Goal: Information Seeking & Learning: Learn about a topic

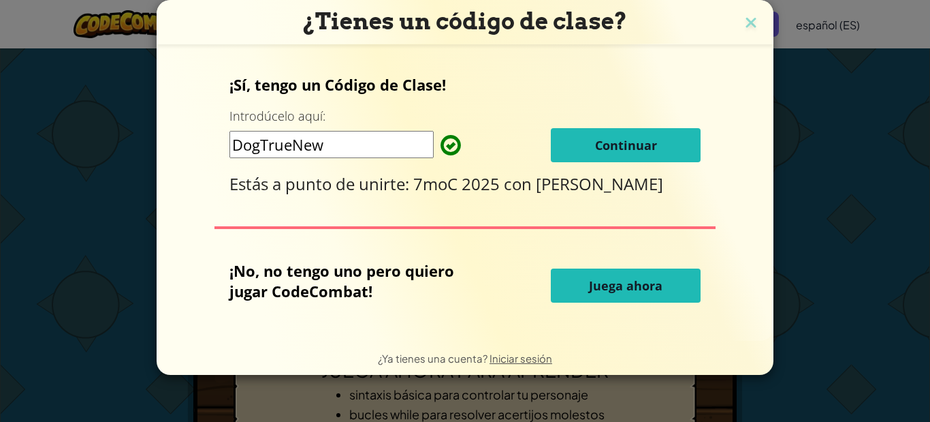
click at [623, 137] on font "Continuar" at bounding box center [626, 145] width 62 height 16
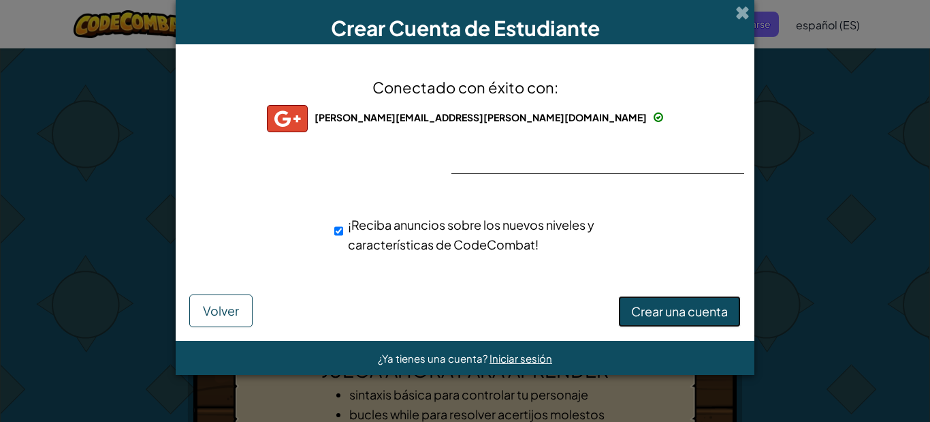
click at [711, 311] on font "Crear una cuenta" at bounding box center [679, 311] width 97 height 16
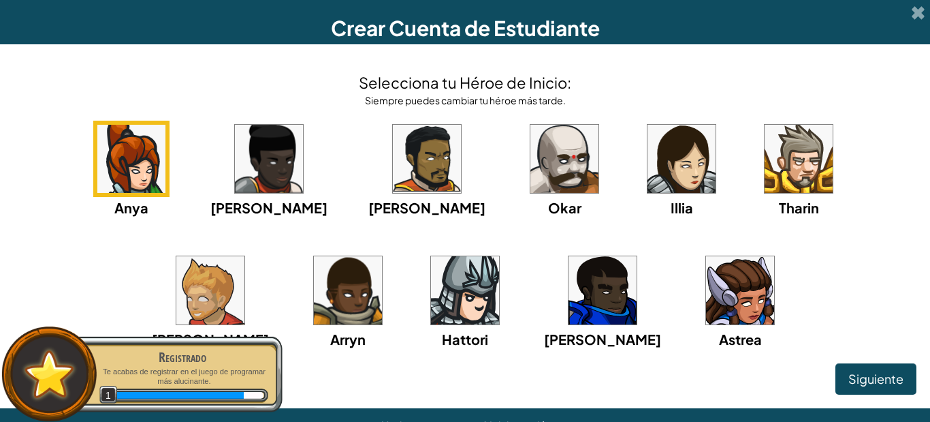
click at [877, 375] on font "Siguiente" at bounding box center [876, 379] width 55 height 16
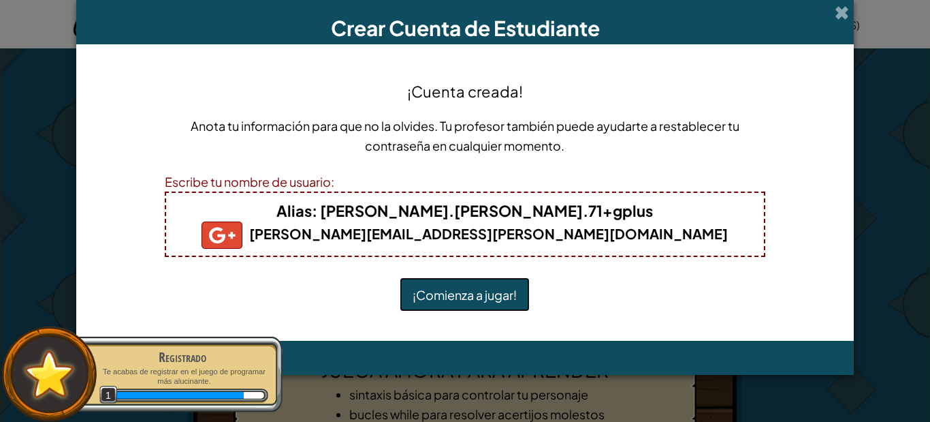
click at [486, 287] on font "¡Comienza a jugar!" at bounding box center [465, 295] width 104 height 16
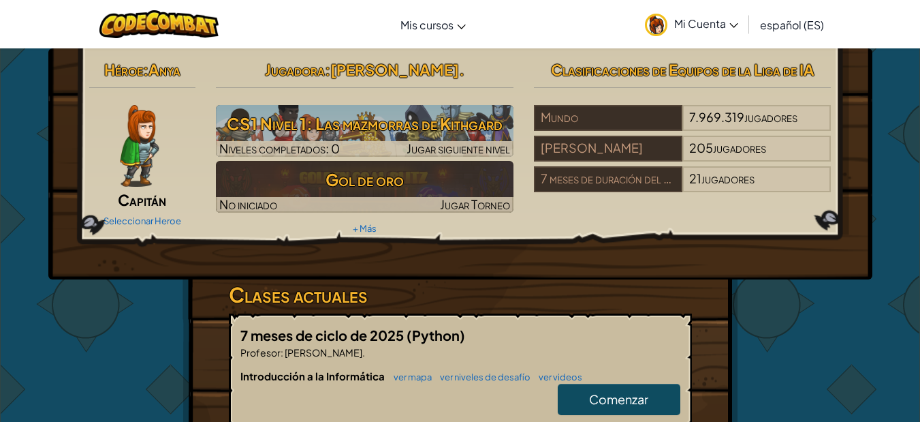
click at [142, 141] on img at bounding box center [139, 146] width 39 height 82
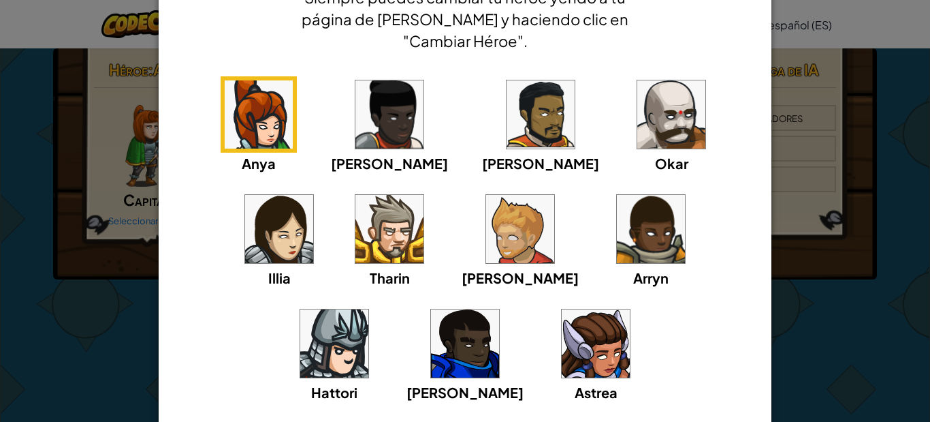
scroll to position [187, 0]
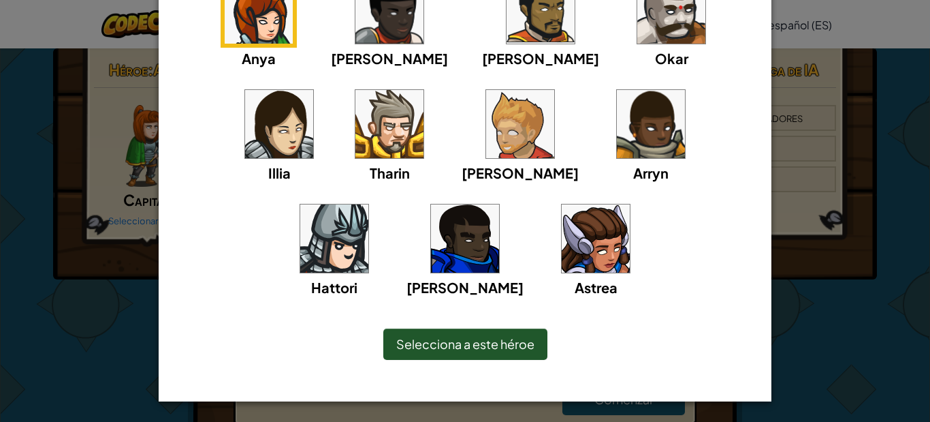
click at [317, 86] on div "Illia" at bounding box center [279, 134] width 76 height 97
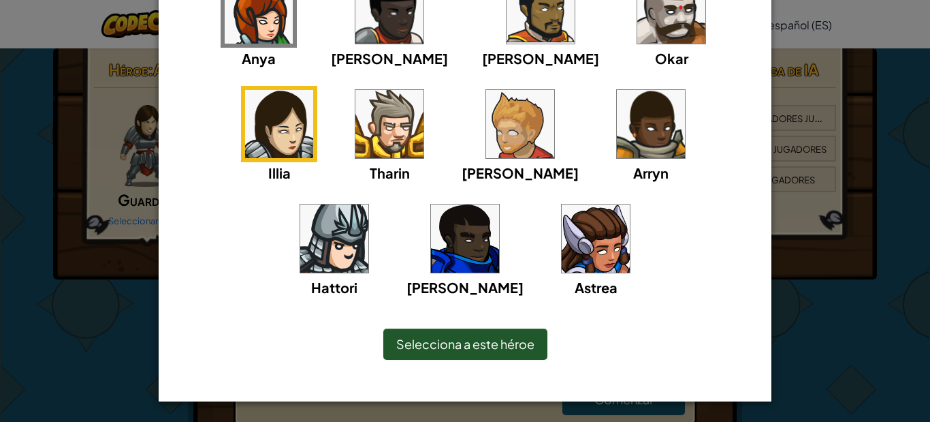
click at [499, 348] on font "Selecciona a este héroe" at bounding box center [465, 344] width 138 height 16
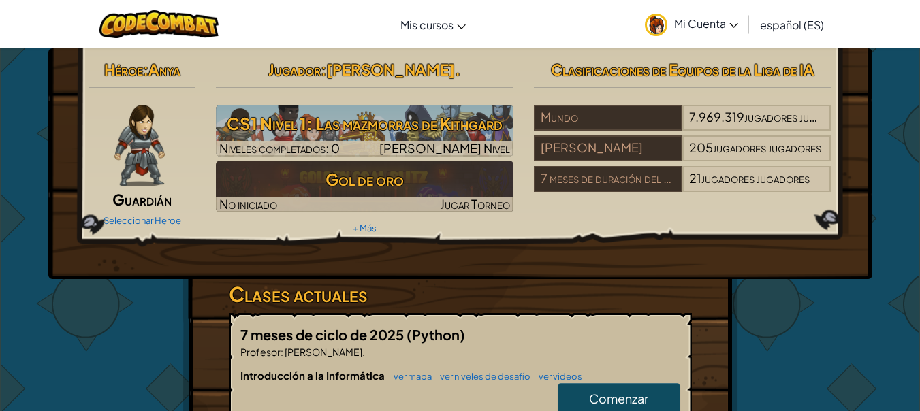
click at [96, 146] on div at bounding box center [139, 146] width 101 height 82
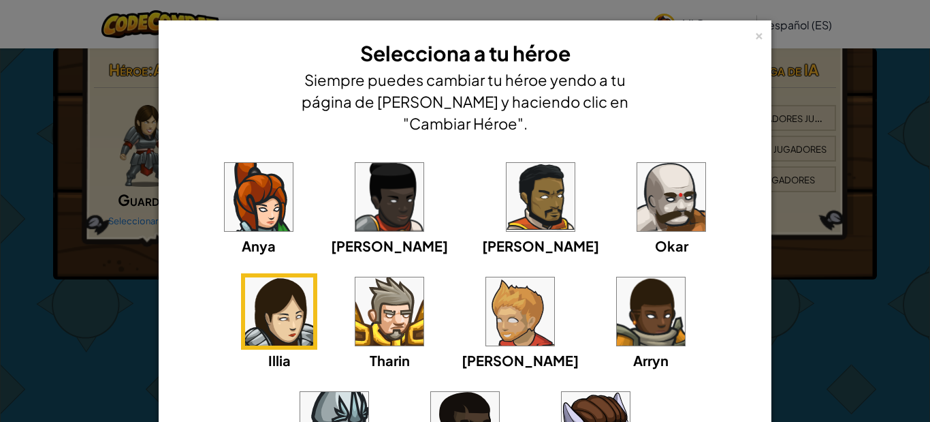
click at [245, 218] on img at bounding box center [259, 197] width 68 height 68
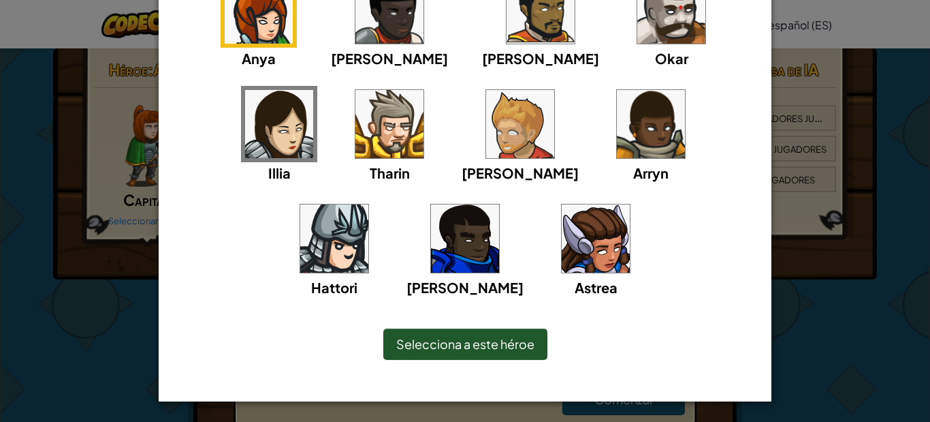
click at [485, 337] on font "Selecciona a este héroe" at bounding box center [465, 344] width 138 height 16
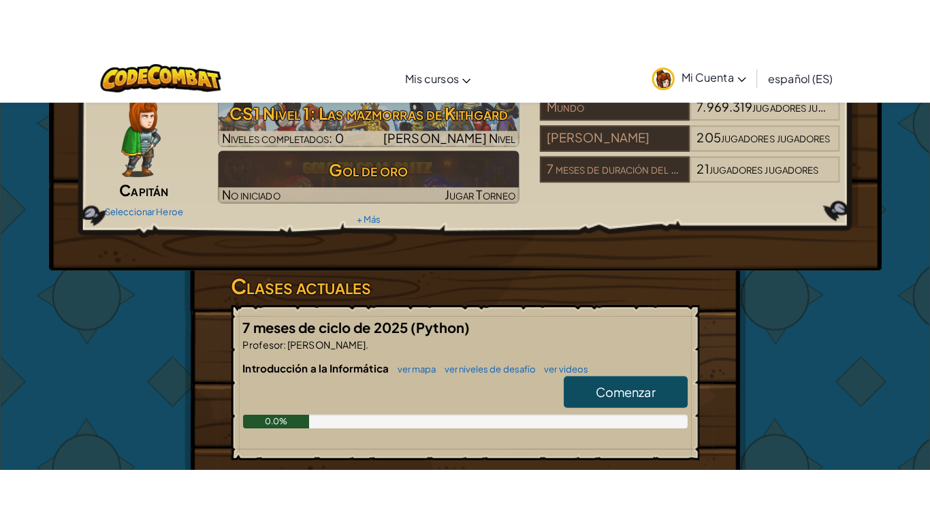
scroll to position [0, 0]
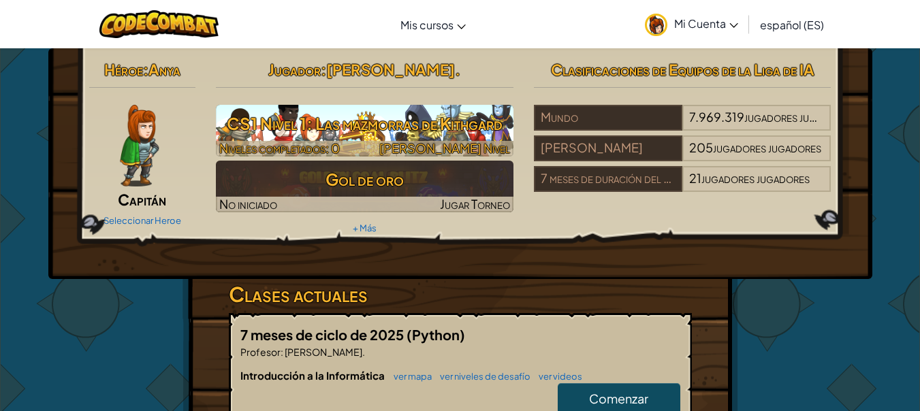
click at [282, 133] on font "CS1 Nivel 1: Las mazmorras de Kithgard" at bounding box center [365, 123] width 276 height 20
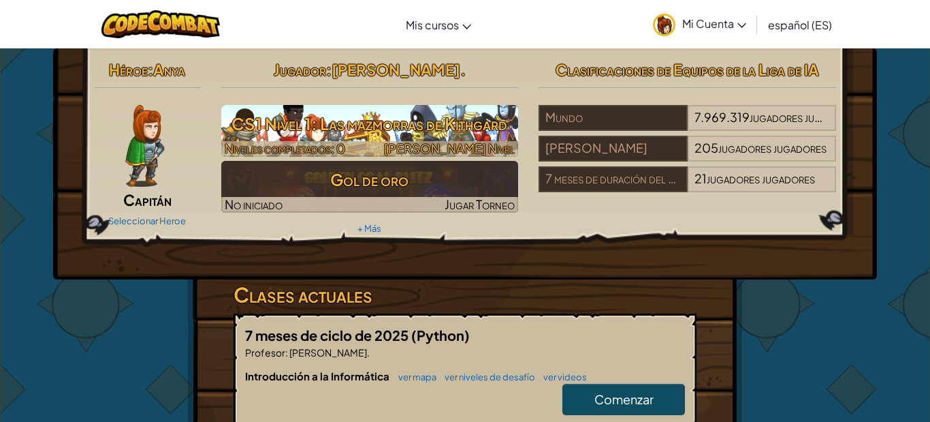
select select "es-ES"
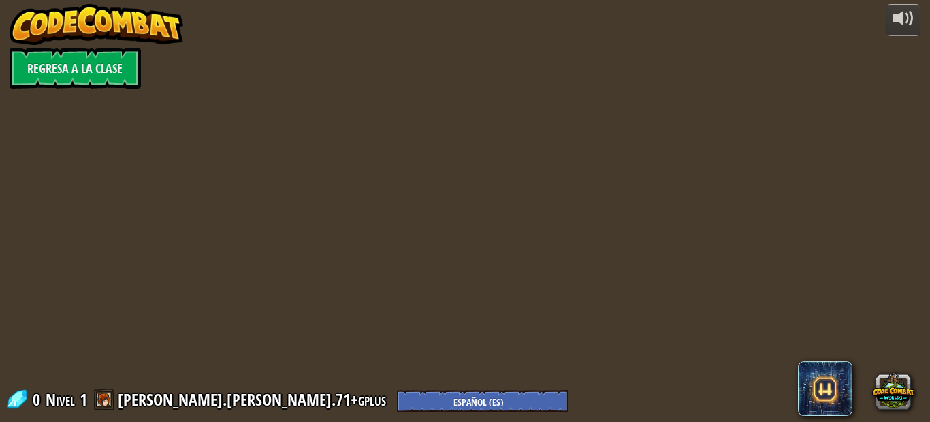
select select "es-ES"
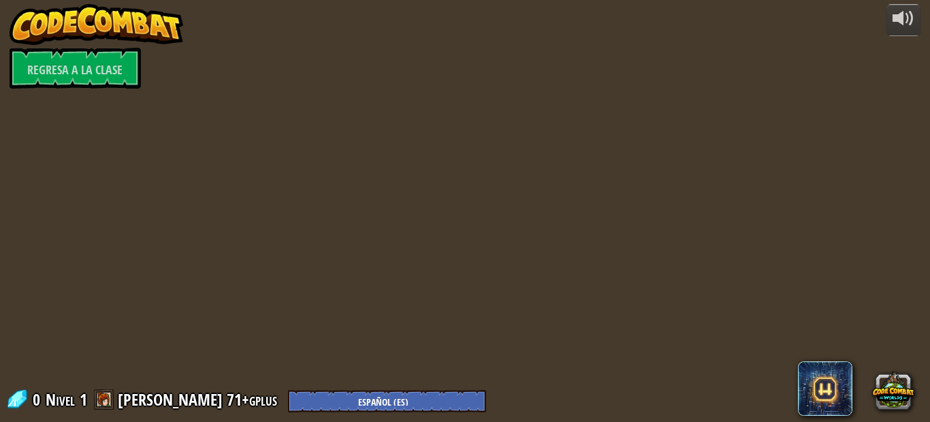
select select "es-ES"
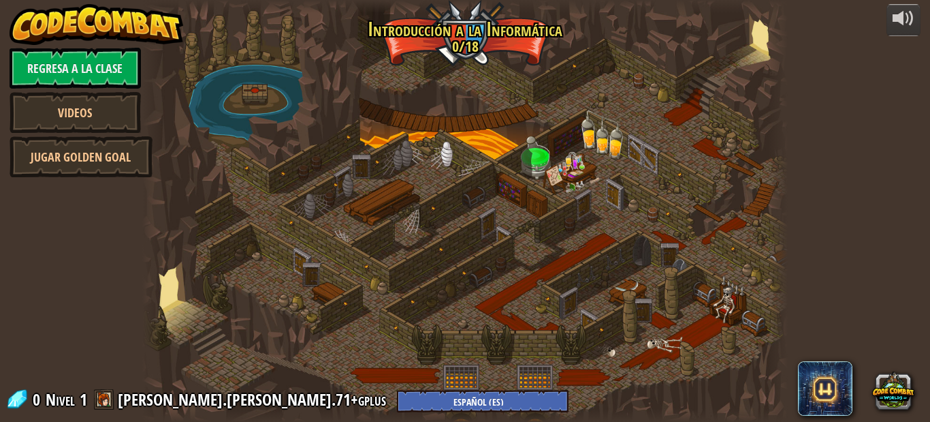
select select "es-ES"
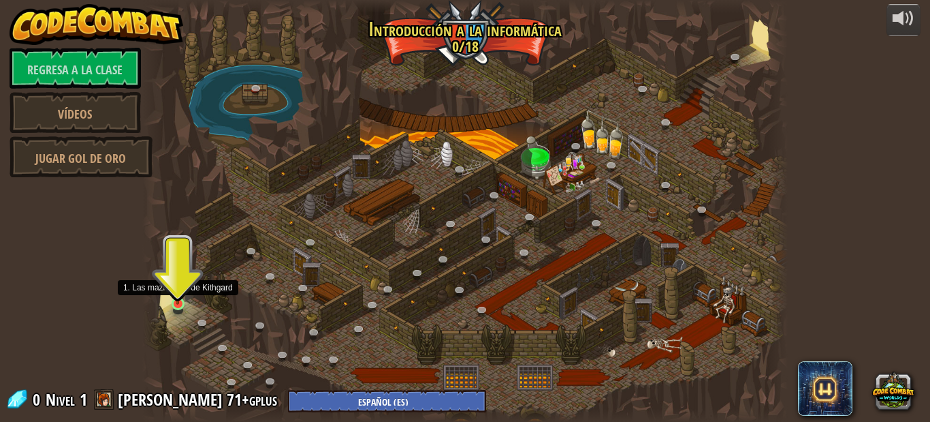
click at [181, 294] on img at bounding box center [177, 287] width 15 height 34
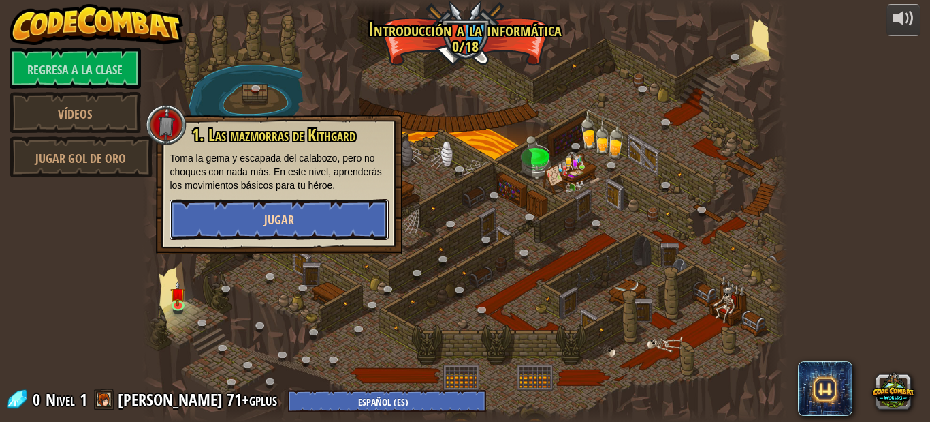
click at [202, 218] on button "Jugar" at bounding box center [279, 219] width 219 height 41
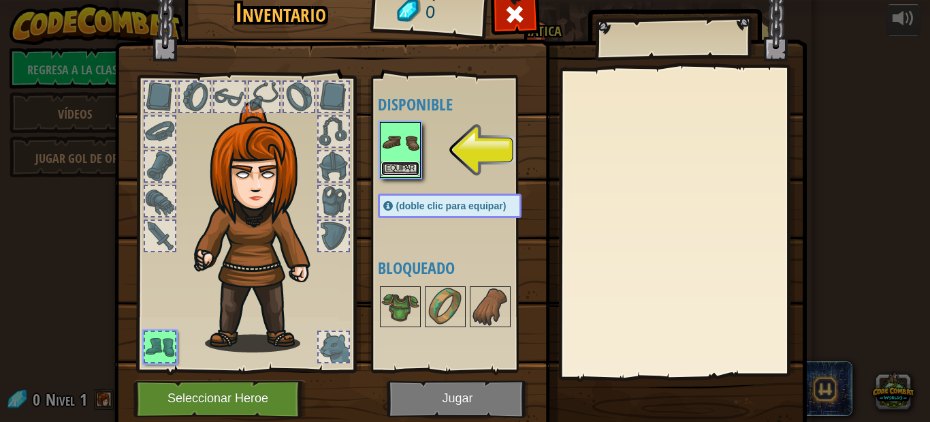
click at [390, 167] on font "Equipar" at bounding box center [400, 168] width 29 height 8
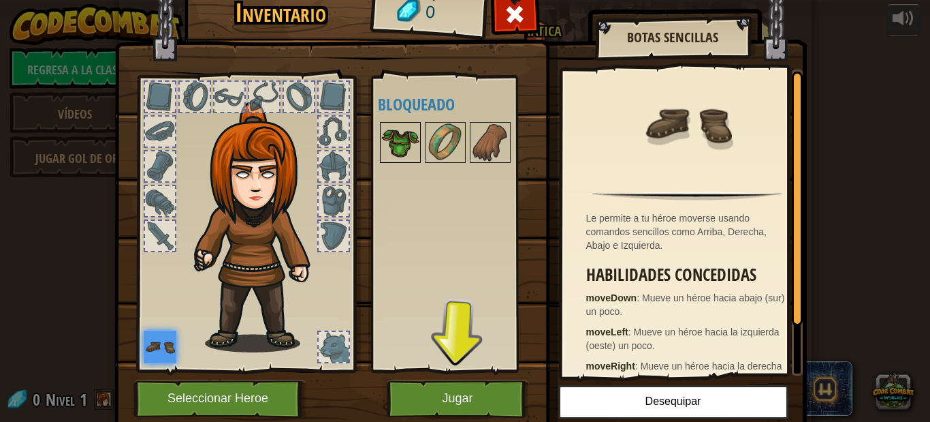
click at [396, 146] on img at bounding box center [400, 142] width 38 height 38
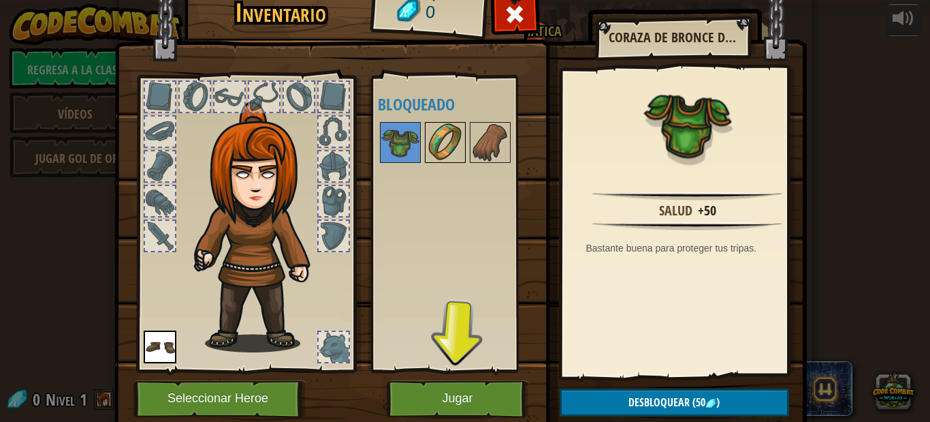
click at [433, 133] on img at bounding box center [445, 142] width 38 height 38
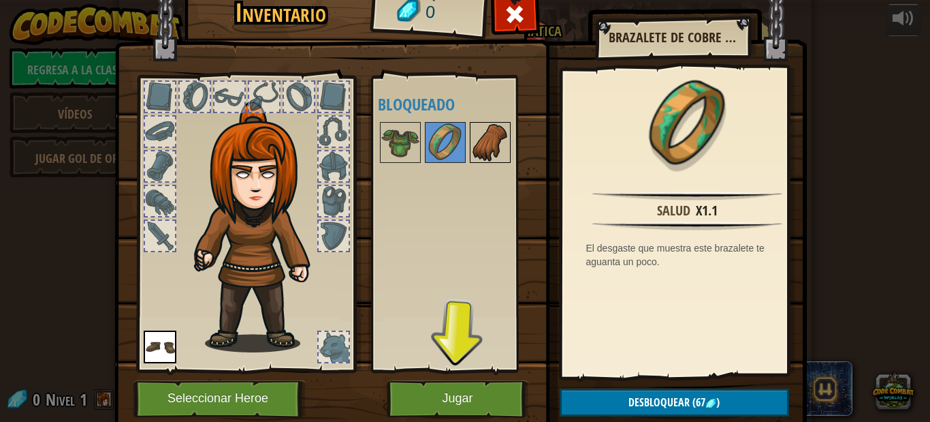
click at [472, 138] on img at bounding box center [490, 142] width 38 height 38
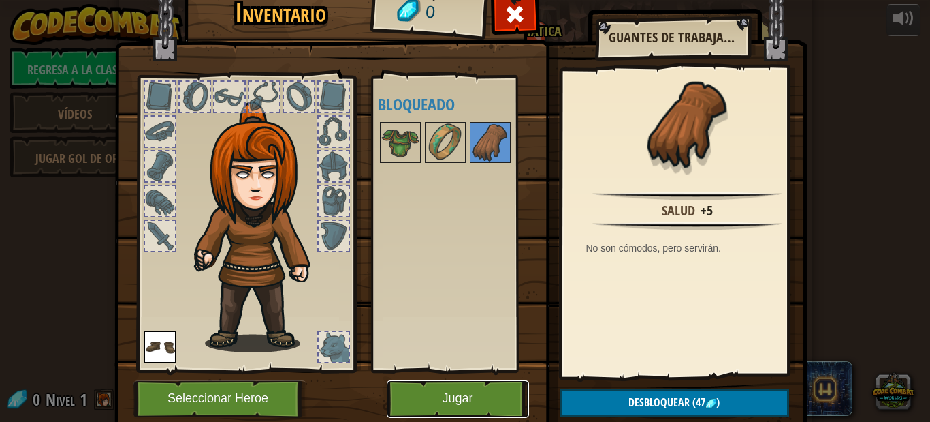
click at [404, 401] on button "Jugar" at bounding box center [458, 398] width 142 height 37
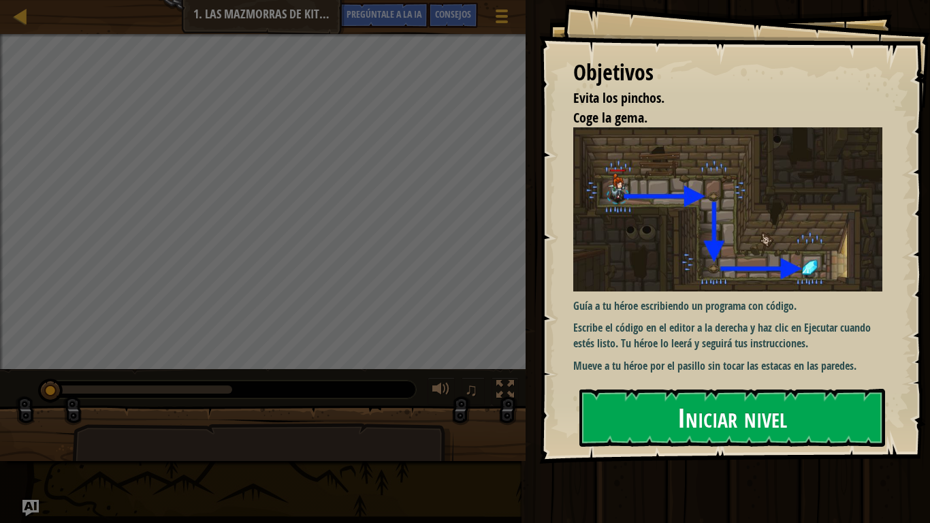
click at [753, 414] on font "Iniciar nivel" at bounding box center [733, 417] width 110 height 37
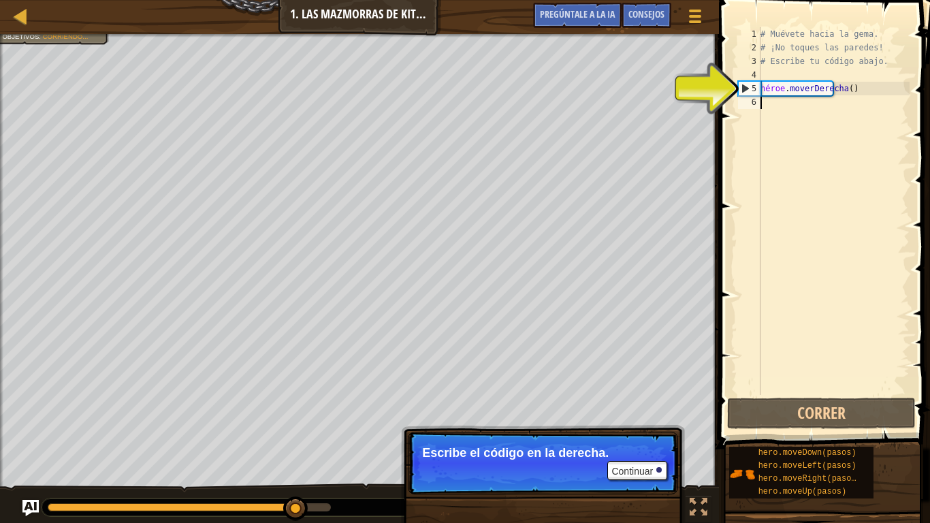
type textarea "h"
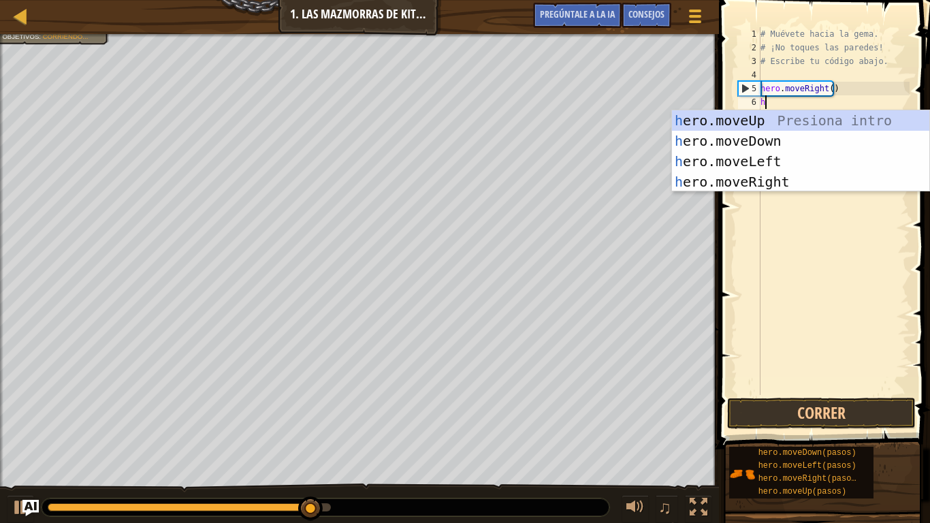
scroll to position [6, 0]
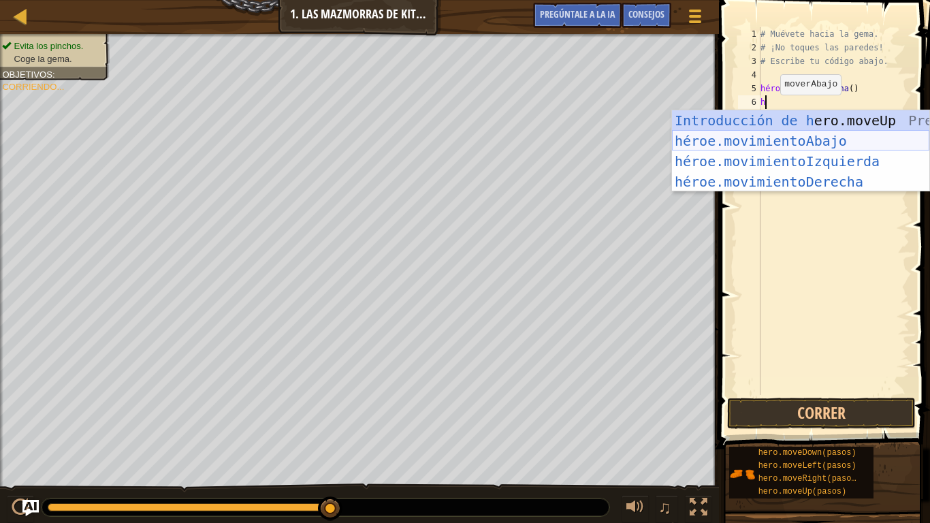
click at [739, 143] on div "Introducción de [PERSON_NAME].moveUp Presiona héroe.movimientoAbajo ​ Introducc…" at bounding box center [800, 171] width 257 height 123
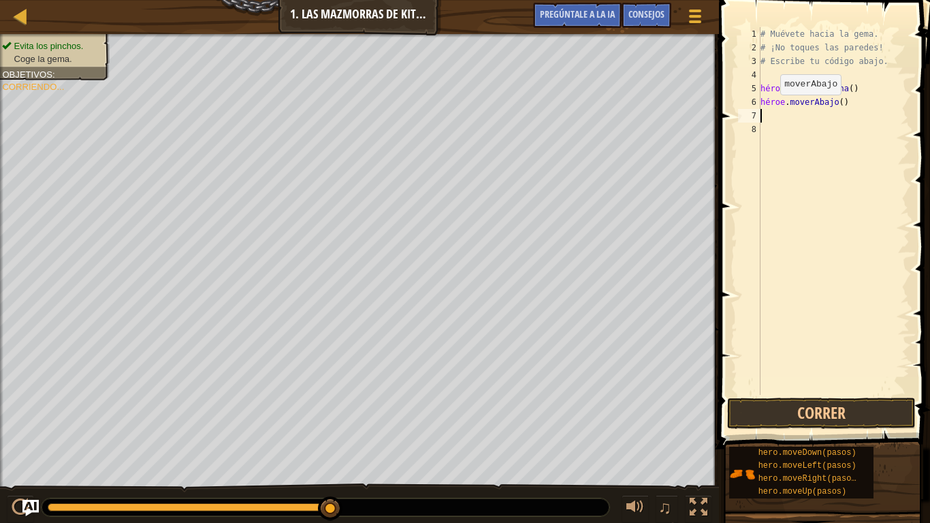
type textarea "h"
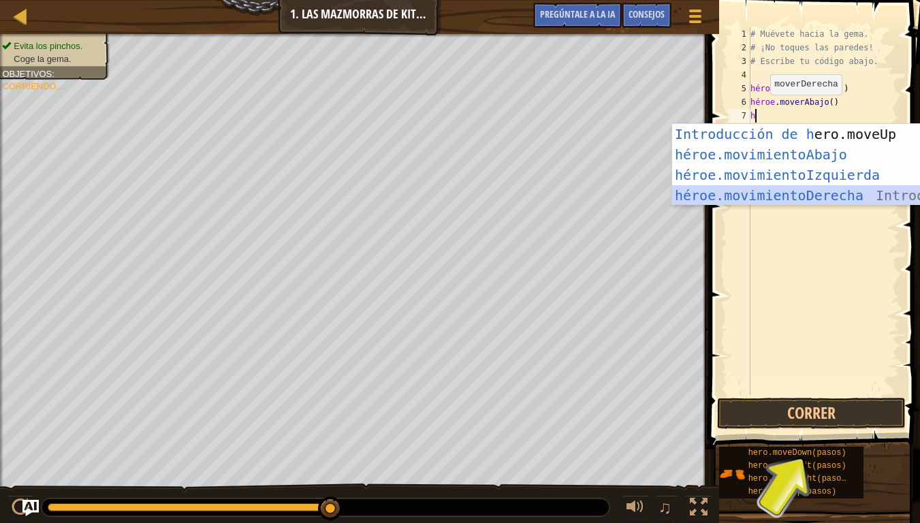
click at [804, 193] on div "Introducción de [PERSON_NAME].moveUp Presiona héroe.movimientoAbajo ​ Introducc…" at bounding box center [800, 185] width 257 height 123
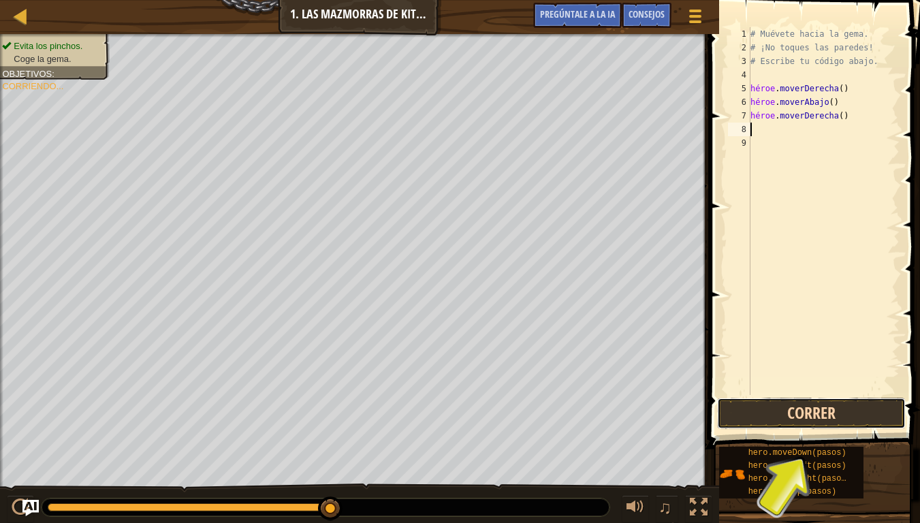
click at [772, 405] on button "Correr" at bounding box center [811, 413] width 189 height 31
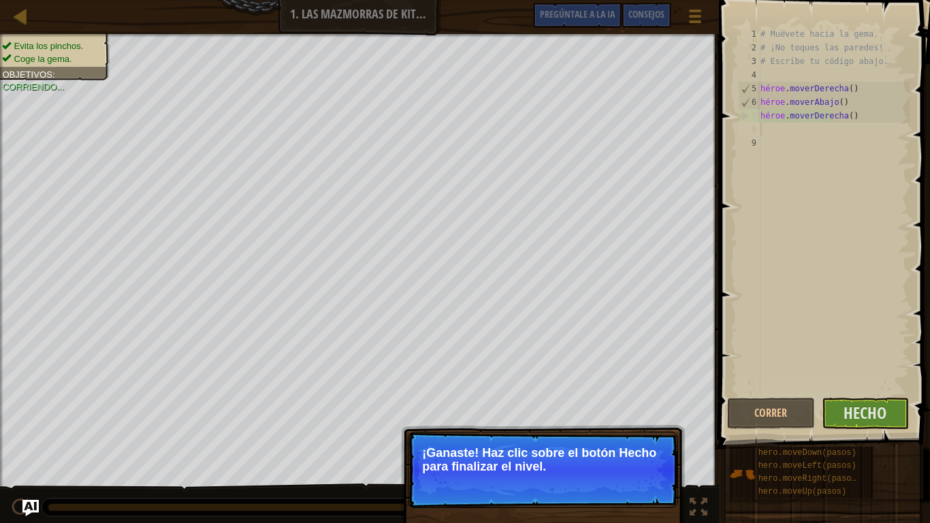
click at [599, 421] on p "¡Ganaste! Haz clic sobre el botón Hecho para finalizar el nivel." at bounding box center [543, 459] width 242 height 27
click at [857, 411] on font "Hecho" at bounding box center [865, 413] width 43 height 22
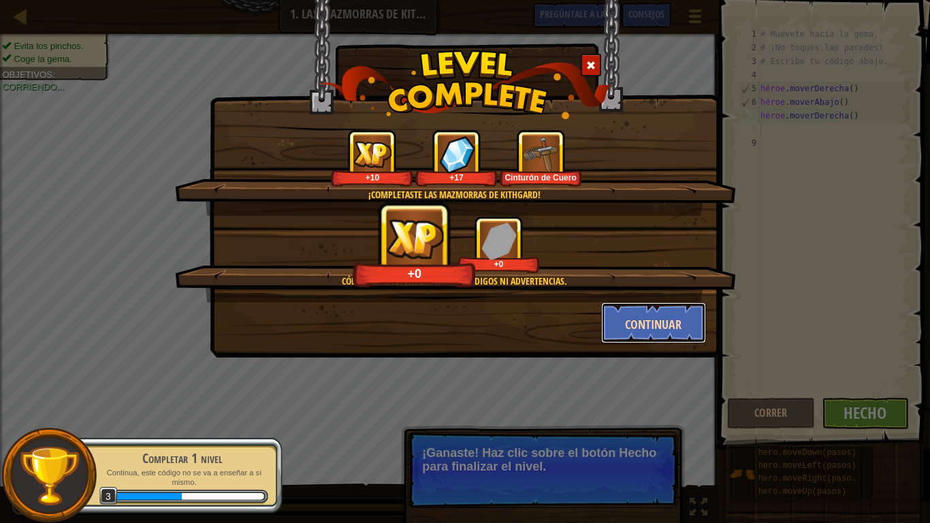
click at [616, 317] on button "Continuar" at bounding box center [654, 322] width 106 height 41
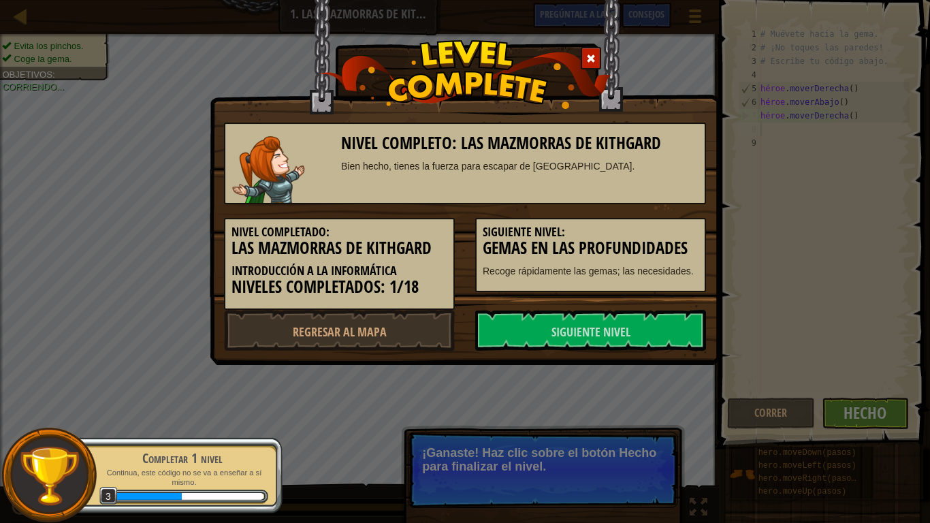
click at [616, 317] on link "Siguiente nivel" at bounding box center [590, 330] width 231 height 41
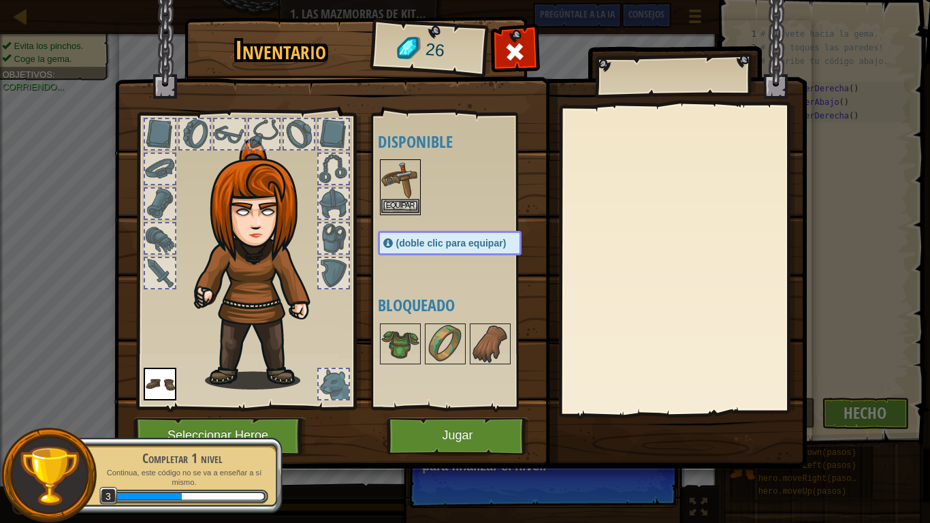
click at [414, 195] on img at bounding box center [400, 180] width 38 height 38
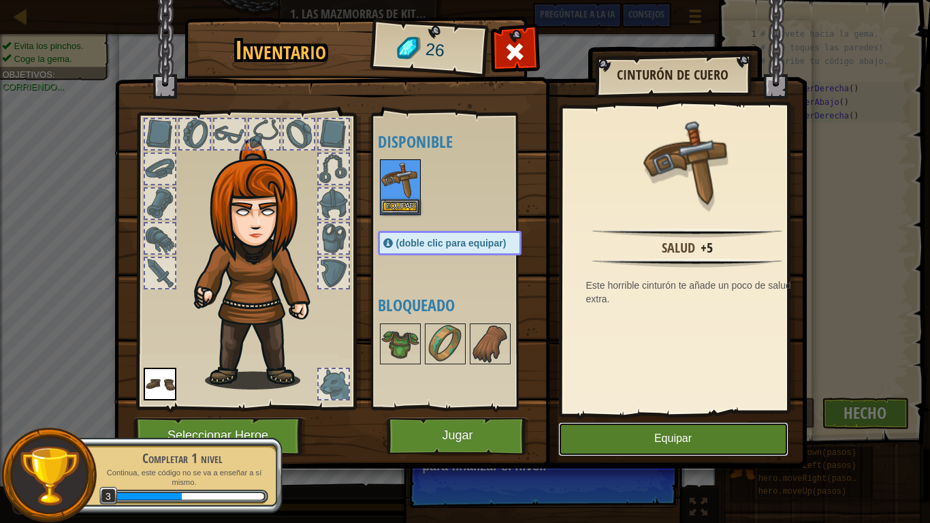
click at [629, 421] on button "Equipar" at bounding box center [674, 439] width 230 height 34
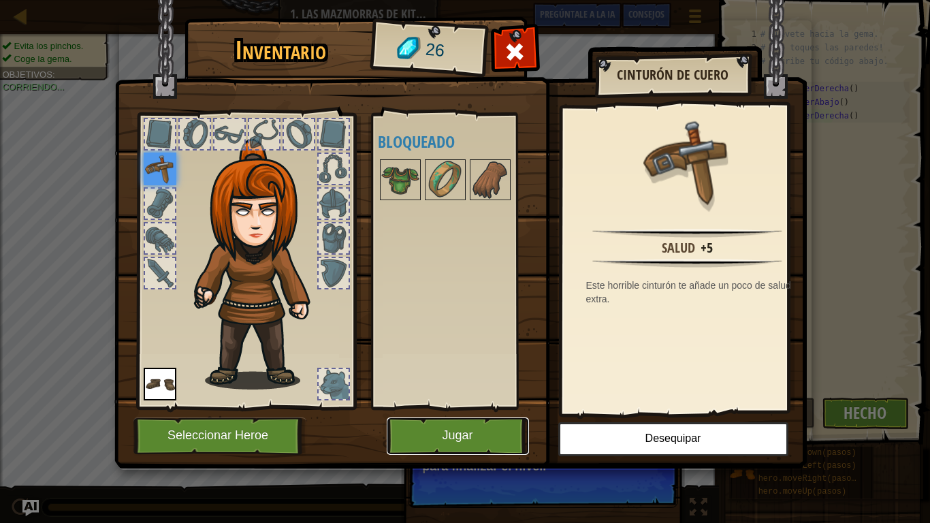
click at [478, 420] on button "Jugar" at bounding box center [458, 436] width 142 height 37
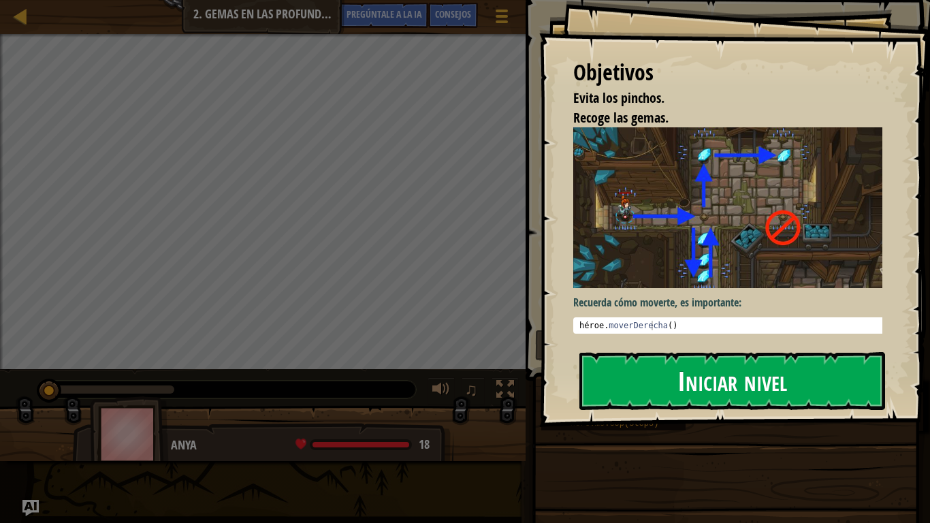
click at [831, 400] on button "Iniciar nivel" at bounding box center [733, 380] width 306 height 57
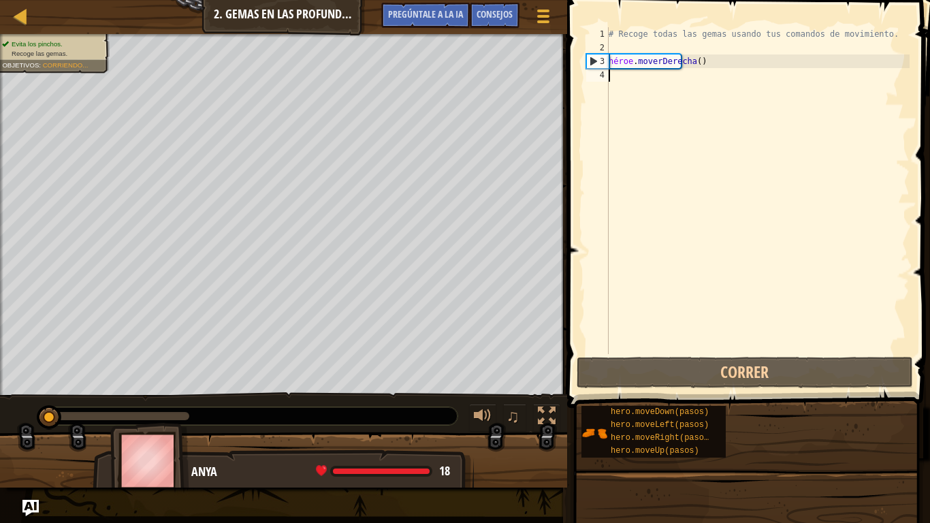
type textarea "h"
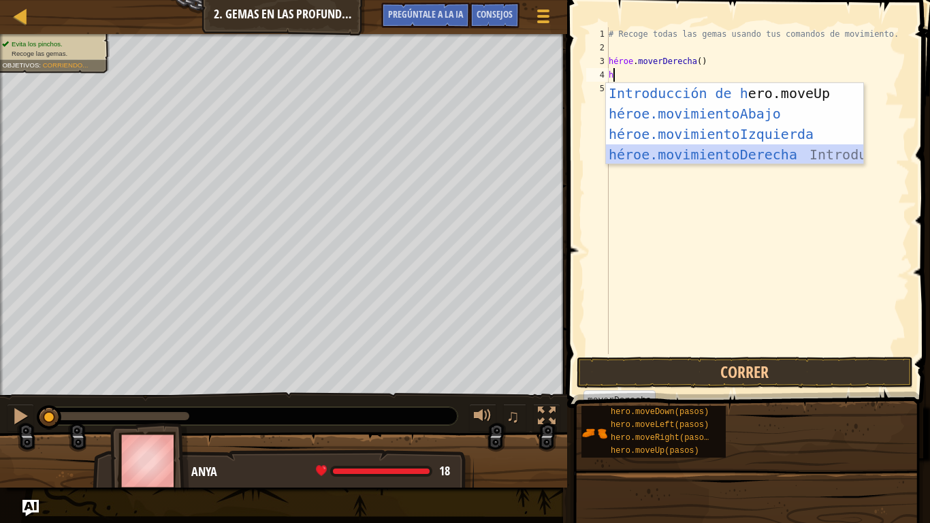
click at [781, 146] on div "Introducción de [PERSON_NAME].moveUp Presiona héroe.movimientoAbajo ​ Introducc…" at bounding box center [734, 144] width 257 height 123
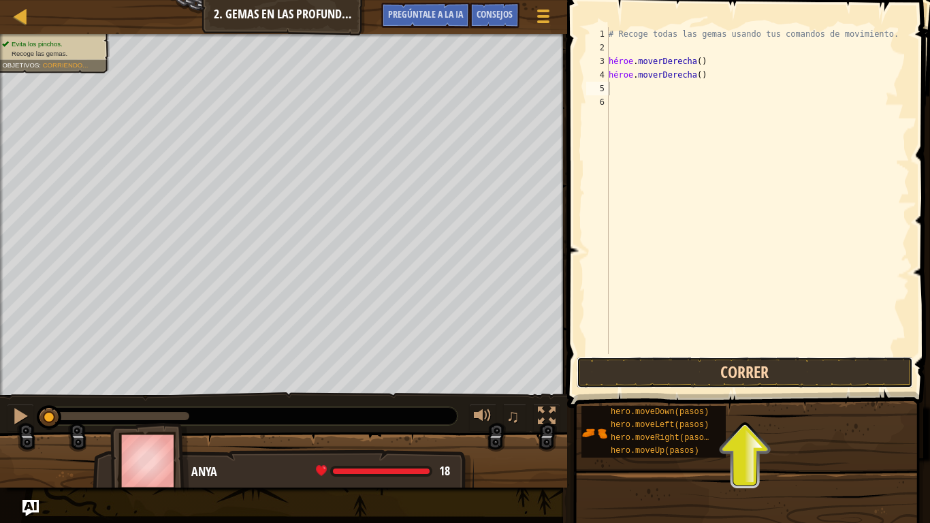
click at [732, 361] on button "Correr" at bounding box center [745, 372] width 336 height 31
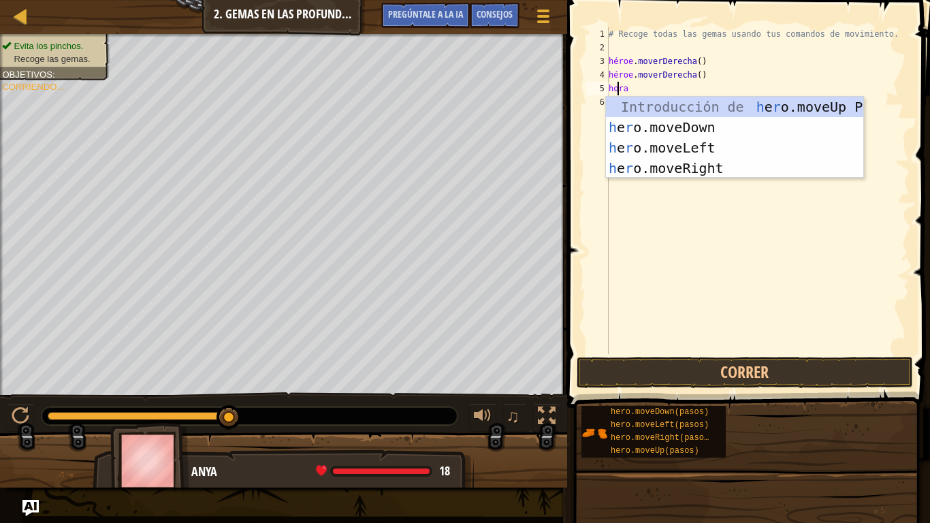
type textarea "h"
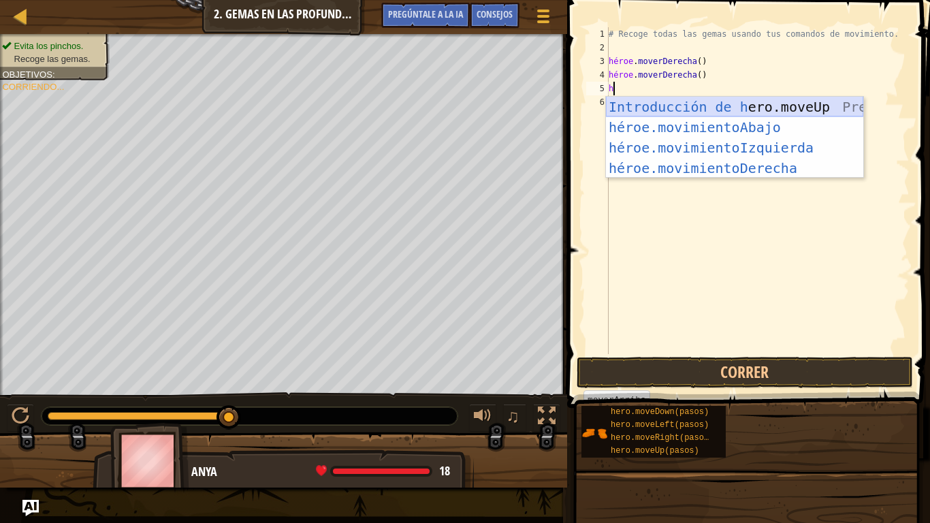
click at [791, 104] on div "Introducción de [PERSON_NAME].moveUp Presiona héroe.movimientoAbajo ​ Introducc…" at bounding box center [734, 158] width 257 height 123
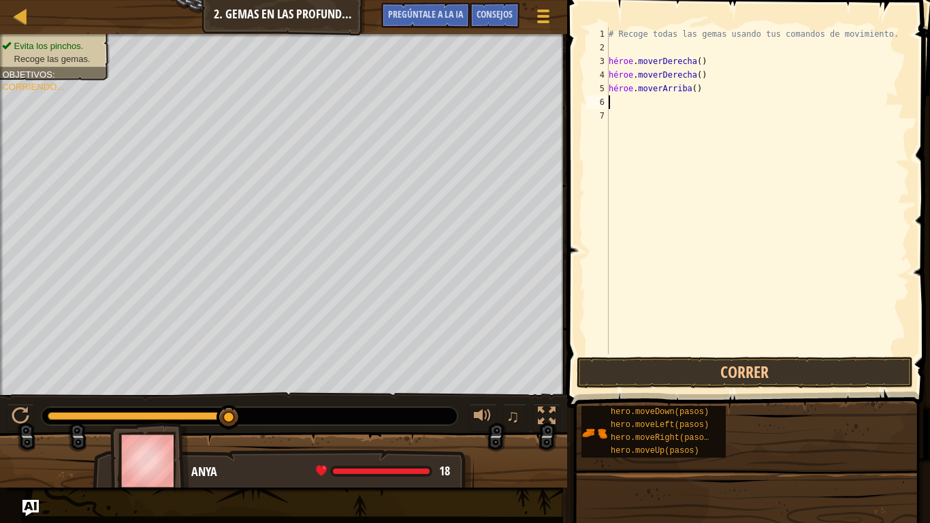
type textarea "h"
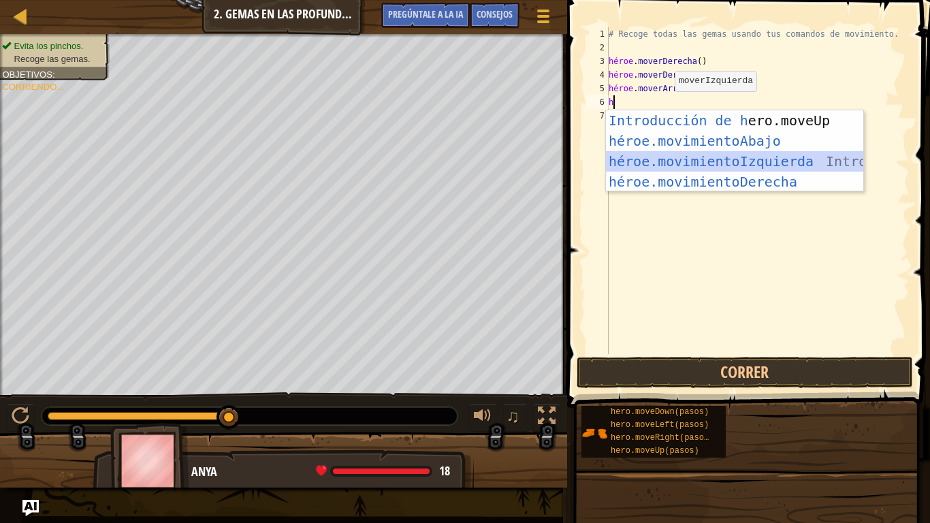
click at [735, 159] on div "Introducción de [PERSON_NAME].moveUp Presiona héroe.movimientoAbajo ​ Introducc…" at bounding box center [734, 171] width 257 height 123
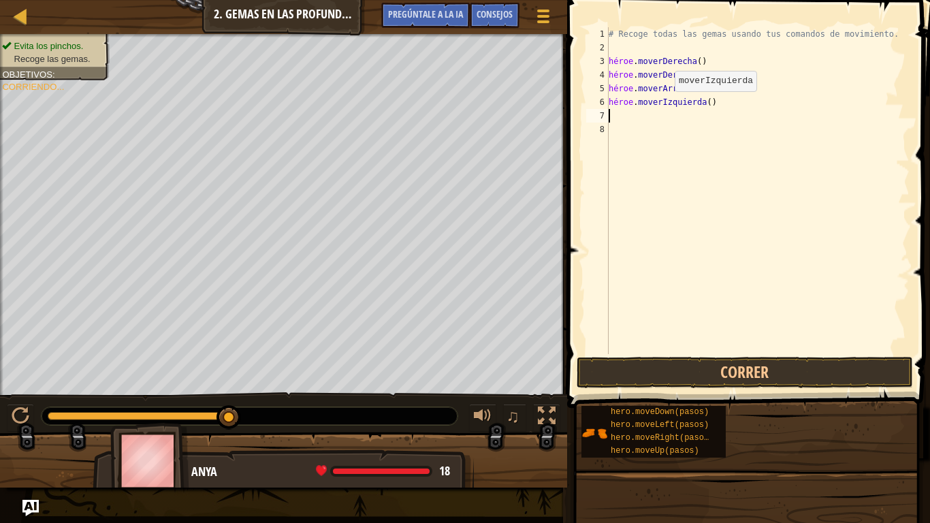
type textarea "h"
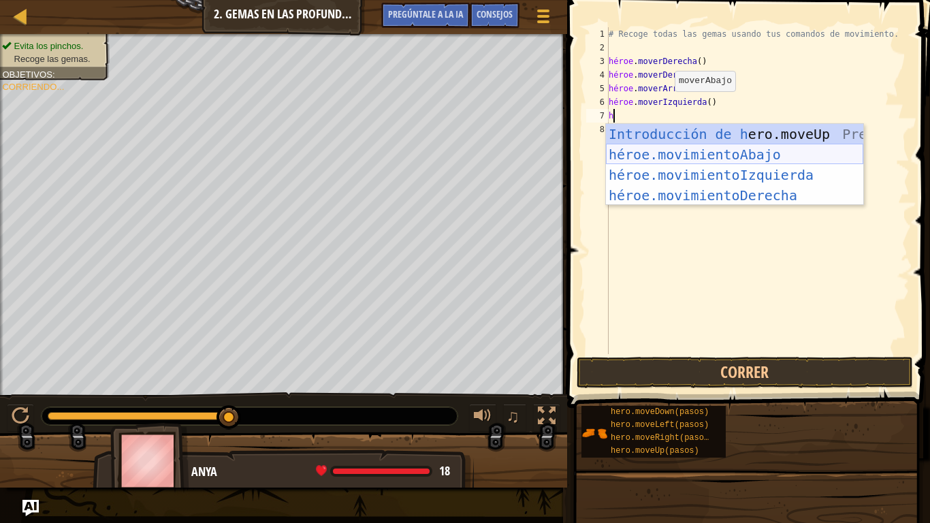
click at [755, 148] on div "Introducción de [PERSON_NAME].moveUp Presiona héroe.movimientoAbajo ​ Introducc…" at bounding box center [734, 185] width 257 height 123
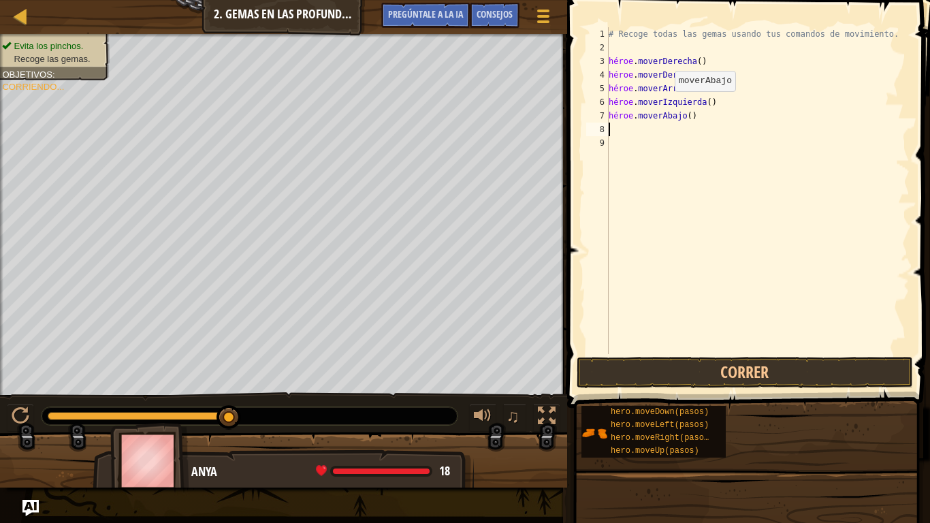
type textarea "h"
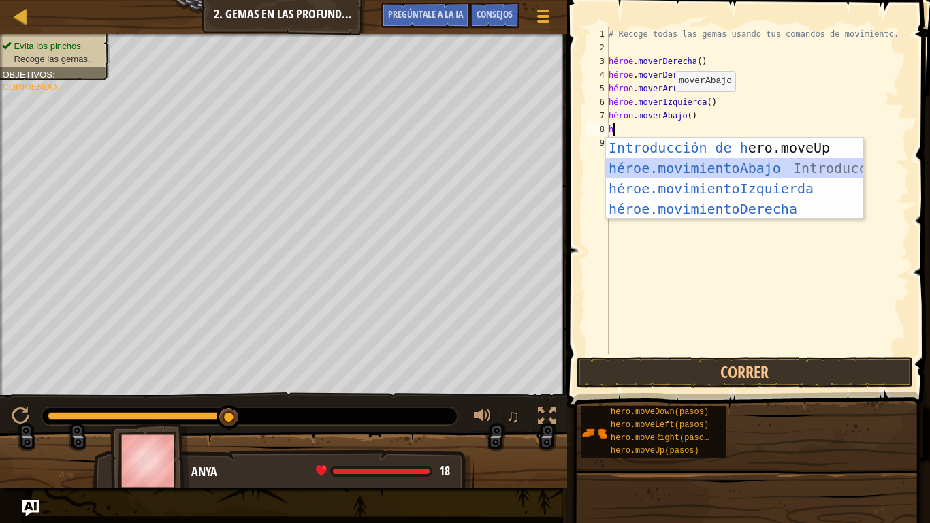
click at [737, 164] on div "Introducción de [PERSON_NAME].moveUp Presiona héroe.movimientoAbajo ​ Introducc…" at bounding box center [734, 199] width 257 height 123
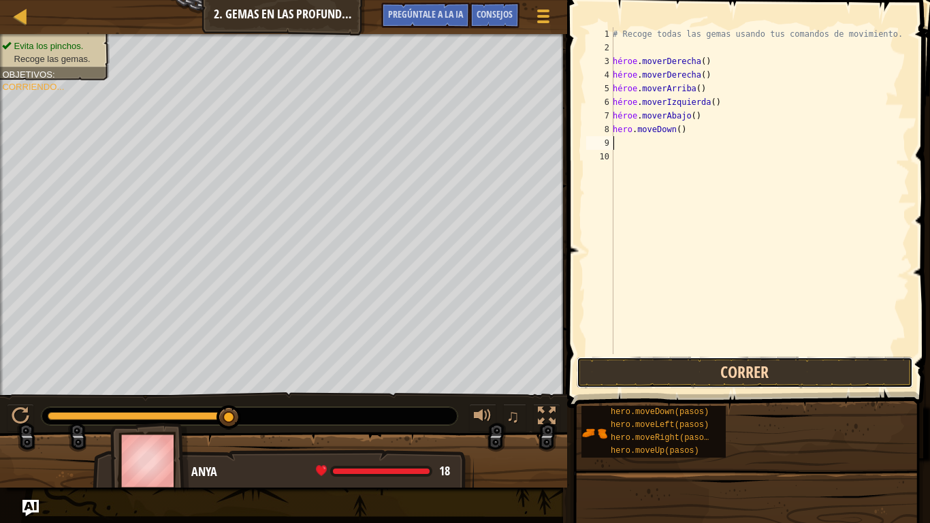
click at [697, 369] on button "Correr" at bounding box center [745, 372] width 336 height 31
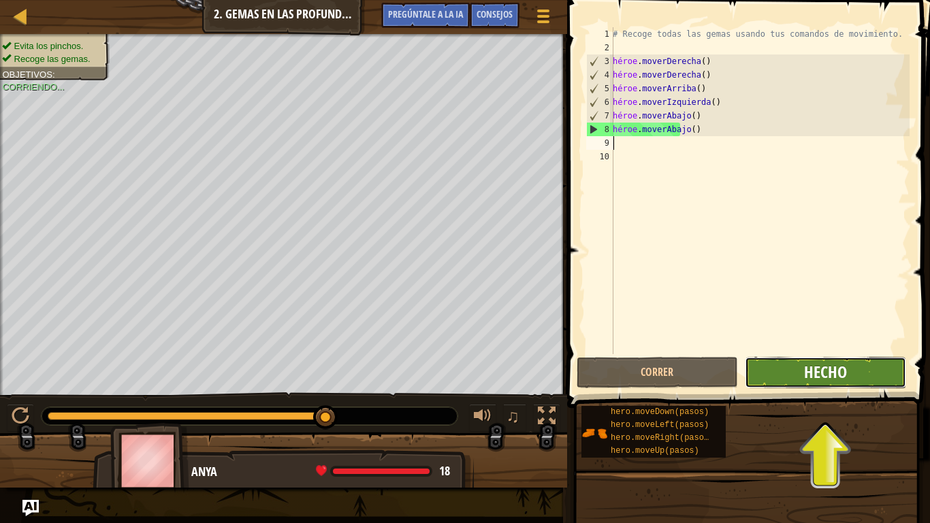
click at [818, 381] on font "Hecho" at bounding box center [825, 372] width 43 height 22
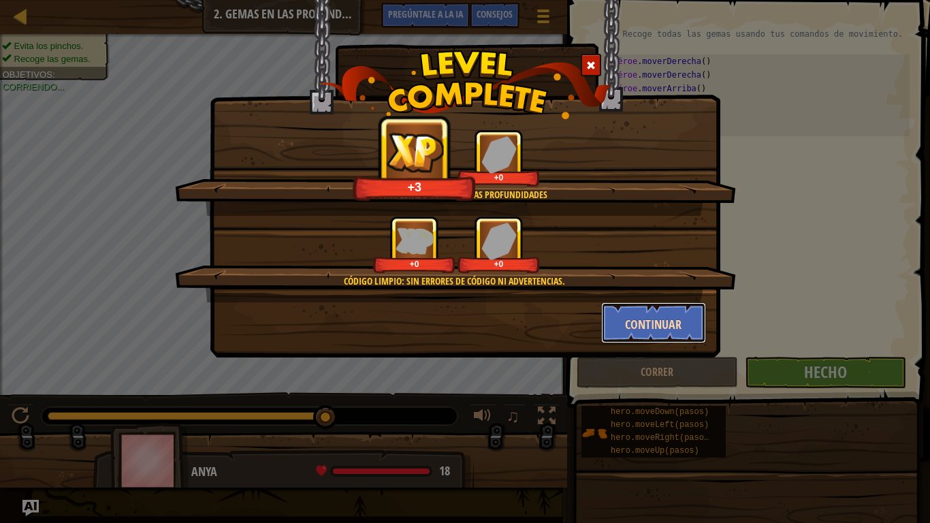
click at [640, 320] on font "Continuar" at bounding box center [653, 324] width 57 height 17
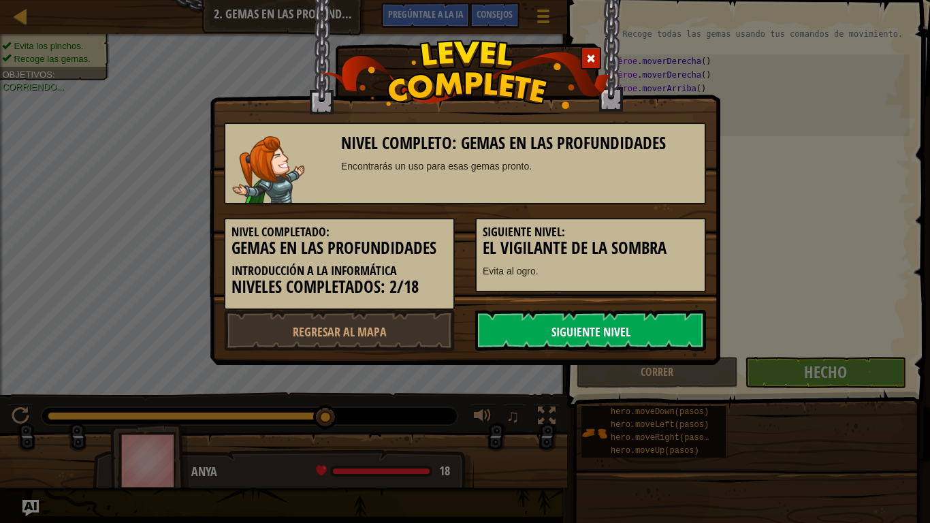
click at [630, 329] on font "Siguiente nivel" at bounding box center [591, 332] width 79 height 17
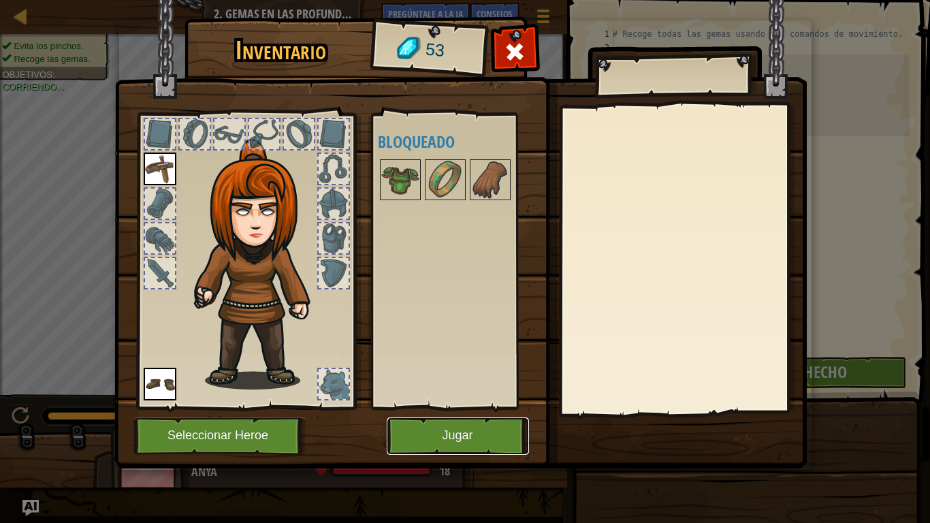
click at [477, 421] on button "Jugar" at bounding box center [458, 436] width 142 height 37
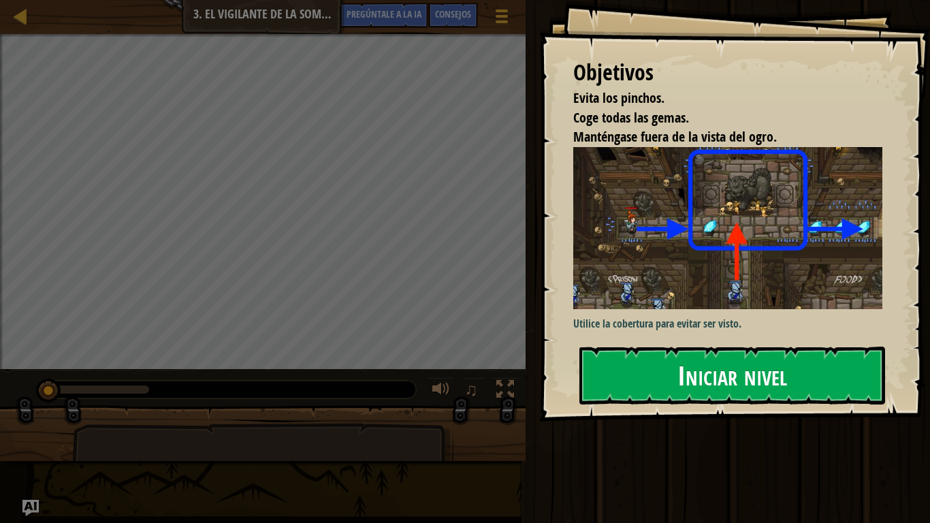
click at [695, 367] on font "Iniciar nivel" at bounding box center [733, 375] width 110 height 37
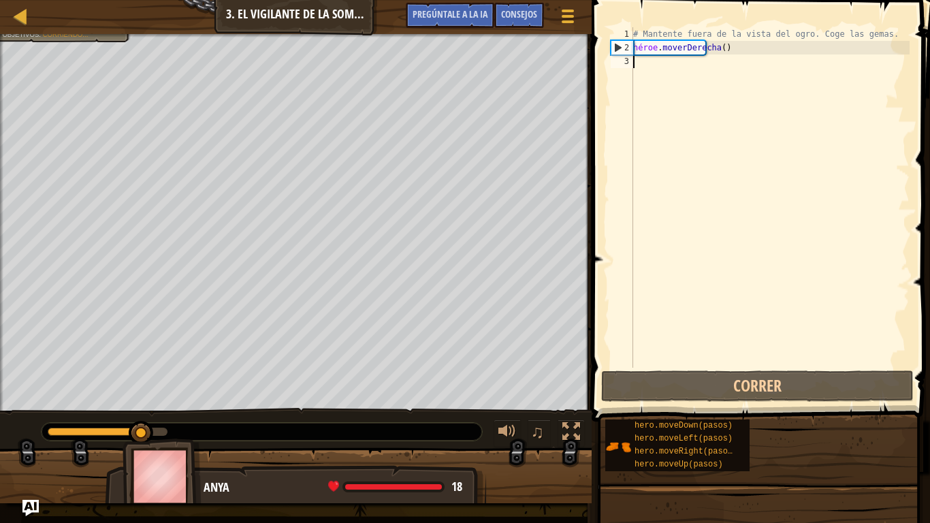
type textarea "h"
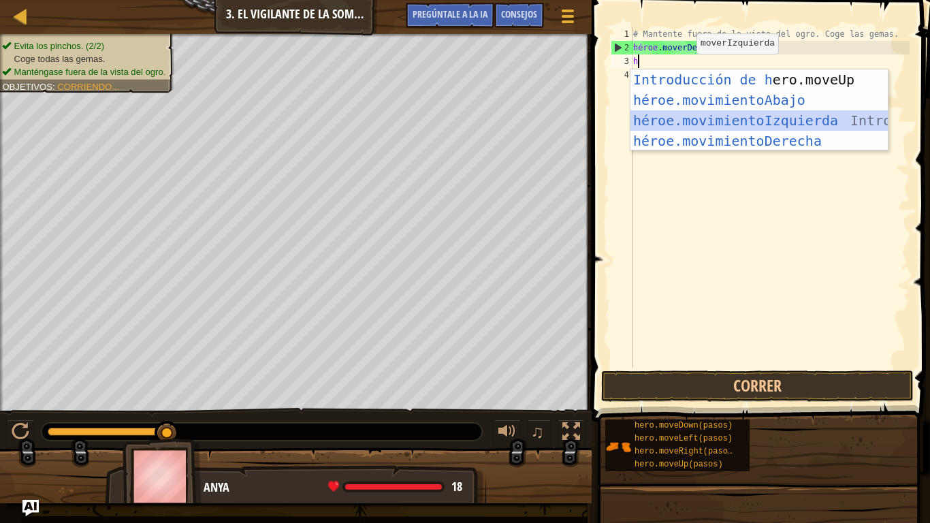
click at [790, 121] on div "Introducción de [PERSON_NAME].moveUp Presiona héroe.movimientoAbajo ​ Introducc…" at bounding box center [759, 130] width 257 height 123
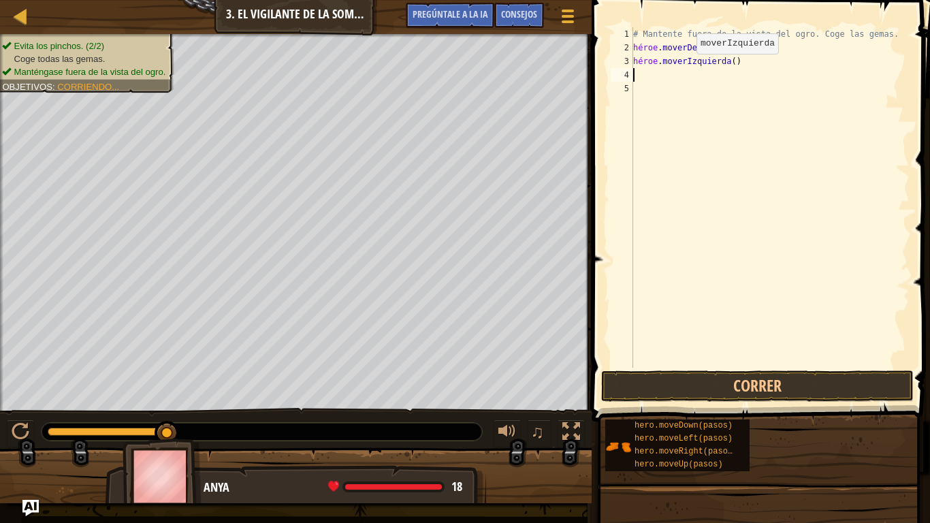
type textarea "h"
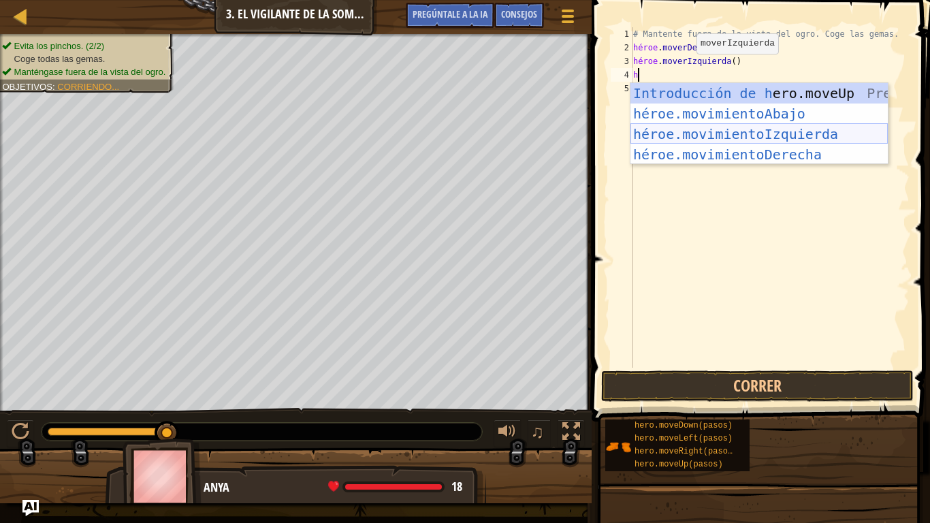
click at [771, 127] on div "Introducción de [PERSON_NAME].moveUp Presiona héroe.movimientoAbajo ​ Introducc…" at bounding box center [759, 144] width 257 height 123
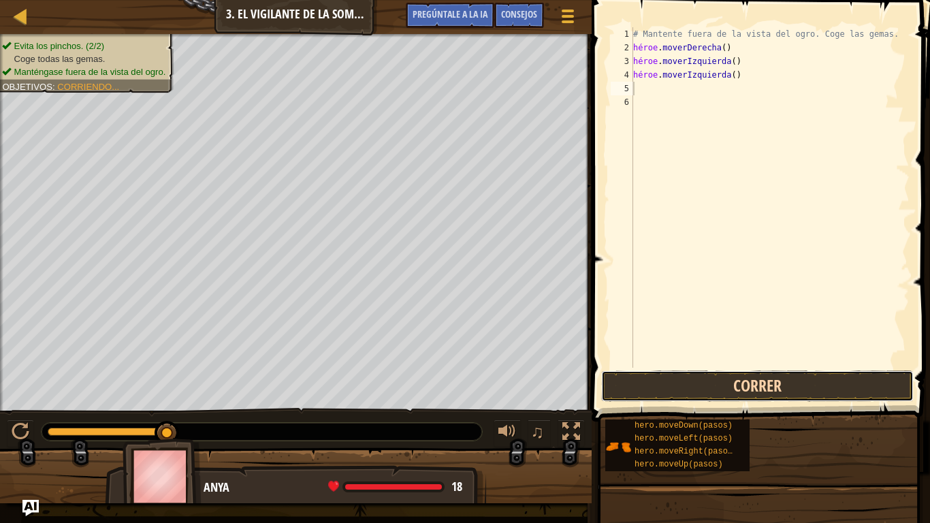
click at [732, 373] on button "Correr" at bounding box center [757, 386] width 313 height 31
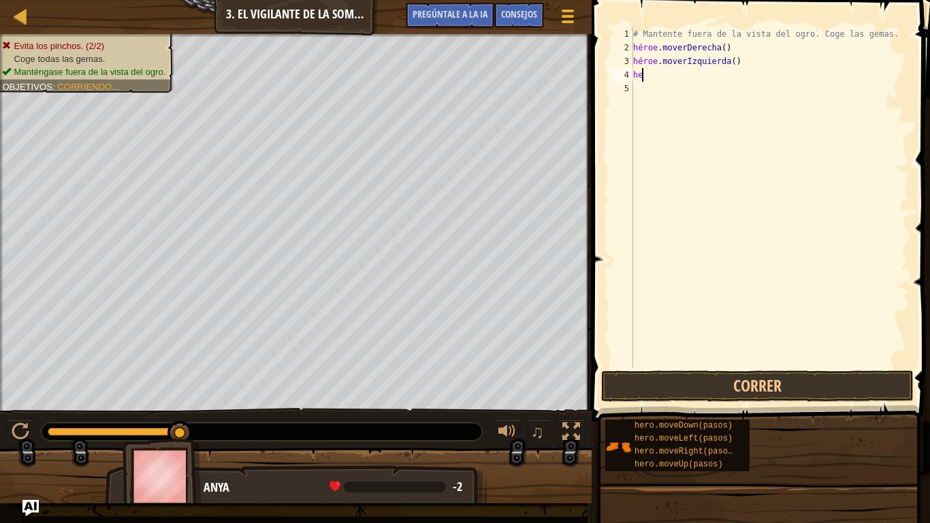
type textarea "h"
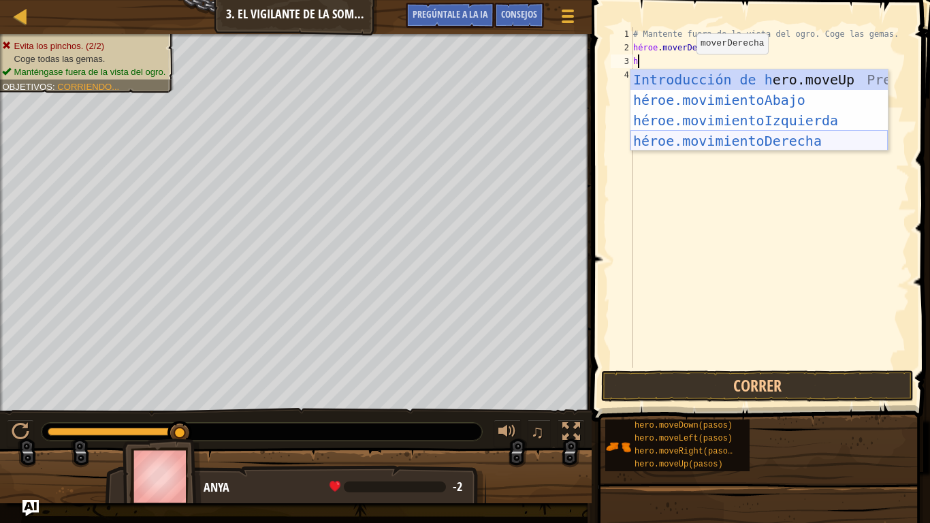
click at [786, 132] on div "Introducción de [PERSON_NAME].moveUp Presiona héroe.movimientoAbajo ​ Introducc…" at bounding box center [759, 130] width 257 height 123
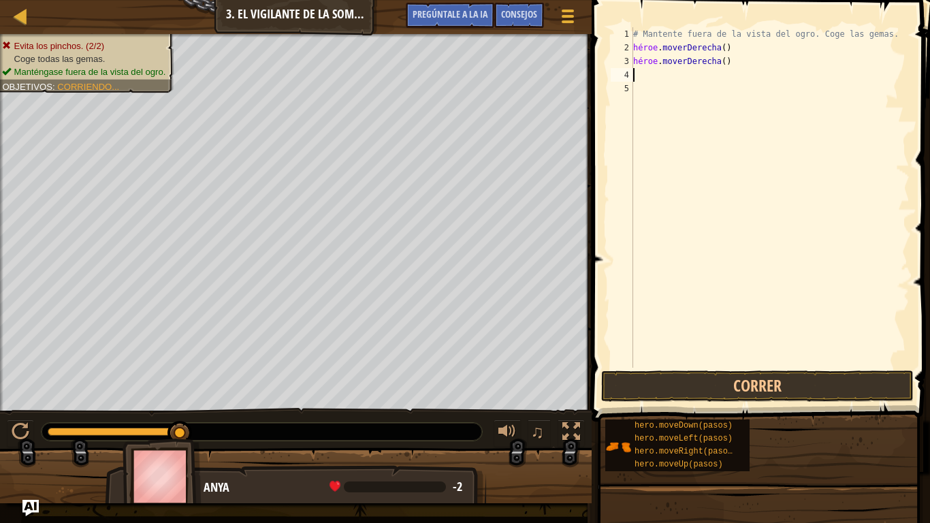
type textarea "h"
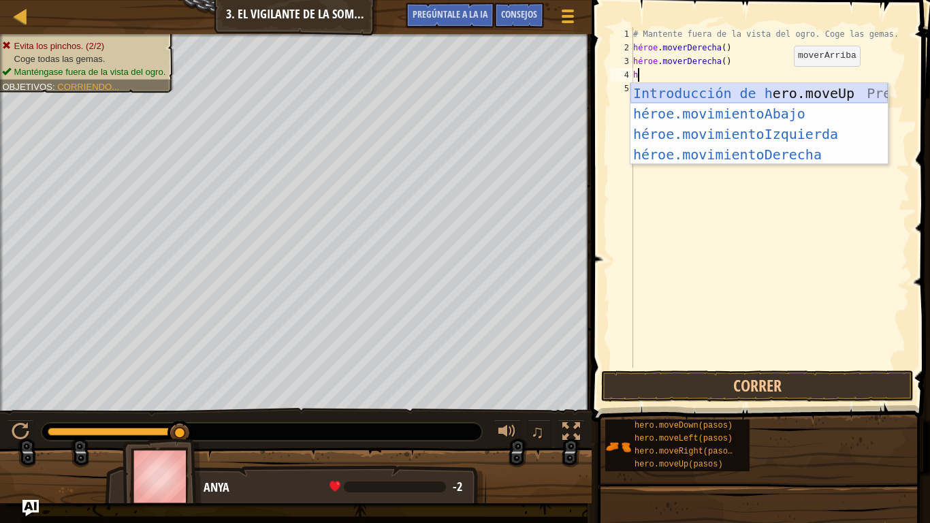
click at [772, 89] on div "Introducción de [PERSON_NAME].moveUp Presiona héroe.movimientoAbajo ​ Introducc…" at bounding box center [759, 144] width 257 height 123
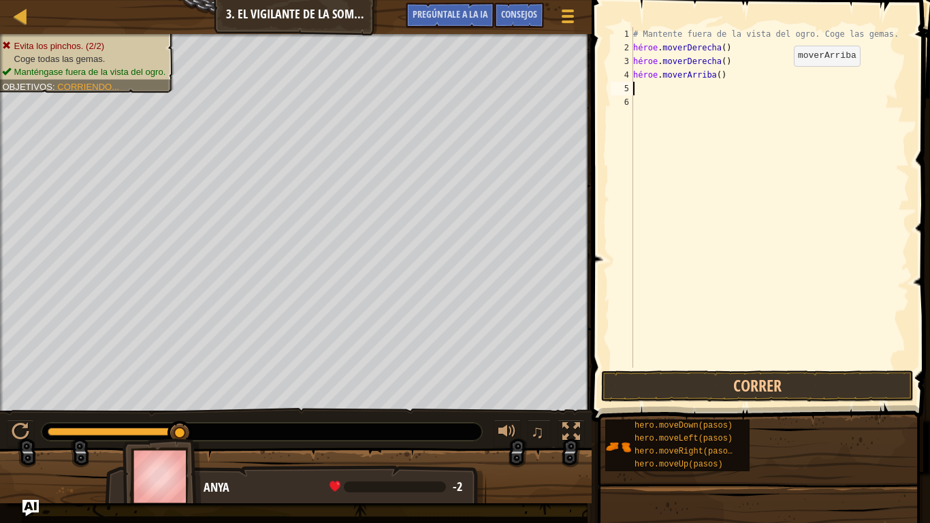
type textarea "h"
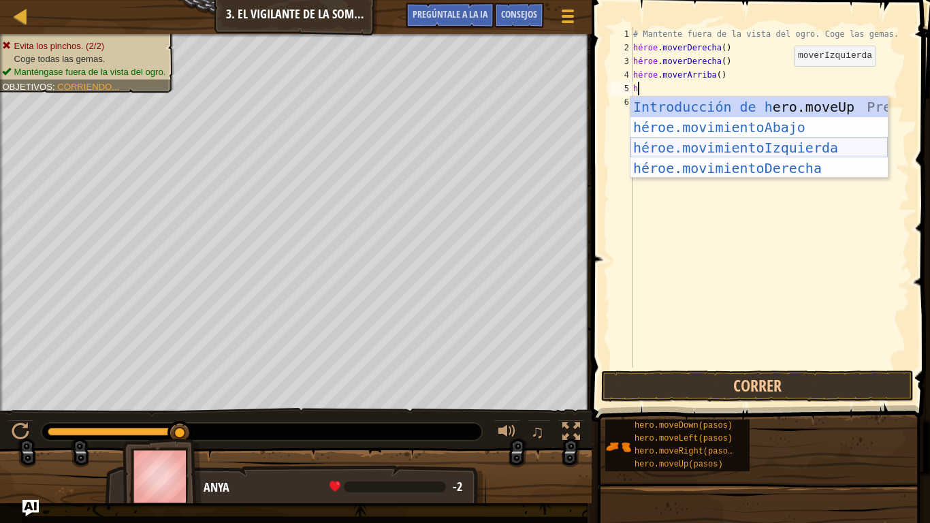
click at [741, 145] on div "Introducción de [PERSON_NAME].moveUp Presiona héroe.movimientoAbajo ​ Introducc…" at bounding box center [759, 158] width 257 height 123
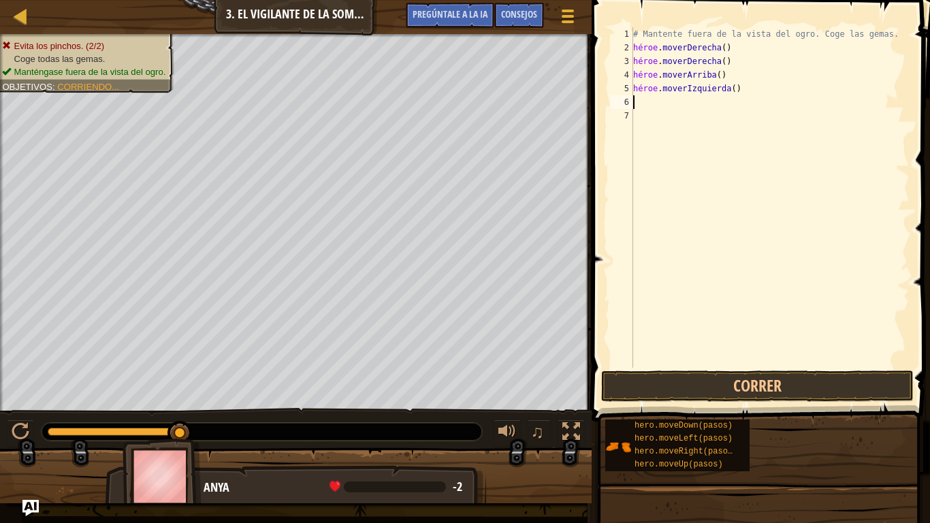
type textarea "h"
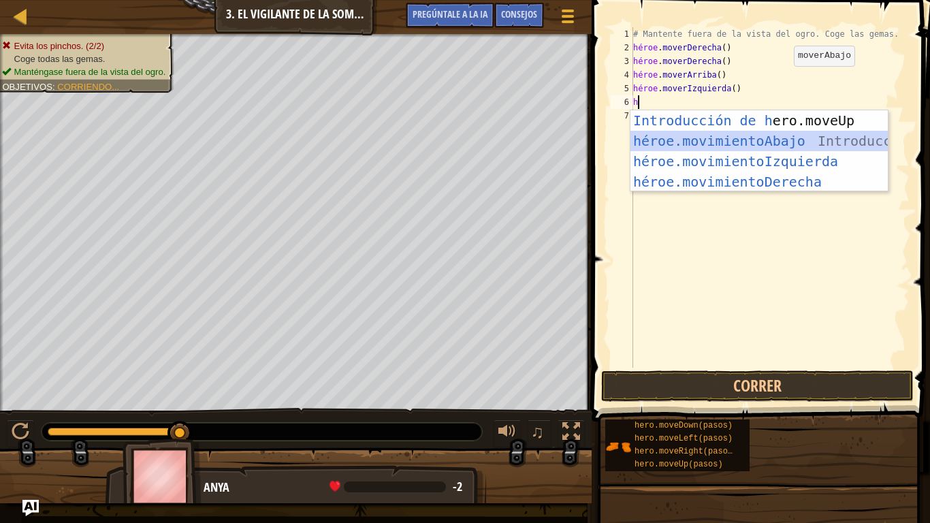
click at [751, 136] on div "Introducción de [PERSON_NAME].moveUp Presiona héroe.movimientoAbajo ​ Introducc…" at bounding box center [759, 171] width 257 height 123
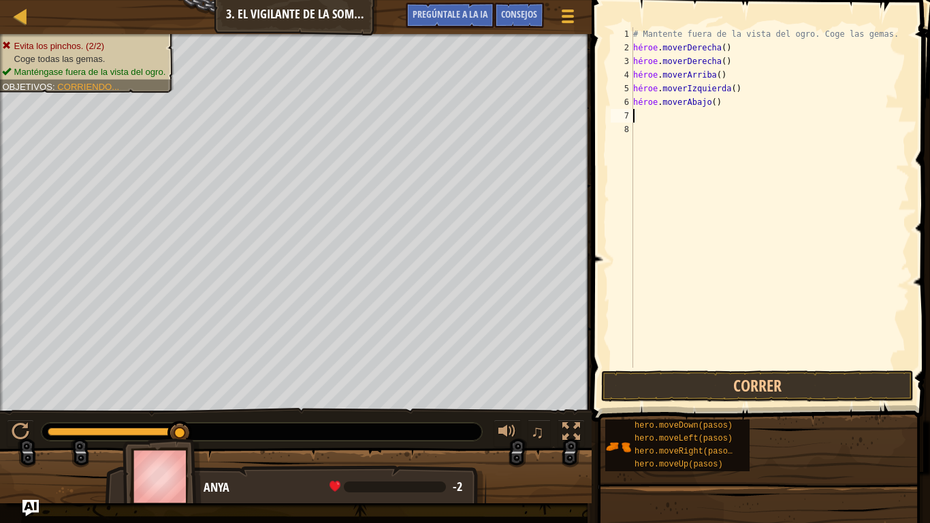
type textarea "h"
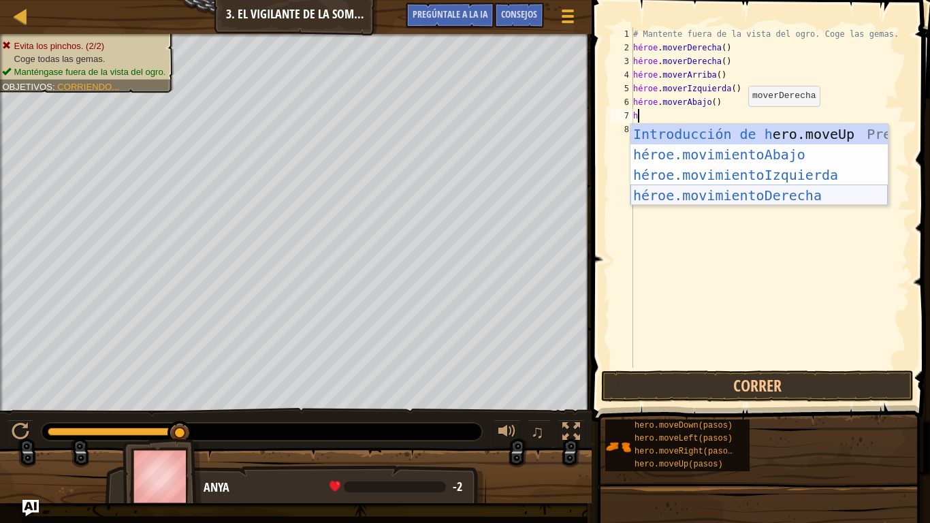
click at [758, 190] on div "Introducción de [PERSON_NAME].moveUp Presiona héroe.movimientoAbajo ​ Introducc…" at bounding box center [759, 185] width 257 height 123
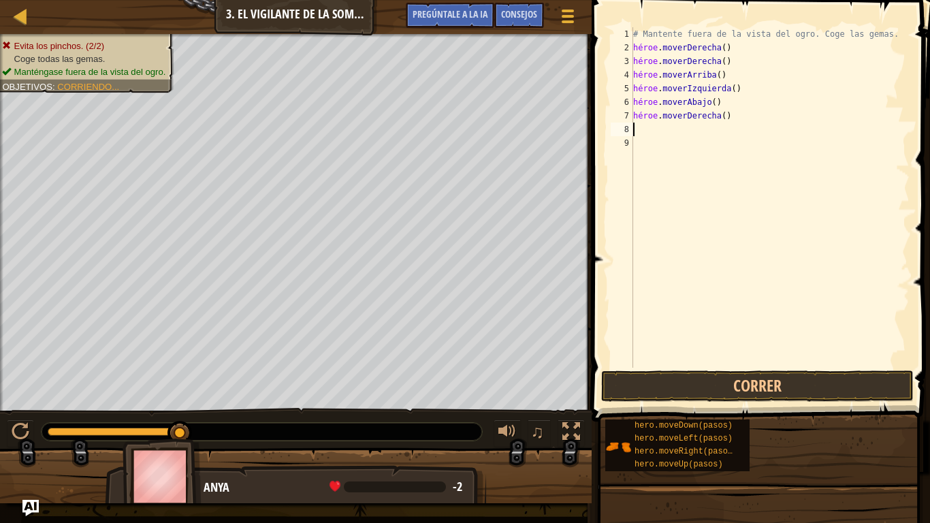
type textarea "h"
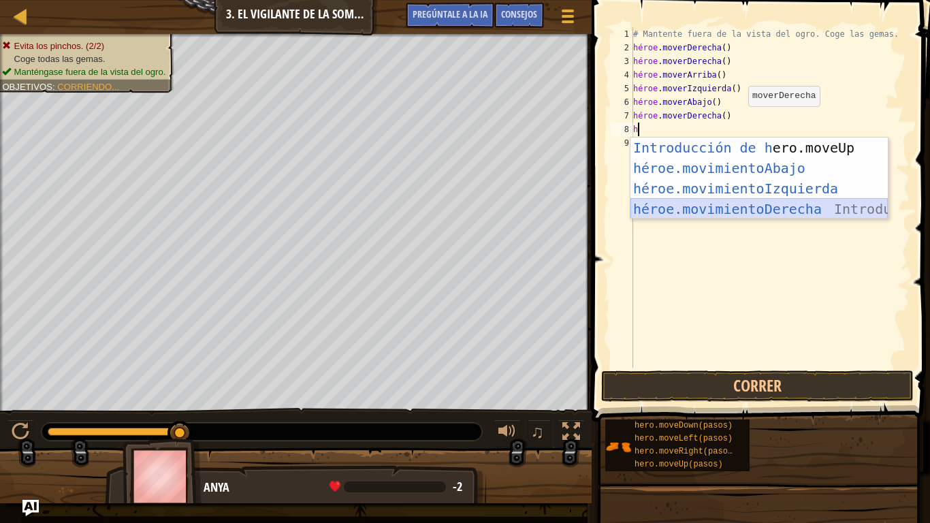
click at [756, 208] on div "Introducción de [PERSON_NAME].moveUp Presiona héroe.movimientoAbajo ​ Introducc…" at bounding box center [759, 199] width 257 height 123
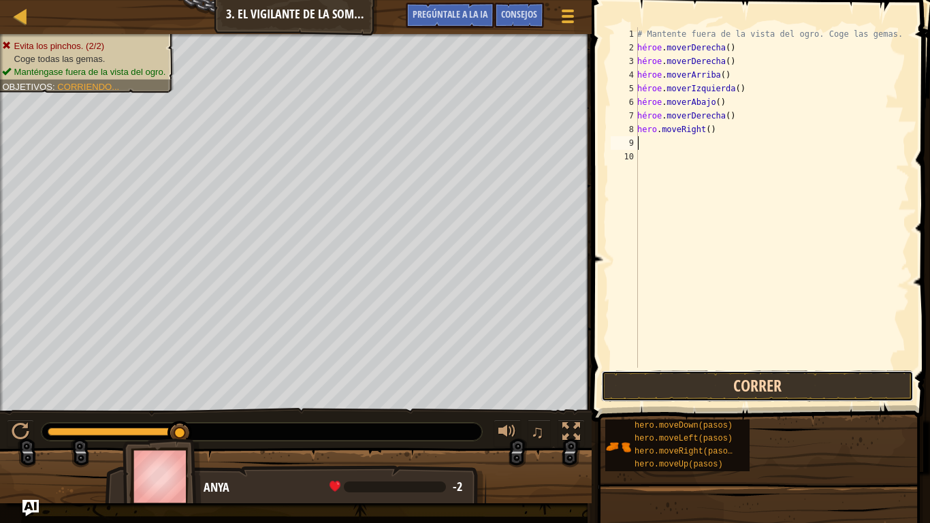
click at [769, 380] on button "Correr" at bounding box center [757, 386] width 313 height 31
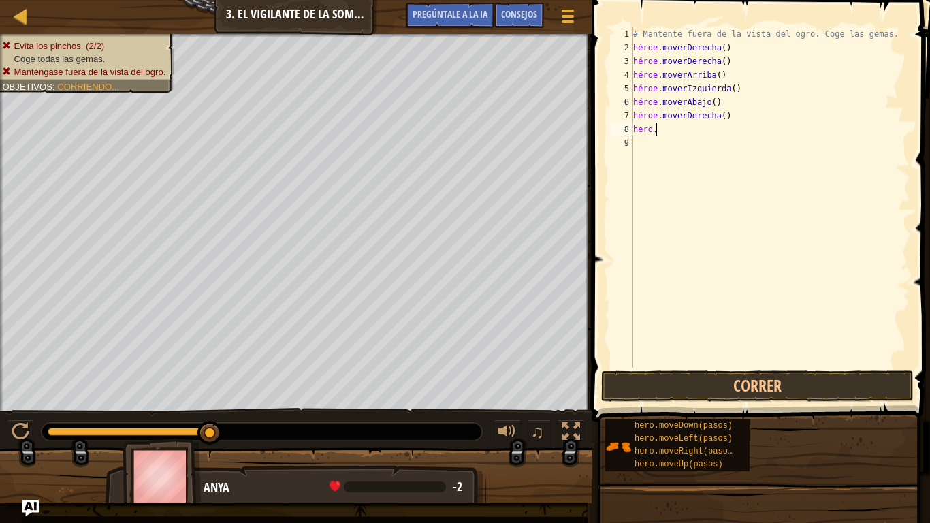
type textarea "h"
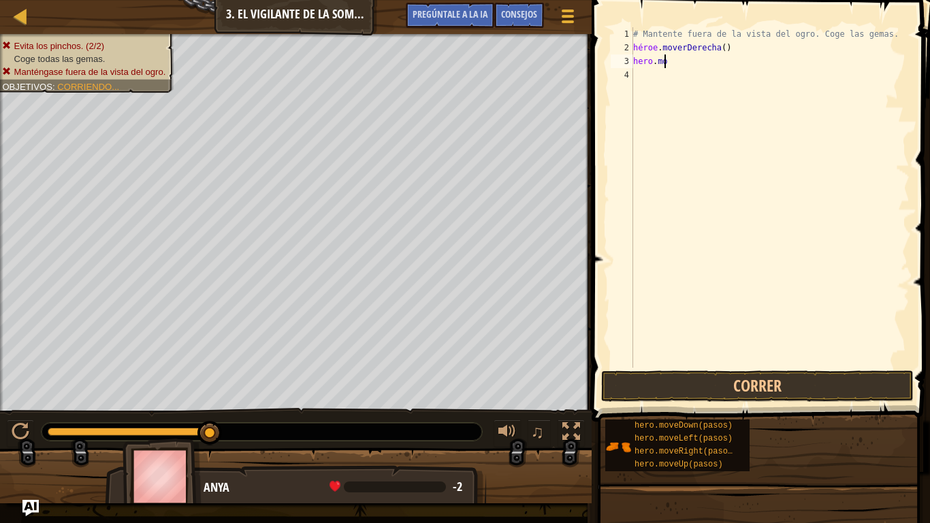
type textarea "h"
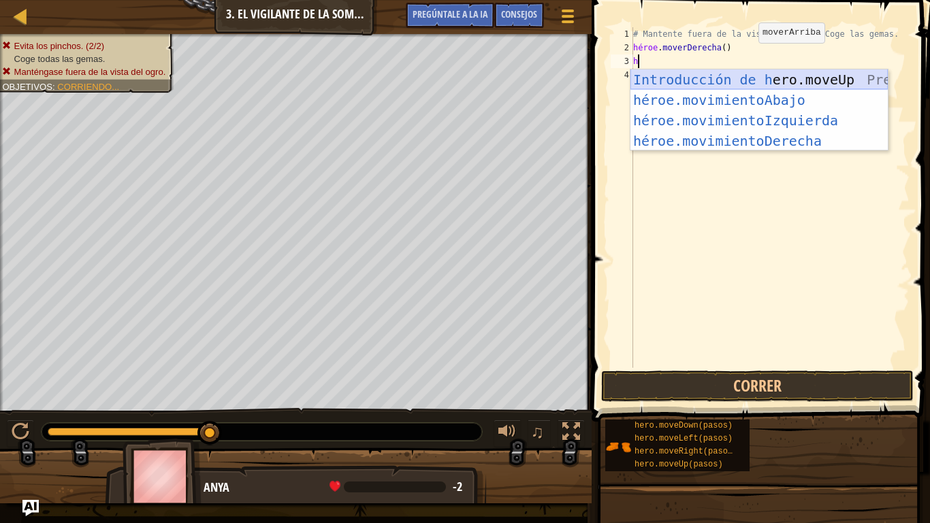
click at [780, 78] on div "Introducción de [PERSON_NAME].moveUp Presiona héroe.movimientoAbajo ​ Introducc…" at bounding box center [759, 130] width 257 height 123
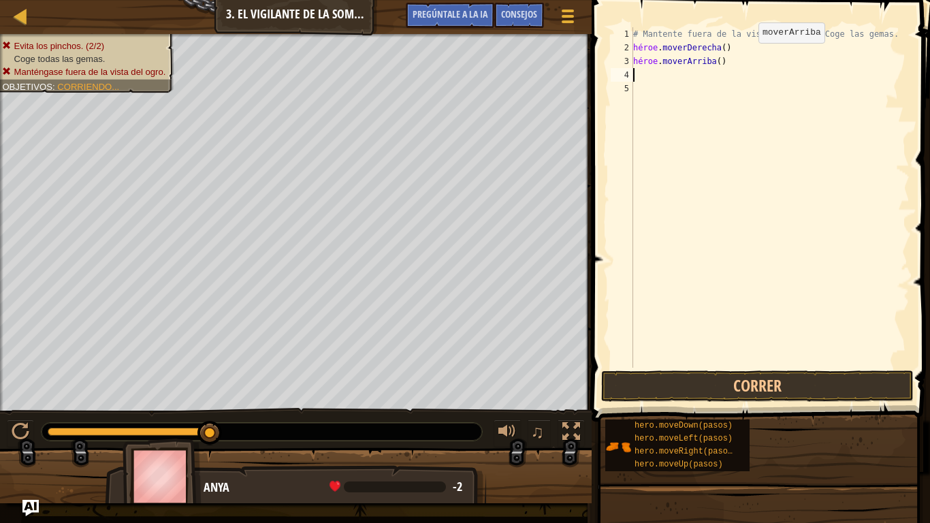
type textarea "h"
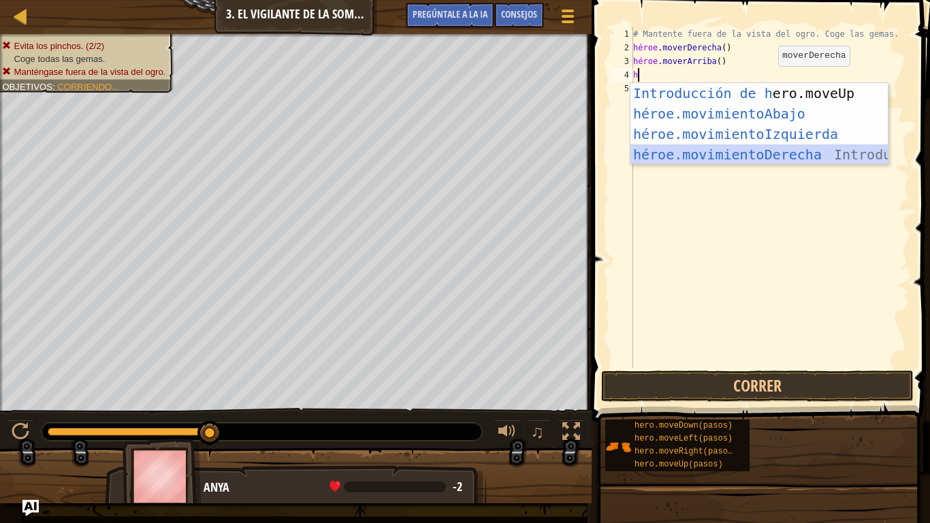
click at [758, 148] on div "Introducción de [PERSON_NAME].moveUp Presiona héroe.movimientoAbajo ​ Introducc…" at bounding box center [759, 144] width 257 height 123
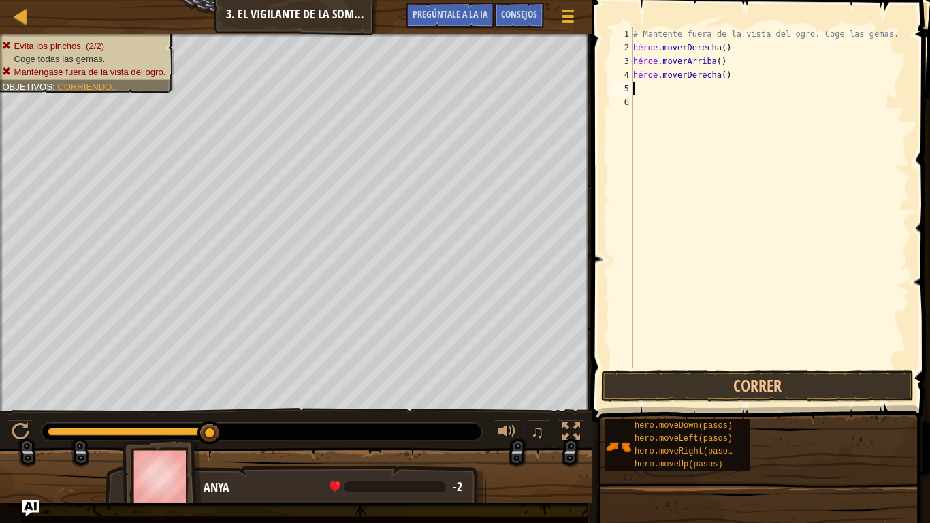
type textarea "h"
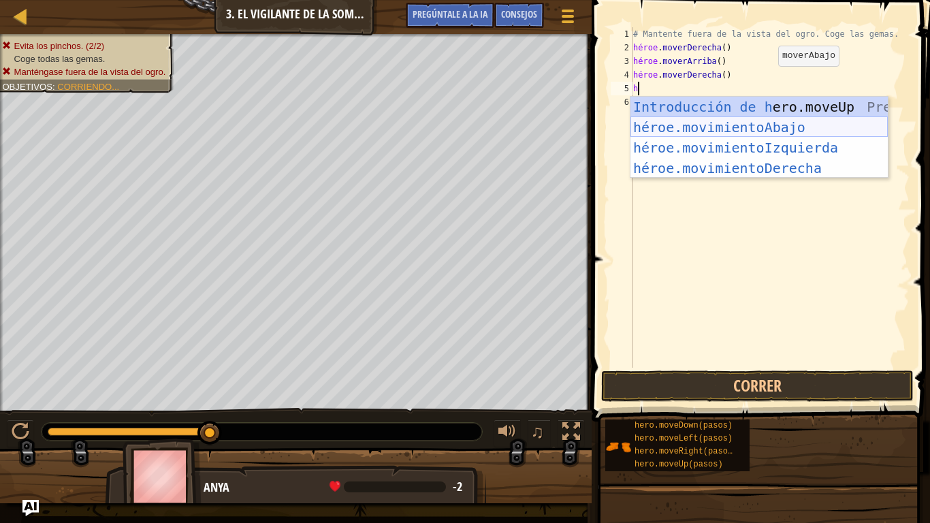
click at [760, 125] on div "Introducción de [PERSON_NAME].moveUp Presiona héroe.movimientoAbajo ​ Introducc…" at bounding box center [759, 158] width 257 height 123
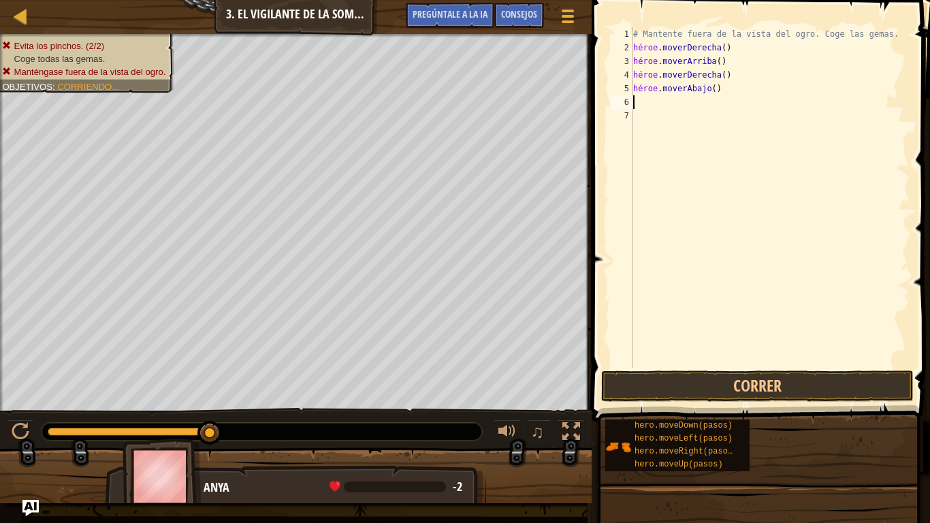
type textarea "h"
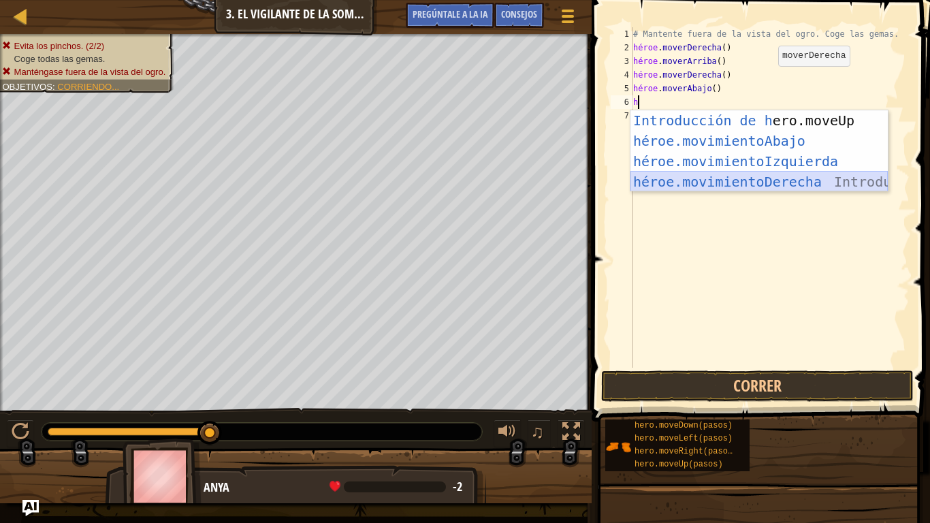
click at [762, 178] on div "Introducción de [PERSON_NAME].moveUp Presiona héroe.movimientoAbajo ​ Introducc…" at bounding box center [759, 171] width 257 height 123
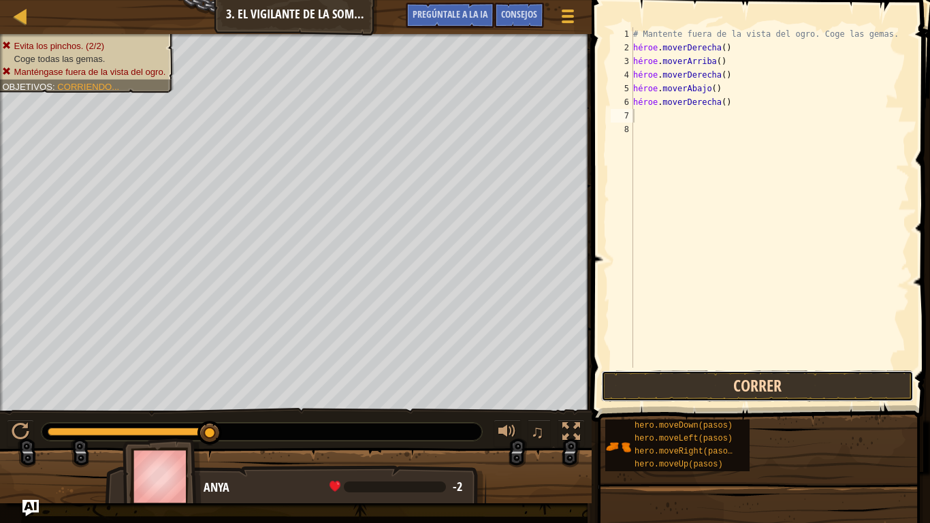
click at [751, 375] on button "Correr" at bounding box center [757, 386] width 313 height 31
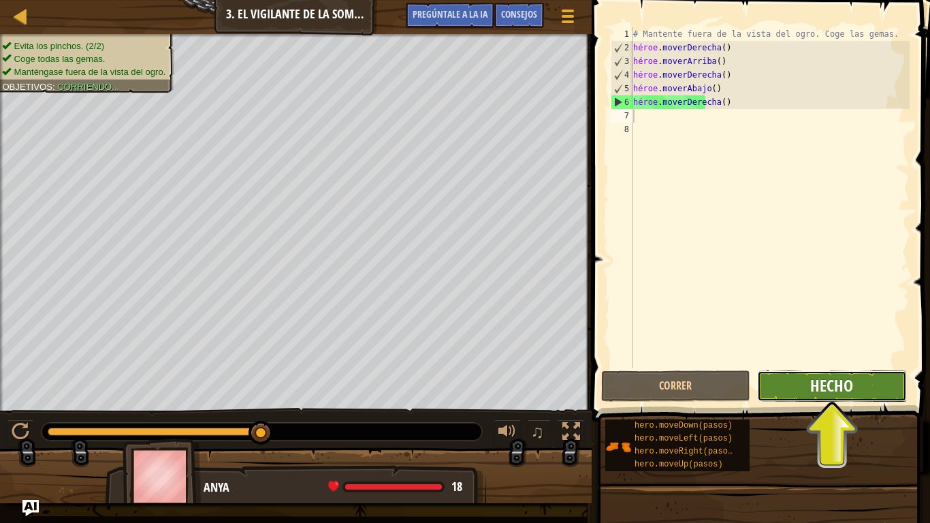
click at [849, 385] on font "Hecho" at bounding box center [832, 386] width 43 height 22
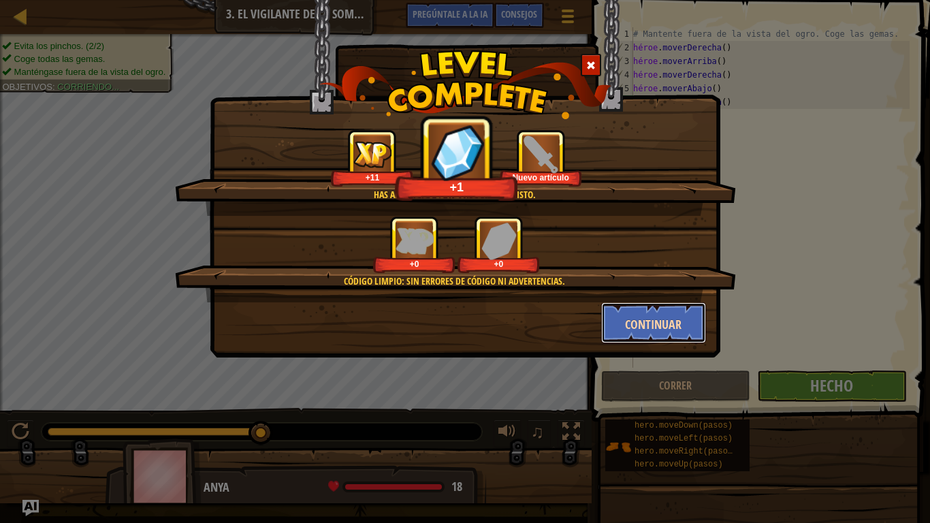
click at [653, 322] on font "Continuar" at bounding box center [653, 324] width 57 height 17
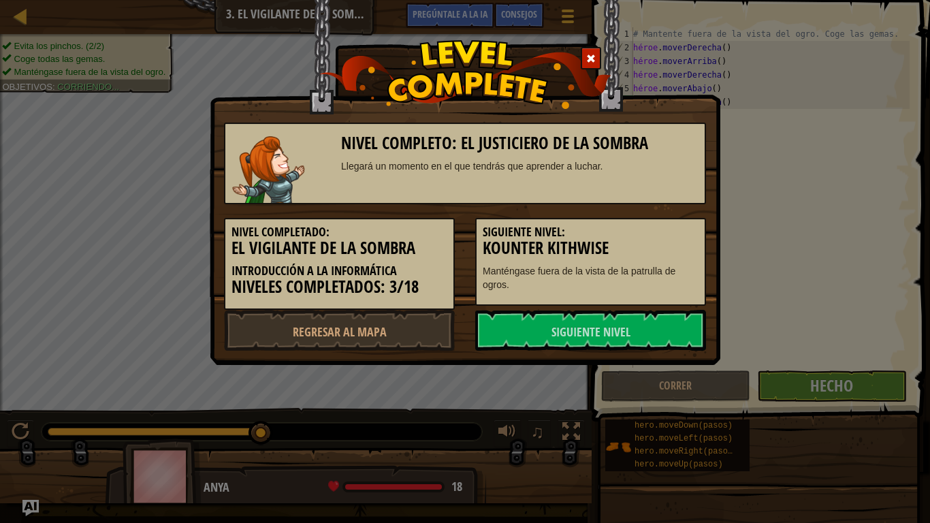
click at [653, 322] on link "Siguiente nivel" at bounding box center [590, 330] width 231 height 41
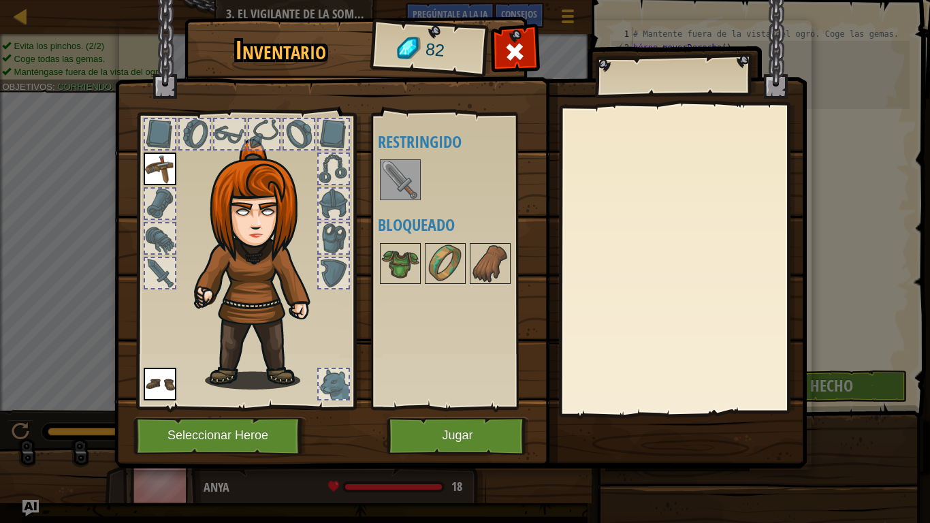
click at [383, 172] on img at bounding box center [400, 180] width 38 height 38
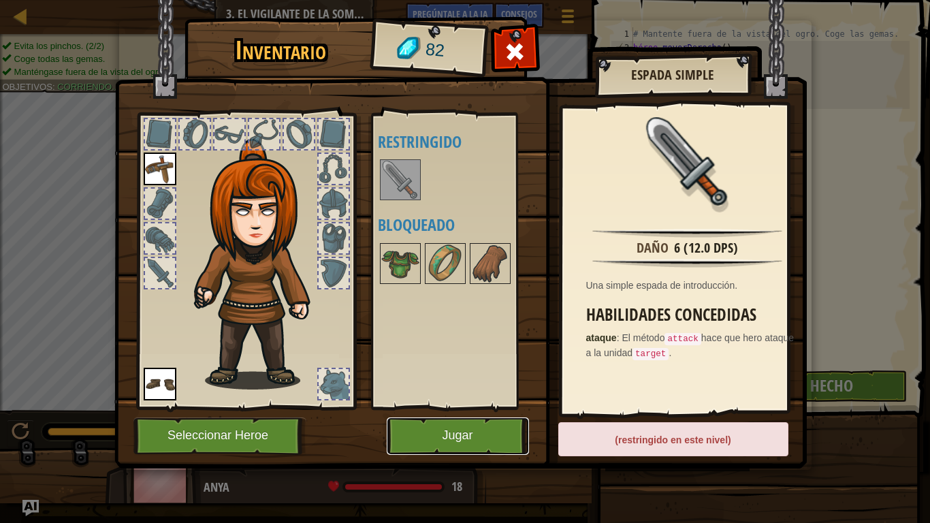
click at [492, 421] on button "Jugar" at bounding box center [458, 436] width 142 height 37
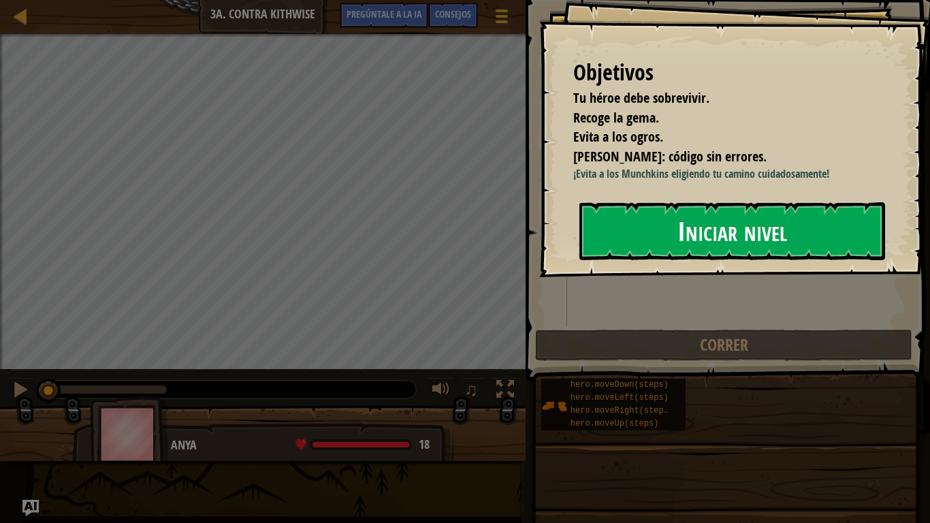
click at [671, 239] on button "Iniciar nivel" at bounding box center [733, 230] width 306 height 57
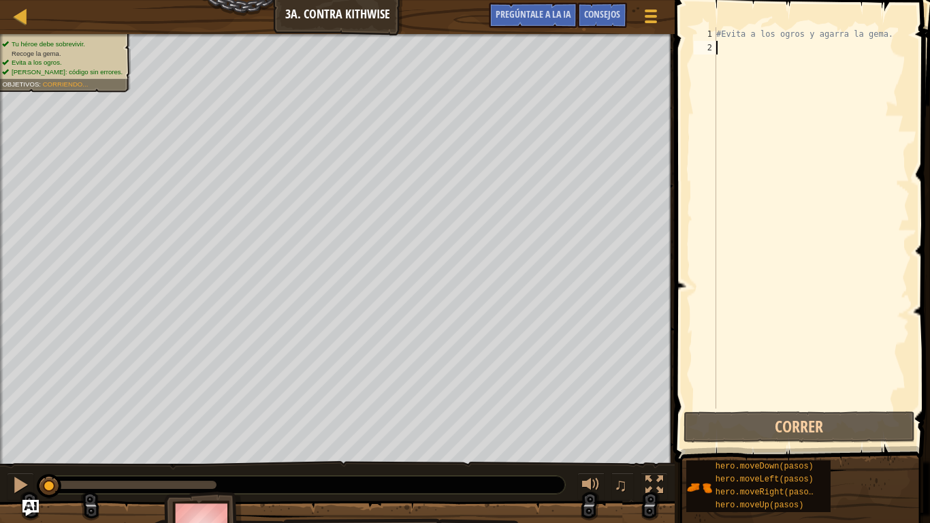
type textarea "h"
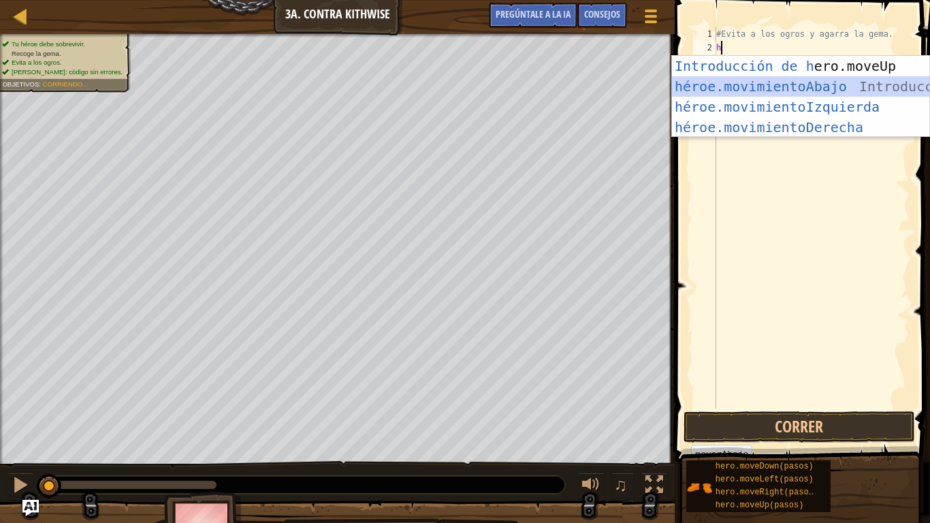
click at [837, 84] on div "Introducción de [PERSON_NAME].moveUp Presiona héroe.movimientoAbajo ​ Introducc…" at bounding box center [800, 117] width 257 height 123
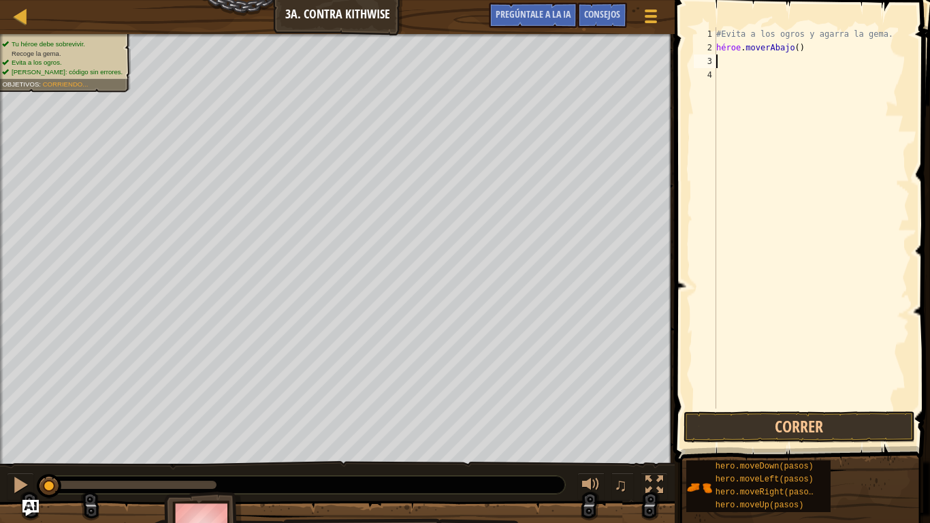
type textarea "h"
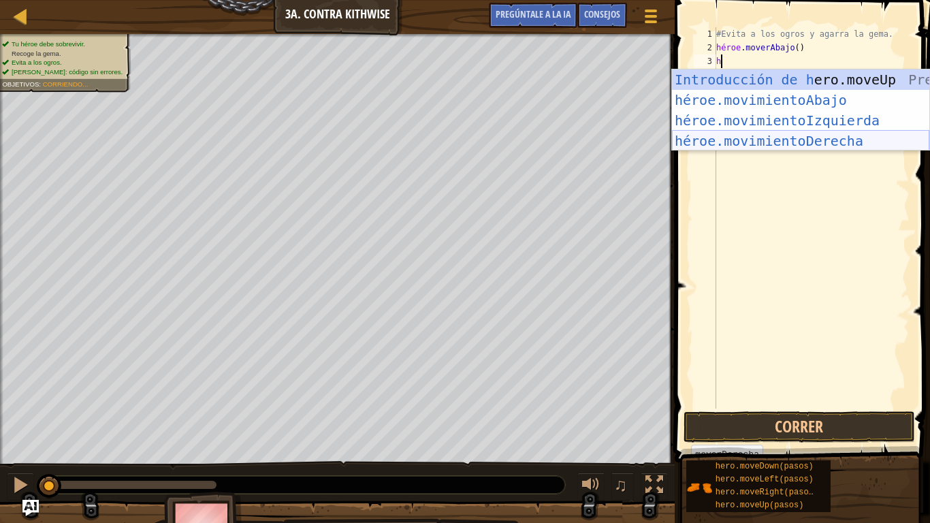
click at [816, 138] on div "Introducción de [PERSON_NAME].moveUp Presiona héroe.movimientoAbajo ​ Introducc…" at bounding box center [800, 130] width 257 height 123
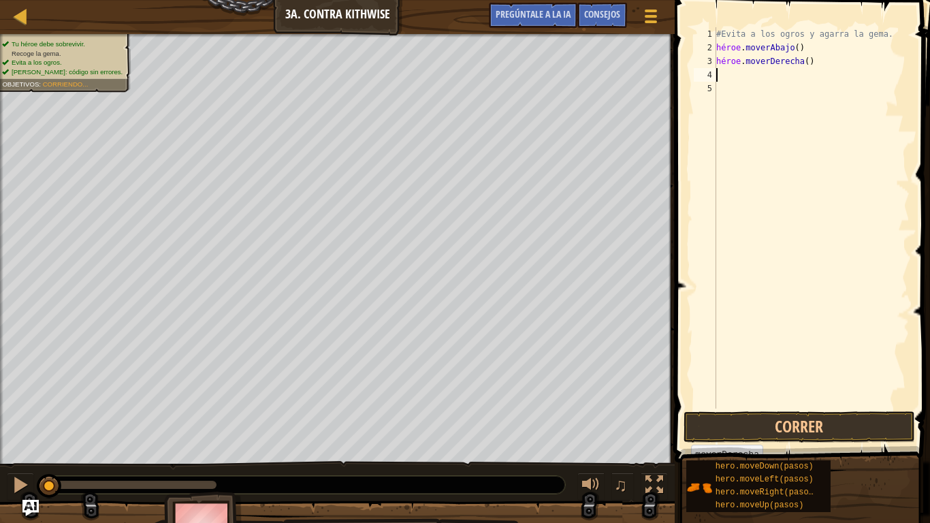
type textarea "h"
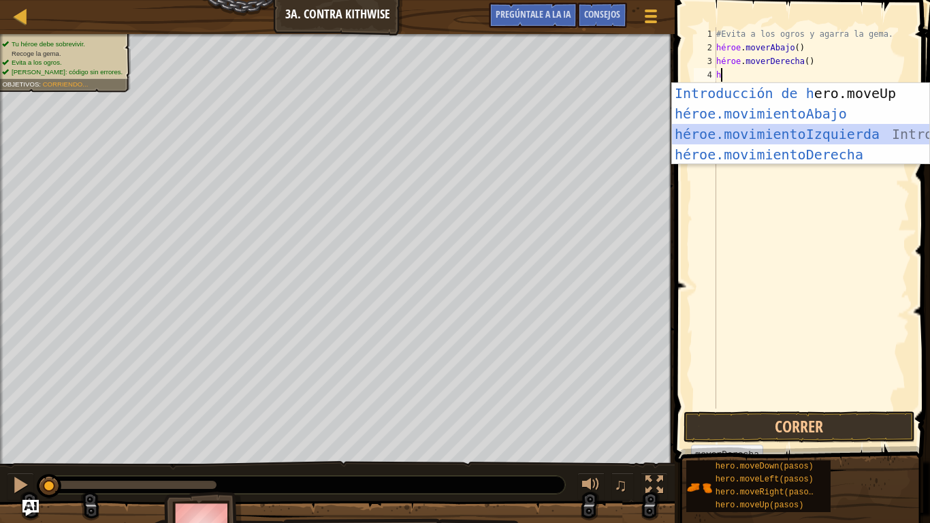
click at [816, 138] on div "Introducción de [PERSON_NAME].moveUp Presiona héroe.movimientoAbajo ​ Introducc…" at bounding box center [800, 144] width 257 height 123
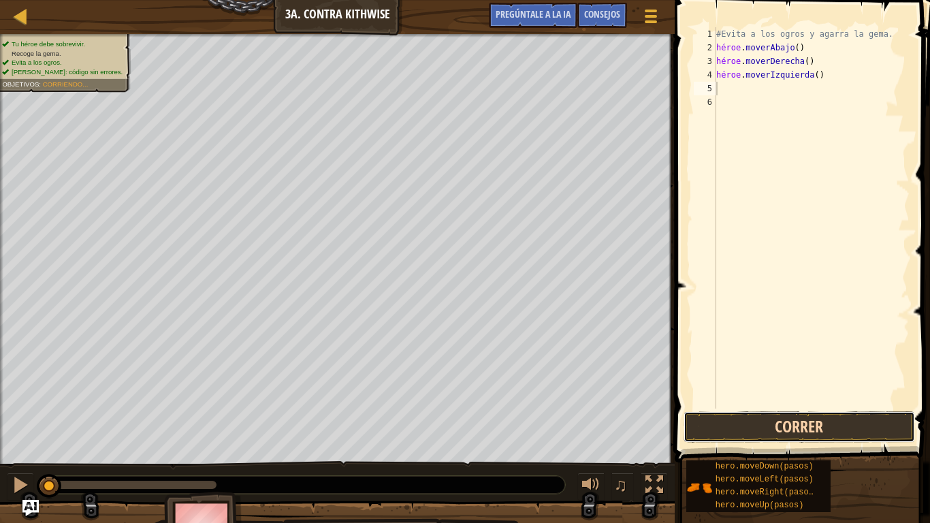
click at [766, 421] on button "Correr" at bounding box center [800, 426] width 232 height 31
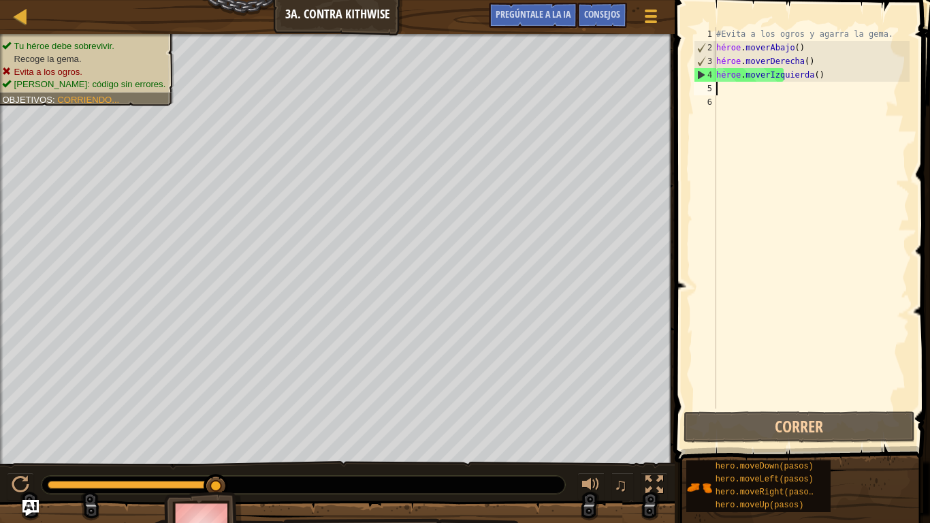
type textarea "h"
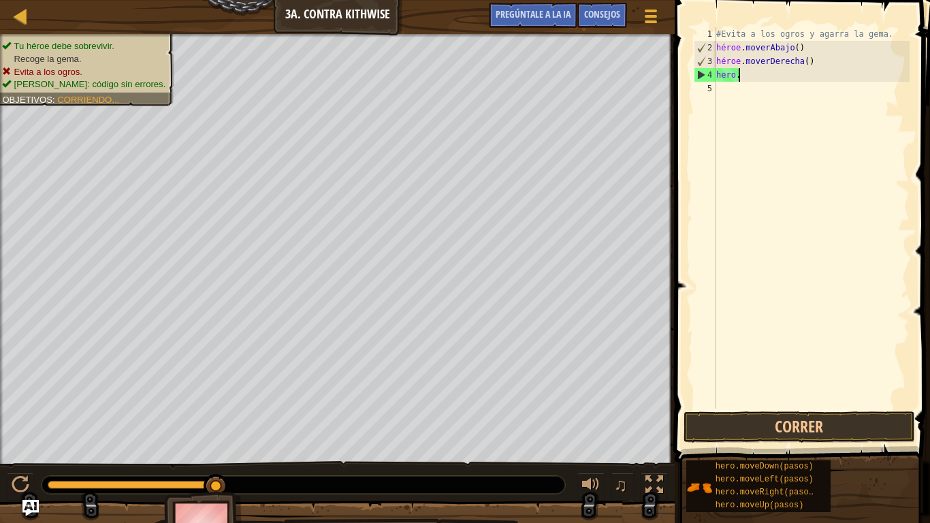
type textarea "h"
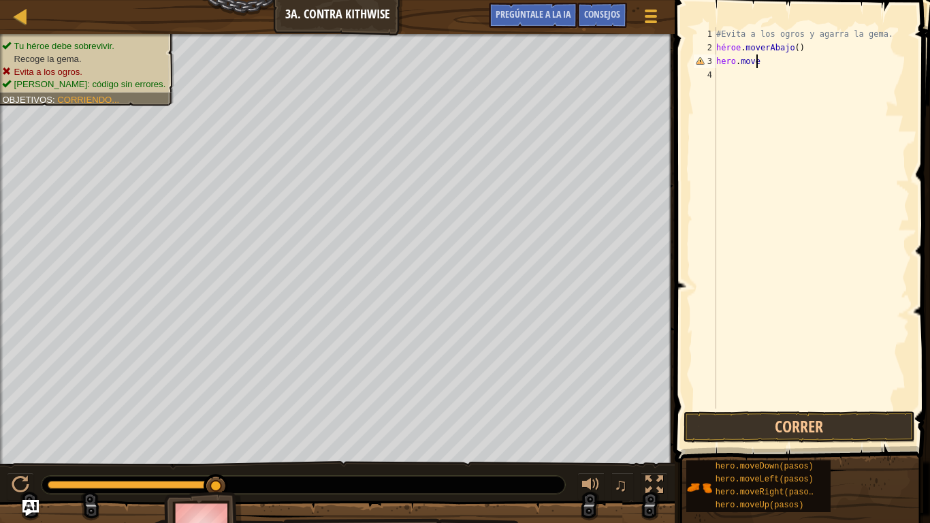
type textarea "h"
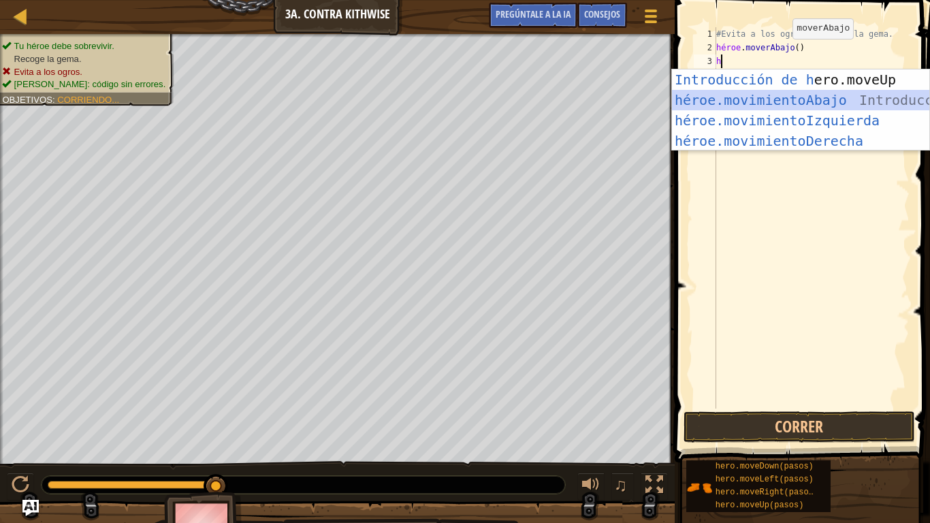
click at [789, 99] on div "Introducción de [PERSON_NAME].moveUp Presiona héroe.movimientoAbajo ​ Introducc…" at bounding box center [800, 130] width 257 height 123
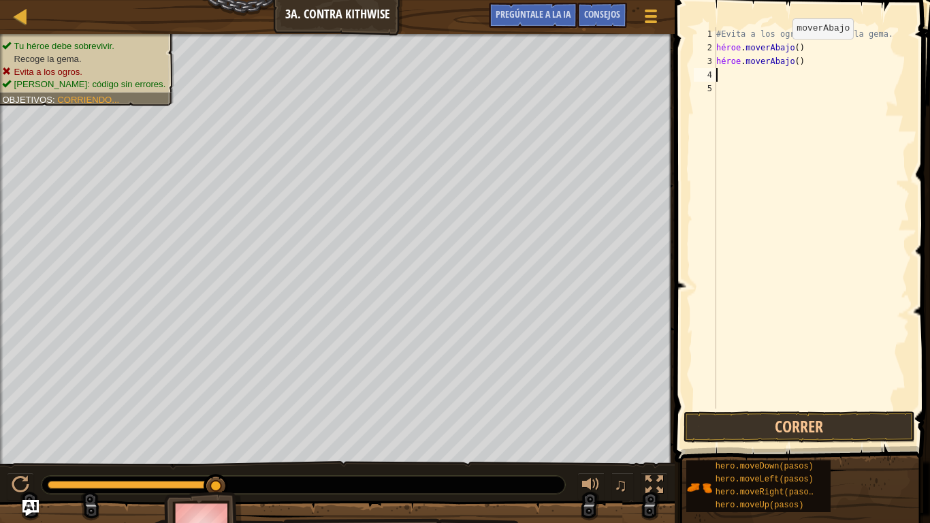
type textarea "h"
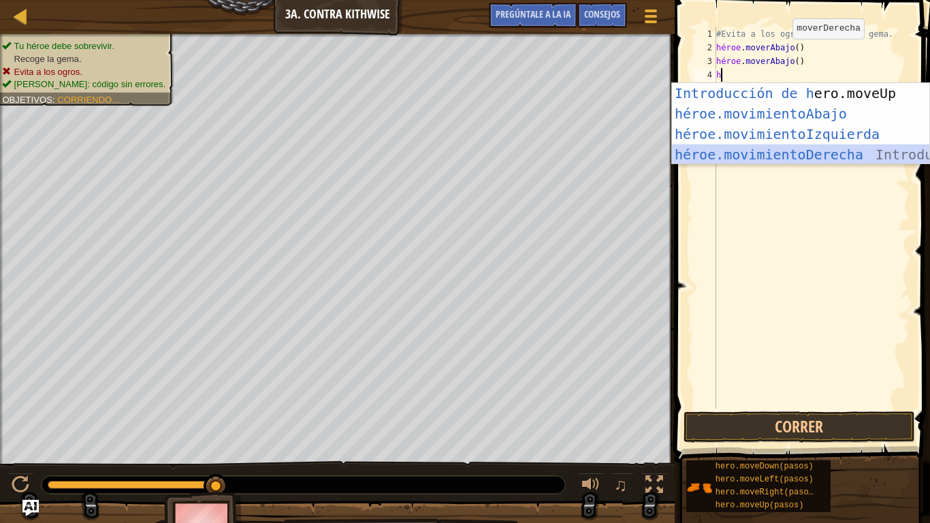
click at [808, 154] on div "Introducción de [PERSON_NAME].moveUp Presiona héroe.movimientoAbajo ​ Introducc…" at bounding box center [800, 144] width 257 height 123
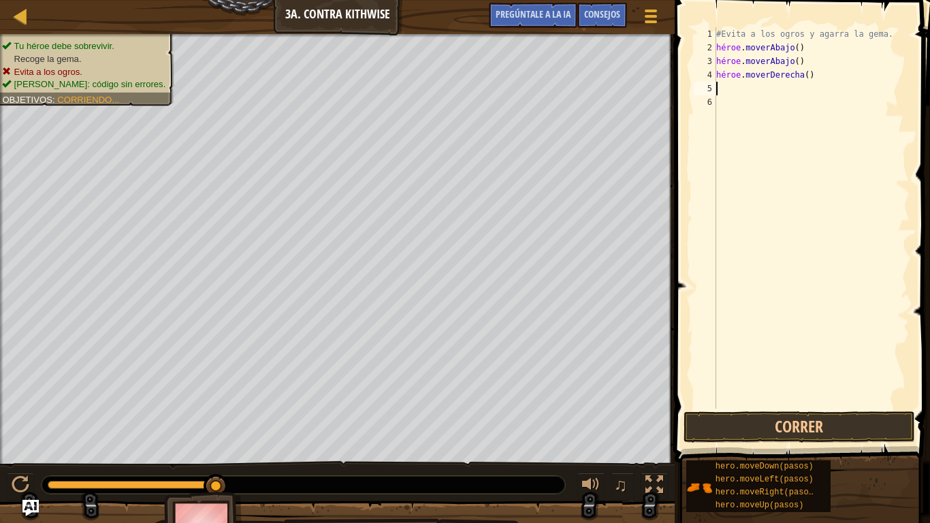
type textarea "h"
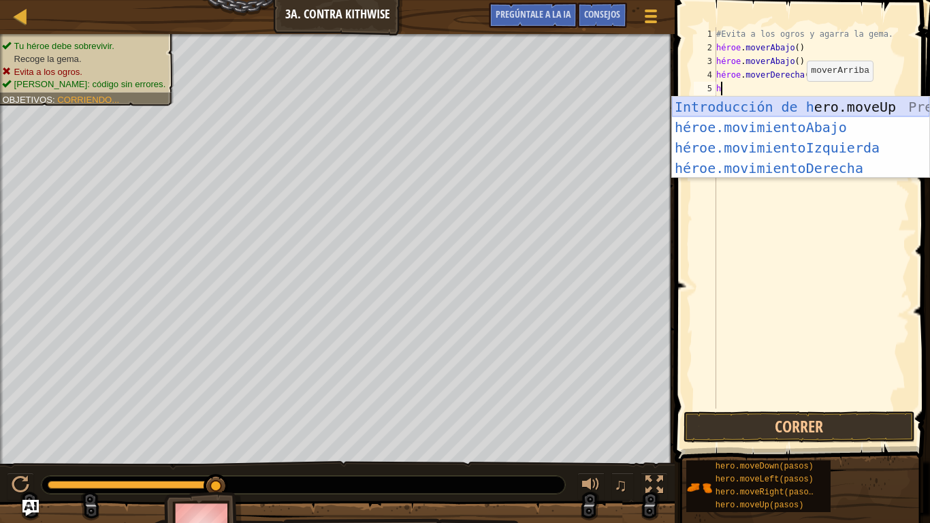
click at [791, 109] on div "Introducción de [PERSON_NAME].moveUp Presiona héroe.movimientoAbajo ​ Introducc…" at bounding box center [800, 158] width 257 height 123
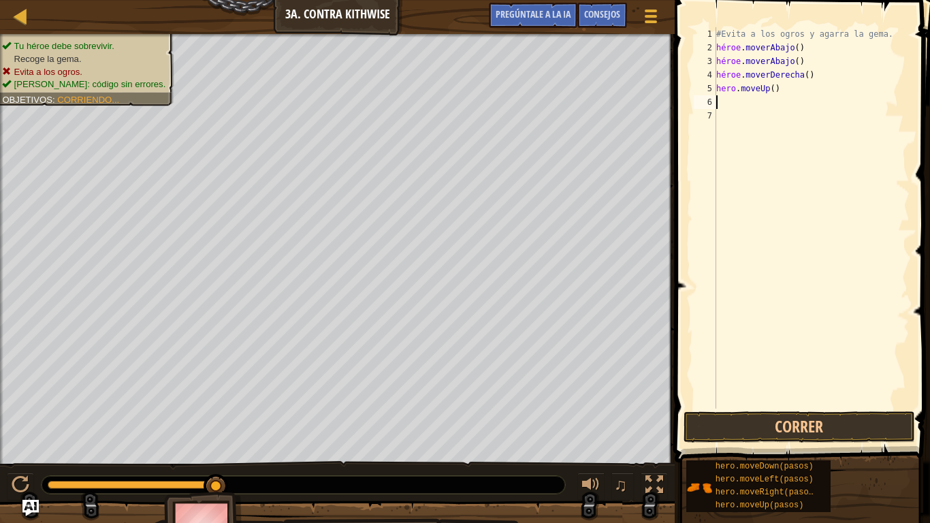
type textarea "h"
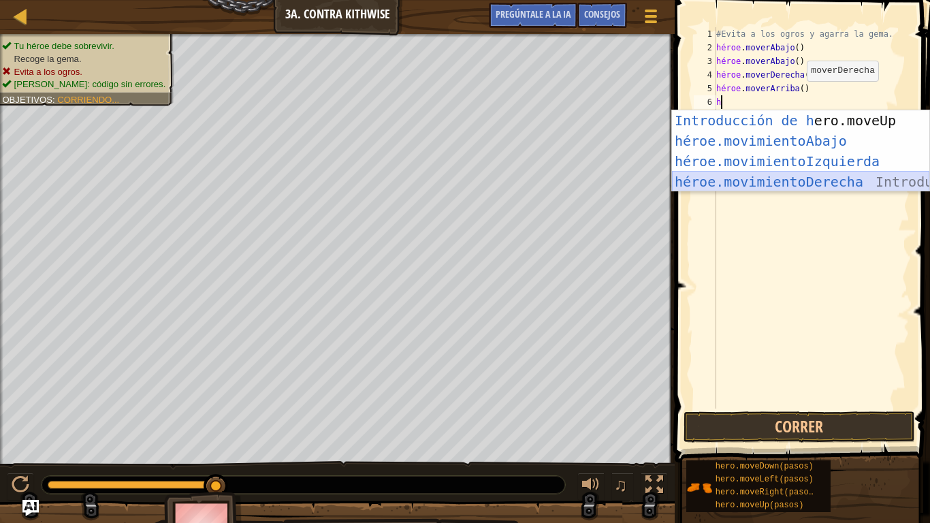
click at [796, 175] on div "Introducción de [PERSON_NAME].moveUp Presiona héroe.movimientoAbajo ​ Introducc…" at bounding box center [800, 171] width 257 height 123
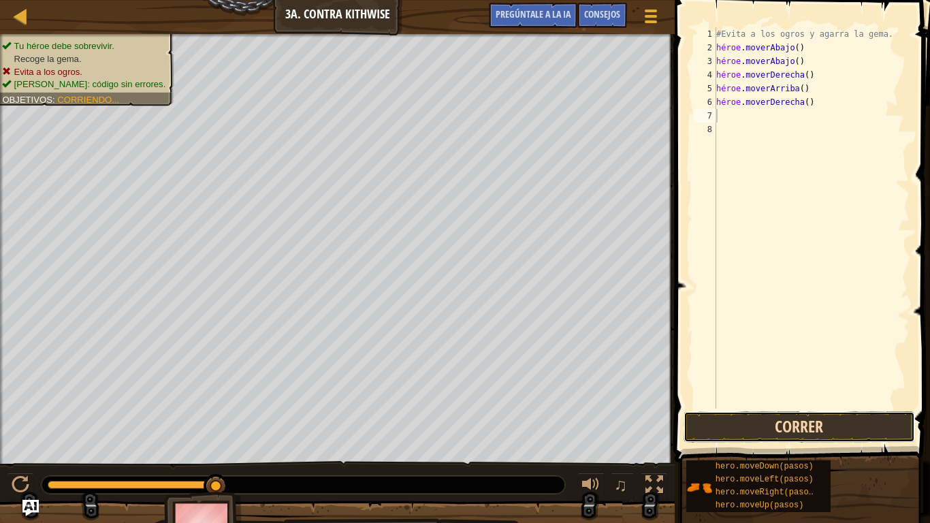
click at [827, 421] on button "Correr" at bounding box center [800, 426] width 232 height 31
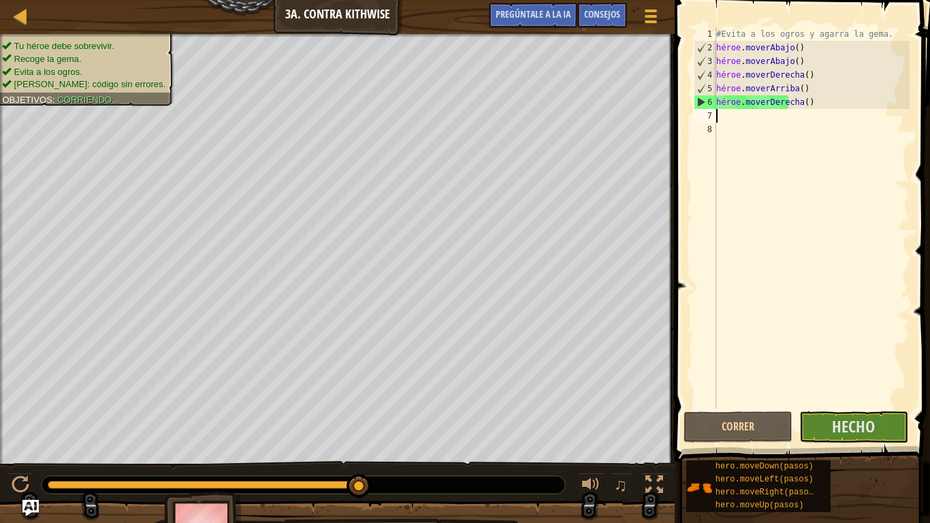
type textarea "h"
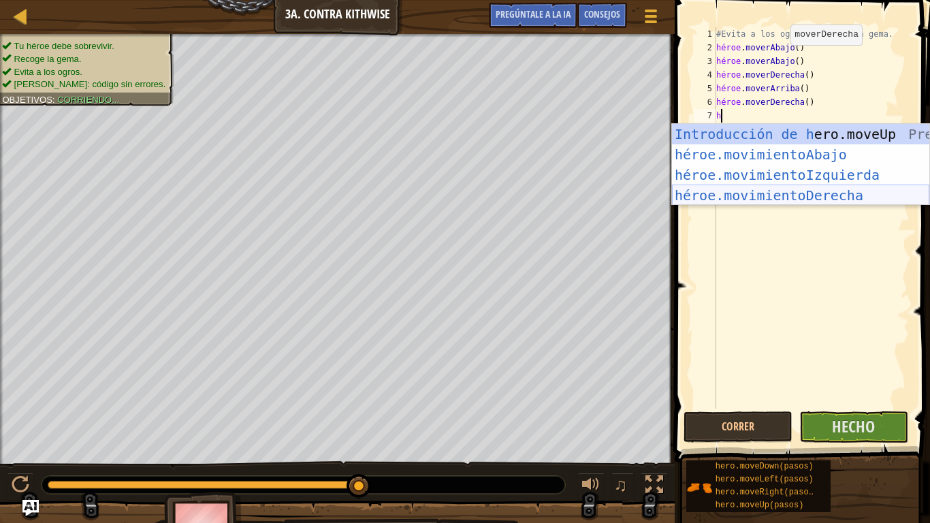
click at [823, 189] on div "Introducción de [PERSON_NAME].moveUp Presiona héroe.movimientoAbajo ​ Introducc…" at bounding box center [800, 185] width 257 height 123
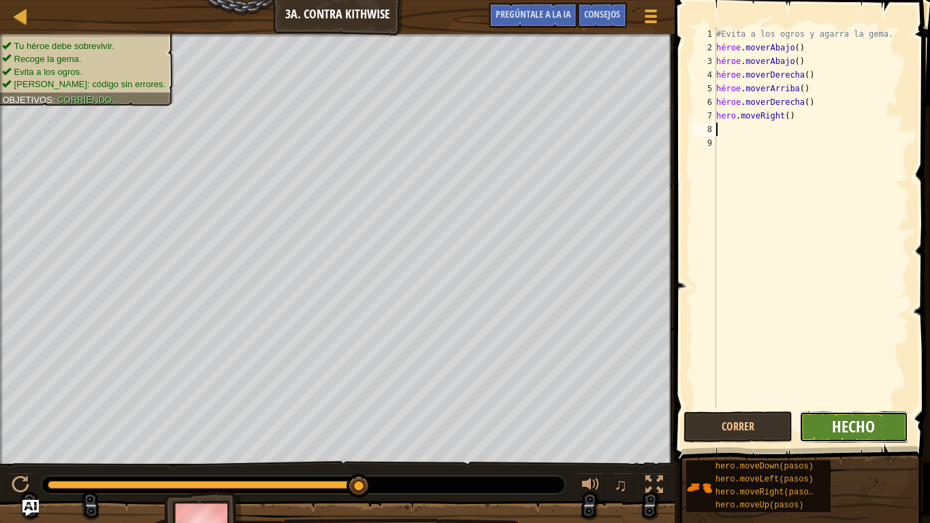
click at [845, 420] on font "Hecho" at bounding box center [853, 426] width 43 height 22
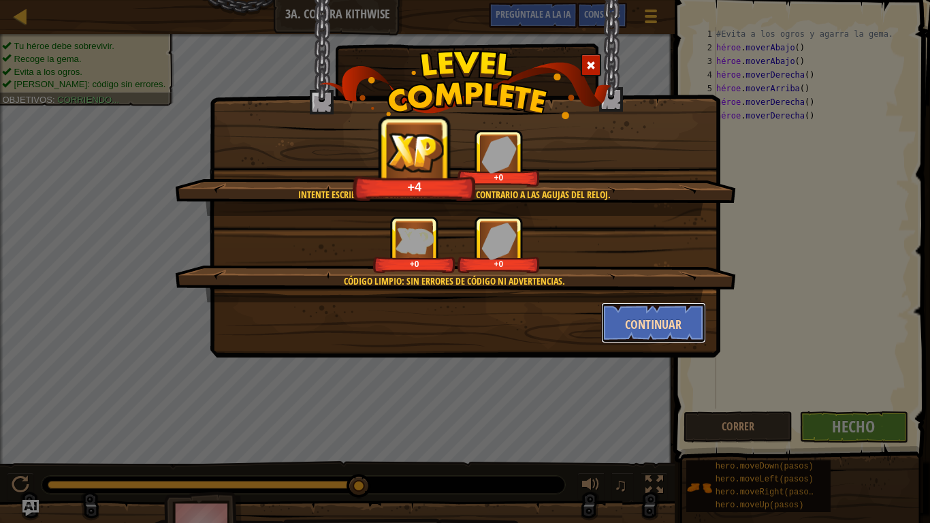
click at [653, 313] on button "Continuar" at bounding box center [654, 322] width 106 height 41
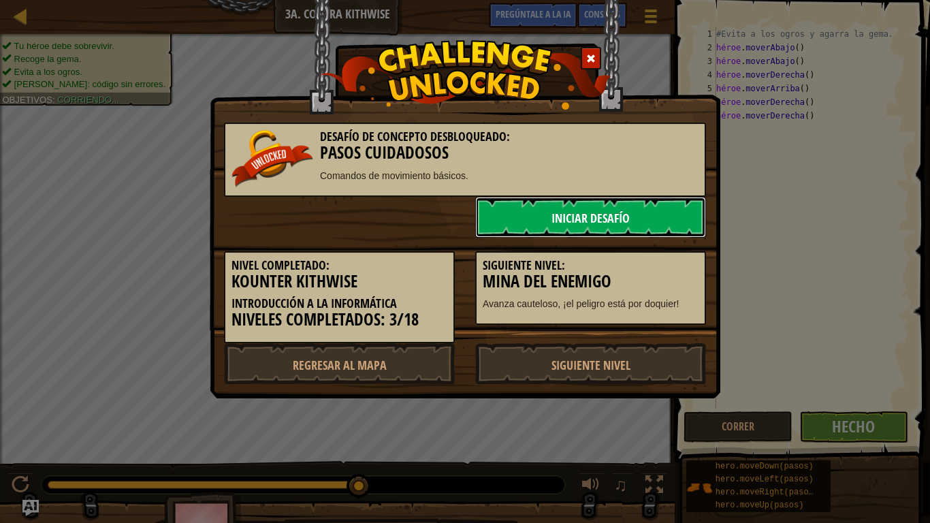
click at [658, 202] on link "Iniciar desafío" at bounding box center [590, 217] width 231 height 41
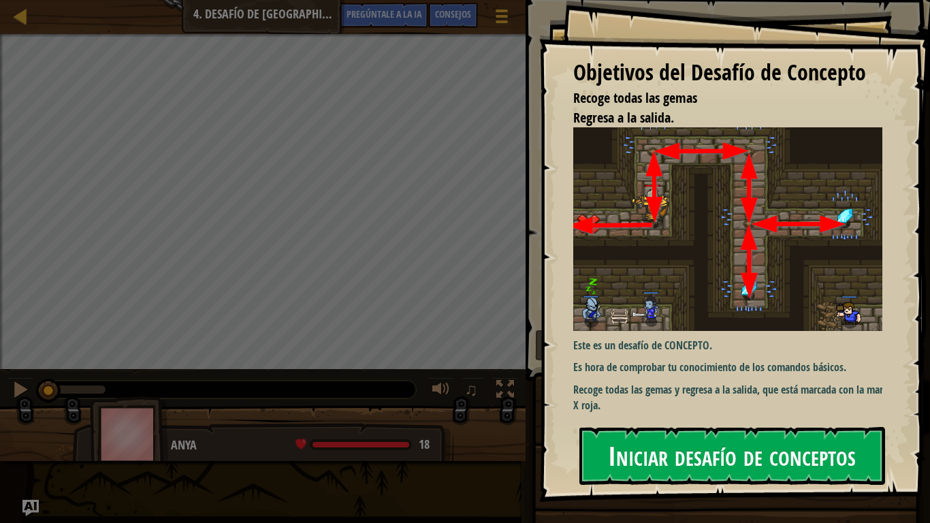
click at [726, 421] on font "Iniciar desafío de conceptos" at bounding box center [732, 455] width 248 height 37
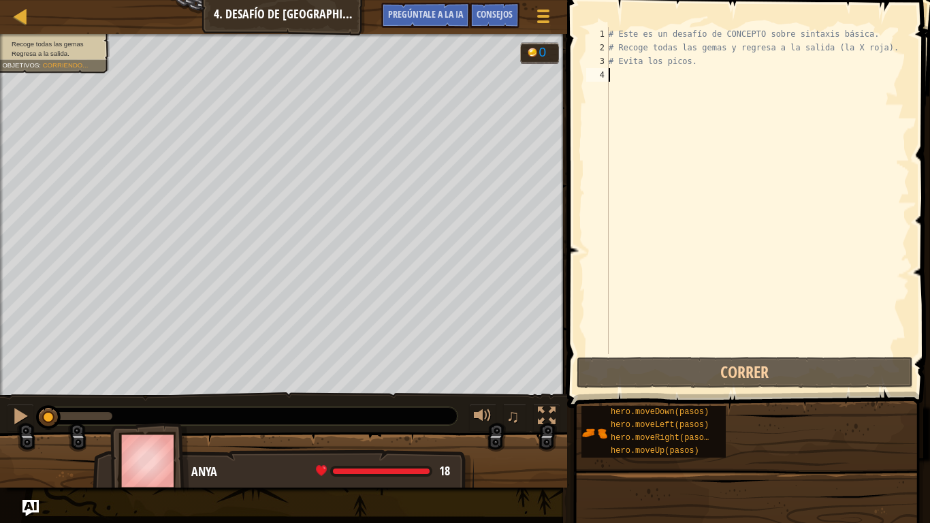
type textarea "h"
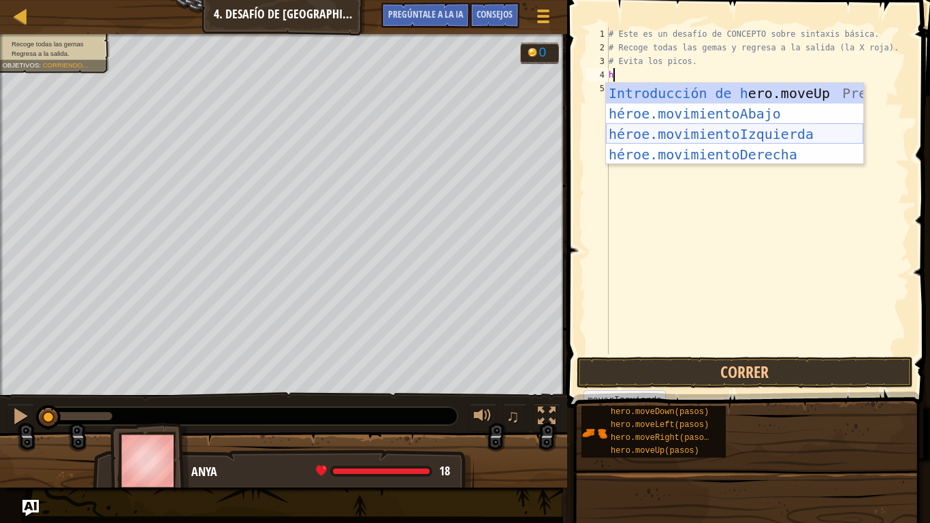
click at [760, 138] on div "Introducción de [PERSON_NAME].moveUp Presiona héroe.movimientoAbajo ​ Introducc…" at bounding box center [734, 144] width 257 height 123
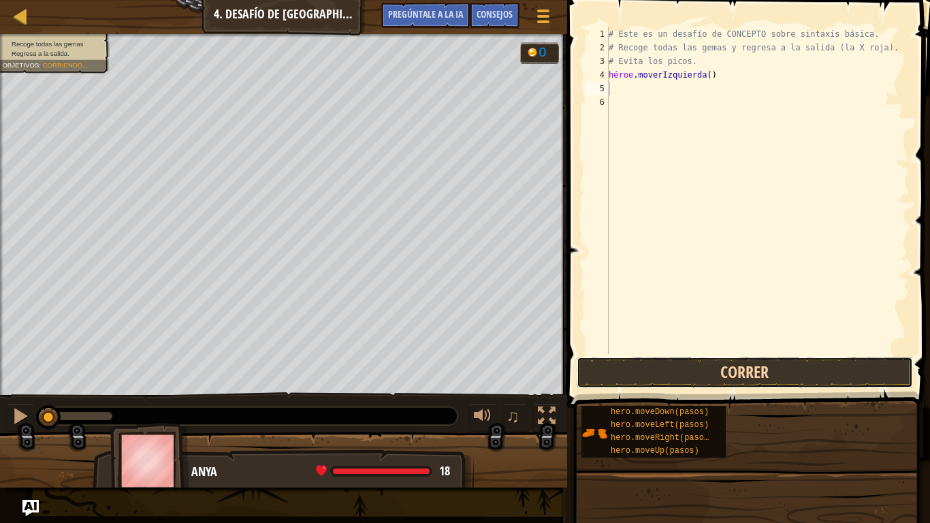
click at [749, 364] on button "Correr" at bounding box center [745, 372] width 336 height 31
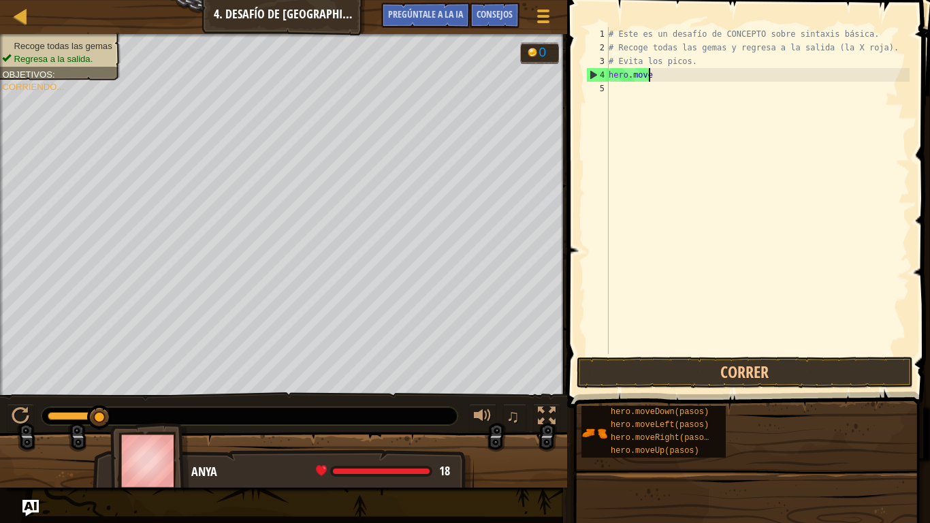
type textarea "h"
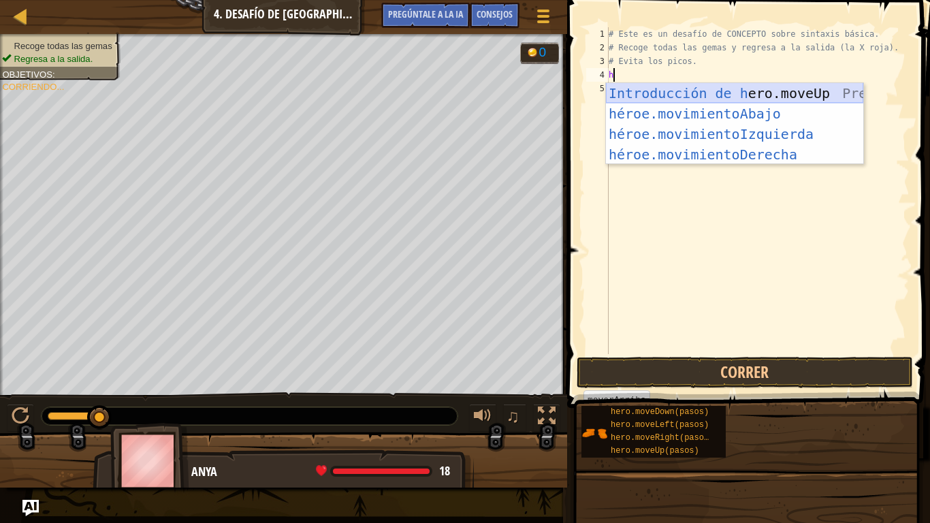
click at [745, 90] on div "Introducción de [PERSON_NAME].moveUp Presiona héroe.movimientoAbajo ​ Introducc…" at bounding box center [734, 144] width 257 height 123
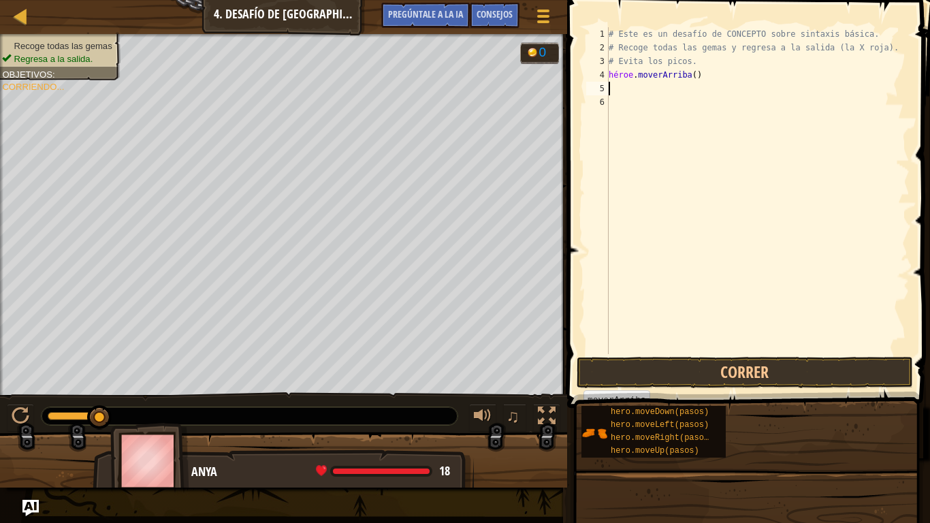
type textarea "h"
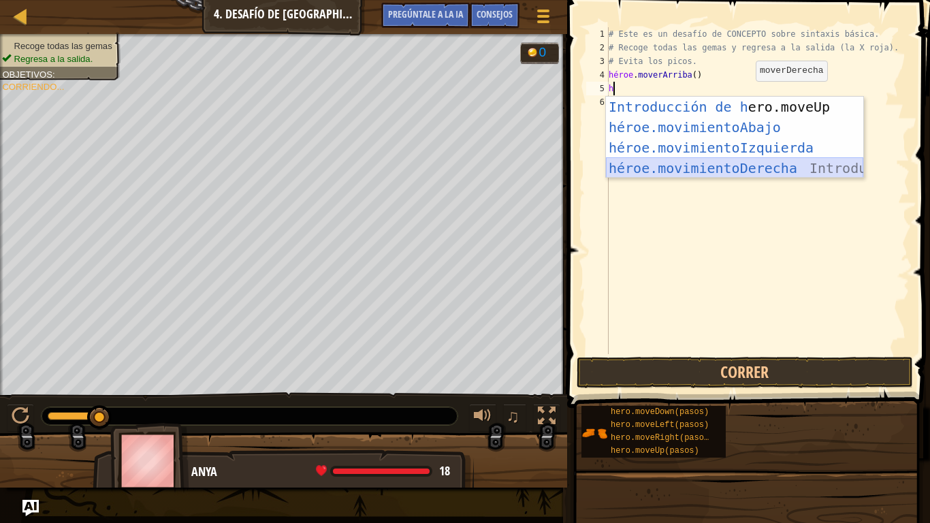
click at [760, 166] on div "Introducción de [PERSON_NAME].moveUp Presiona héroe.movimientoAbajo ​ Introducc…" at bounding box center [734, 158] width 257 height 123
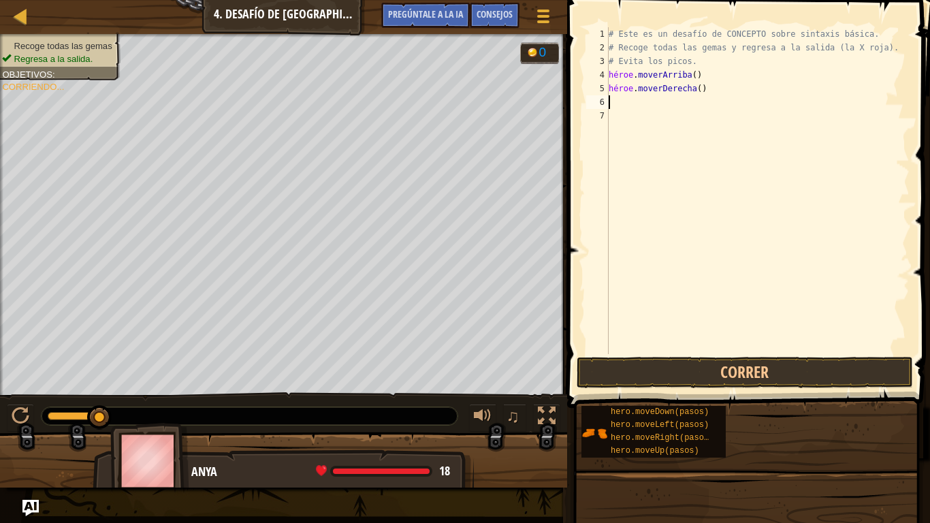
type textarea "h"
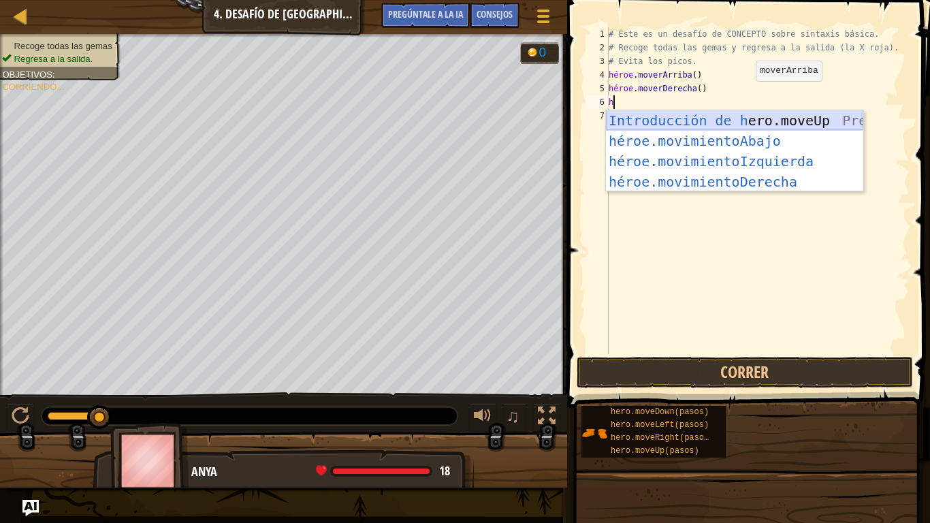
click at [742, 111] on div "Introducción de [PERSON_NAME].moveUp Presiona héroe.movimientoAbajo ​ Introducc…" at bounding box center [734, 171] width 257 height 123
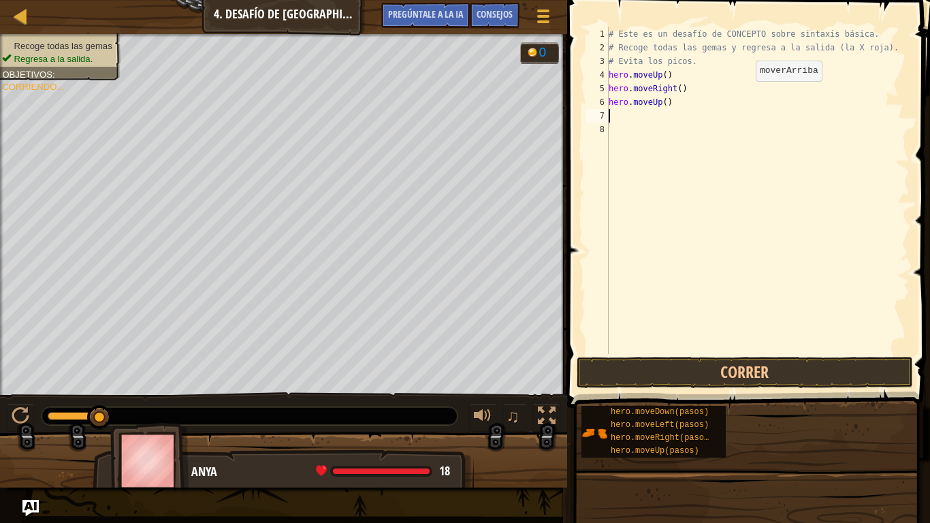
type textarea "h"
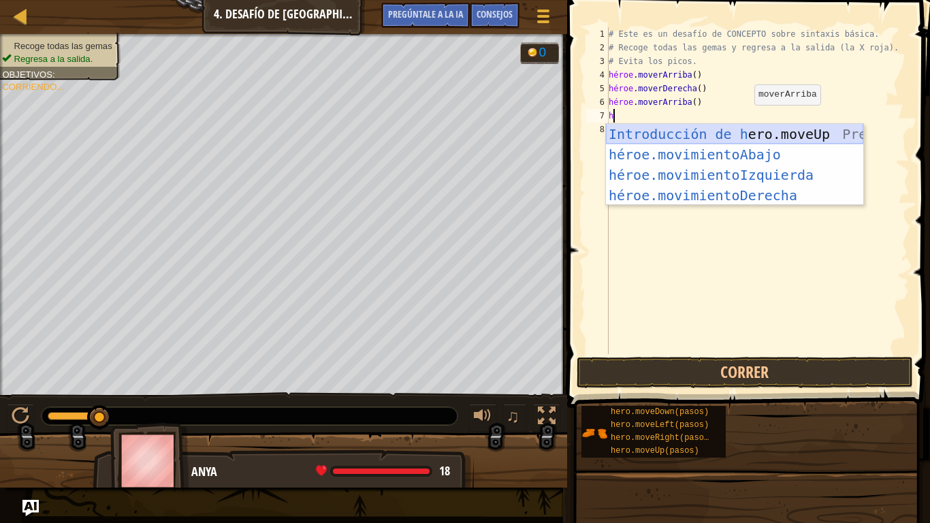
click at [746, 129] on div "Introducción de [PERSON_NAME].moveUp Presiona héroe.movimientoAbajo ​ Introducc…" at bounding box center [734, 185] width 257 height 123
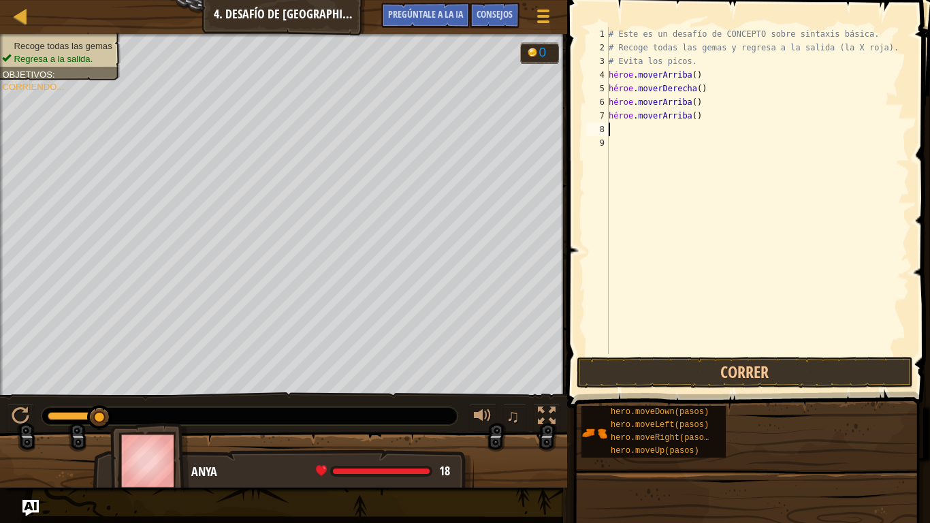
type textarea "h"
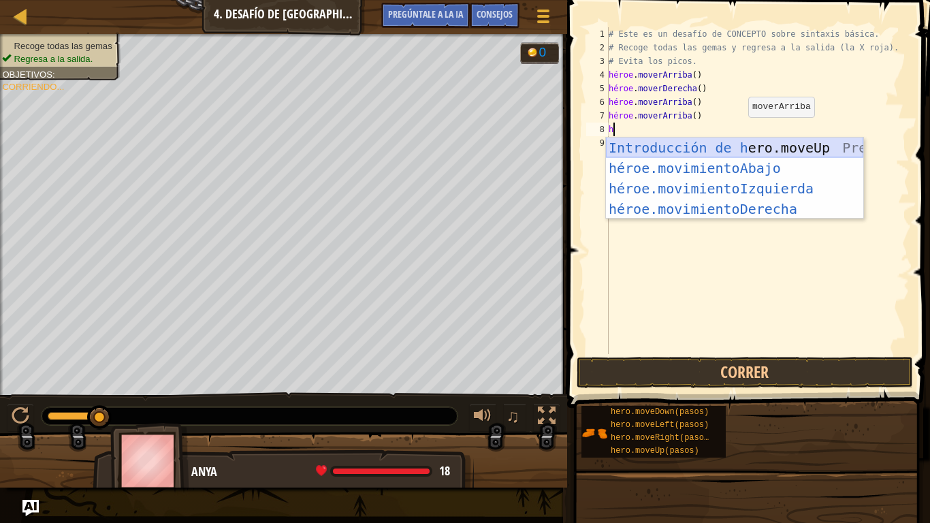
click at [735, 145] on div "Introducción de [PERSON_NAME].moveUp Presiona héroe.movimientoAbajo ​ Introducc…" at bounding box center [734, 199] width 257 height 123
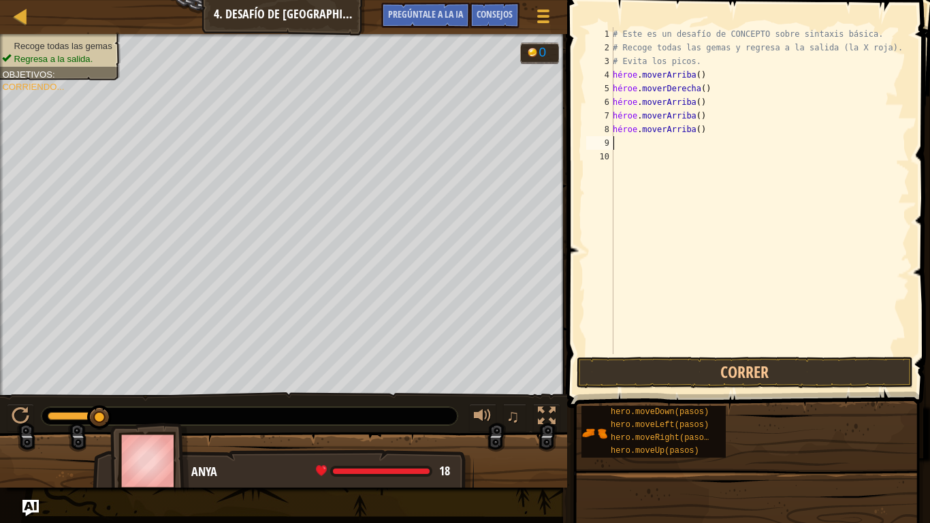
type textarea "h"
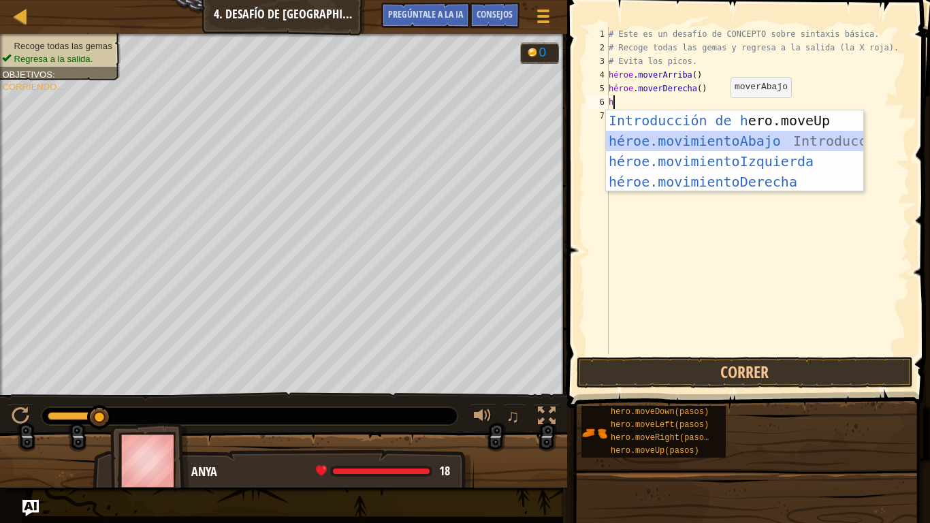
click at [714, 138] on div "Introducción de [PERSON_NAME].moveUp Presiona héroe.movimientoAbajo ​ Introducc…" at bounding box center [734, 171] width 257 height 123
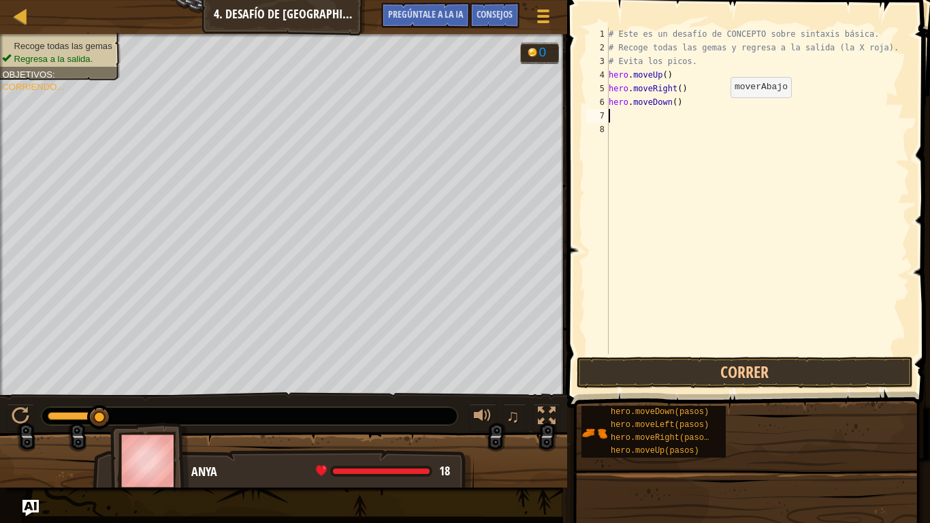
type textarea "h"
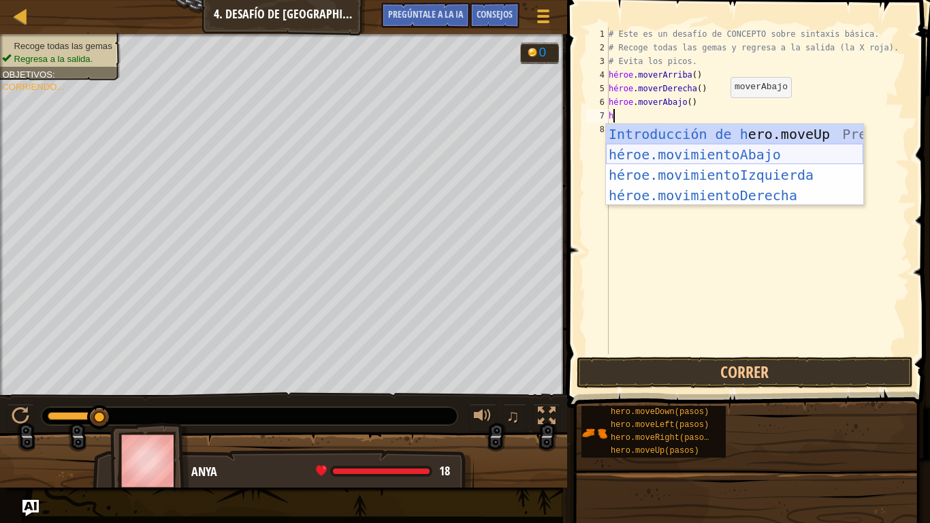
click at [717, 152] on div "Introducción de [PERSON_NAME].moveUp Presiona héroe.movimientoAbajo ​ Introducc…" at bounding box center [734, 185] width 257 height 123
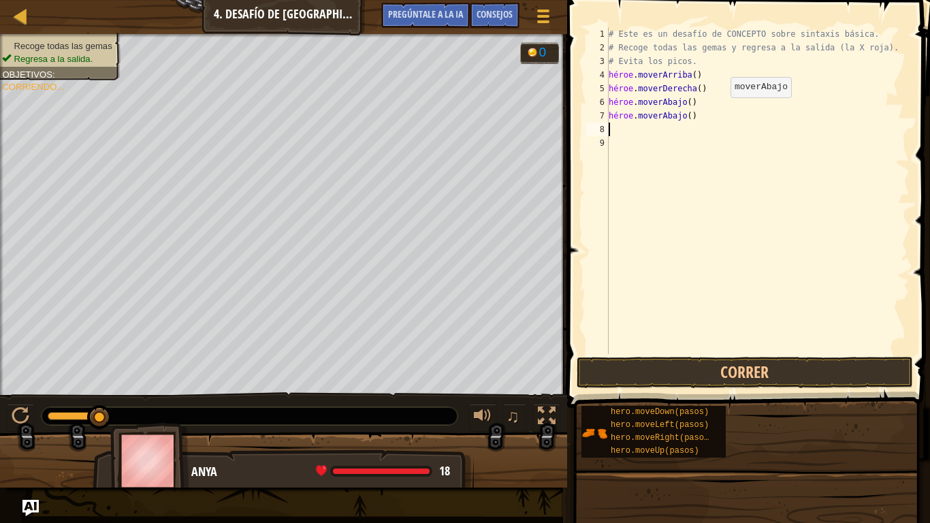
type textarea "h"
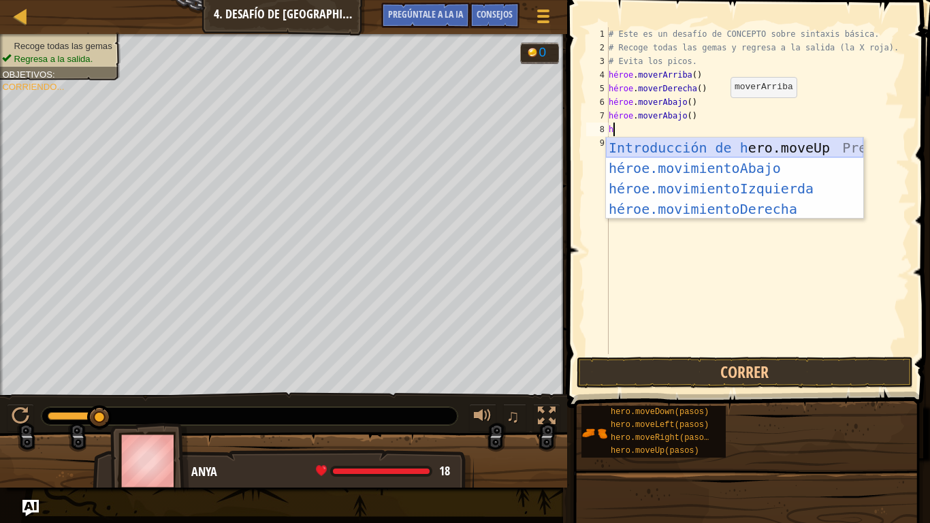
click at [729, 142] on div "Introducción de [PERSON_NAME].moveUp Presiona héroe.movimientoAbajo ​ Introducc…" at bounding box center [734, 199] width 257 height 123
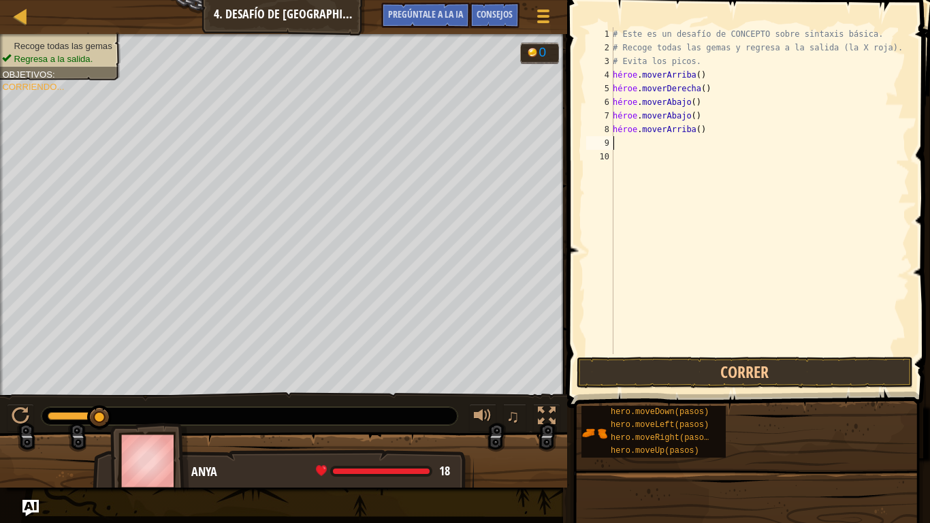
type textarea "h"
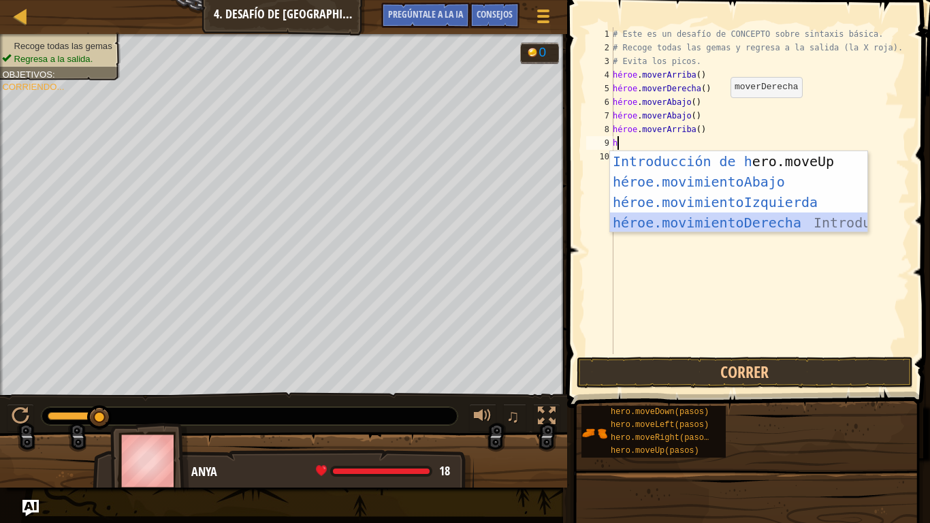
click at [775, 213] on div "Introducción de [PERSON_NAME].moveUp Presiona héroe.movimientoAbajo ​ Introducc…" at bounding box center [738, 212] width 257 height 123
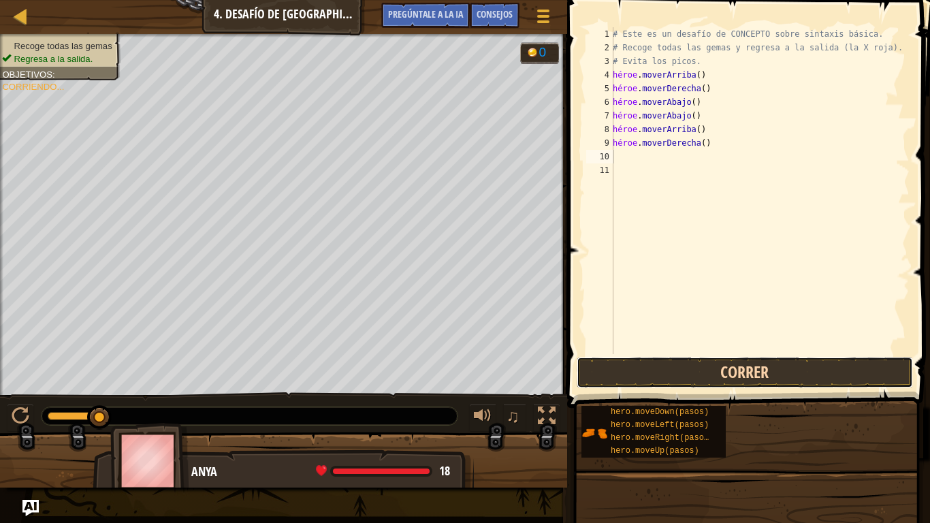
click at [795, 375] on button "Correr" at bounding box center [745, 372] width 336 height 31
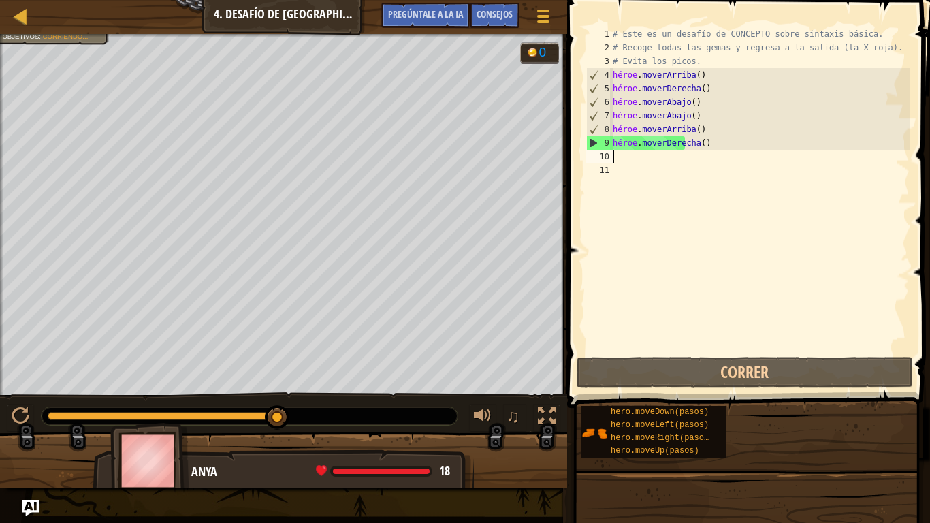
type textarea "h"
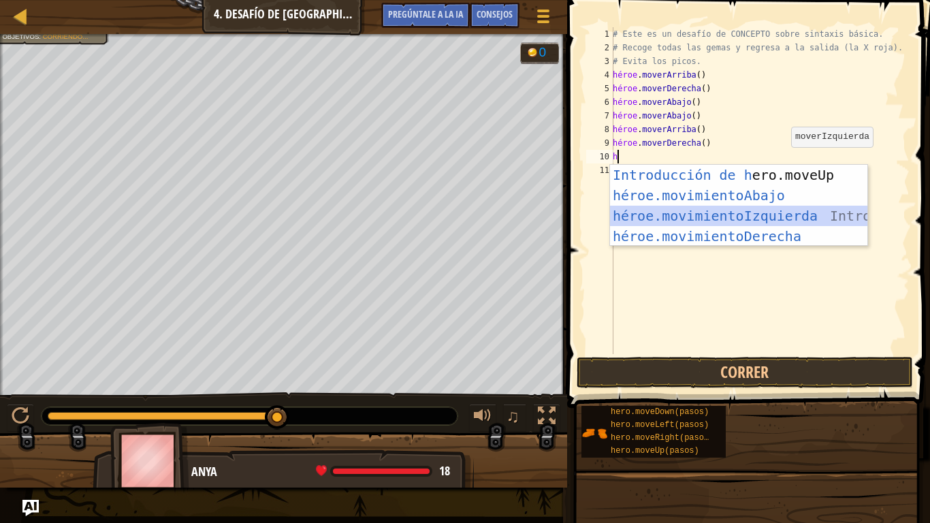
click at [783, 209] on div "Introducción de [PERSON_NAME].moveUp Presiona héroe.movimientoAbajo ​ Introducc…" at bounding box center [738, 226] width 257 height 123
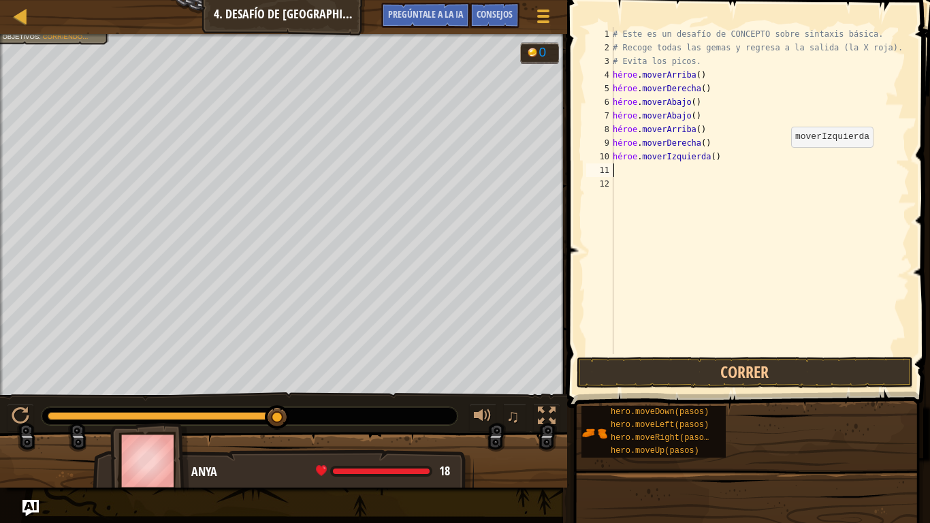
type textarea "h"
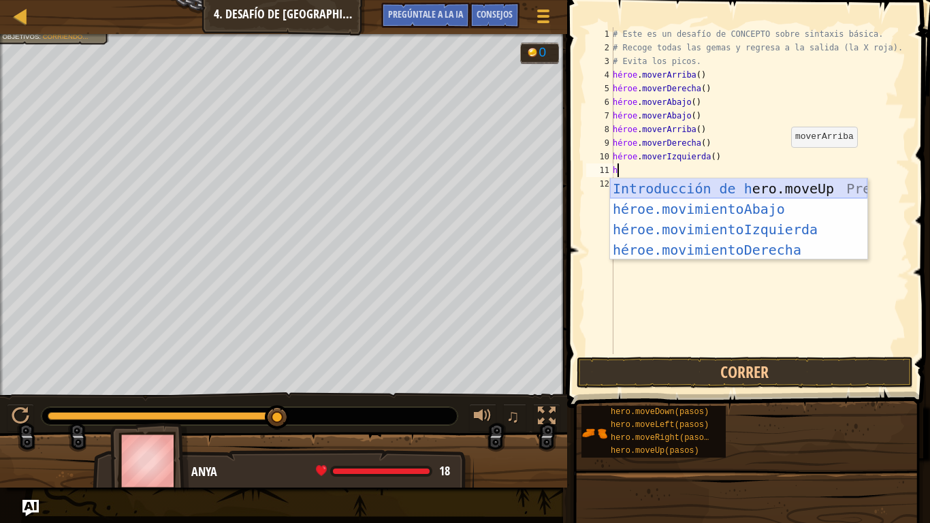
click at [770, 179] on div "Introducción de [PERSON_NAME].moveUp Presiona héroe.movimientoAbajo ​ Introducc…" at bounding box center [738, 239] width 257 height 123
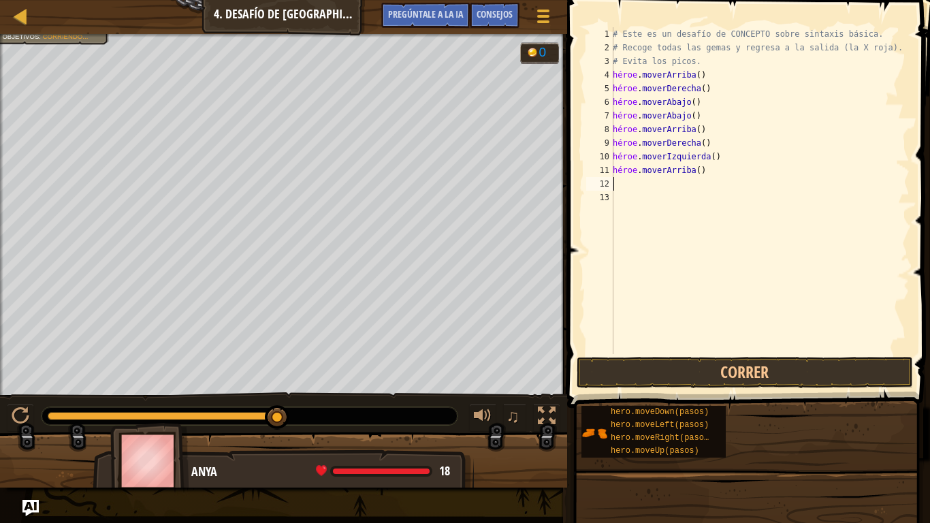
type textarea "h"
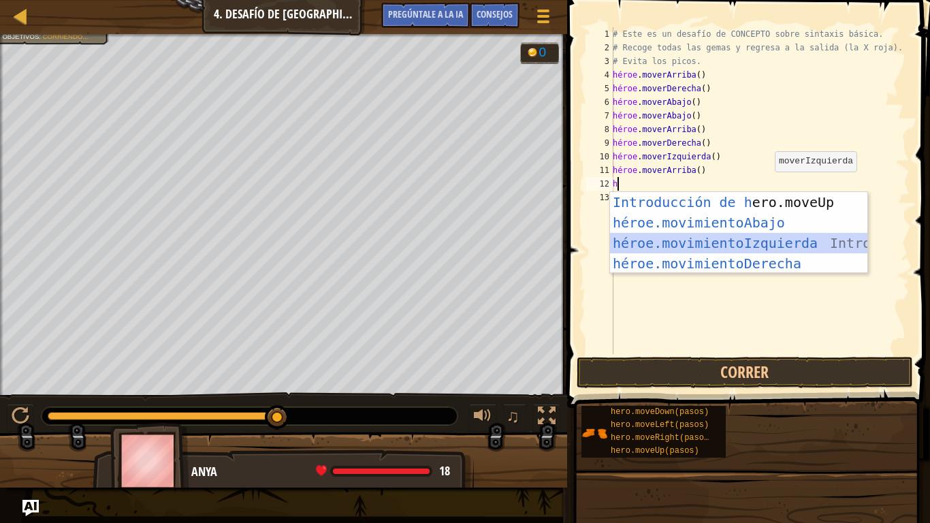
click at [747, 235] on div "Introducción de [PERSON_NAME].moveUp Presiona héroe.movimientoAbajo ​ Introducc…" at bounding box center [738, 253] width 257 height 123
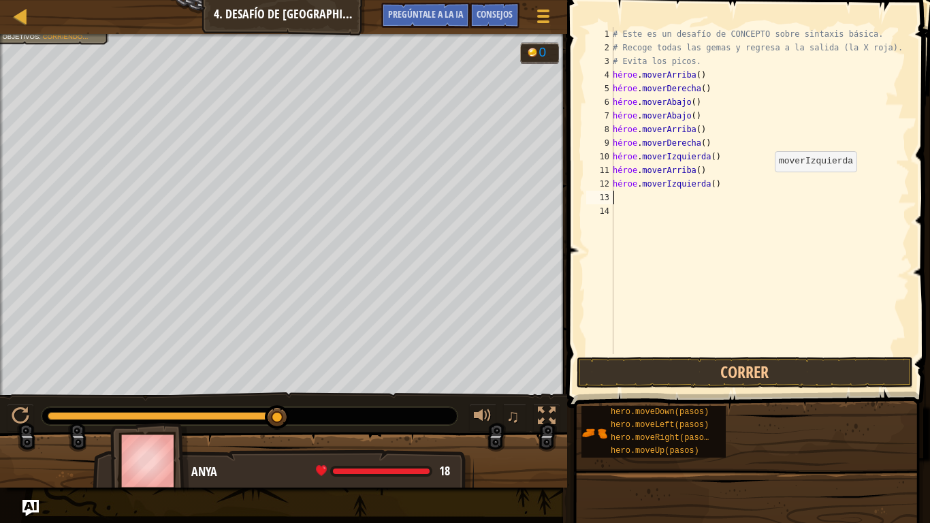
type textarea "h"
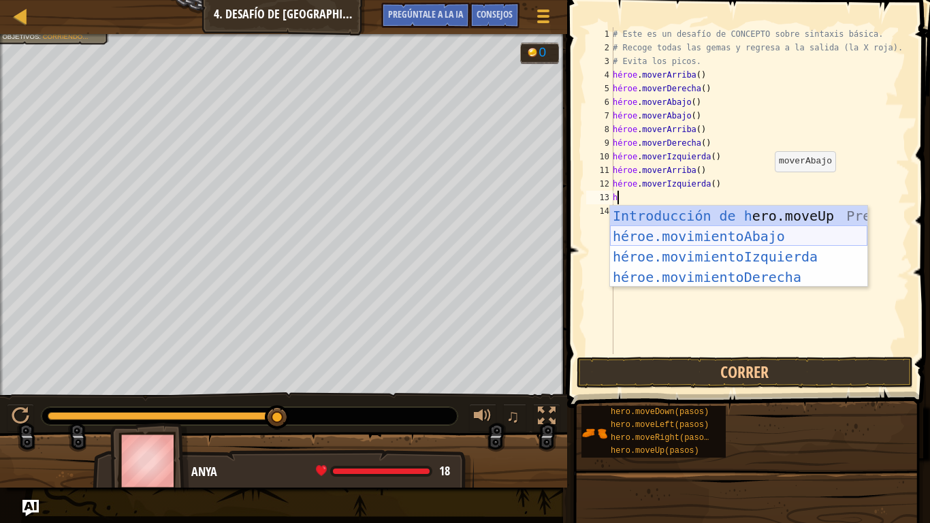
click at [791, 236] on div "Introducción de [PERSON_NAME].moveUp Presiona héroe.movimientoAbajo ​ Introducc…" at bounding box center [738, 267] width 257 height 123
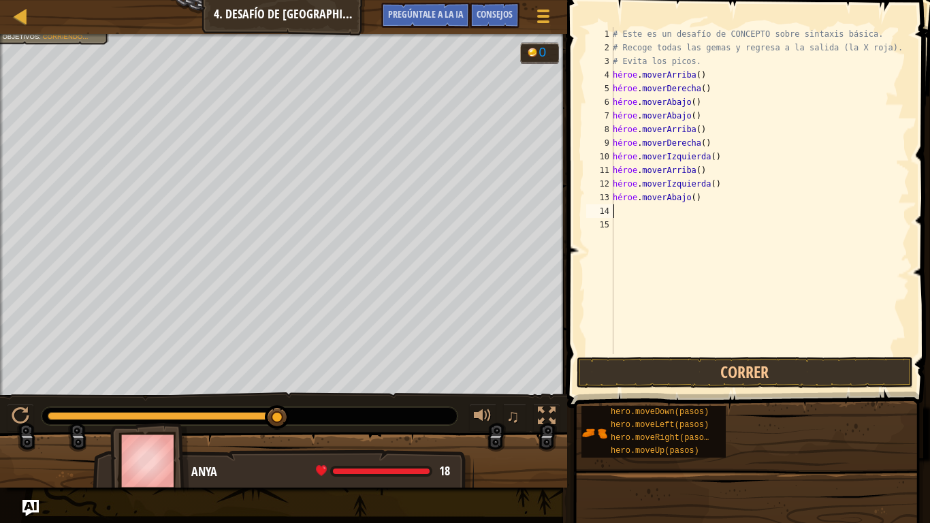
type textarea "h"
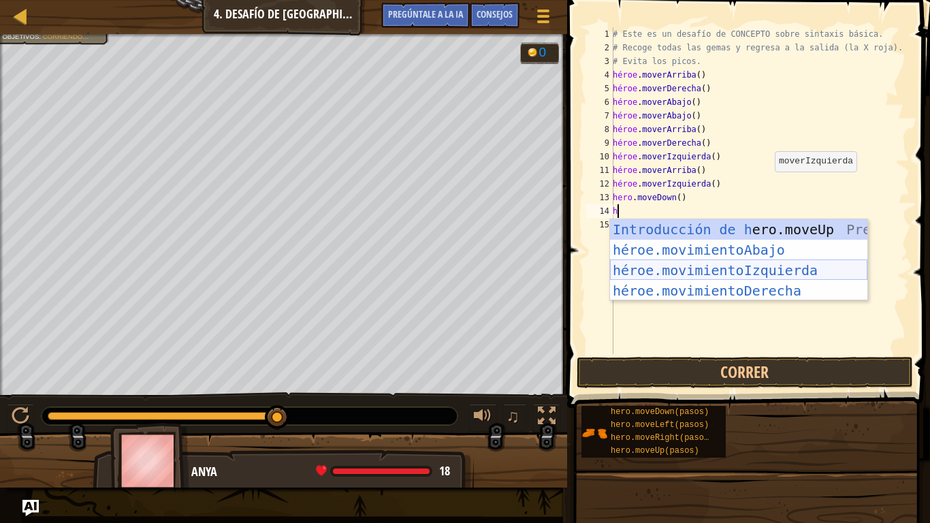
click at [781, 262] on div "Introducción de [PERSON_NAME].moveUp Presiona héroe.movimientoAbajo ​ Introducc…" at bounding box center [738, 280] width 257 height 123
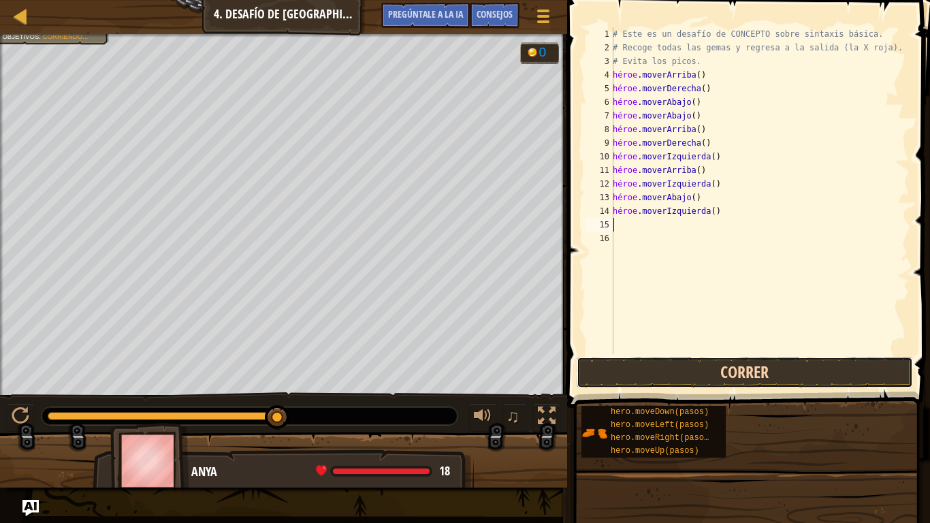
click at [731, 366] on button "Correr" at bounding box center [745, 372] width 336 height 31
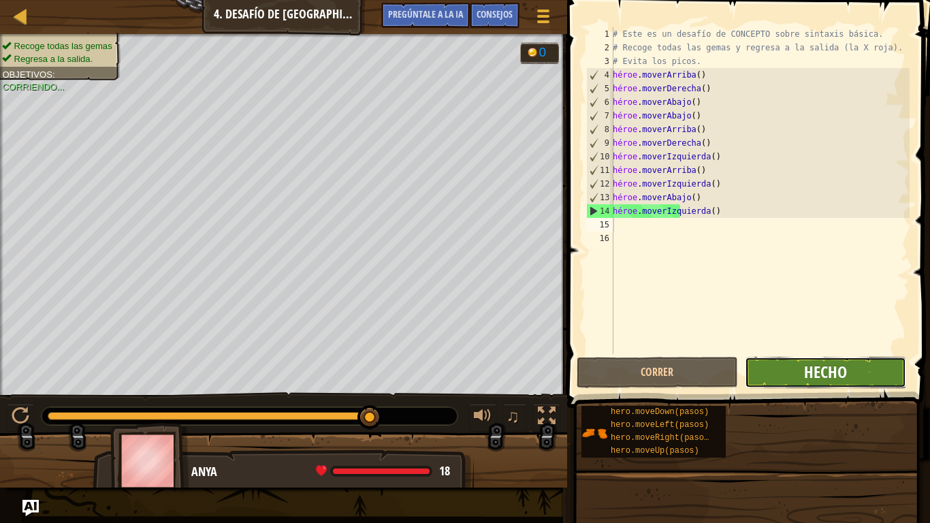
click at [804, 369] on button "Hecho" at bounding box center [825, 372] width 161 height 31
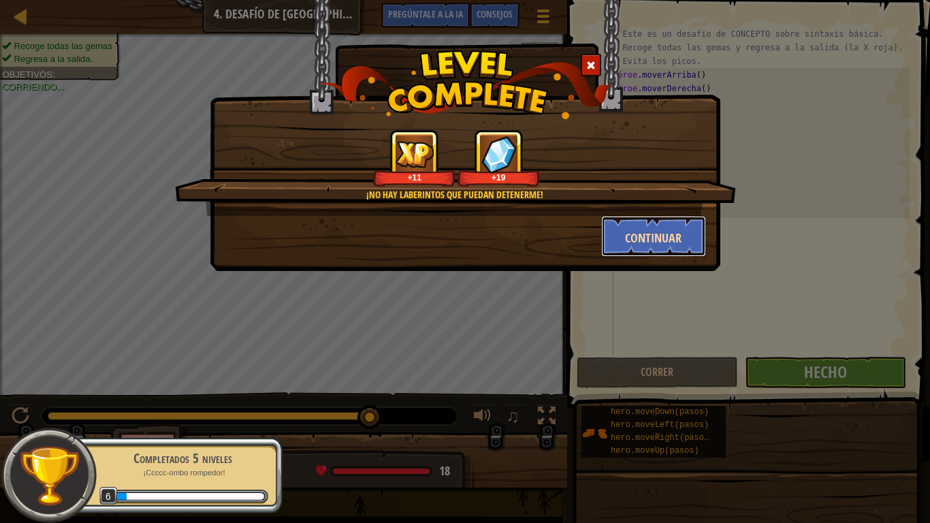
click at [619, 240] on button "Continuar" at bounding box center [654, 236] width 106 height 41
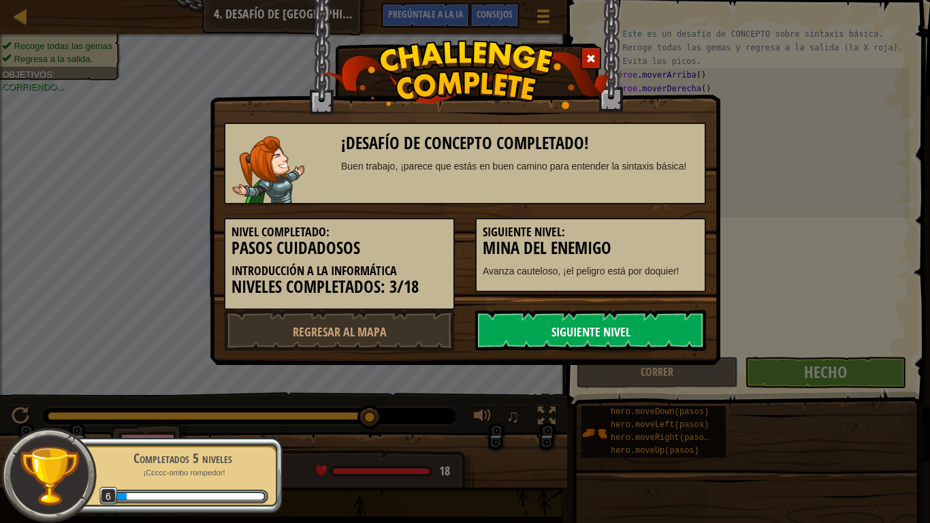
click at [591, 325] on font "Siguiente nivel" at bounding box center [591, 332] width 79 height 17
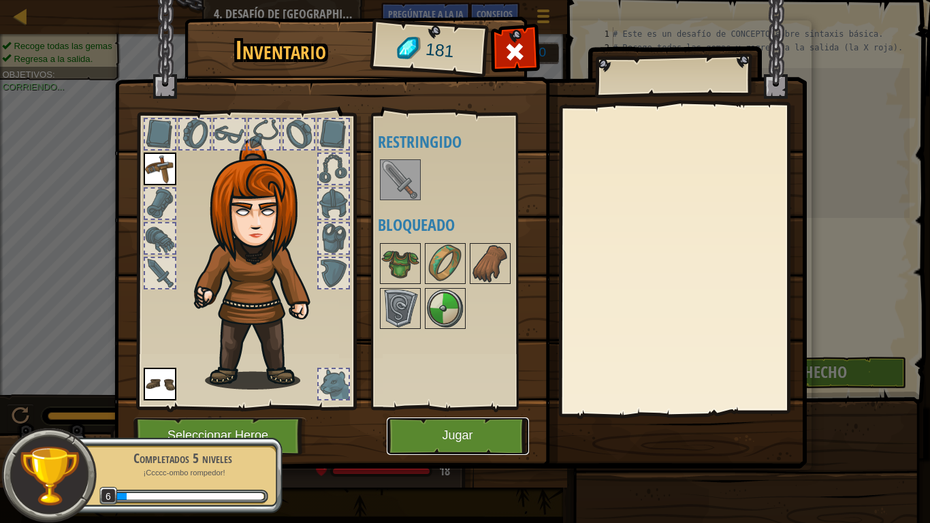
click at [443, 421] on font "Jugar" at bounding box center [457, 436] width 31 height 14
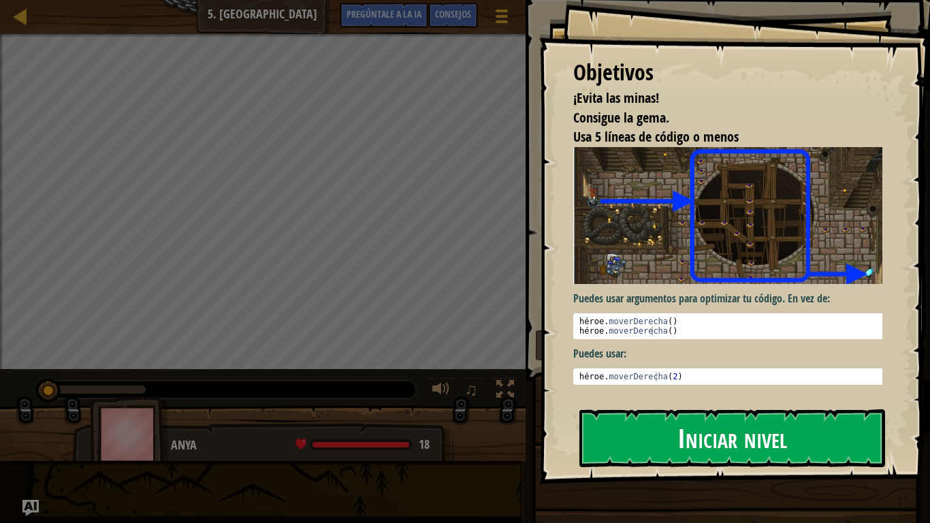
click at [730, 421] on font "Iniciar nivel" at bounding box center [733, 438] width 110 height 37
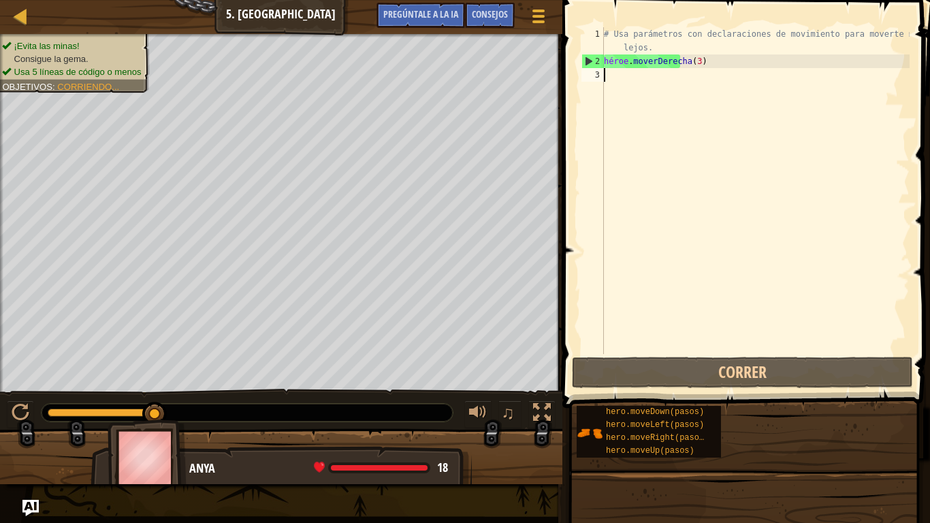
type textarea "h"
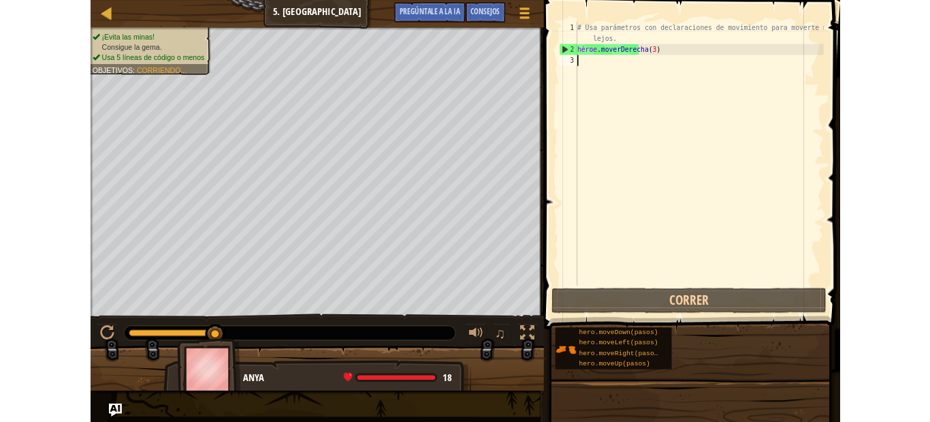
scroll to position [6, 0]
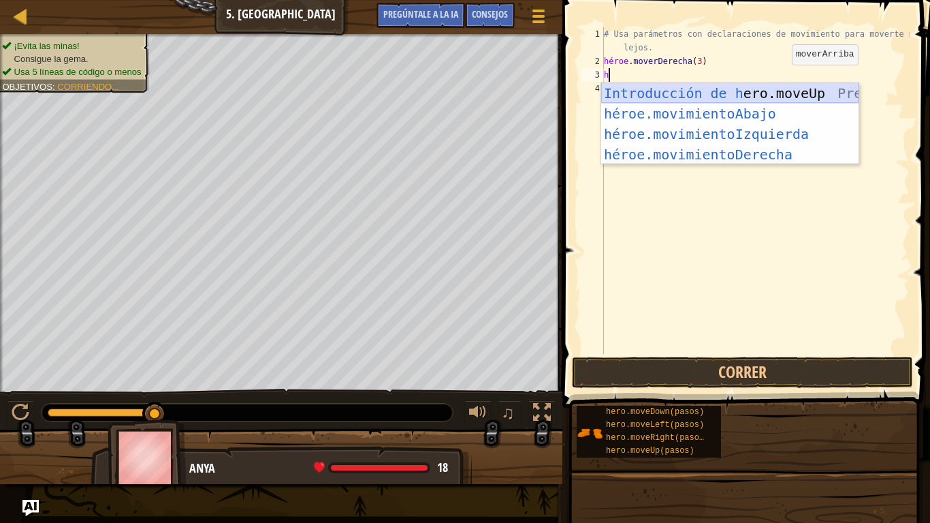
click at [745, 87] on div "Introducción de [PERSON_NAME].moveUp Presiona héroe.movimientoAbajo ​ Introducc…" at bounding box center [729, 144] width 257 height 123
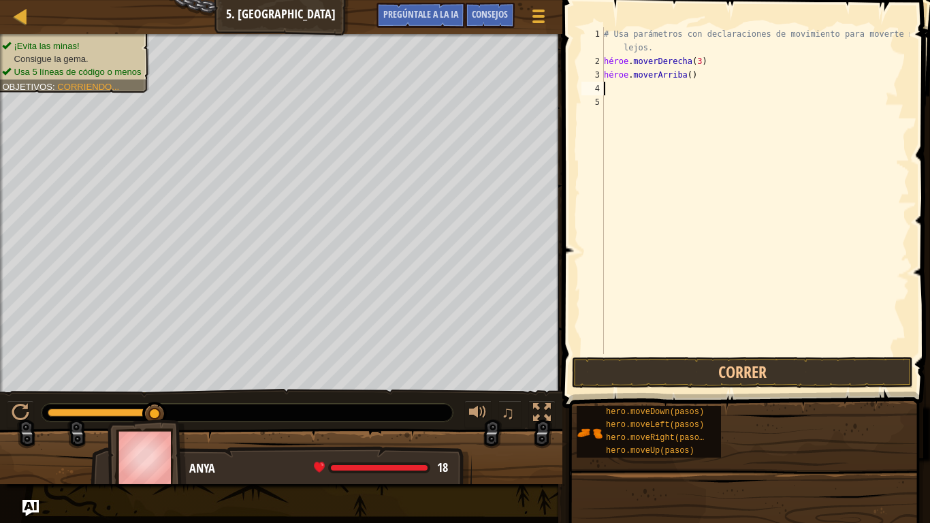
type textarea "h"
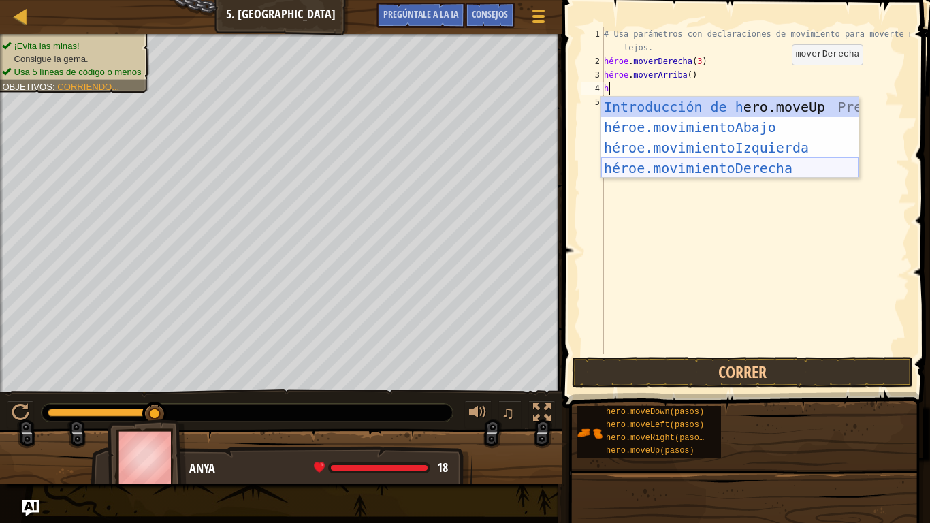
click at [793, 162] on div "Introducción de [PERSON_NAME].moveUp Presiona héroe.movimientoAbajo ​ Introducc…" at bounding box center [729, 158] width 257 height 123
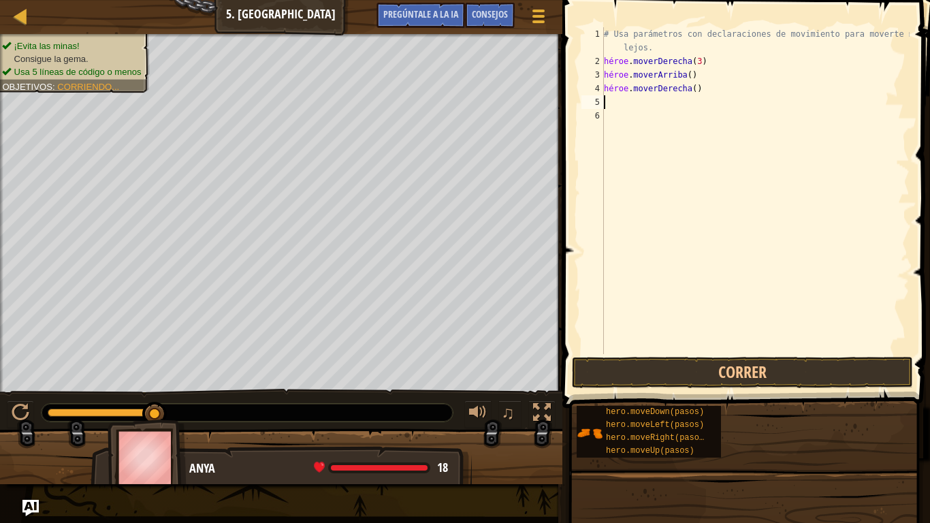
type textarea "h"
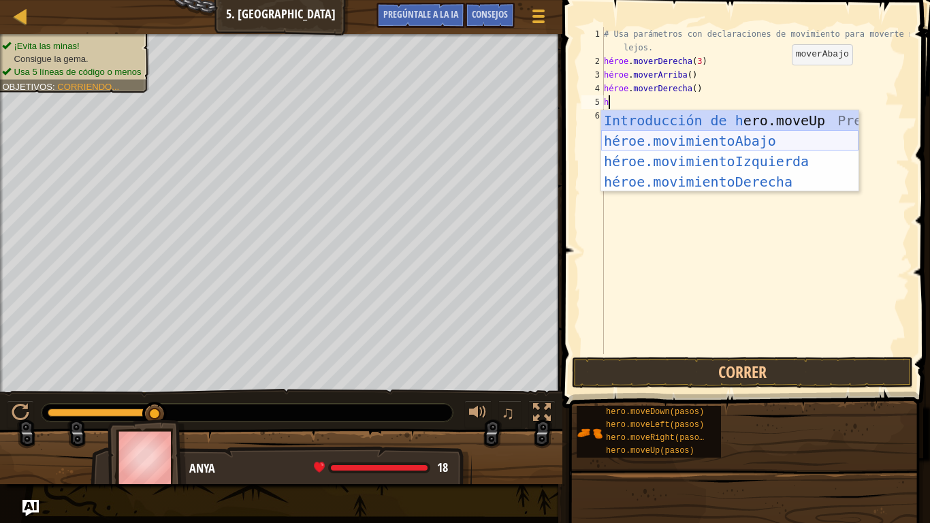
click at [783, 136] on div "Introducción de [PERSON_NAME].moveUp Presiona héroe.movimientoAbajo ​ Introducc…" at bounding box center [729, 171] width 257 height 123
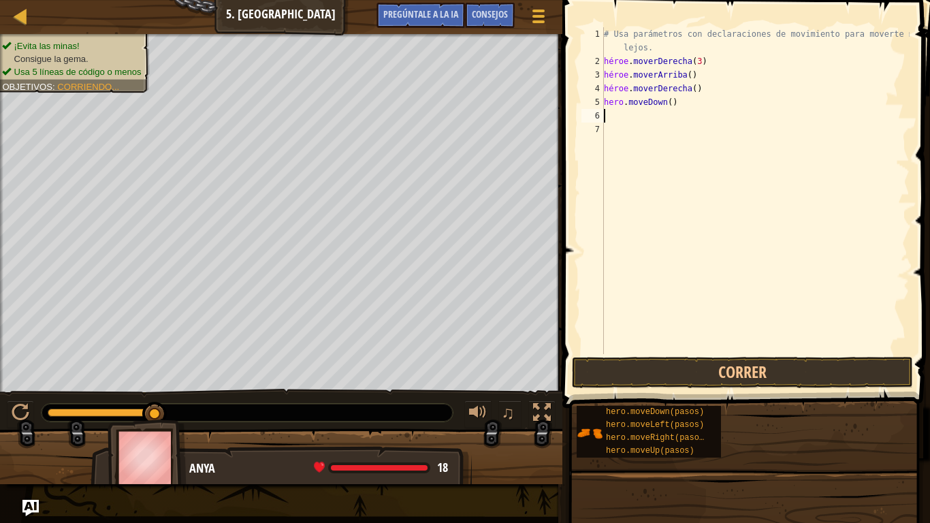
type textarea "h"
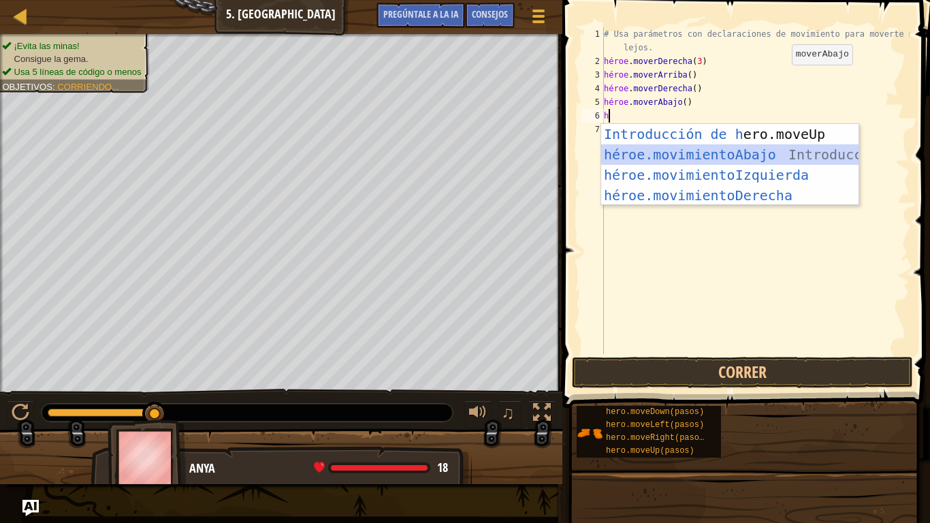
click at [794, 153] on div "Introducción de [PERSON_NAME].moveUp Presiona héroe.movimientoAbajo ​ Introducc…" at bounding box center [729, 185] width 257 height 123
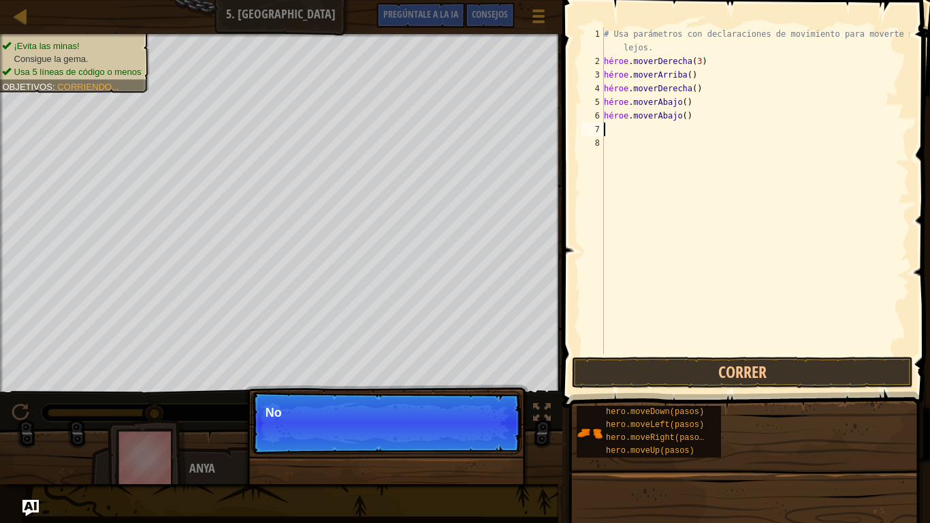
type textarea "h"
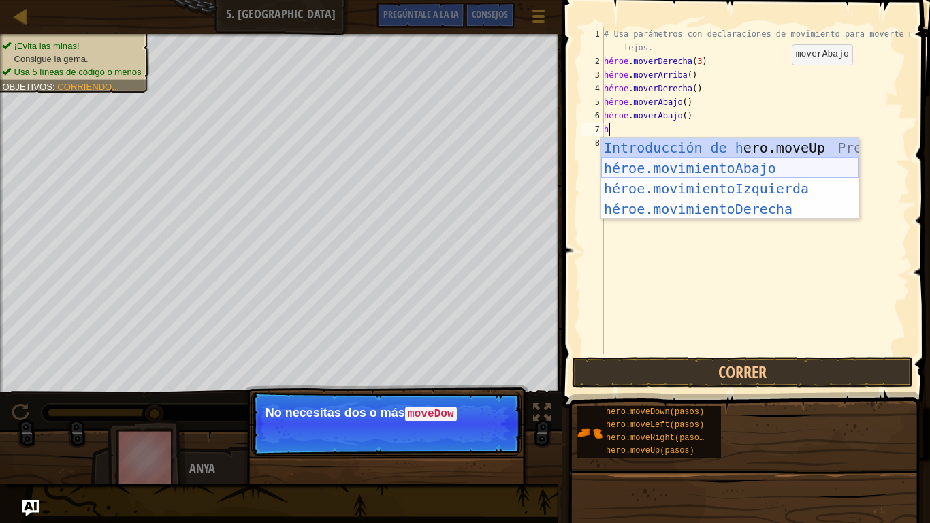
click at [788, 159] on div "Introducción de [PERSON_NAME].moveUp Presiona héroe.movimientoAbajo ​ Introducc…" at bounding box center [729, 199] width 257 height 123
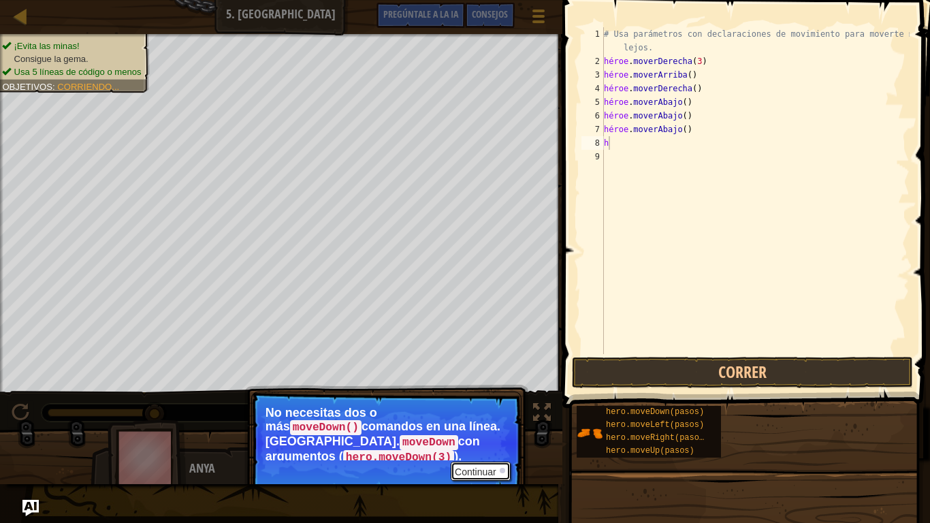
click at [471, 421] on font "Continuar" at bounding box center [476, 472] width 42 height 11
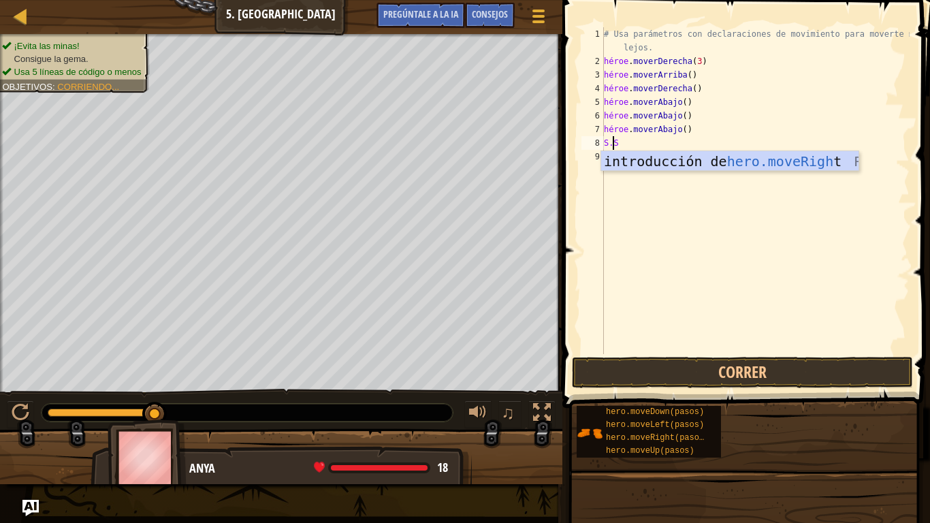
type textarea "h"
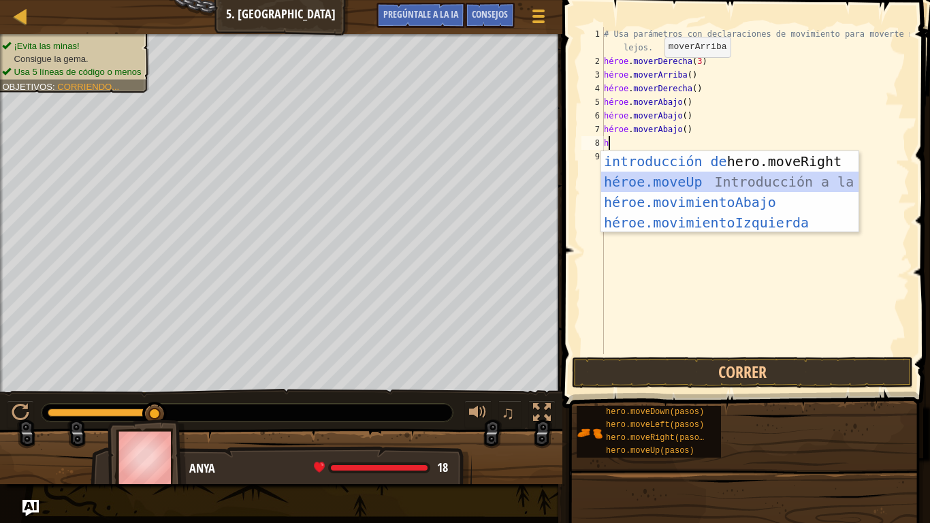
click at [732, 178] on div "introducción de hero.moveRight Presiona héroe.moveUp ​ Introducción a la presió…" at bounding box center [729, 212] width 257 height 123
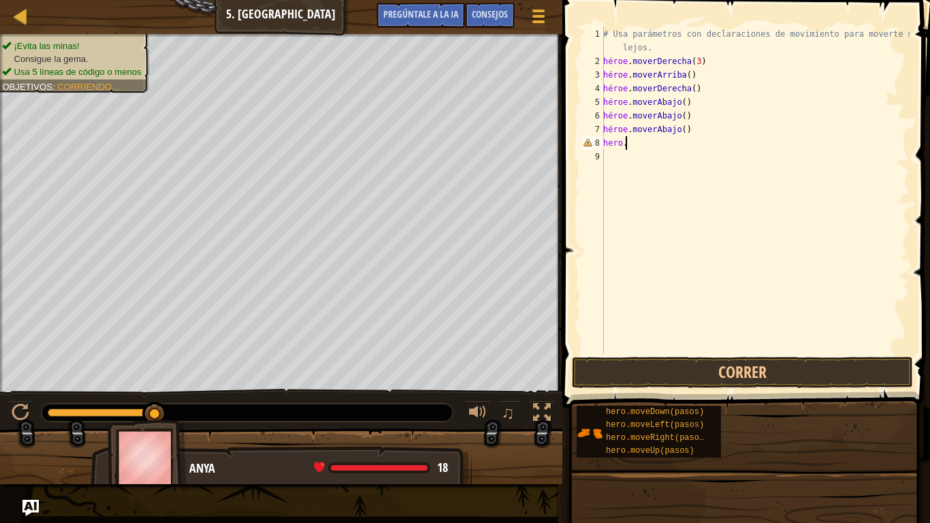
type textarea "h"
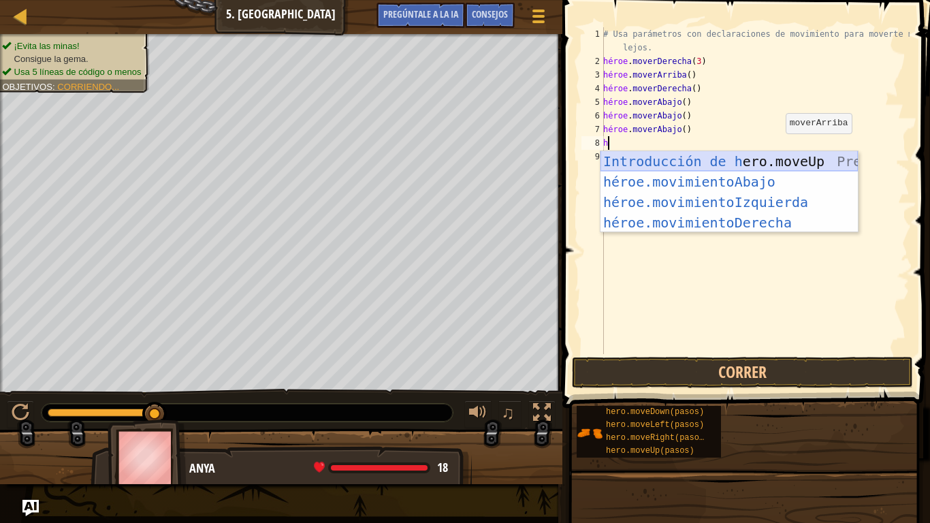
click at [773, 161] on div "Introducción de [PERSON_NAME].moveUp Presiona héroe.movimientoAbajo ​ Introducc…" at bounding box center [729, 212] width 257 height 123
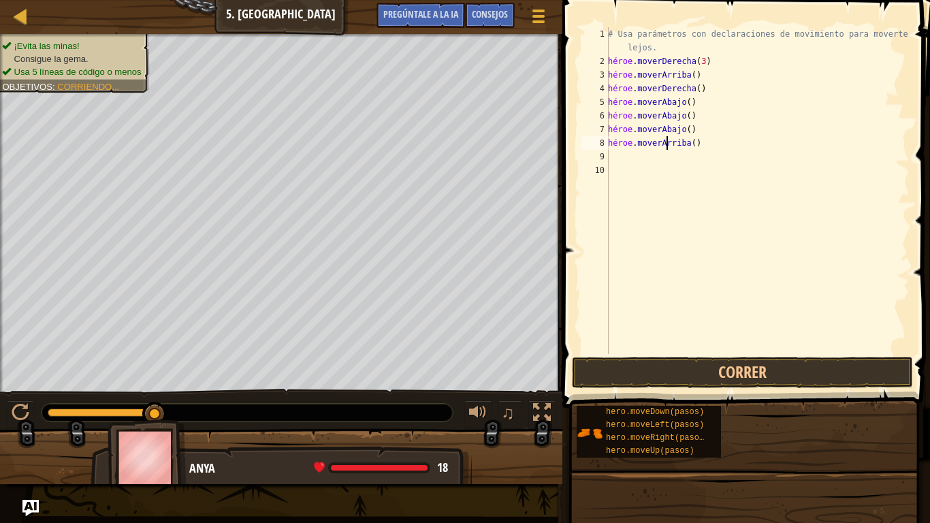
click at [706, 140] on div "# Usa parámetros con declaraciones de movimiento para moverte más lejos. héroe …" at bounding box center [758, 211] width 304 height 368
type textarea "h"
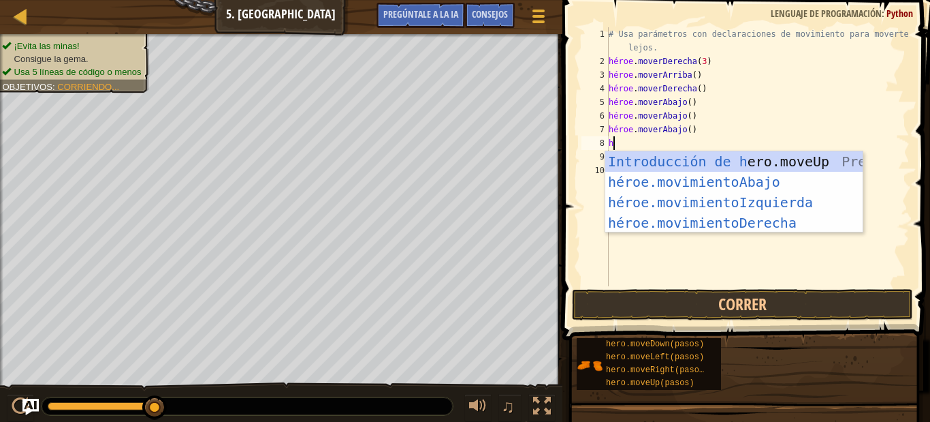
type textarea "h"
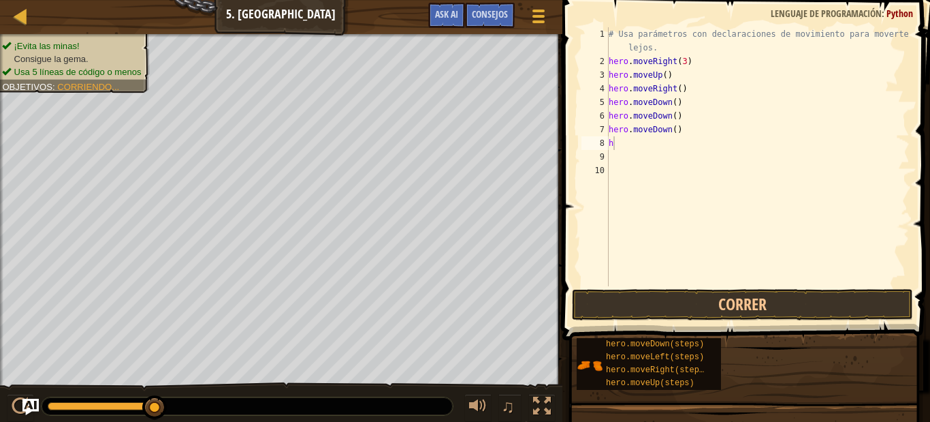
click at [746, 210] on div "# Usa parámetros con declaraciones de movimiento para moverte más lejos. hero .…" at bounding box center [758, 177] width 304 height 300
click at [708, 123] on div "# Usa parámetros con declaraciones de movimiento para moverte más lejos. hero .…" at bounding box center [758, 177] width 304 height 300
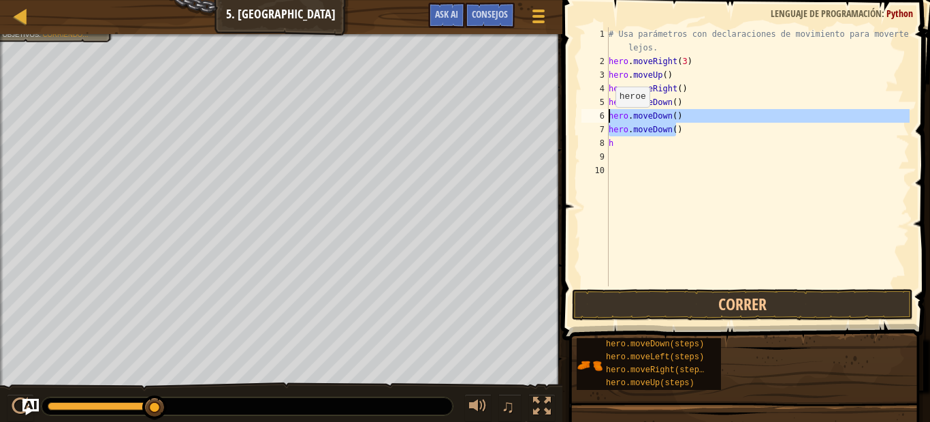
drag, startPoint x: 686, startPoint y: 127, endPoint x: 591, endPoint y: 121, distance: 95.5
click at [591, 121] on div "hero.moveDown() 1 2 3 4 5 6 7 8 9 10 # Usa parámetros con declaraciones de movi…" at bounding box center [744, 156] width 331 height 259
type textarea "hero.moveDown() hero.moveDown()"
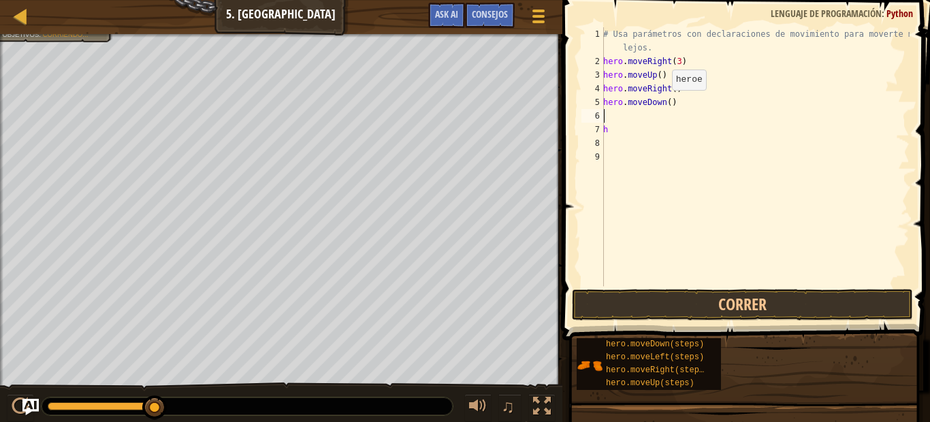
click at [665, 104] on div "# Usa parámetros con declaraciones de movimiento para moverte más lejos. hero .…" at bounding box center [755, 177] width 309 height 300
click at [628, 134] on div "# Usa parámetros con declaraciones de movimiento para moverte más lejos. hero .…" at bounding box center [755, 177] width 309 height 300
type textarea "h"
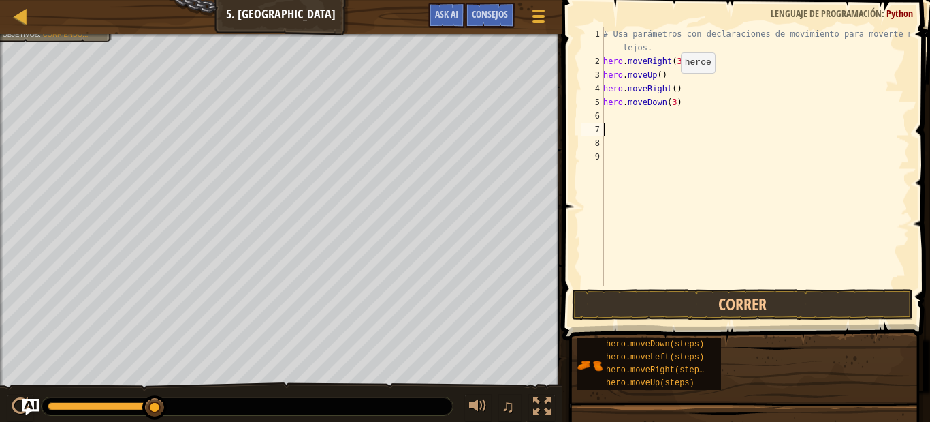
click at [669, 87] on div "# Usa parámetros con declaraciones de movimiento para moverte más lejos. hero .…" at bounding box center [755, 177] width 309 height 300
click at [707, 302] on button "Correr" at bounding box center [742, 304] width 341 height 31
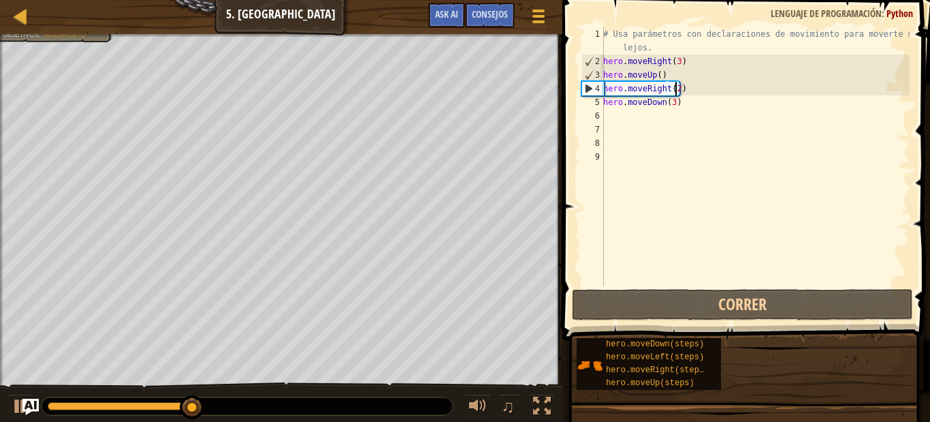
type textarea "hero.moveRight()"
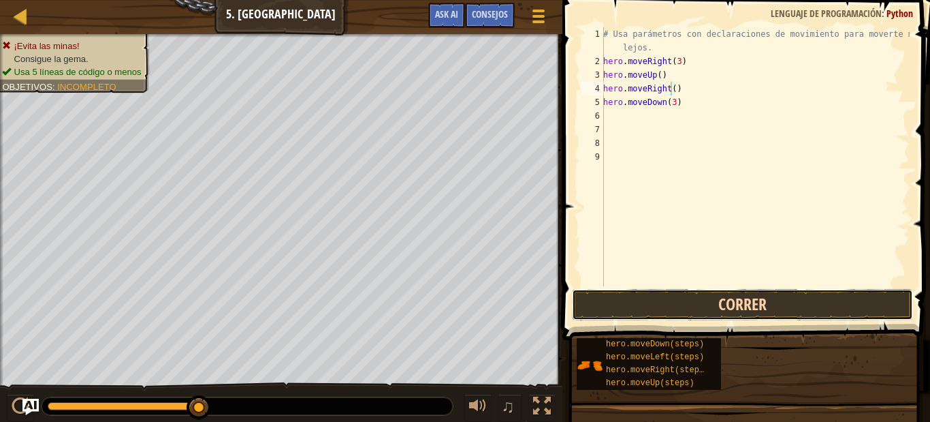
click at [650, 302] on button "Correr" at bounding box center [742, 304] width 341 height 31
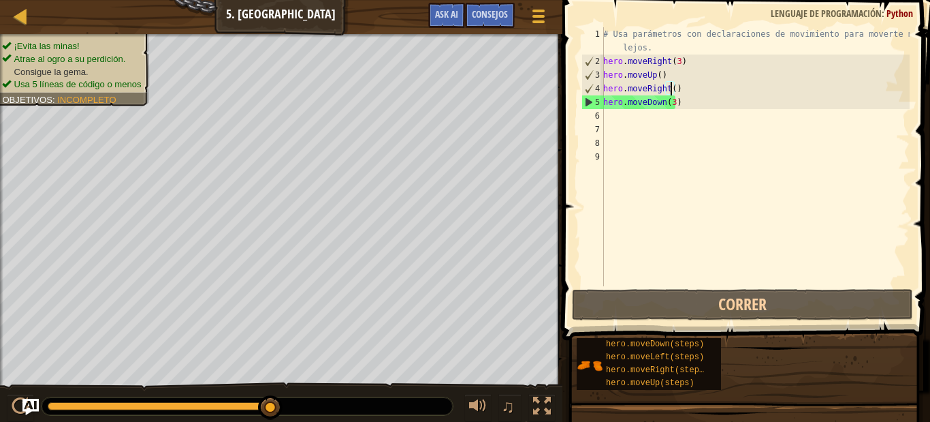
click at [624, 128] on div "# Usa parámetros con declaraciones de movimiento para moverte más lejos. hero .…" at bounding box center [755, 177] width 309 height 300
click at [622, 116] on div "# Usa parámetros con declaraciones de movimiento para moverte más lejos. hero .…" at bounding box center [755, 177] width 309 height 300
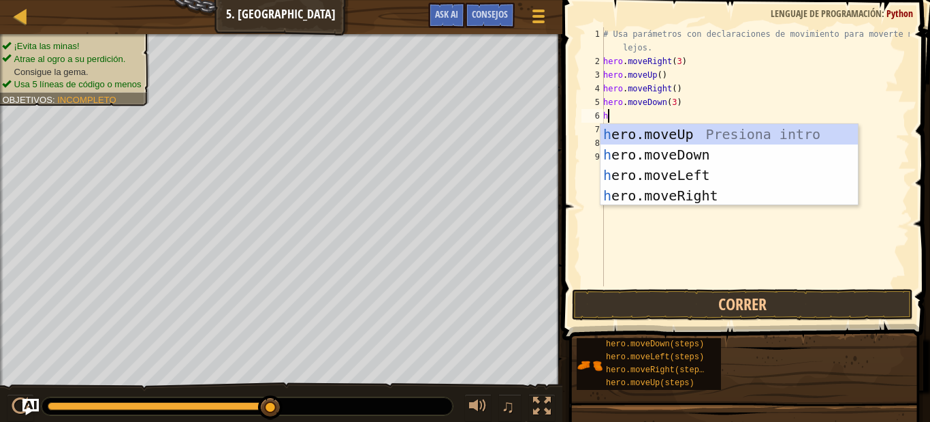
type textarea "h"
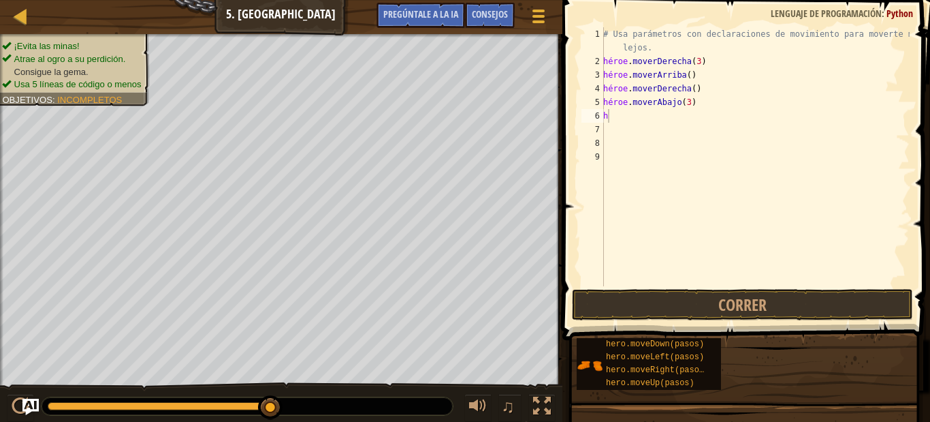
click at [680, 126] on div "# Usa parámetros con declaraciones de movimiento para moverte más lejos. héroe …" at bounding box center [755, 177] width 309 height 300
click at [667, 116] on div "# Usa parámetros con declaraciones de movimiento para moverte más lejos. héroe …" at bounding box center [755, 177] width 309 height 300
type textarea "h"
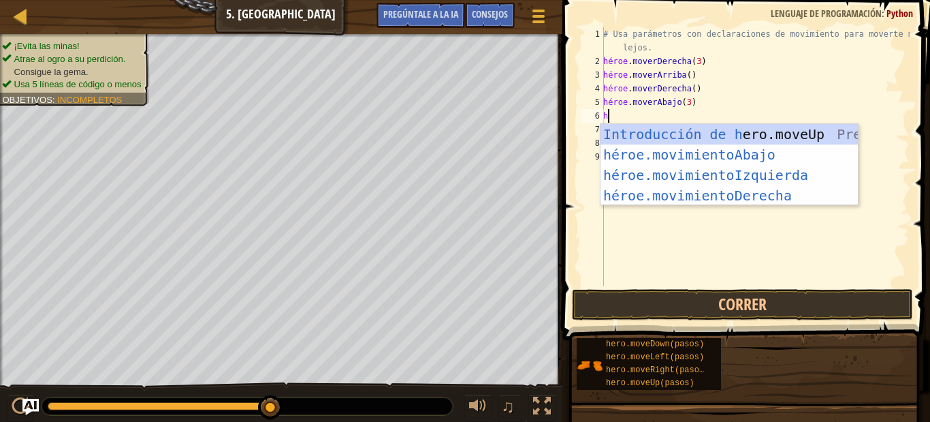
type textarea "h"
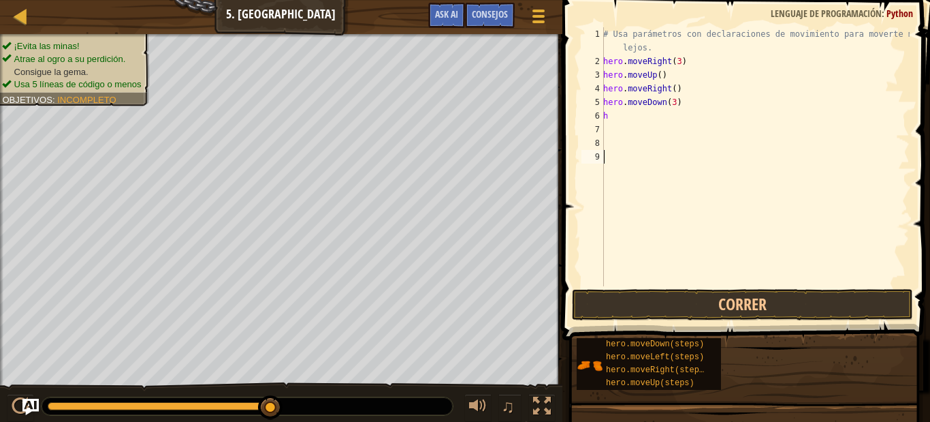
click at [756, 155] on div "# Usa parámetros con declaraciones de movimiento para moverte más lejos. hero .…" at bounding box center [755, 177] width 309 height 300
type textarea "h"
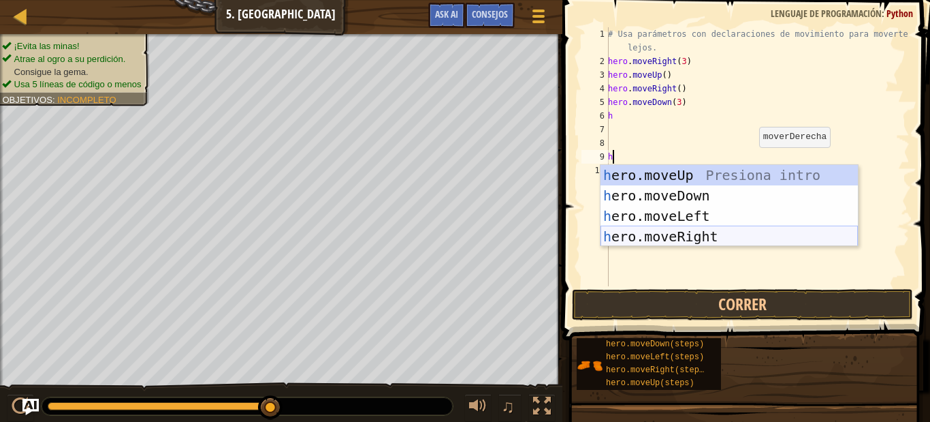
click at [704, 233] on div "h ero.moveUp Presiona intro h ero.moveDown Presiona intro h ero.moveLeft Presio…" at bounding box center [729, 226] width 257 height 123
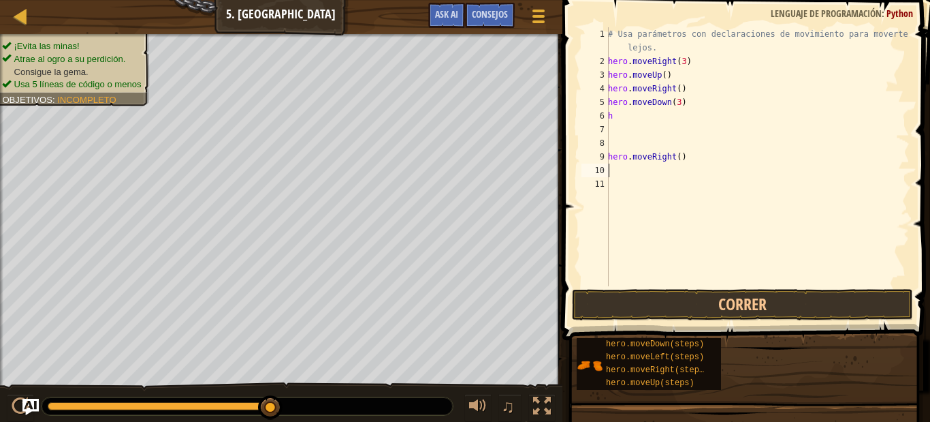
click at [624, 123] on div "# Usa parámetros con declaraciones de movimiento para moverte más lejos. hero .…" at bounding box center [758, 177] width 304 height 300
click at [705, 157] on div "# Usa parámetros con declaraciones de movimiento para moverte más lejos. hero .…" at bounding box center [758, 177] width 304 height 300
type textarea "h"
click at [640, 119] on div "# Usa parámetros con declaraciones de movimiento para moverte más lejos. hero .…" at bounding box center [755, 177] width 309 height 300
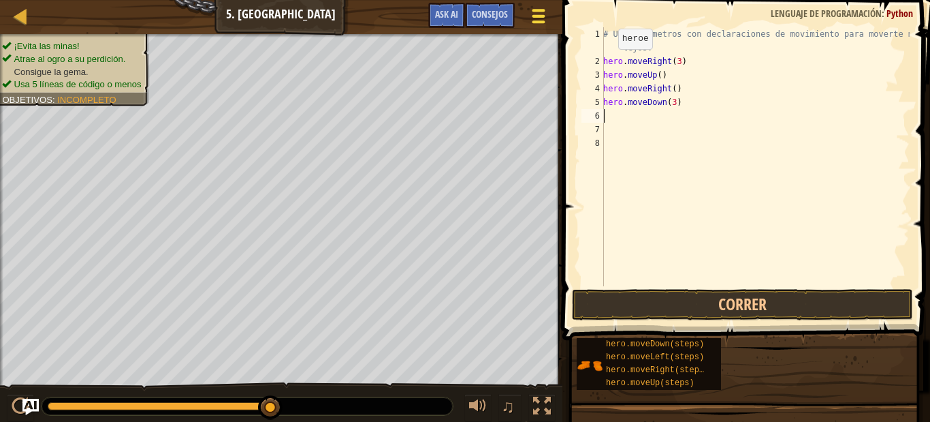
type textarea "h"
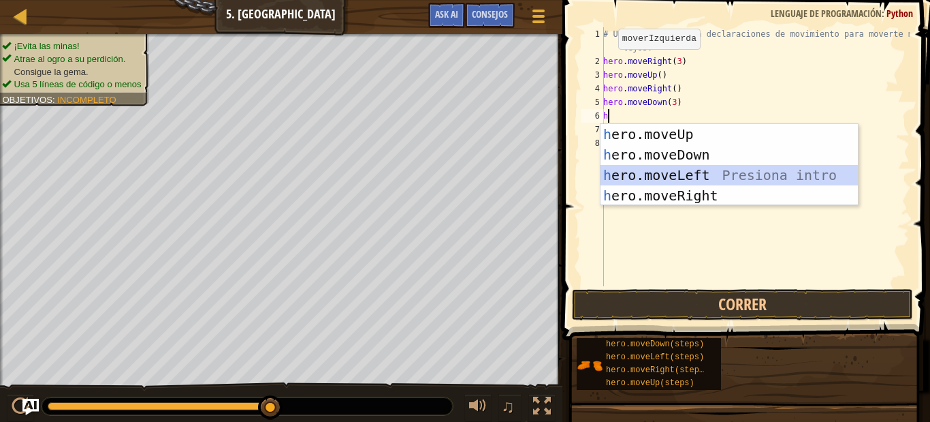
click at [686, 172] on div "h ero.moveUp Presiona intro h ero.moveDown Presiona intro h ero.moveLeft Presio…" at bounding box center [729, 185] width 257 height 123
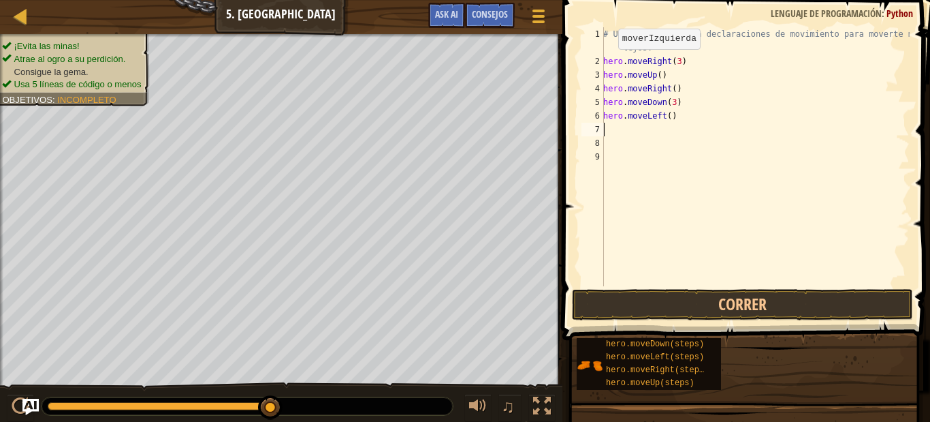
type textarea "h"
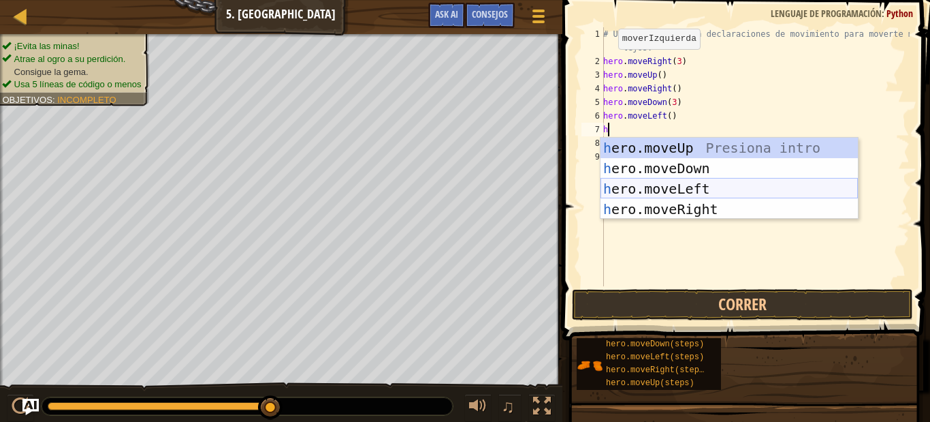
drag, startPoint x: 641, startPoint y: 185, endPoint x: 642, endPoint y: 257, distance: 72.9
click at [641, 187] on div "h ero.moveUp Presiona intro h ero.moveDown Presiona intro h ero.moveLeft Presio…" at bounding box center [729, 199] width 257 height 123
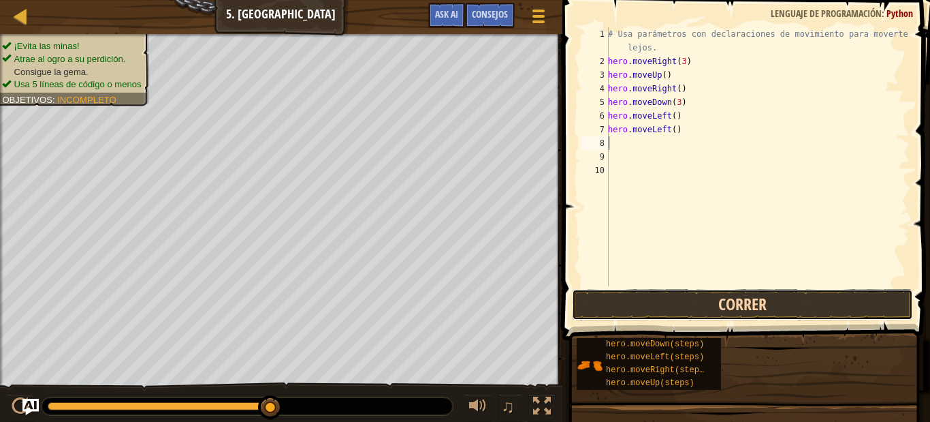
click at [650, 306] on button "Correr" at bounding box center [742, 304] width 341 height 31
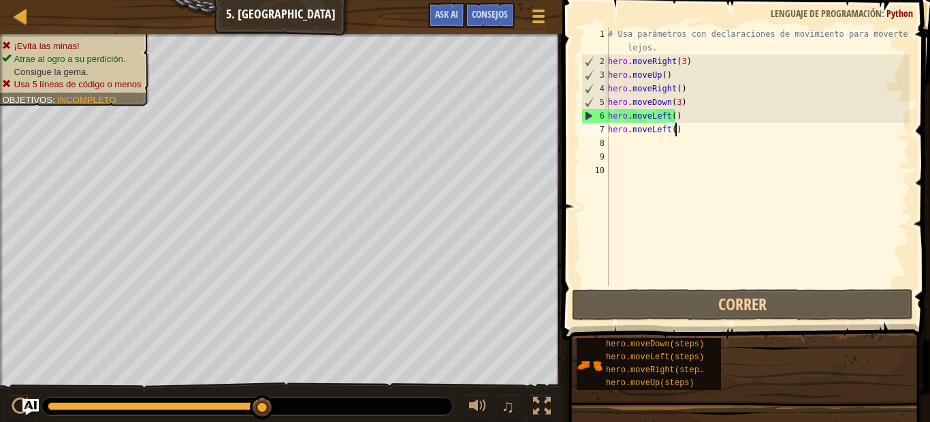
click at [675, 133] on div "# Usa parámetros con declaraciones de movimiento para moverte más lejos. hero .…" at bounding box center [758, 177] width 304 height 300
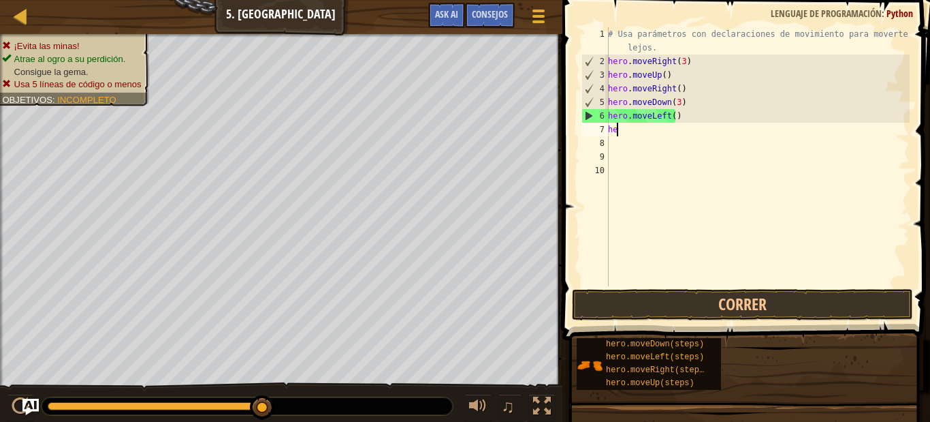
type textarea "h"
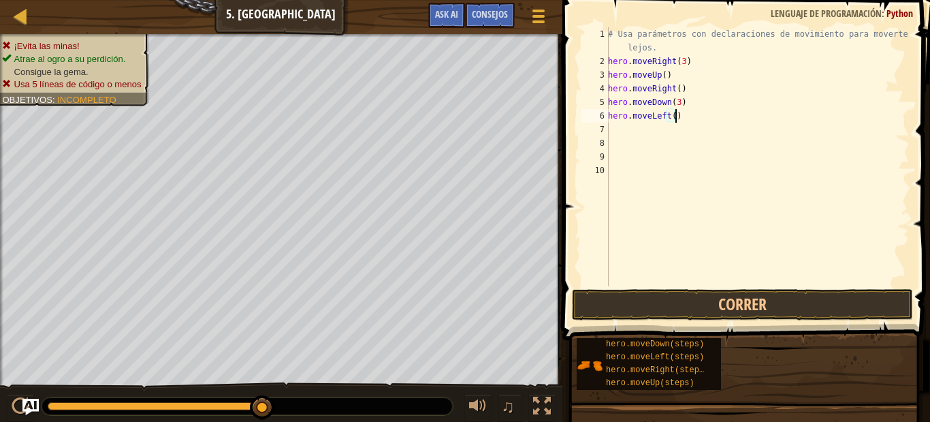
click at [681, 109] on div "# Usa parámetros con declaraciones de movimiento para moverte más lejos. hero .…" at bounding box center [758, 177] width 304 height 300
type textarea "h"
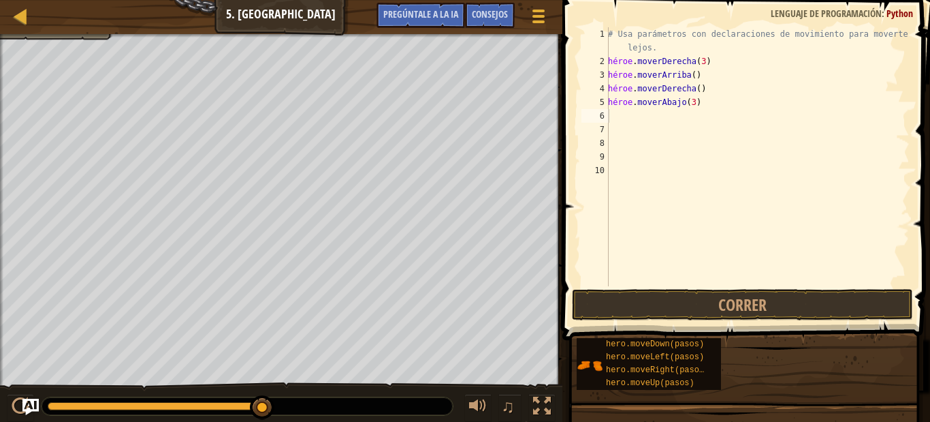
click at [693, 166] on div "# Usa parámetros con declaraciones de movimiento para moverte más lejos. héroe …" at bounding box center [758, 177] width 304 height 300
click at [618, 119] on div "# Usa parámetros con declaraciones de movimiento para moverte más lejos. héroe …" at bounding box center [758, 177] width 304 height 300
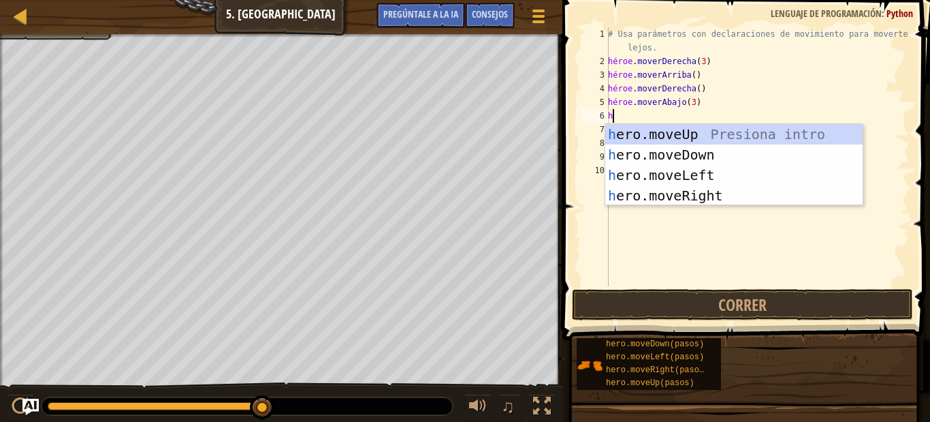
type textarea "h"
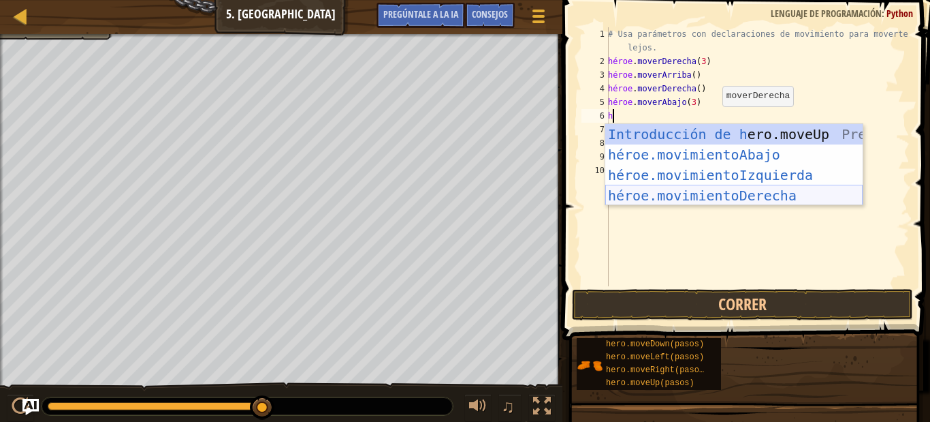
click at [672, 193] on div "Introducción de [PERSON_NAME].moveUp Presiona héroe.movimientoAbajo ​ Introducc…" at bounding box center [734, 185] width 257 height 123
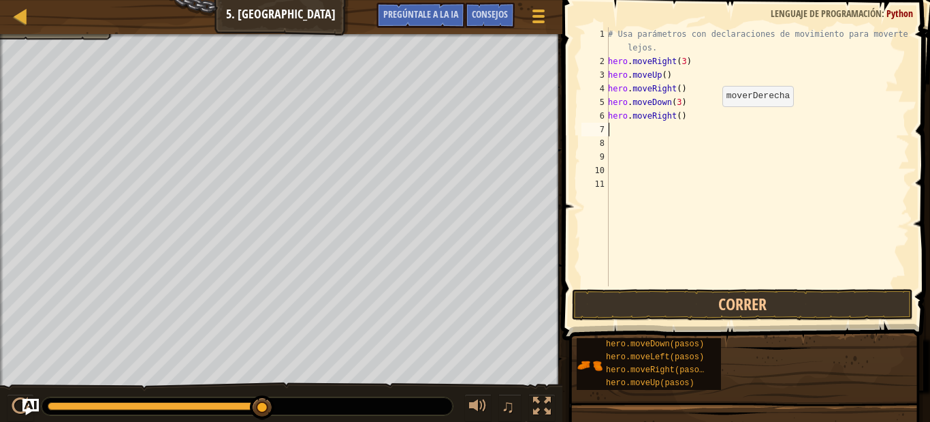
type textarea "h"
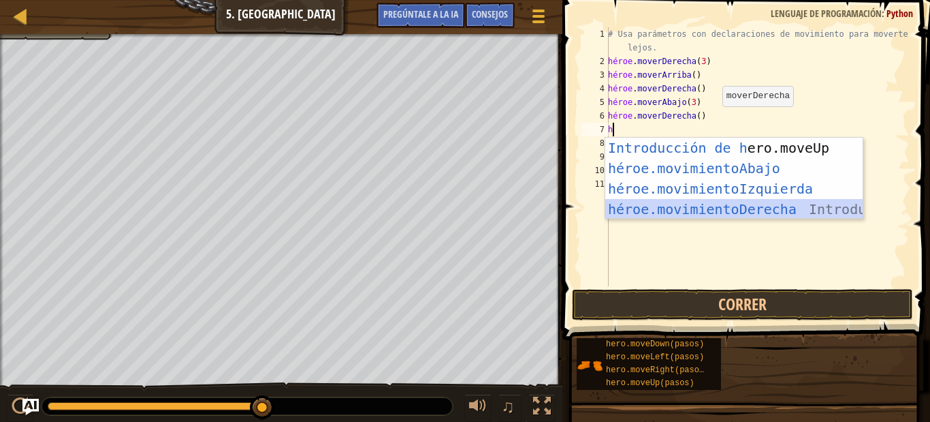
click at [660, 212] on div "Introducción de [PERSON_NAME].moveUp Presiona héroe.movimientoAbajo ​ Introducc…" at bounding box center [734, 199] width 257 height 123
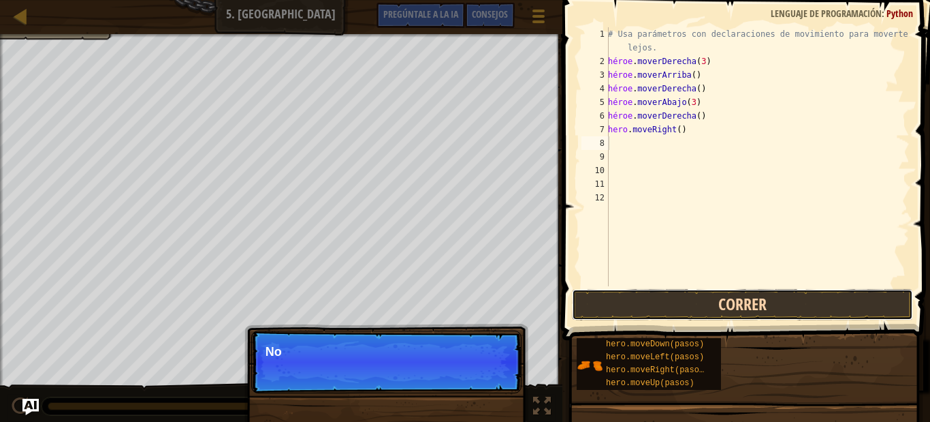
click at [658, 302] on button "Correr" at bounding box center [742, 304] width 341 height 31
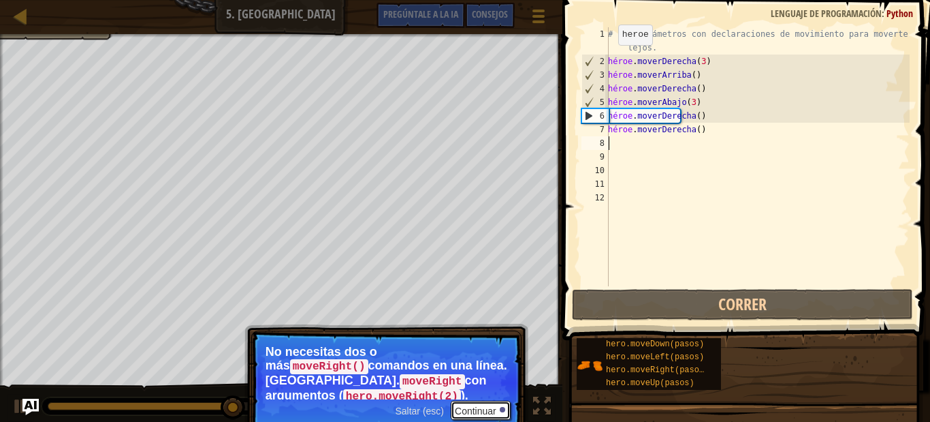
click at [492, 403] on button "Continuar" at bounding box center [481, 409] width 60 height 19
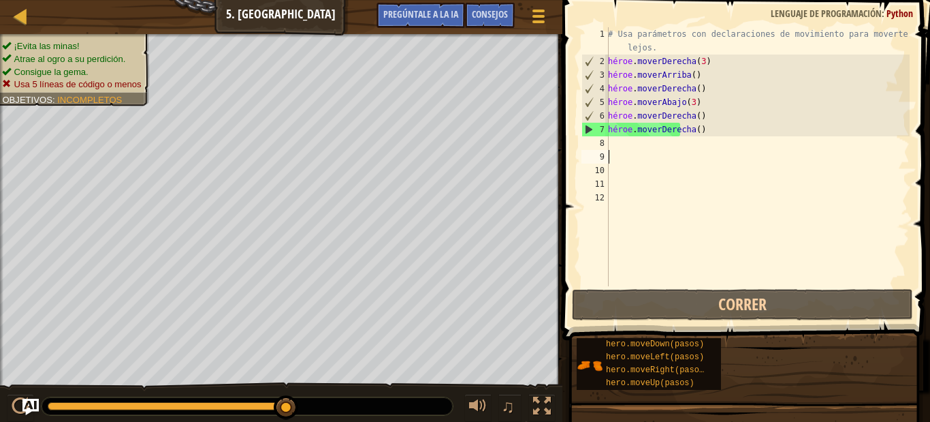
click at [619, 152] on div "# Usa parámetros con declaraciones de movimiento para moverte más lejos. héroe …" at bounding box center [758, 177] width 304 height 300
click at [616, 143] on div "# Usa parámetros con declaraciones de movimiento para moverte más lejos. héroe …" at bounding box center [758, 177] width 304 height 300
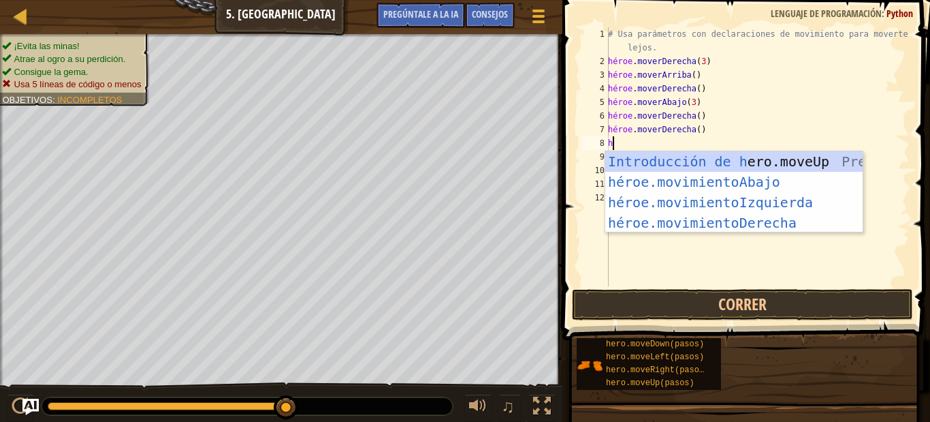
click at [732, 108] on div "# Usa parámetros con declaraciones de movimiento para moverte más lejos. héroe …" at bounding box center [758, 177] width 304 height 300
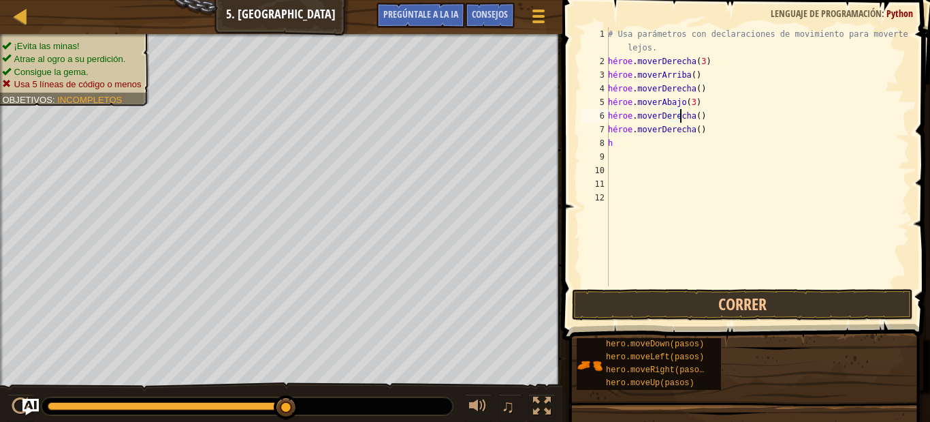
click at [708, 117] on div "# Usa parámetros con declaraciones de movimiento para moverte más lejos. héroe …" at bounding box center [758, 177] width 304 height 300
click at [710, 115] on div "# Usa parámetros con declaraciones de movimiento para moverte más lejos. héroe …" at bounding box center [758, 177] width 304 height 300
click at [707, 119] on div "# Usa parámetros con declaraciones de movimiento para moverte más lejos. héroe …" at bounding box center [758, 177] width 304 height 300
click at [304, 128] on div "Mapa Introducción a la informática 5. Mina del Enemigo Menú del [DEMOGRAPHIC_DA…" at bounding box center [465, 211] width 930 height 422
click at [609, 148] on div "# Usa parámetros con declaraciones de movimiento para moverte más lejos. héroe …" at bounding box center [758, 177] width 304 height 300
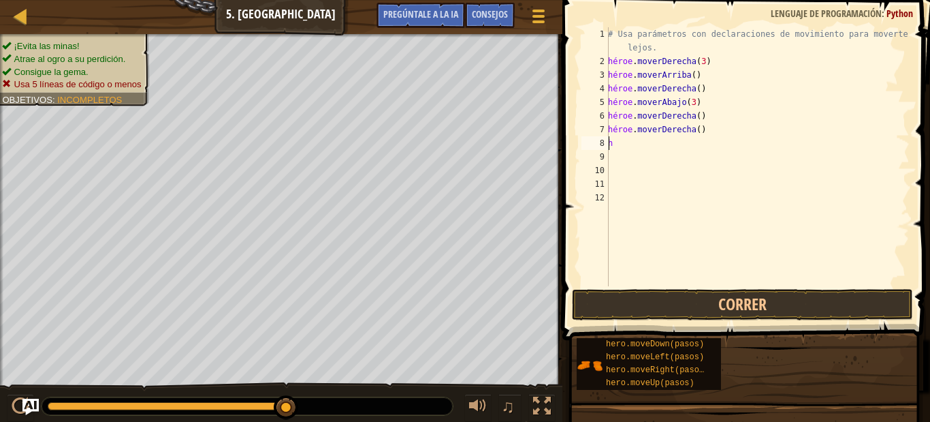
click at [721, 128] on div "# Usa parámetros con declaraciones de movimiento para moverte más lejos. héroe …" at bounding box center [758, 177] width 304 height 300
click at [715, 122] on div "# Usa parámetros con declaraciones de movimiento para moverte más lejos. héroe …" at bounding box center [758, 177] width 304 height 300
click at [699, 130] on div "# Usa parámetros con declaraciones de movimiento para moverte más lejos. héroe …" at bounding box center [758, 177] width 304 height 300
type textarea "h"
click at [705, 119] on div "# Usa parámetros con declaraciones de movimiento para moverte más lejos. héroe …" at bounding box center [758, 177] width 304 height 300
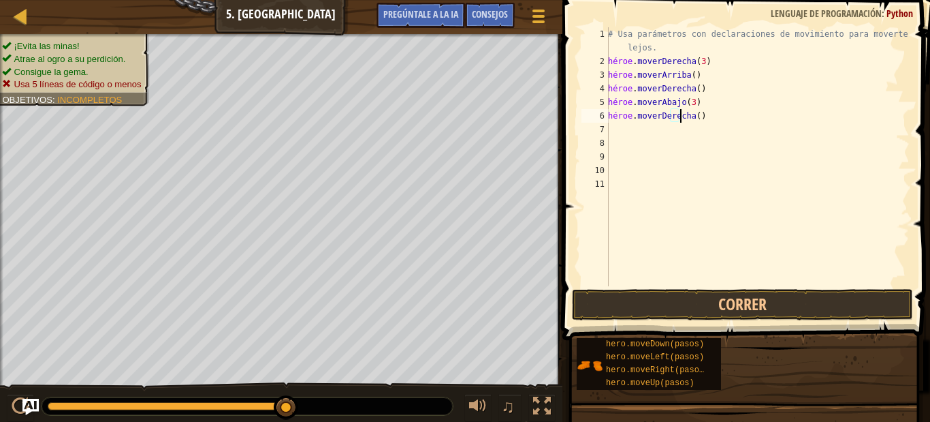
click at [711, 118] on div "# Usa parámetros con declaraciones de movimiento para moverte más lejos. héroe …" at bounding box center [758, 177] width 304 height 300
drag, startPoint x: 705, startPoint y: 117, endPoint x: 718, endPoint y: 114, distance: 13.4
click at [715, 114] on div "# Usa parámetros con declaraciones de movimiento para moverte más lejos. héroe …" at bounding box center [758, 177] width 304 height 300
click at [721, 112] on div "# Usa parámetros con declaraciones de movimiento para moverte más lejos. héroe …" at bounding box center [758, 177] width 304 height 300
click at [704, 116] on div "# Usa parámetros con declaraciones de movimiento para moverte más lejos. héroe …" at bounding box center [758, 177] width 304 height 300
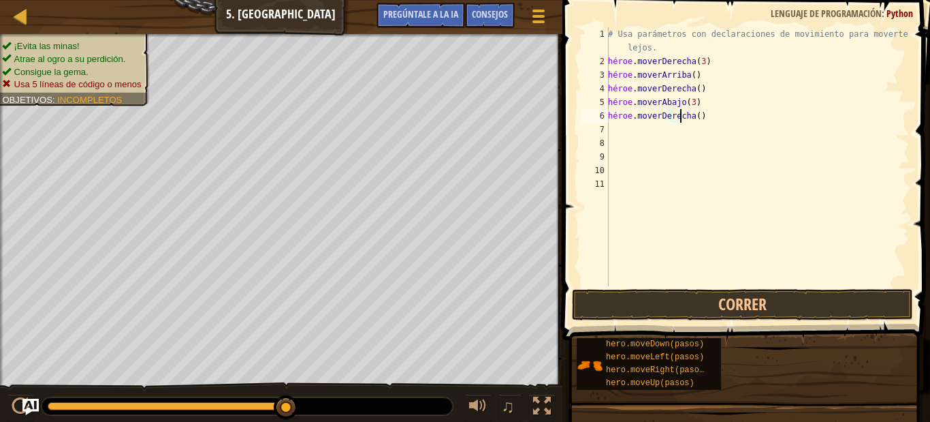
click at [704, 98] on div "# Usa parámetros con declaraciones de movimiento para moverte más lejos. héroe …" at bounding box center [758, 177] width 304 height 300
click at [707, 77] on div "# Usa parámetros con declaraciones de movimiento para moverte más lejos. héroe …" at bounding box center [758, 177] width 304 height 300
click at [734, 107] on div "# Usa parámetros con declaraciones de movimiento para moverte más lejos. héroe …" at bounding box center [758, 177] width 304 height 300
click at [731, 115] on div "# Usa parámetros con declaraciones de movimiento para moverte más lejos. héroe …" at bounding box center [758, 177] width 304 height 300
type textarea "hero.moveRight()"
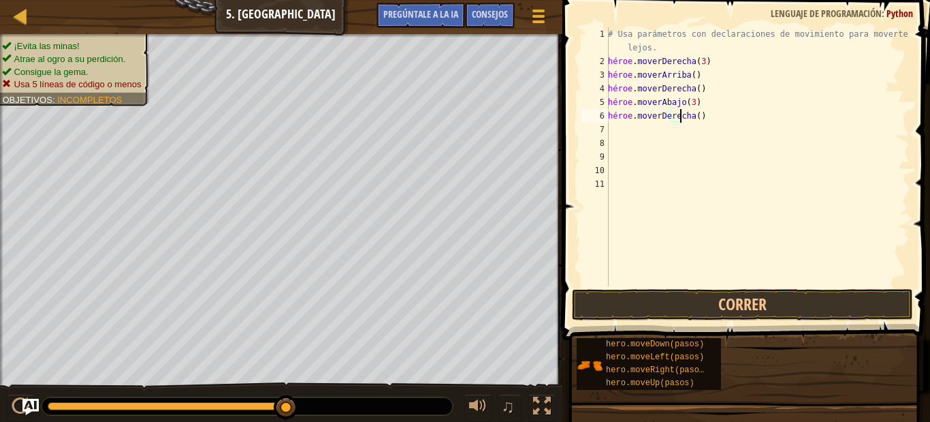
click at [752, 122] on div "# Usa parámetros con declaraciones de movimiento para moverte más lejos. héroe …" at bounding box center [758, 177] width 304 height 300
click at [761, 124] on div "# Usa parámetros con declaraciones de movimiento para moverte más lejos. héroe …" at bounding box center [758, 177] width 304 height 300
drag, startPoint x: 858, startPoint y: 154, endPoint x: 851, endPoint y: 150, distance: 7.9
click at [855, 153] on div "# Usa parámetros con declaraciones de movimiento para moverte más lejos. héroe …" at bounding box center [758, 177] width 304 height 300
click at [726, 117] on div "# Usa parámetros con declaraciones de movimiento para moverte más lejos. héroe …" at bounding box center [758, 177] width 304 height 300
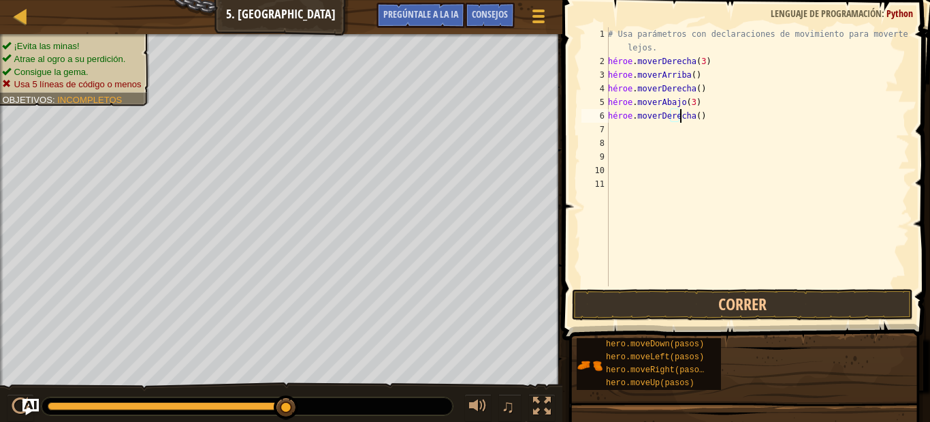
click at [751, 117] on div "# Usa parámetros con declaraciones de movimiento para moverte más lejos. héroe …" at bounding box center [758, 177] width 304 height 300
click at [709, 119] on div "# Usa parámetros con declaraciones de movimiento para moverte más lejos. héroe …" at bounding box center [758, 177] width 304 height 300
type textarea "h"
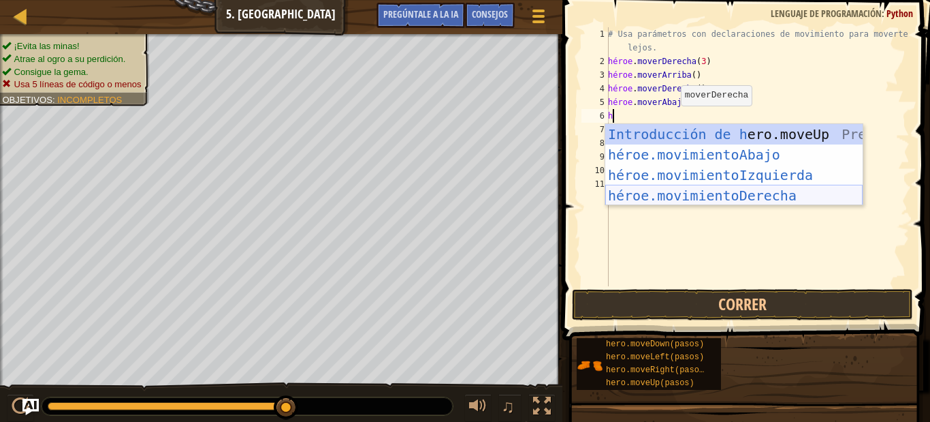
click at [714, 193] on div "Introducción de [PERSON_NAME].moveUp Presiona héroe.movimientoAbajo ​ Introducc…" at bounding box center [734, 185] width 257 height 123
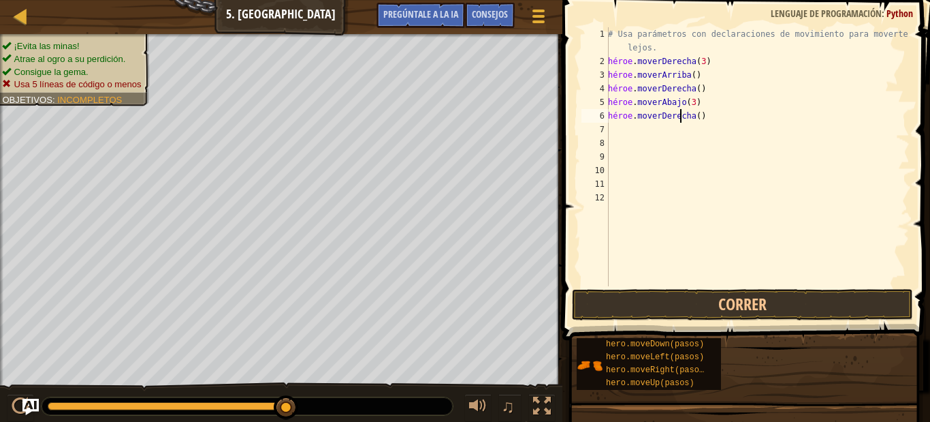
click at [706, 119] on div "# Usa parámetros con declaraciones de movimiento para moverte más lejos. héroe …" at bounding box center [758, 177] width 304 height 300
click at [723, 116] on div "# Usa parámetros con declaraciones de movimiento para moverte más lejos. héroe …" at bounding box center [758, 177] width 304 height 300
drag, startPoint x: 723, startPoint y: 116, endPoint x: 710, endPoint y: 114, distance: 13.1
click at [710, 114] on div "# Usa parámetros con declaraciones de movimiento para moverte más lejos. héroe …" at bounding box center [758, 177] width 304 height 300
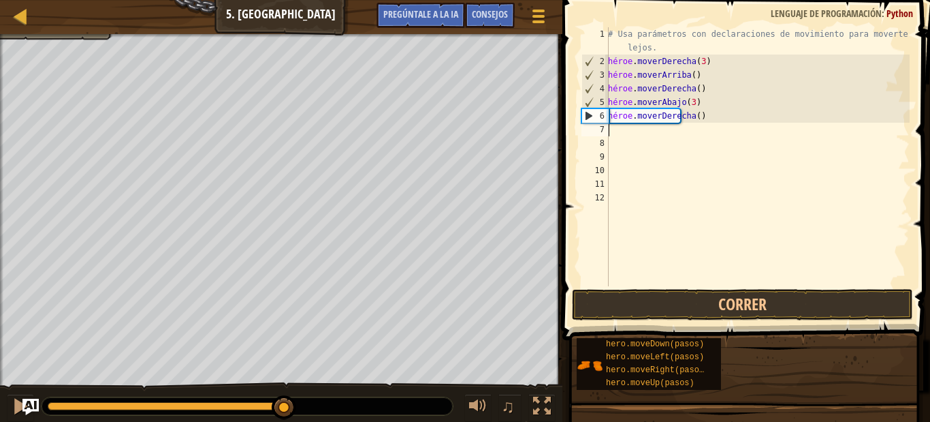
click at [712, 122] on div "# Usa parámetros con declaraciones de movimiento para moverte más lejos. héroe …" at bounding box center [758, 177] width 304 height 300
click at [710, 119] on div "# Usa parámetros con declaraciones de movimiento para moverte más lejos. héroe …" at bounding box center [758, 156] width 304 height 259
type textarea "hero.moveRight()"
click at [711, 293] on button "Correr" at bounding box center [742, 304] width 341 height 31
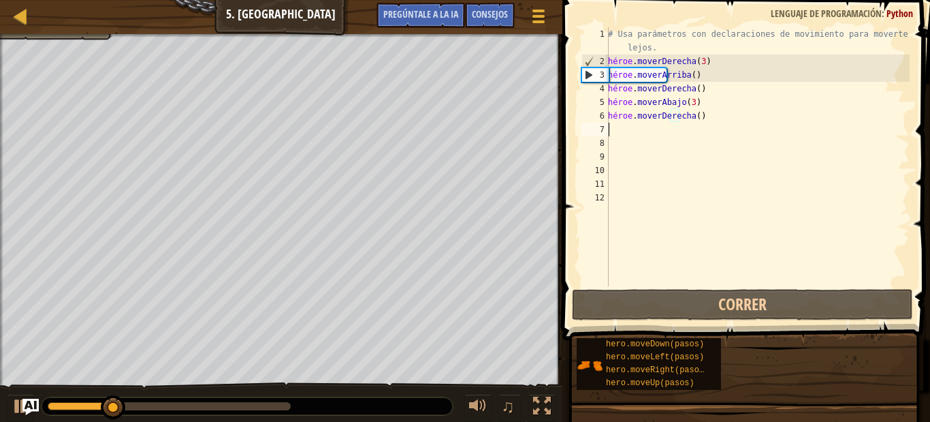
click at [613, 123] on div "# Usa parámetros con declaraciones de movimiento para moverte más lejos. héroe …" at bounding box center [758, 177] width 304 height 300
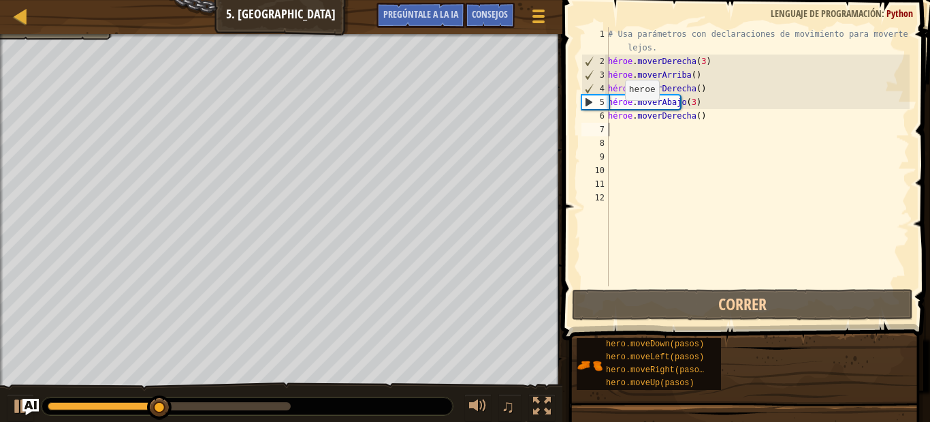
type textarea "h"
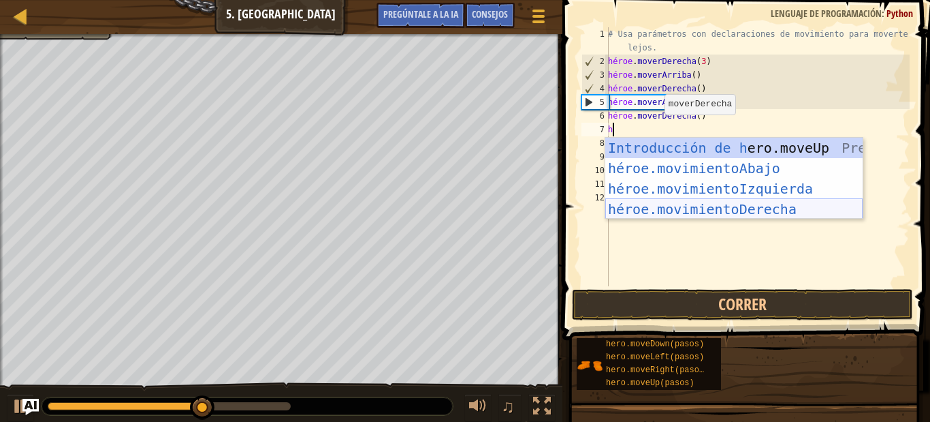
click at [714, 204] on div "Introducción de [PERSON_NAME].moveUp Presiona héroe.movimientoAbajo ​ Introducc…" at bounding box center [734, 199] width 257 height 123
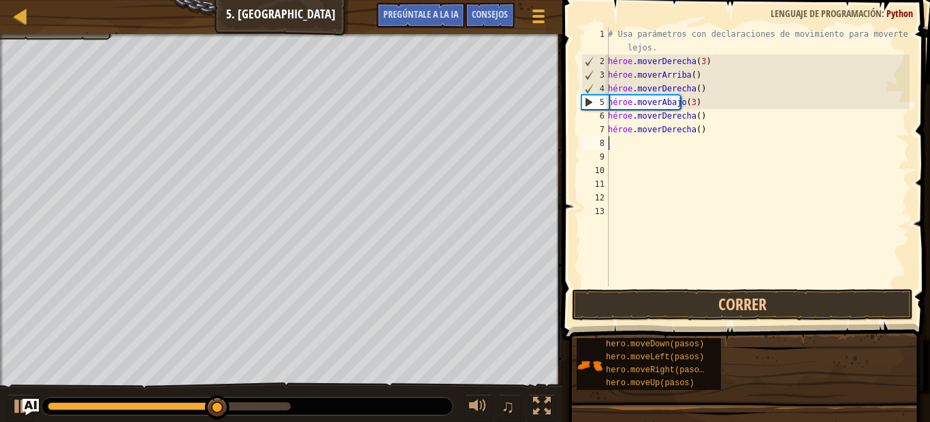
type textarea "h"
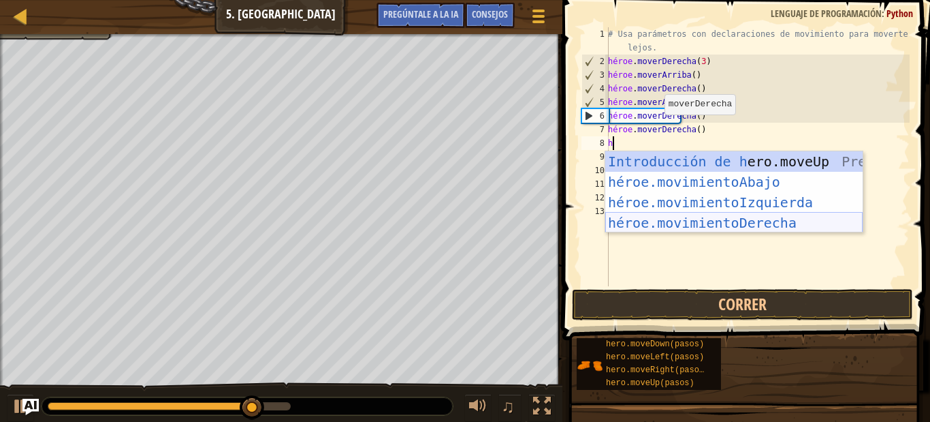
click at [709, 217] on div "Introducción de [PERSON_NAME].moveUp Presiona héroe.movimientoAbajo ​ Introducc…" at bounding box center [734, 212] width 257 height 123
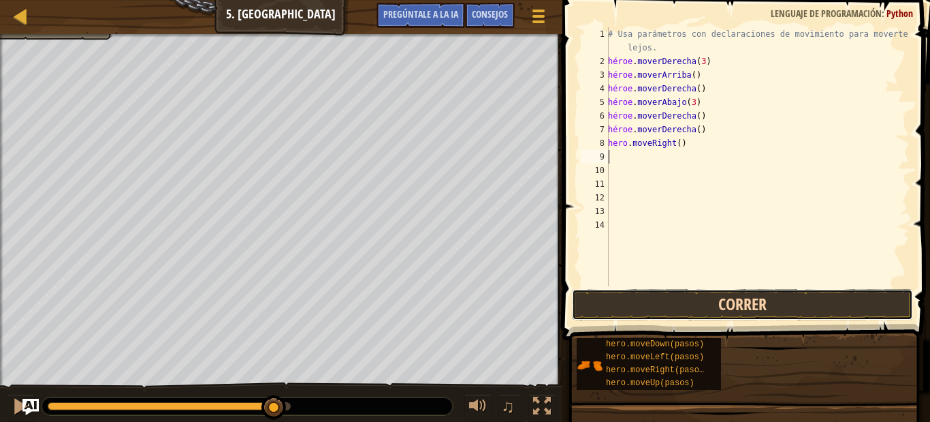
click at [717, 300] on button "Correr" at bounding box center [742, 304] width 341 height 31
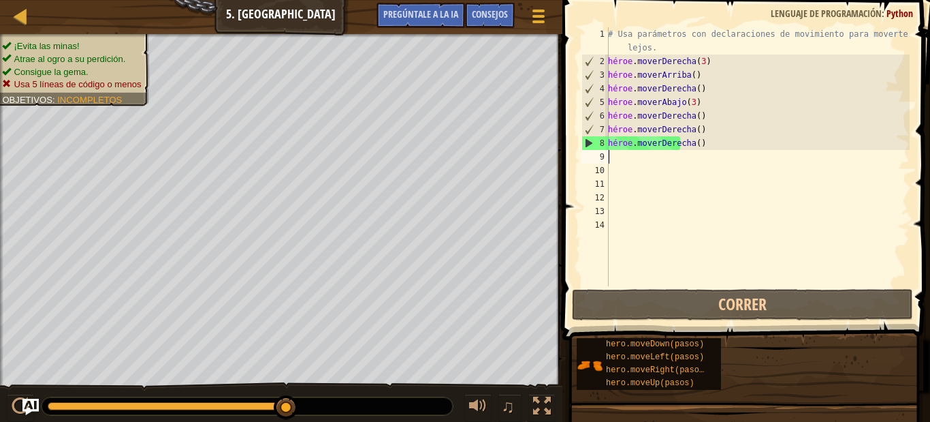
click at [709, 111] on div "# Usa parámetros con declaraciones de movimiento para moverte más lejos. héroe …" at bounding box center [758, 177] width 304 height 300
type textarea "hero.moveRight()"
click at [712, 119] on div "# Usa parámetros con declaraciones de movimiento para moverte más lejos. héroe …" at bounding box center [758, 177] width 304 height 300
click at [718, 142] on div "# Usa parámetros con declaraciones de movimiento para moverte más lejos. héroe …" at bounding box center [758, 177] width 304 height 300
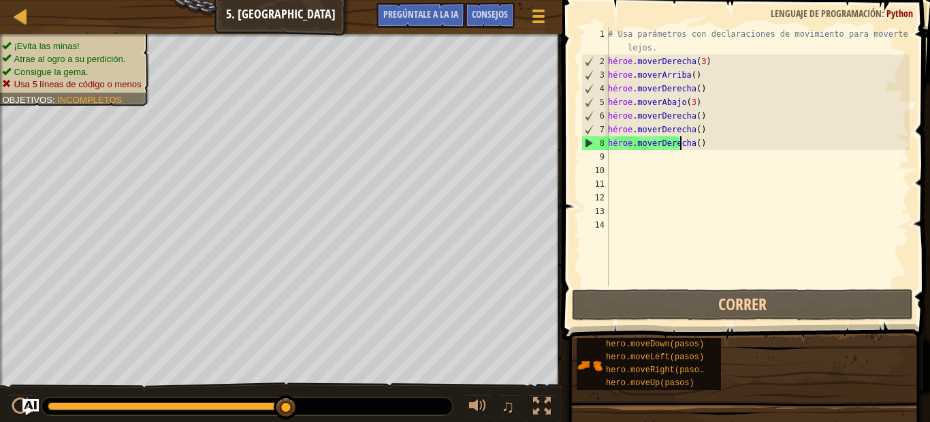
click at [729, 146] on div "# Usa parámetros con declaraciones de movimiento para moverte más lejos. héroe …" at bounding box center [758, 177] width 304 height 300
drag, startPoint x: 729, startPoint y: 146, endPoint x: 742, endPoint y: 145, distance: 13.7
click at [736, 146] on div "# Usa parámetros con declaraciones de movimiento para moverte más lejos. héroe …" at bounding box center [758, 177] width 304 height 300
click at [753, 210] on div "# Usa parámetros con declaraciones de movimiento para moverte más lejos. héroe …" at bounding box center [758, 177] width 304 height 300
click at [710, 113] on div "# Usa parámetros con declaraciones de movimiento para moverte más lejos. héroe …" at bounding box center [758, 177] width 304 height 300
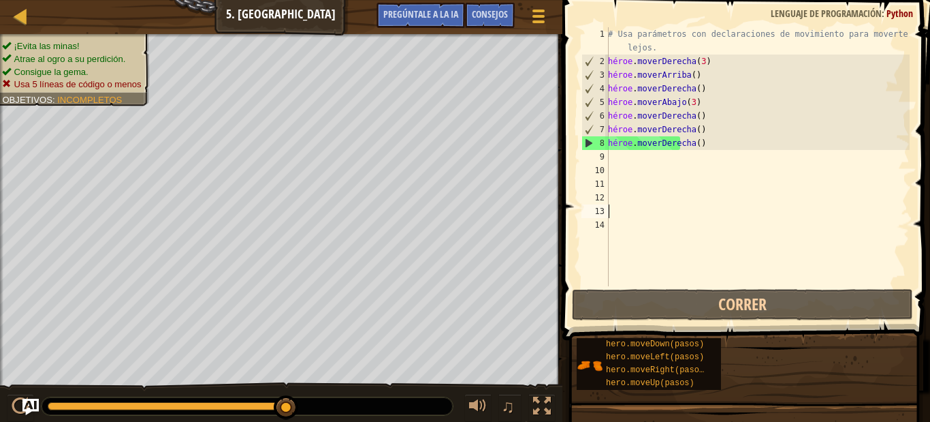
type textarea "hero.moveRight()"
click at [793, 168] on div "# Usa parámetros con declaraciones de movimiento para moverte más lejos. héroe …" at bounding box center [758, 177] width 304 height 300
click at [633, 155] on div "# Usa parámetros con declaraciones de movimiento para moverte más lejos. héroe …" at bounding box center [758, 177] width 304 height 300
click at [736, 142] on div "# Usa parámetros con declaraciones de movimiento para moverte más lejos. héroe …" at bounding box center [758, 177] width 304 height 300
click at [726, 146] on div "# Usa parámetros con declaraciones de movimiento para moverte más lejos. héroe …" at bounding box center [758, 177] width 304 height 300
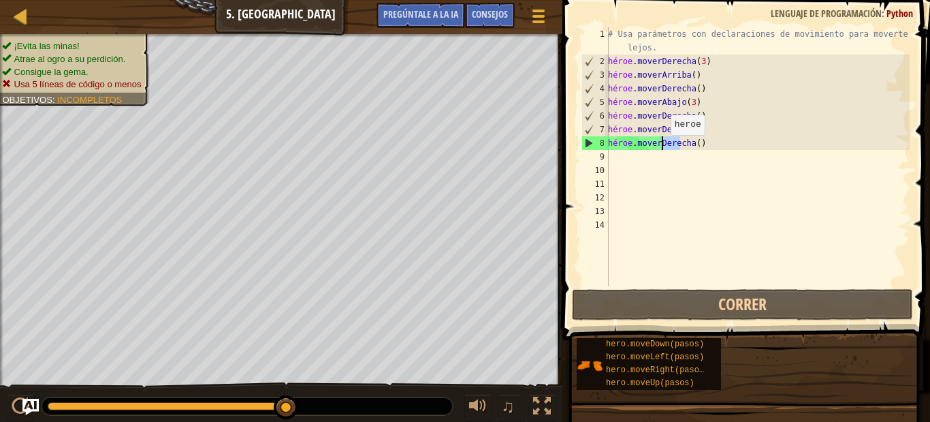
drag, startPoint x: 719, startPoint y: 142, endPoint x: 648, endPoint y: 151, distance: 72.1
click at [648, 151] on div "# Usa parámetros con declaraciones de movimiento para moverte más lejos. héroe …" at bounding box center [758, 177] width 304 height 300
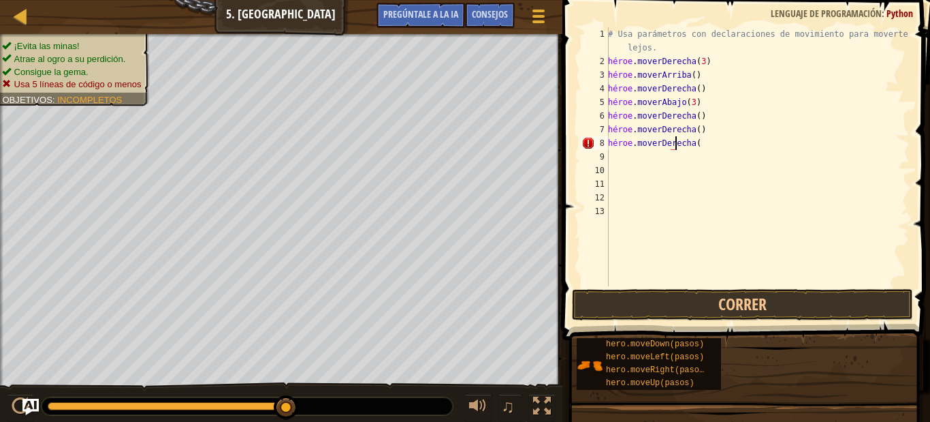
click at [729, 146] on div "# Usa parámetros con declaraciones de movimiento para moverte más lejos. héroe …" at bounding box center [758, 177] width 304 height 300
drag, startPoint x: 711, startPoint y: 140, endPoint x: 703, endPoint y: 174, distance: 35.0
click at [703, 156] on div "# Usa parámetros con declaraciones de movimiento para moverte más lejos. héroe …" at bounding box center [758, 177] width 304 height 300
type textarea "hero.moveRight("
click at [699, 186] on div "# Usa parámetros con declaraciones de movimiento para moverte más lejos. héroe …" at bounding box center [758, 177] width 304 height 300
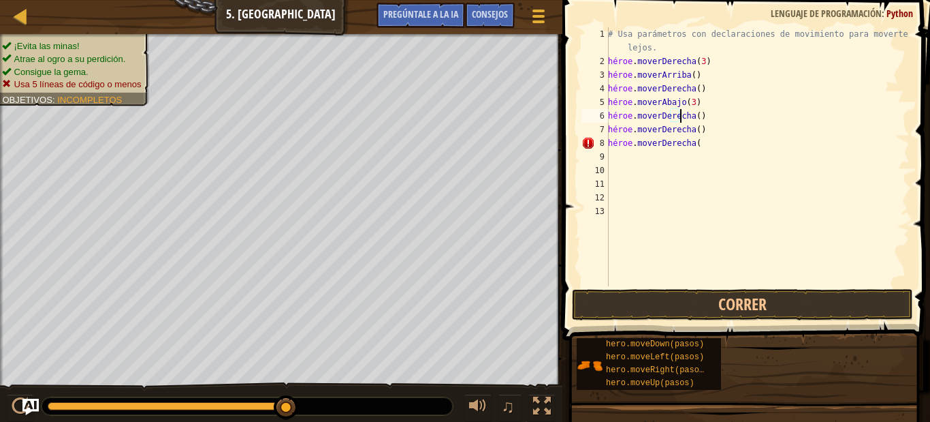
click at [706, 111] on div "# Usa parámetros con declaraciones de movimiento para moverte más lejos. héroe …" at bounding box center [758, 177] width 304 height 300
click at [706, 115] on div "# Usa parámetros con declaraciones de movimiento para moverte más lejos. héroe …" at bounding box center [758, 177] width 304 height 300
click at [709, 140] on div "# Usa parámetros con declaraciones de movimiento para moverte más lejos. héroe …" at bounding box center [758, 177] width 304 height 300
click at [714, 142] on div "# Usa parámetros con declaraciones de movimiento para moverte más lejos. héroe …" at bounding box center [758, 177] width 304 height 300
type textarea "h"
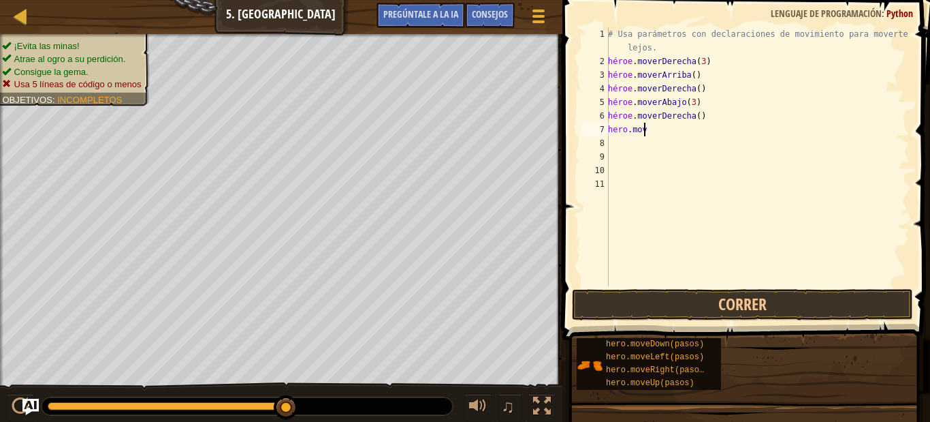
type textarea "h"
click at [731, 113] on div "# Usa parámetros con declaraciones de movimiento para moverte más lejos. héroe …" at bounding box center [758, 177] width 304 height 300
type textarea "hero.moveRight()"
click at [723, 114] on div "# Usa parámetros con declaraciones de movimiento para moverte más lejos. héroe …" at bounding box center [758, 177] width 304 height 300
type textarea "hero.moveRight()"
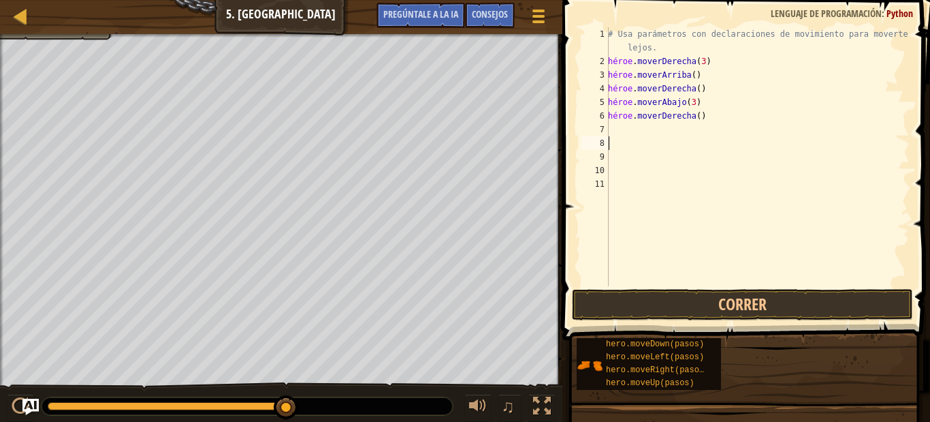
click at [723, 113] on div "# Usa parámetros con declaraciones de movimiento para moverte más lejos. héroe …" at bounding box center [758, 177] width 304 height 300
type textarea "h"
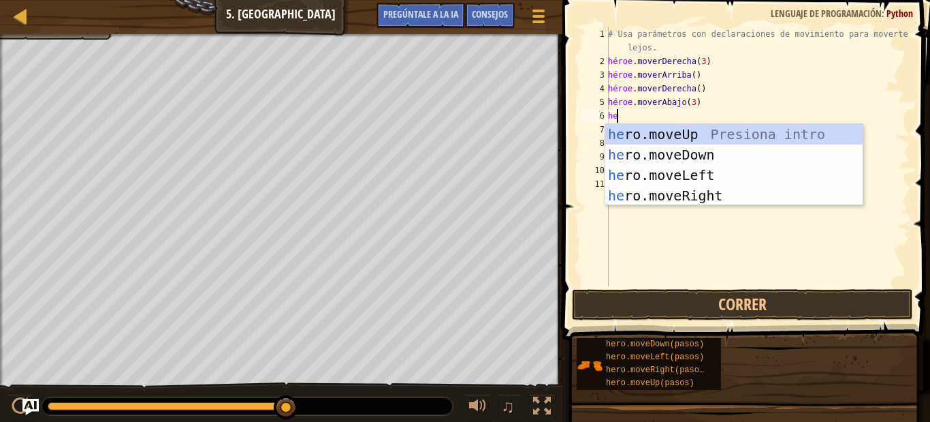
type textarea "her"
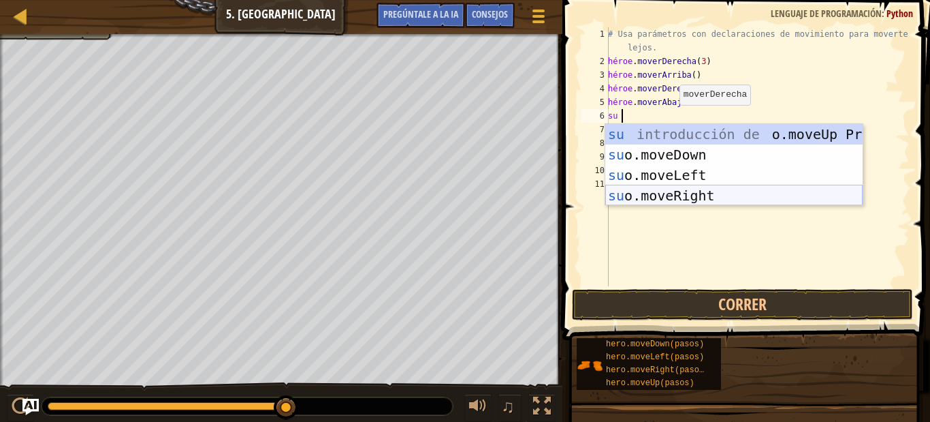
click at [676, 189] on div "su introducción de o.moveUp Presiona su o.moveDown Introducción a la presión su…" at bounding box center [734, 185] width 257 height 123
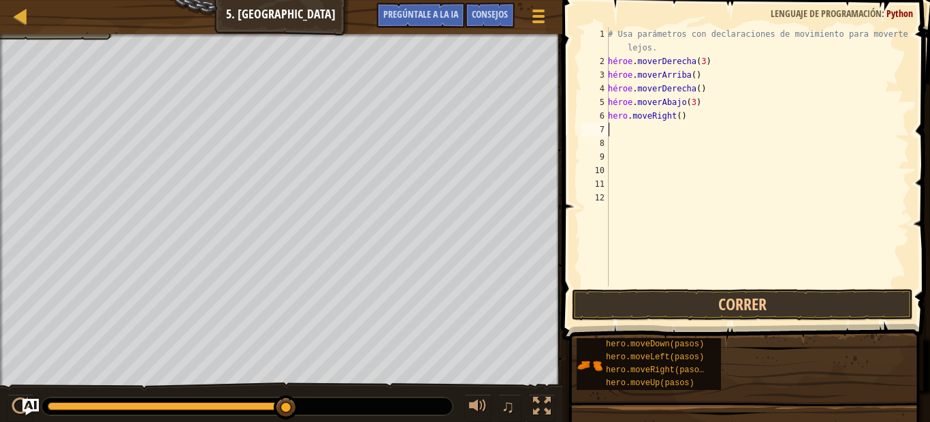
click at [723, 110] on div "# Usa parámetros con declaraciones de movimiento para moverte más lejos. héroe …" at bounding box center [758, 177] width 304 height 300
type textarea "hero.moveRight()"
click at [723, 110] on div "# Usa parámetros con declaraciones de movimiento para moverte más lejos. héroe …" at bounding box center [758, 177] width 304 height 300
click at [709, 152] on div "# Usa parámetros con declaraciones de movimiento para moverte más lejos. héroe …" at bounding box center [758, 177] width 304 height 300
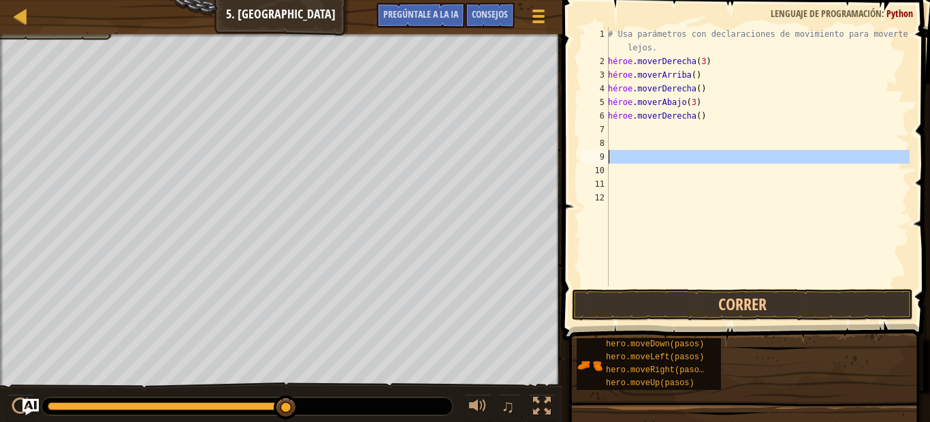
click at [712, 148] on div "# Usa parámetros con declaraciones de movimiento para moverte más lejos. héroe …" at bounding box center [758, 177] width 304 height 300
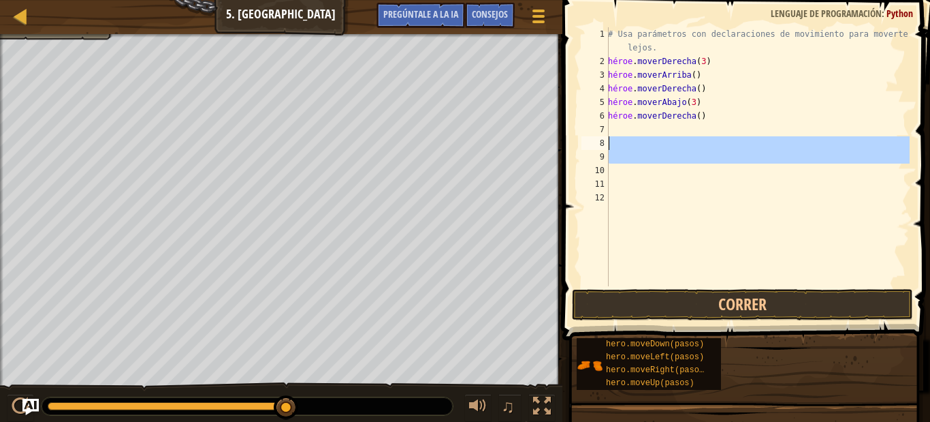
click at [761, 123] on div "# Usa parámetros con declaraciones de movimiento para moverte más lejos. héroe …" at bounding box center [758, 177] width 304 height 300
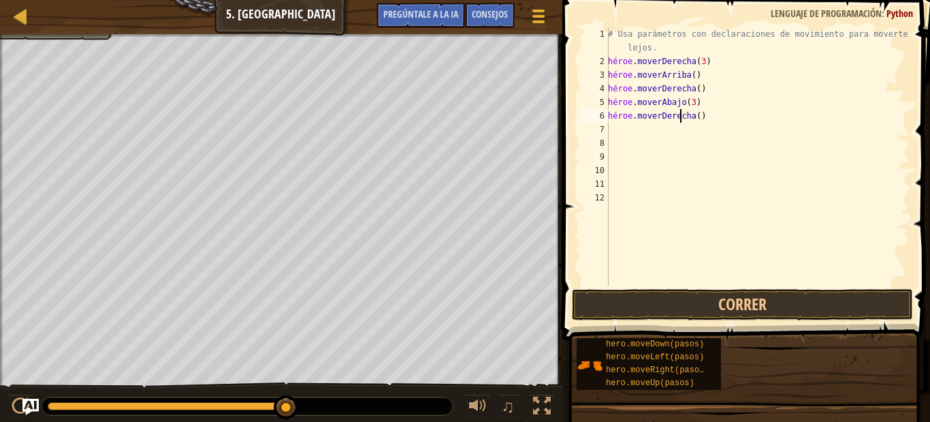
click at [709, 114] on div "# Usa parámetros con declaraciones de movimiento para moverte más lejos. héroe …" at bounding box center [758, 177] width 304 height 300
click at [712, 116] on div "# Usa parámetros con declaraciones de movimiento para moverte más lejos. héroe …" at bounding box center [758, 177] width 304 height 300
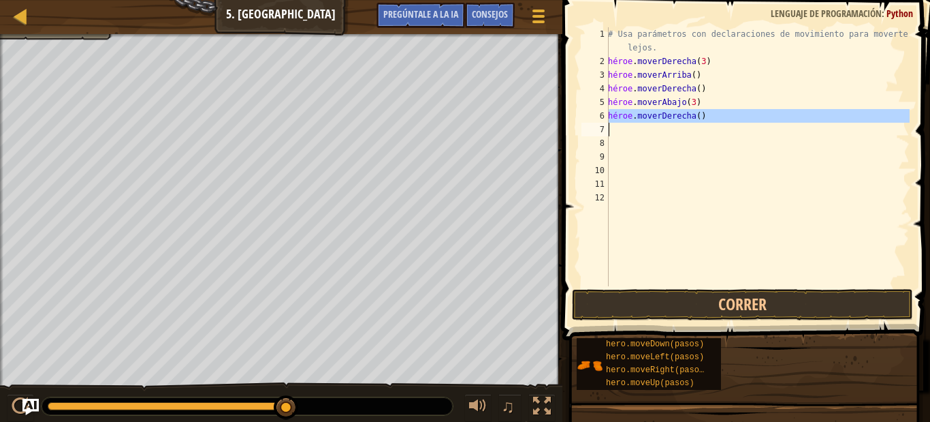
click at [712, 117] on div "# Usa parámetros con declaraciones de movimiento para moverte más lejos. héroe …" at bounding box center [758, 177] width 304 height 300
type textarea "hero.moveRight()"
click at [709, 137] on div "# Usa parámetros con declaraciones de movimiento para moverte más lejos. héroe …" at bounding box center [758, 177] width 304 height 300
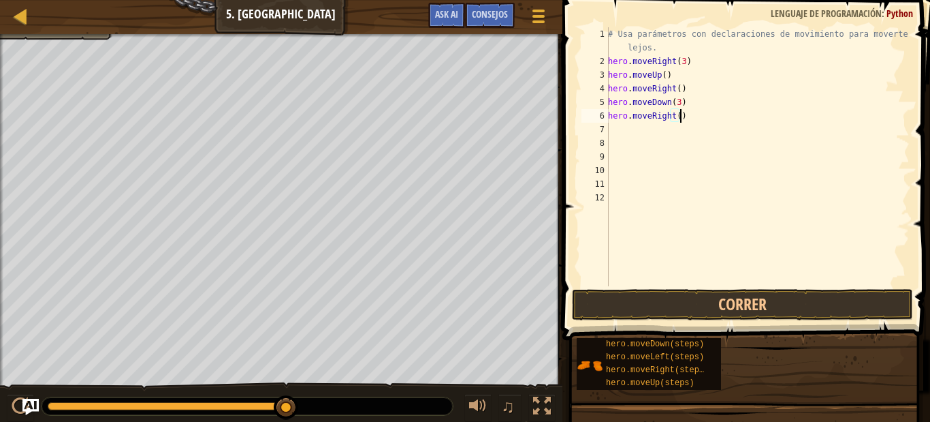
click at [691, 114] on div "# Usa parámetros con declaraciones de movimiento para moverte más lejos. hero .…" at bounding box center [758, 177] width 304 height 300
type textarea "hero.moveRight(2)"
click at [593, 310] on button "Correr" at bounding box center [742, 304] width 341 height 31
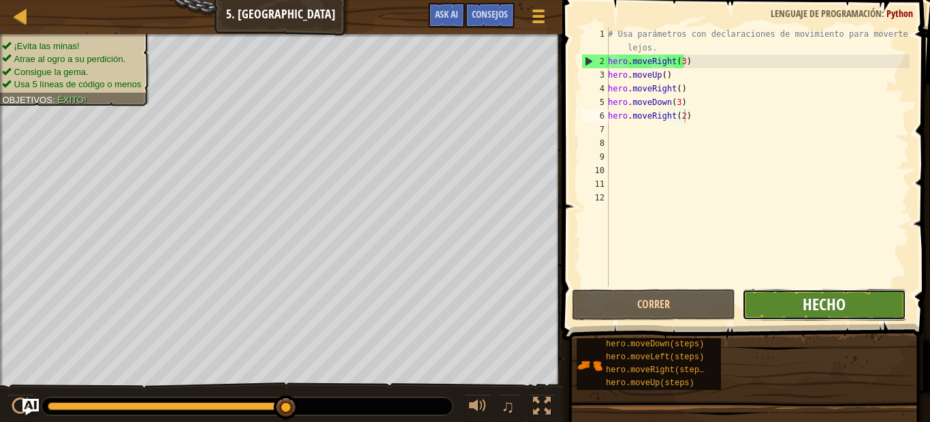
click at [825, 311] on span "Hecho" at bounding box center [824, 304] width 43 height 22
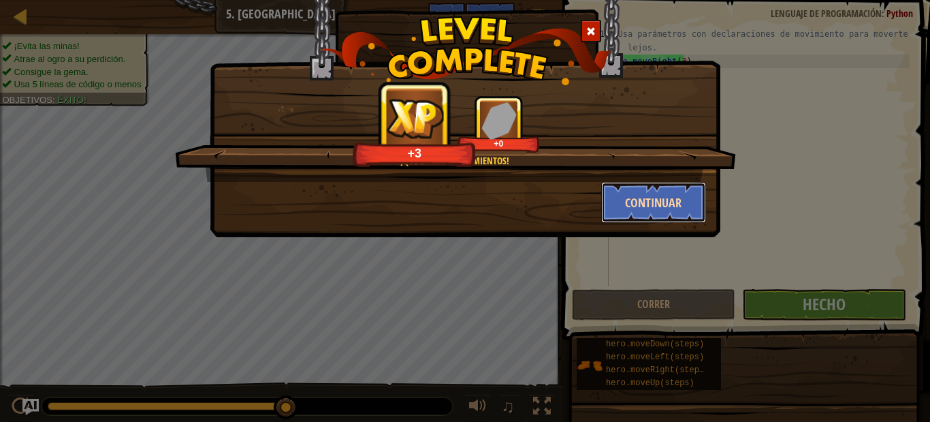
click at [635, 189] on button "Continuar" at bounding box center [654, 202] width 106 height 41
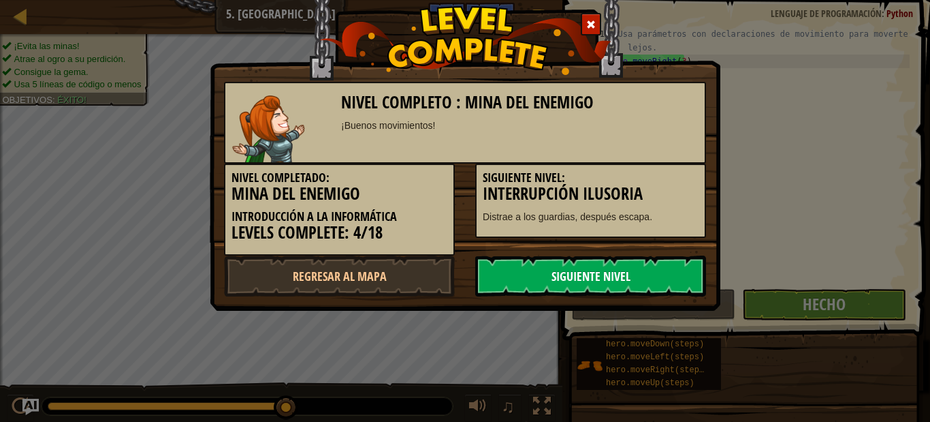
click at [575, 263] on link "Siguiente nivel" at bounding box center [590, 275] width 231 height 41
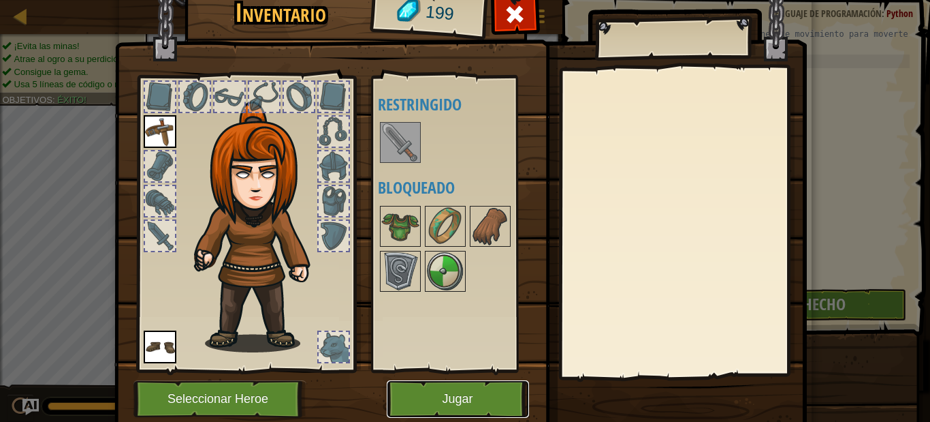
click at [469, 409] on button "Jugar" at bounding box center [458, 398] width 142 height 37
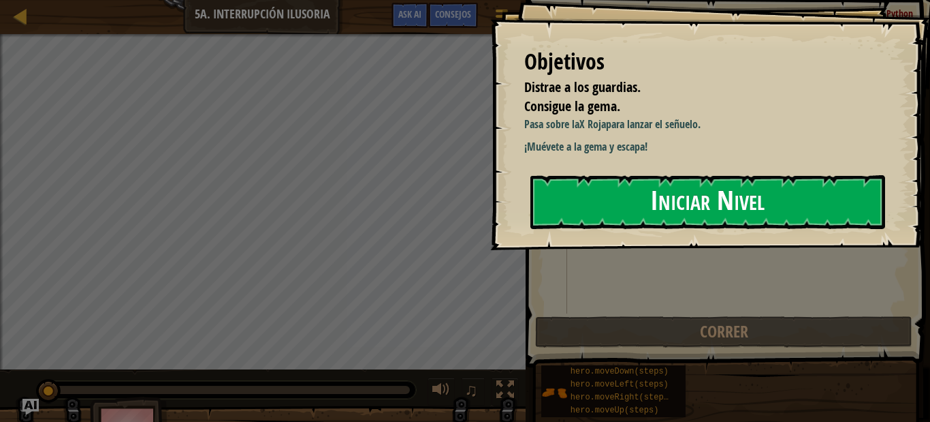
click at [628, 180] on button "Iniciar Nivel" at bounding box center [708, 202] width 355 height 54
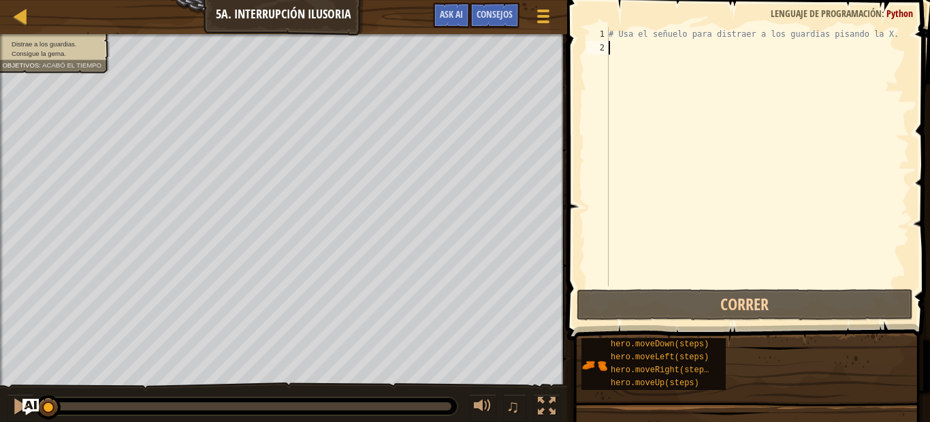
type textarea "h"
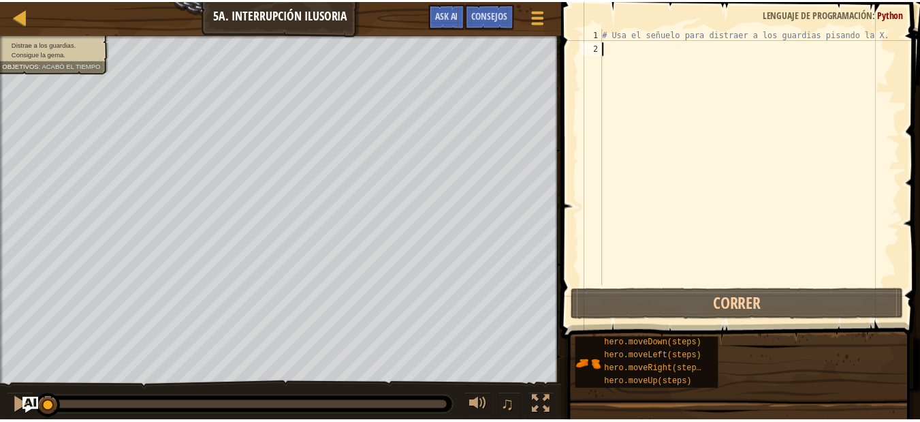
scroll to position [6, 0]
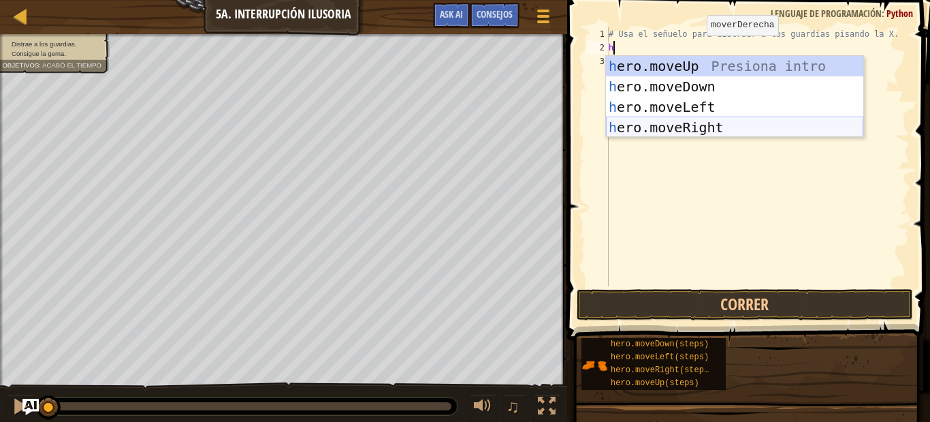
click at [701, 124] on div "h ero.moveUp Presiona intro h ero.moveDown Presiona intro h ero.moveLeft Presio…" at bounding box center [734, 117] width 257 height 123
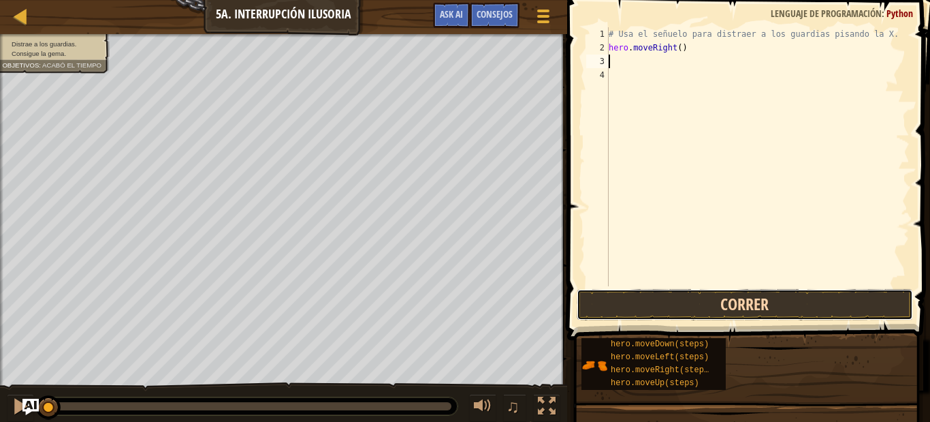
click at [725, 302] on button "Correr" at bounding box center [745, 304] width 336 height 31
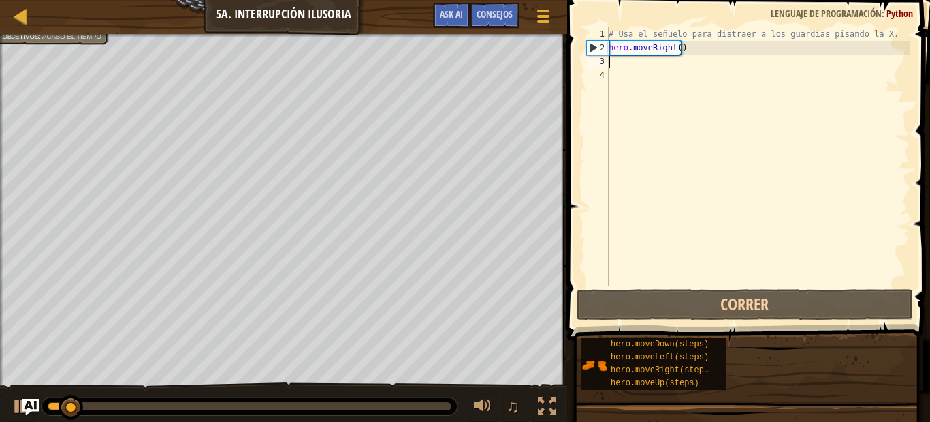
type textarea "h"
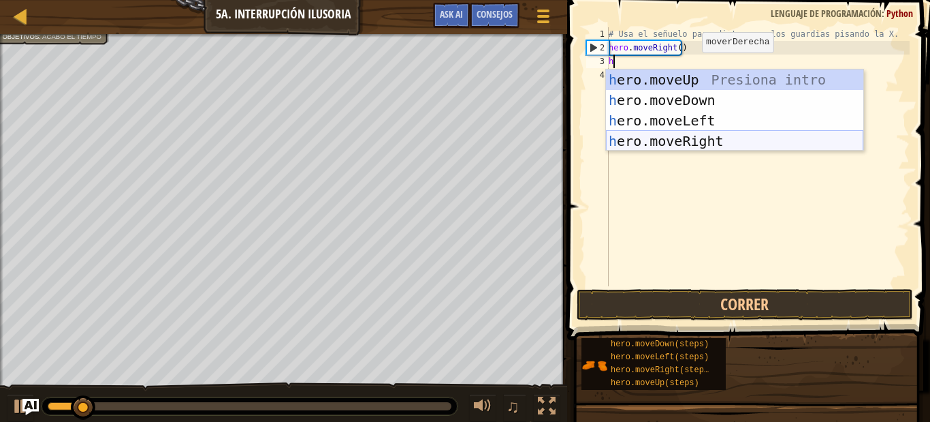
click at [703, 136] on div "h ero.moveUp Presiona intro h ero.moveDown Presiona intro h ero.moveLeft Presio…" at bounding box center [734, 130] width 257 height 123
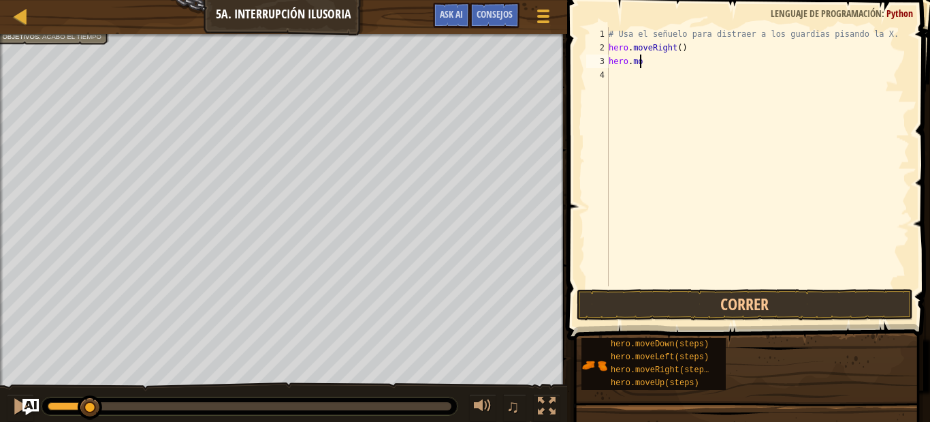
type textarea "h"
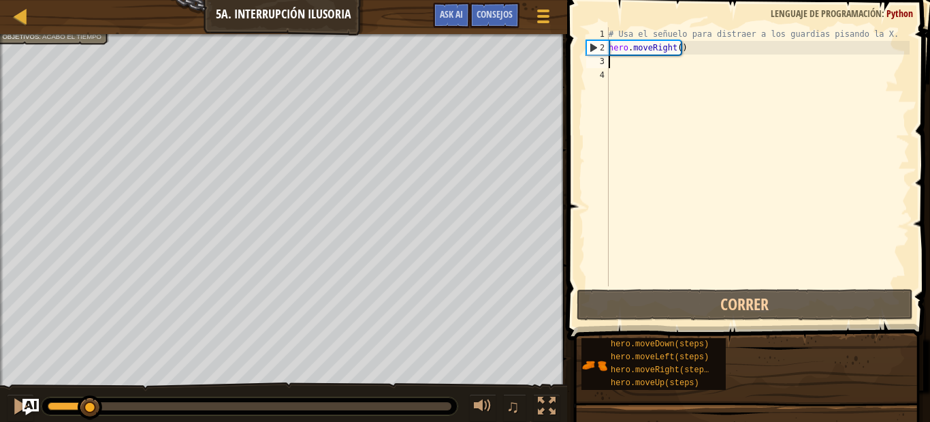
type textarea "h"
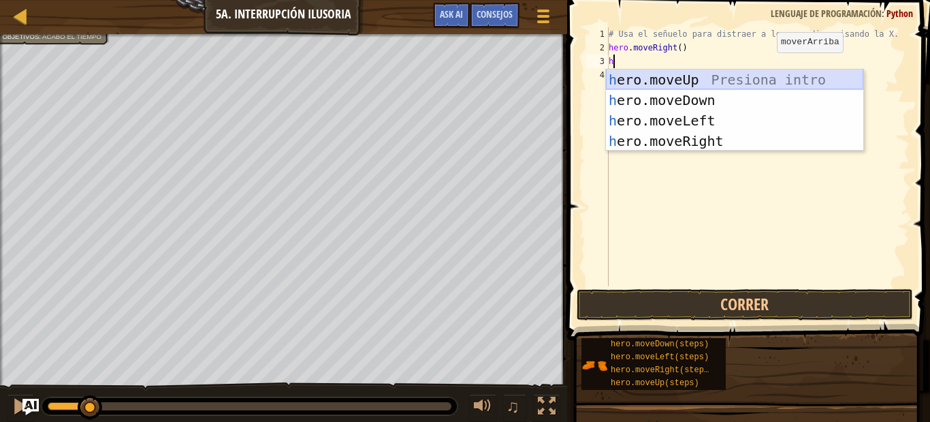
click at [700, 87] on div "h ero.moveUp Presiona intro h ero.moveDown Presiona intro h ero.moveLeft Presio…" at bounding box center [734, 130] width 257 height 123
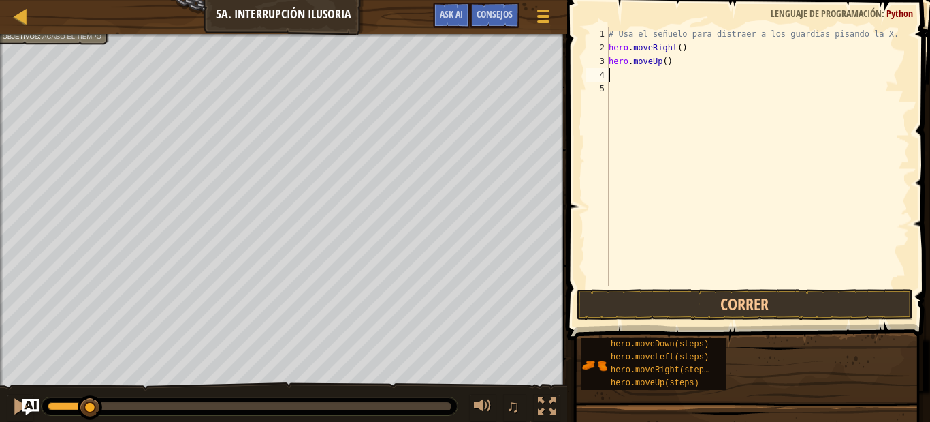
click at [671, 54] on div "# Usa el señuelo para distraer a los guardias pisando la X. hero . moveRight ( …" at bounding box center [758, 170] width 304 height 286
type textarea "h"
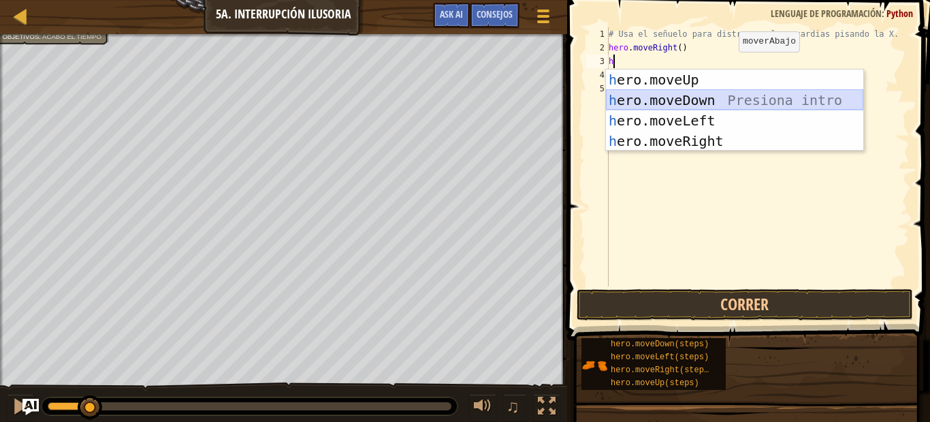
click at [690, 93] on div "h ero.moveUp Presiona intro h ero.moveDown Presiona intro h ero.moveLeft Presio…" at bounding box center [734, 130] width 257 height 123
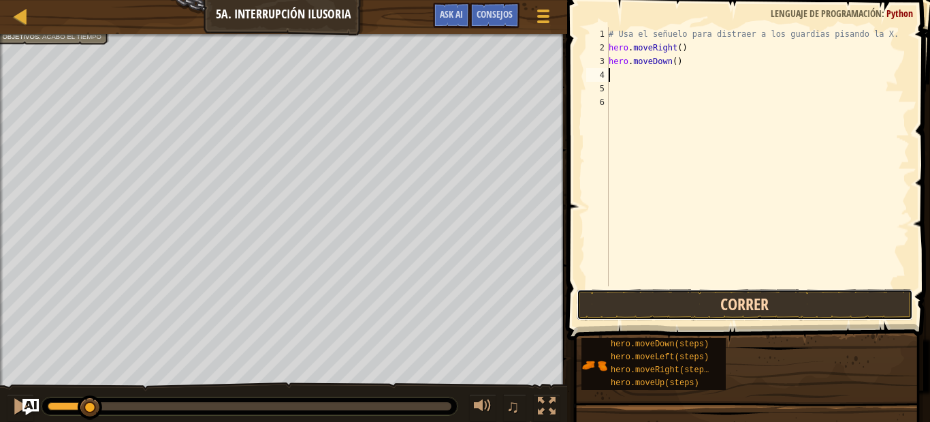
click at [729, 298] on button "Correr" at bounding box center [745, 304] width 336 height 31
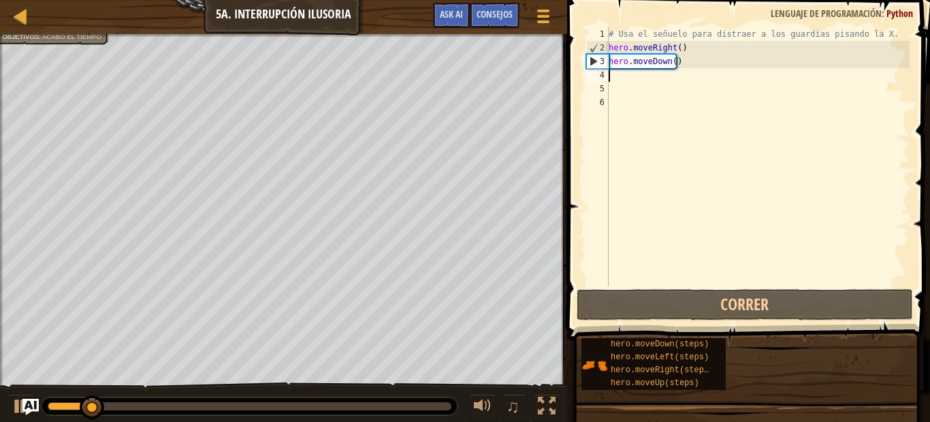
type textarea "h"
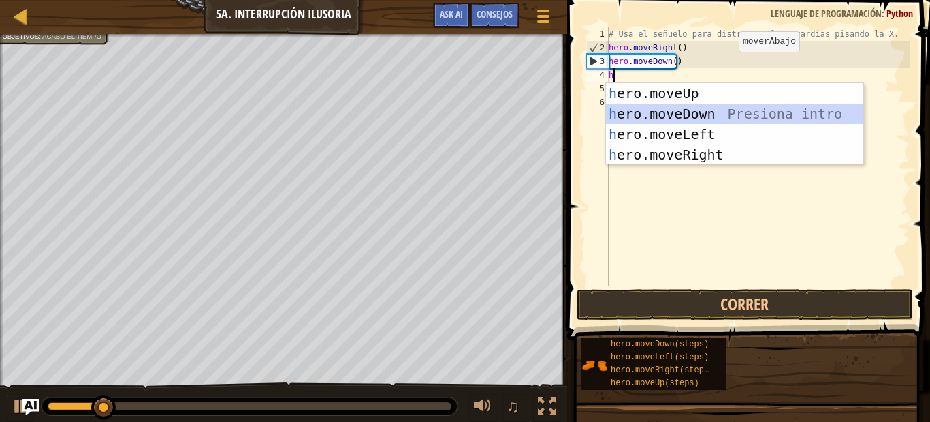
click at [650, 108] on div "h ero.moveUp Presiona intro h ero.moveDown Presiona intro h ero.moveLeft Presio…" at bounding box center [734, 144] width 257 height 123
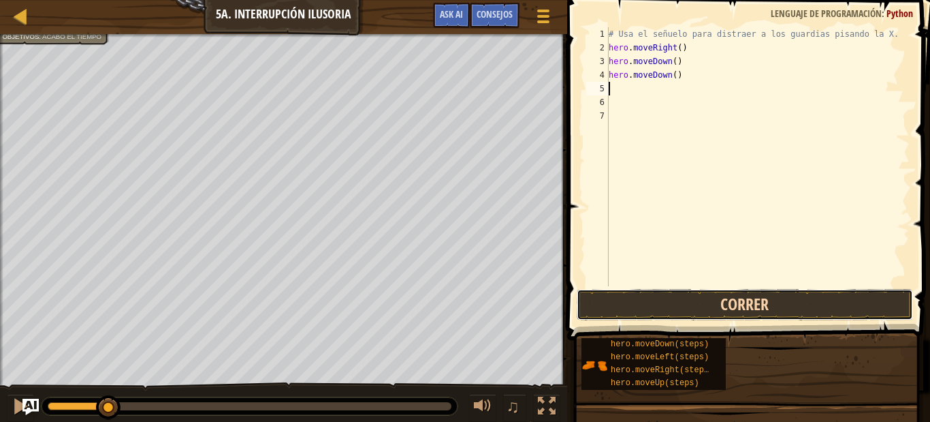
click at [621, 294] on button "Correr" at bounding box center [745, 304] width 336 height 31
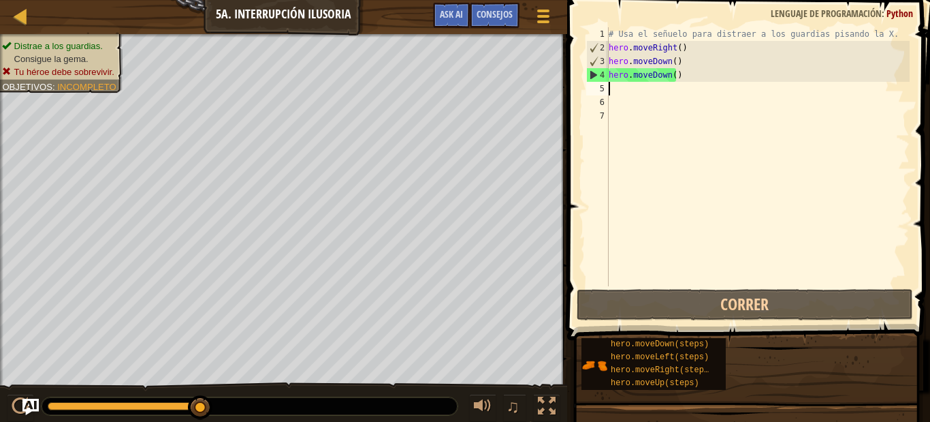
type textarea "h"
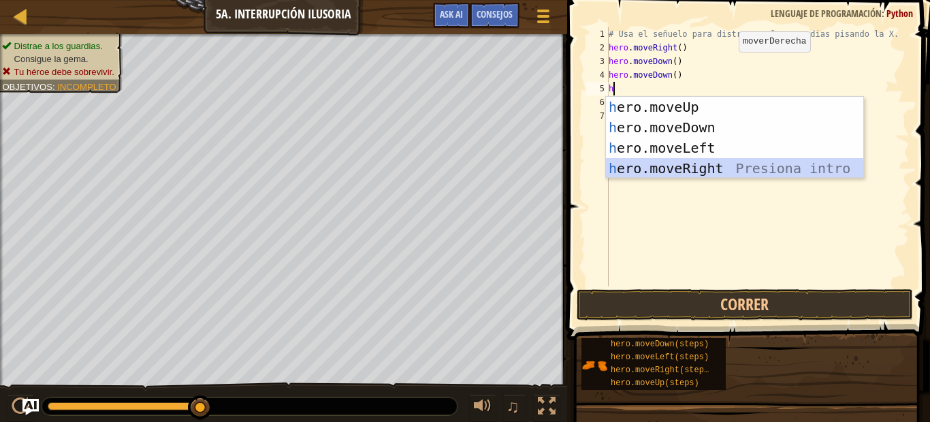
click at [698, 163] on div "h ero.moveUp Presiona intro h ero.moveDown Presiona intro h ero.moveLeft Presio…" at bounding box center [734, 158] width 257 height 123
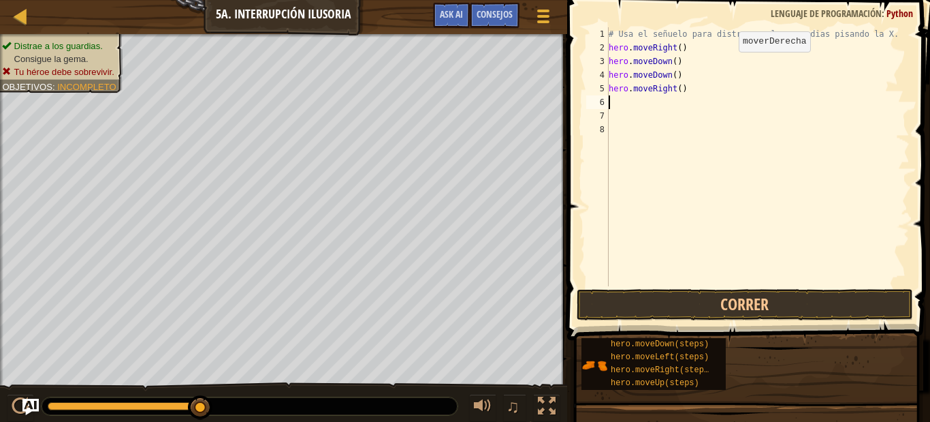
type textarea "h"
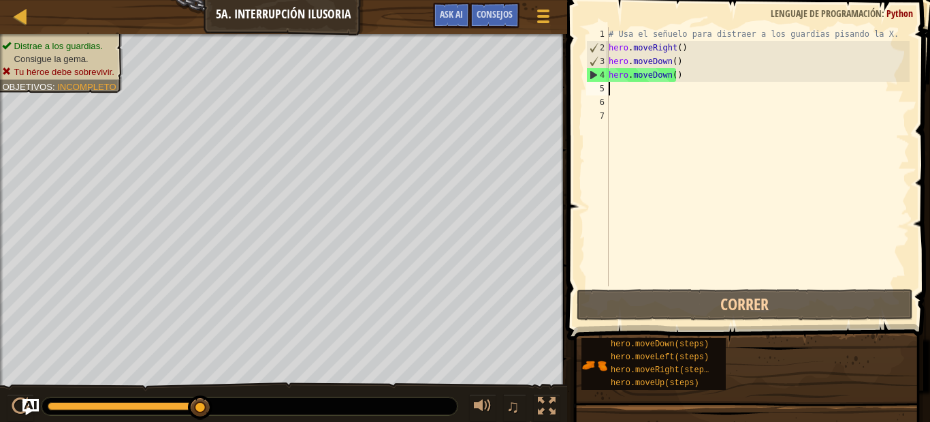
type textarea "h"
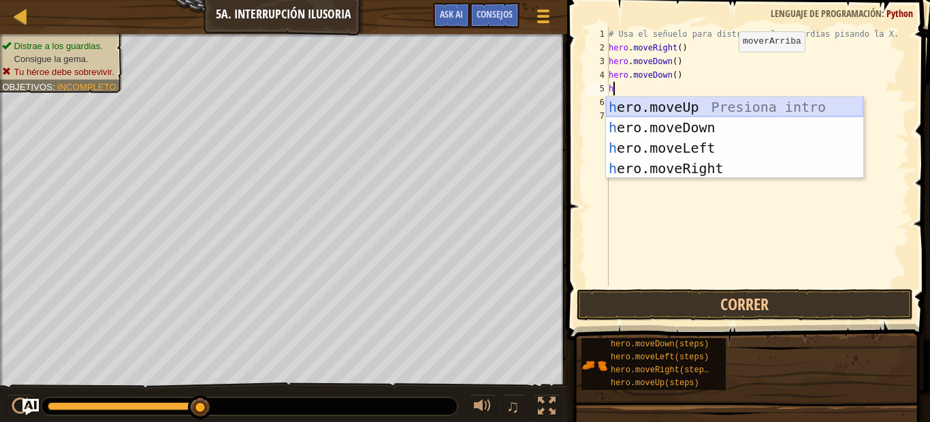
click at [704, 107] on div "h ero.moveUp Presiona intro h ero.moveDown Presiona intro h ero.moveLeft Presio…" at bounding box center [734, 158] width 257 height 123
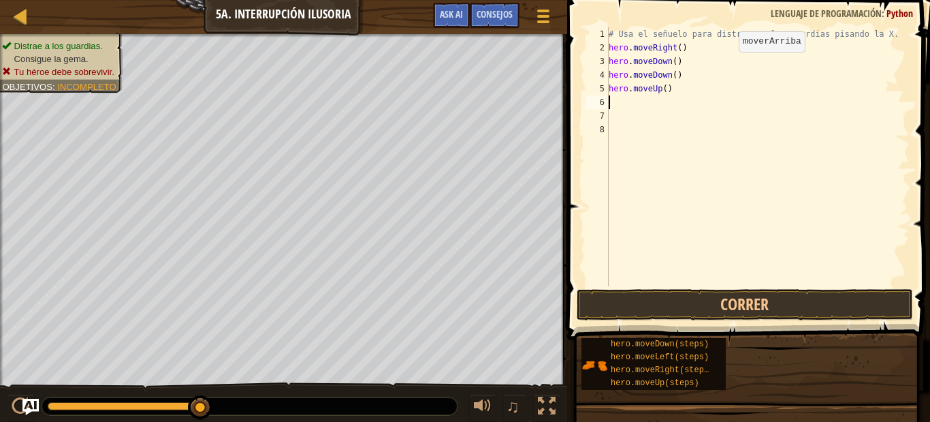
type textarea "h"
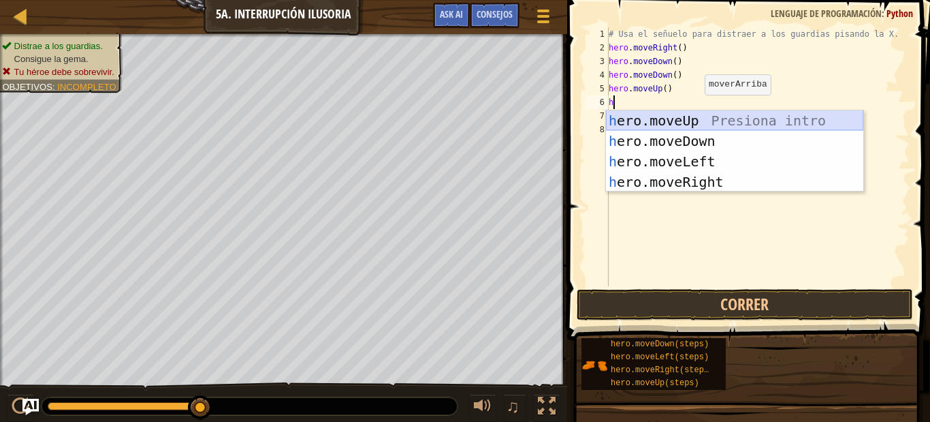
click at [682, 124] on div "h ero.moveUp Presiona intro h ero.moveDown Presiona intro h ero.moveLeft Presio…" at bounding box center [734, 171] width 257 height 123
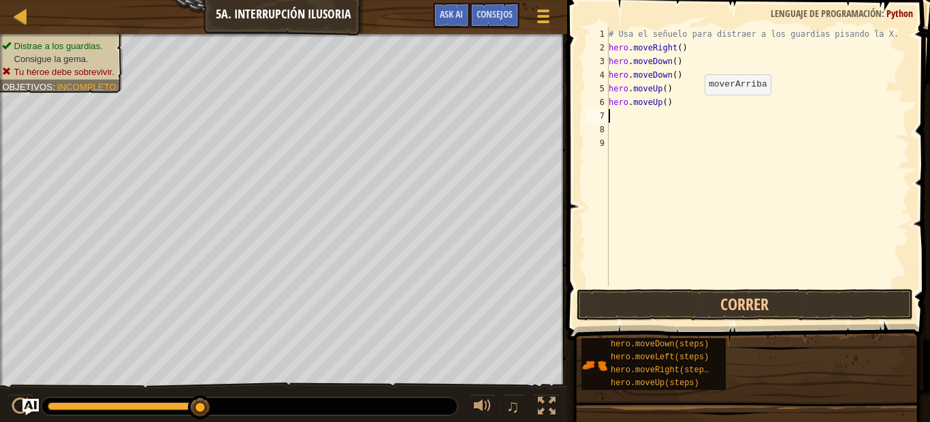
type textarea "h"
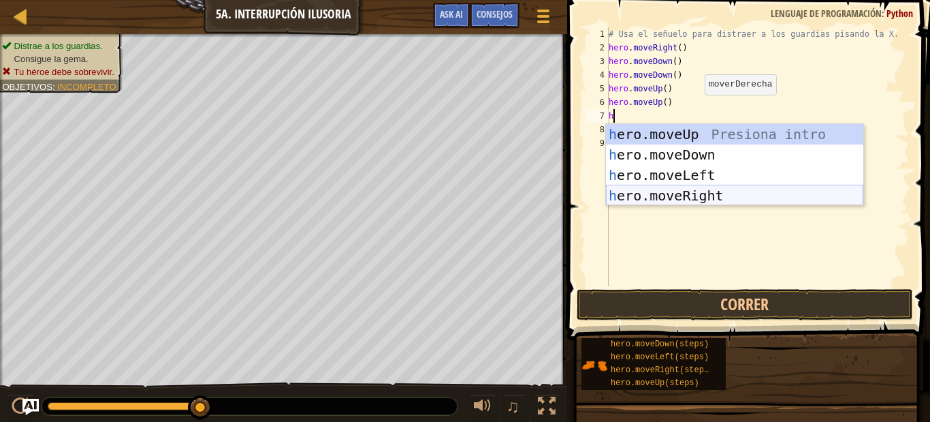
click at [706, 191] on div "h ero.moveUp Presiona intro h ero.moveDown Presiona intro h ero.moveLeft Presio…" at bounding box center [734, 185] width 257 height 123
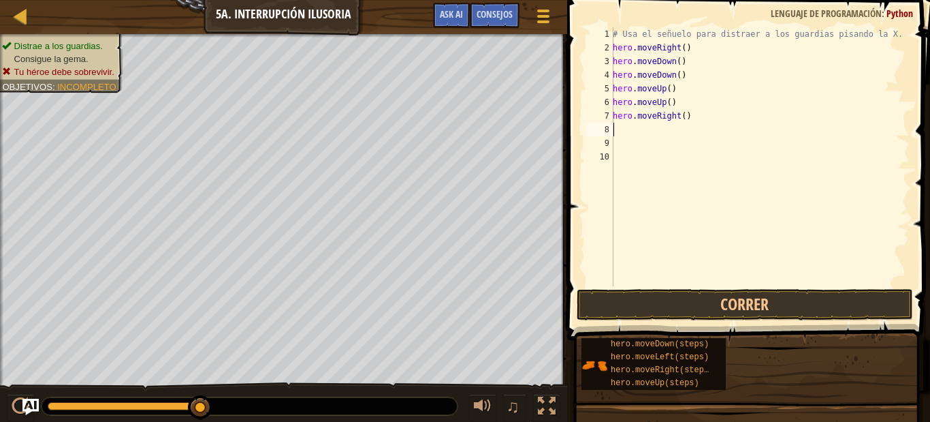
type textarea "h"
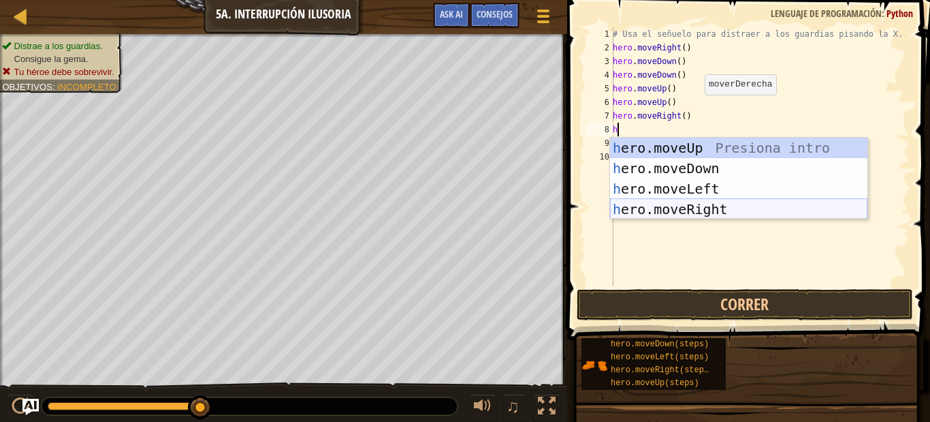
click at [702, 204] on div "h ero.moveUp Presiona intro h ero.moveDown Presiona intro h ero.moveLeft Presio…" at bounding box center [738, 199] width 257 height 123
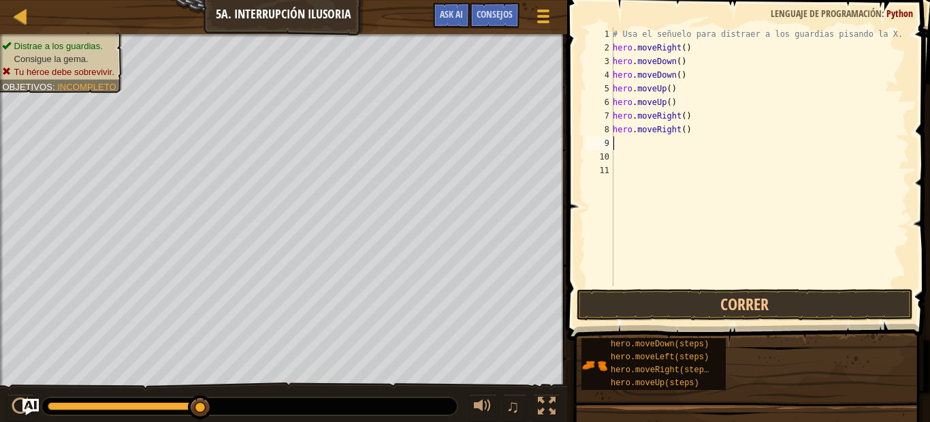
type textarea "h"
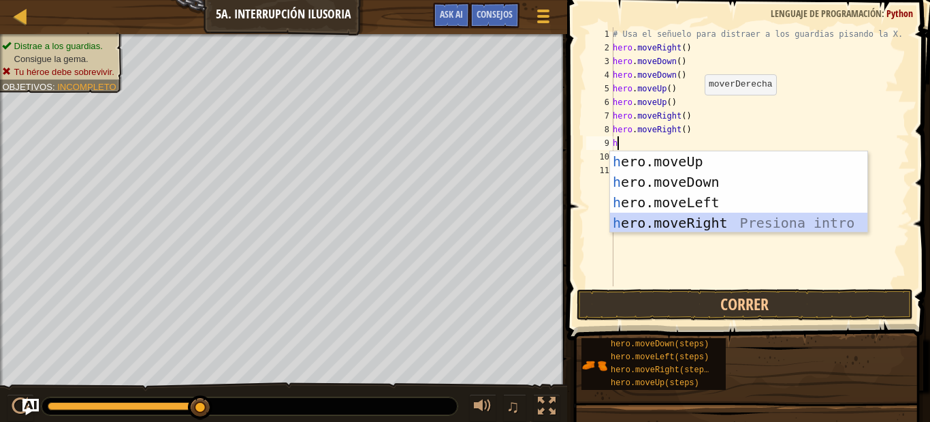
click at [696, 217] on div "h ero.moveUp Presiona intro h ero.moveDown Presiona intro h ero.moveLeft Presio…" at bounding box center [738, 212] width 257 height 123
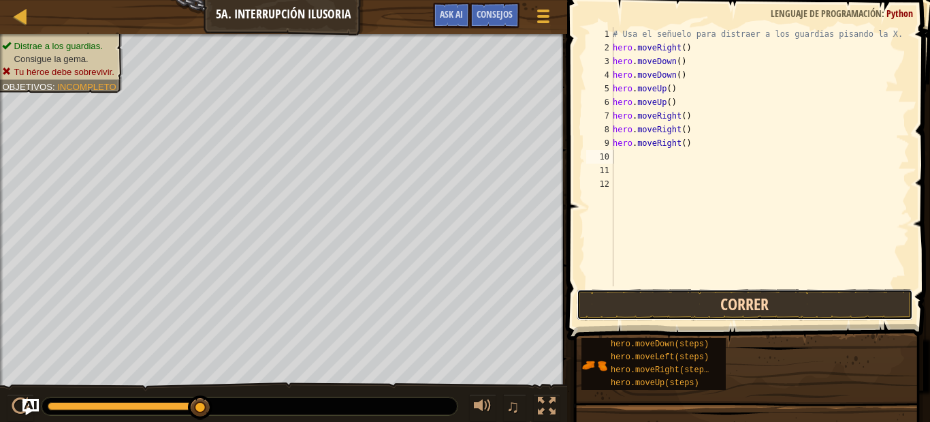
click at [687, 313] on button "Correr" at bounding box center [745, 304] width 336 height 31
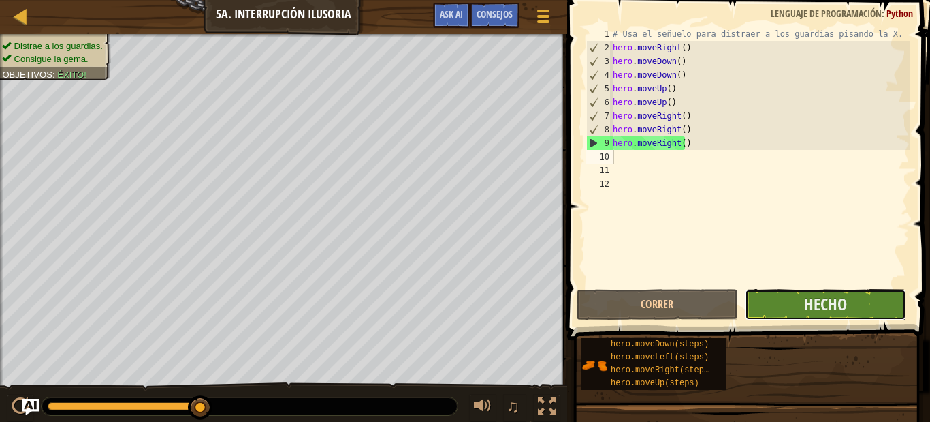
click at [771, 298] on button "Hecho" at bounding box center [825, 304] width 161 height 31
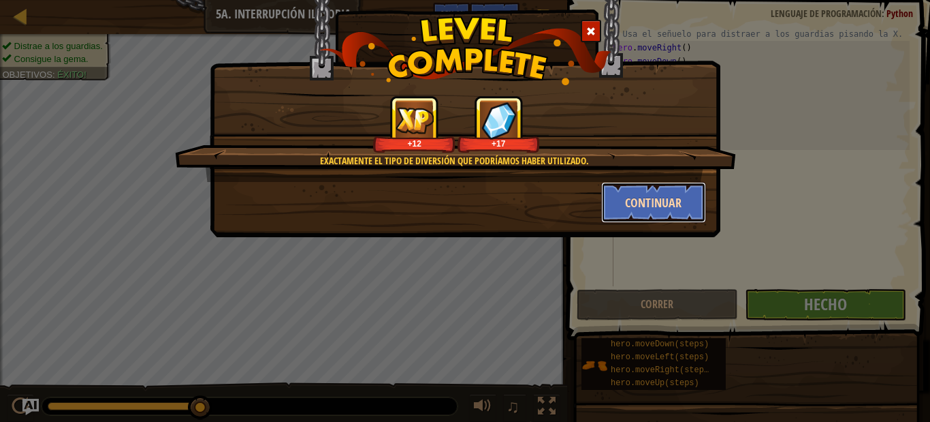
click at [633, 192] on button "Continuar" at bounding box center [654, 202] width 106 height 41
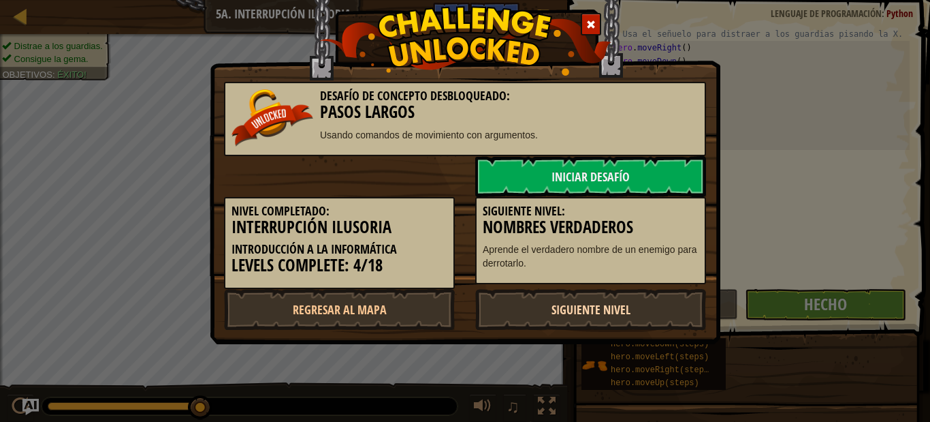
click at [593, 307] on link "Siguiente nivel" at bounding box center [590, 309] width 231 height 41
click at [586, 304] on link "Siguiente nivel" at bounding box center [590, 309] width 231 height 41
click at [778, 205] on div "Desafío de Concepto Desbloqueado: Pasos Largos Usando comandos de movimiento co…" at bounding box center [465, 211] width 930 height 422
click at [800, 299] on div "Desafío de Concepto Desbloqueado: Pasos Largos Usando comandos de movimiento co…" at bounding box center [465, 211] width 930 height 422
click at [539, 183] on link "Iniciar Desafío" at bounding box center [590, 176] width 231 height 41
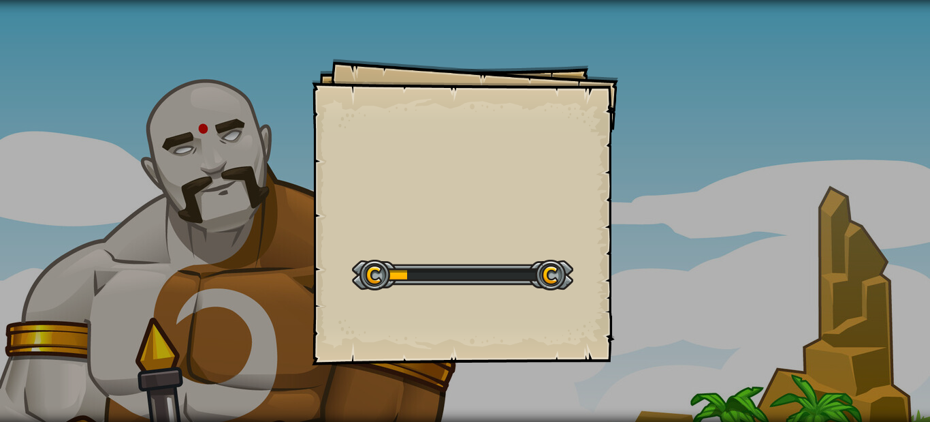
select select "es-ES"
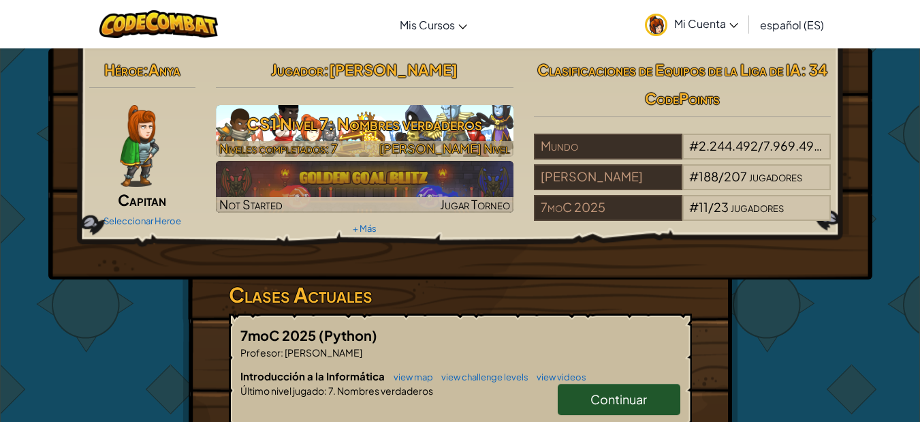
click at [373, 119] on h3 "CS1 Nivel 7: Nombres verdaderos" at bounding box center [365, 123] width 298 height 31
select select "es-ES"
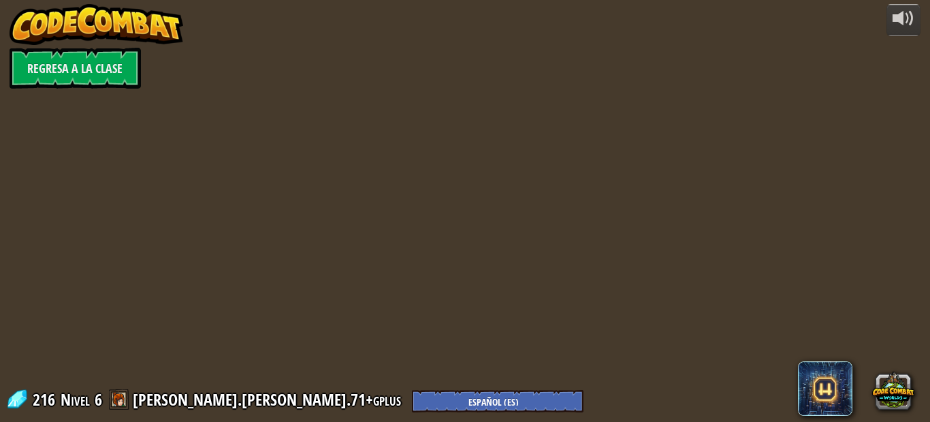
select select "es-ES"
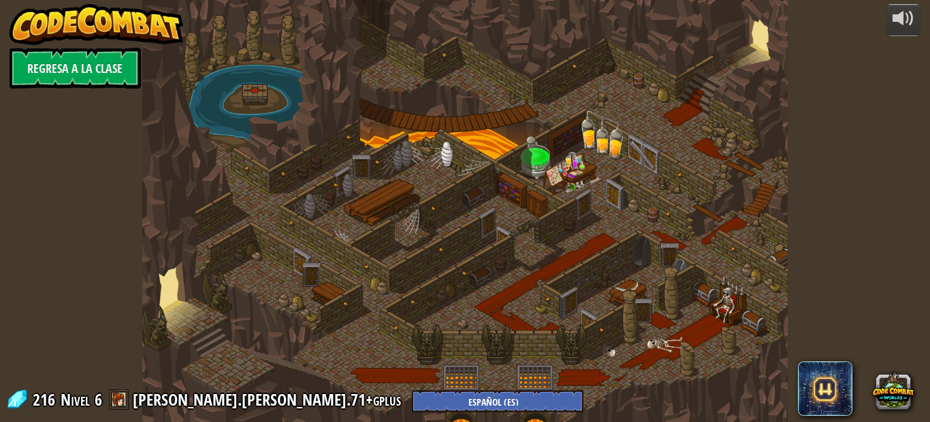
select select "es-ES"
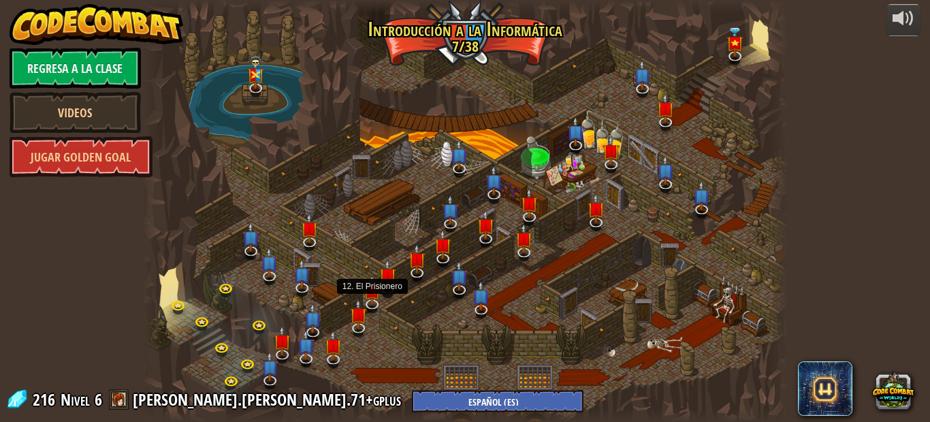
select select "es-ES"
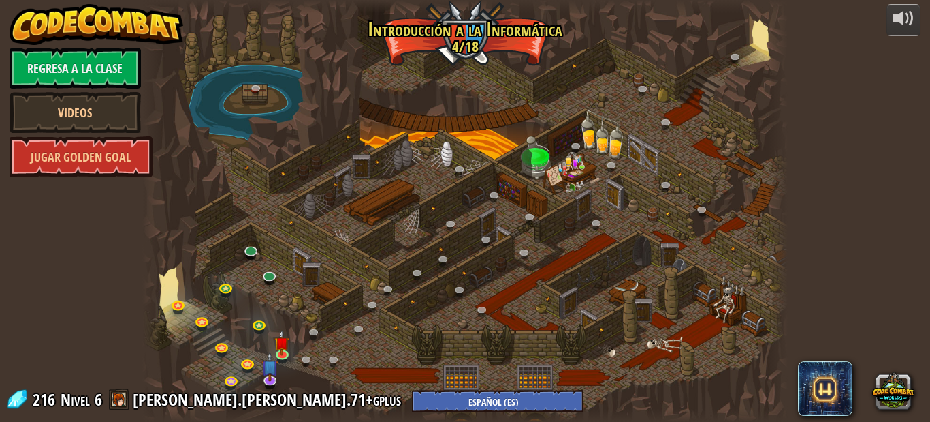
select select "es-ES"
click at [284, 349] on img at bounding box center [281, 336] width 15 height 34
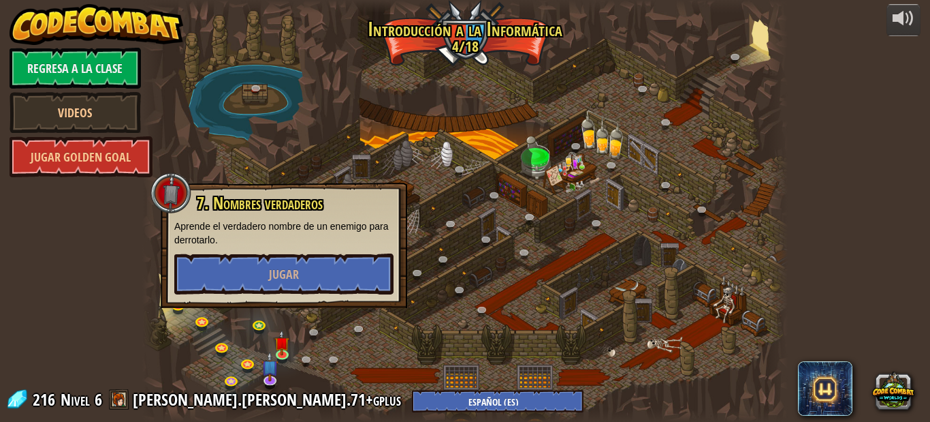
click at [341, 338] on div at bounding box center [464, 211] width 645 height 422
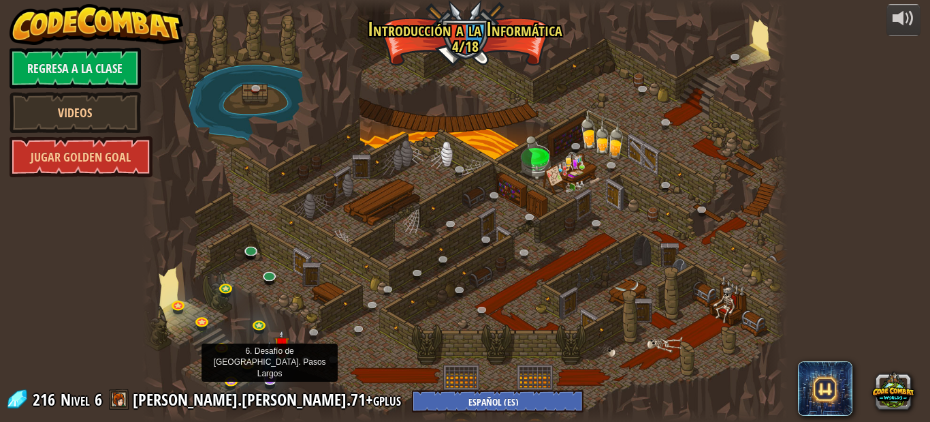
click at [273, 377] on img at bounding box center [269, 360] width 17 height 40
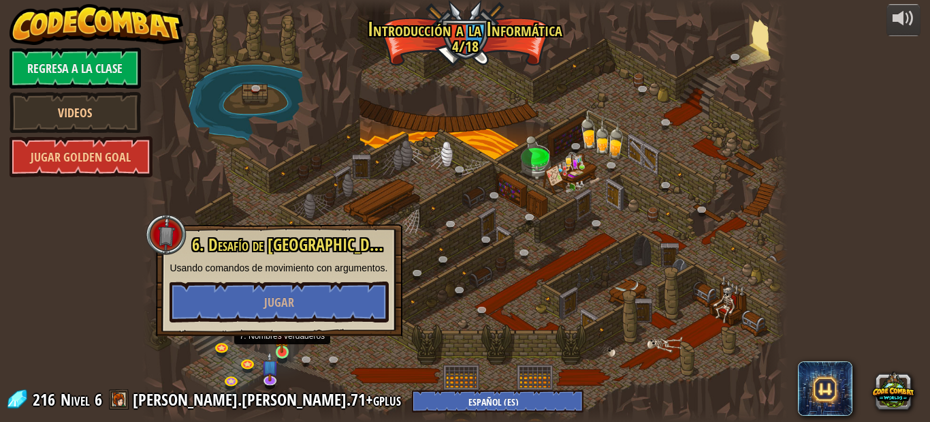
click at [286, 337] on img at bounding box center [281, 336] width 15 height 34
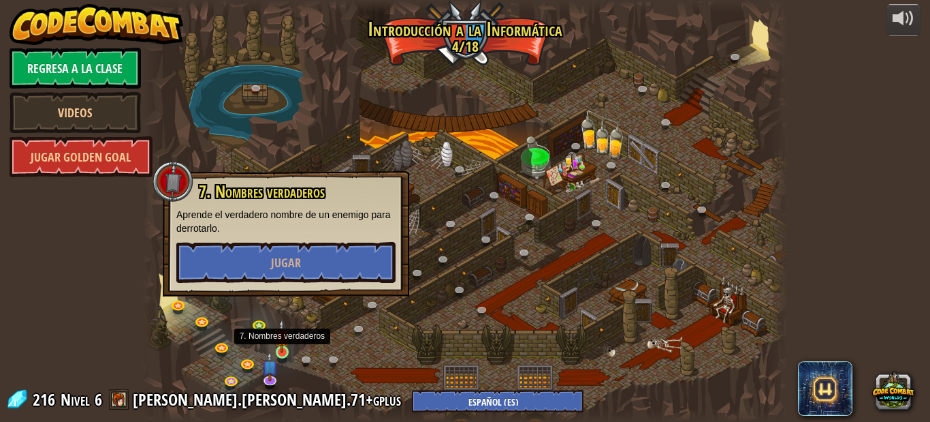
click at [286, 348] on img at bounding box center [281, 336] width 15 height 34
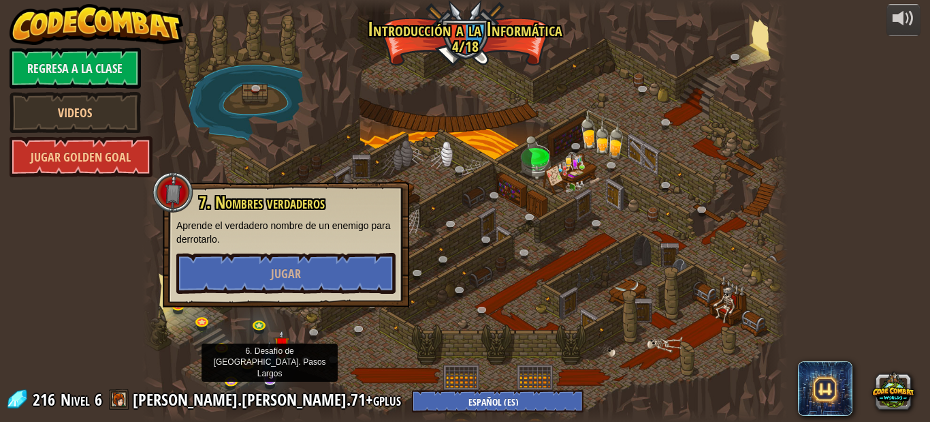
click at [267, 377] on img at bounding box center [269, 360] width 17 height 40
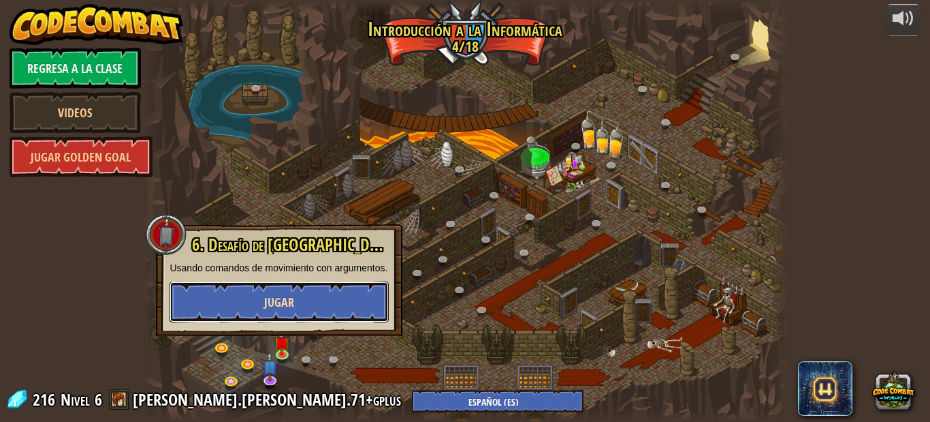
click at [287, 294] on span "Jugar" at bounding box center [279, 302] width 30 height 17
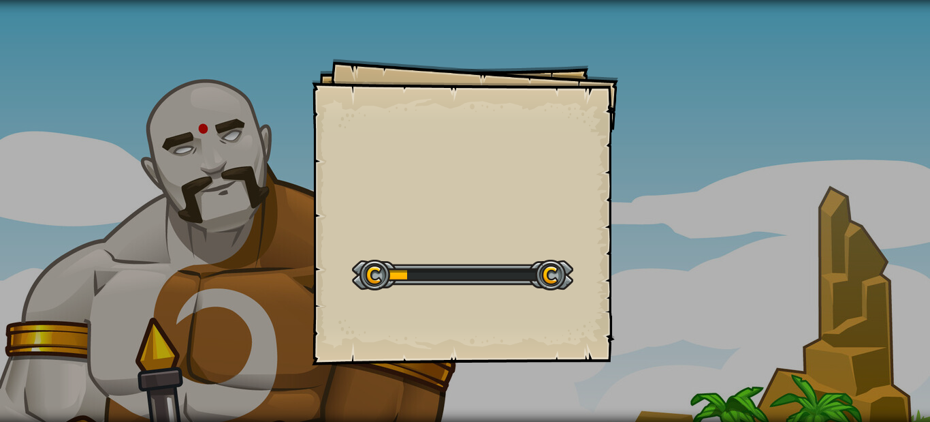
select select "es-ES"
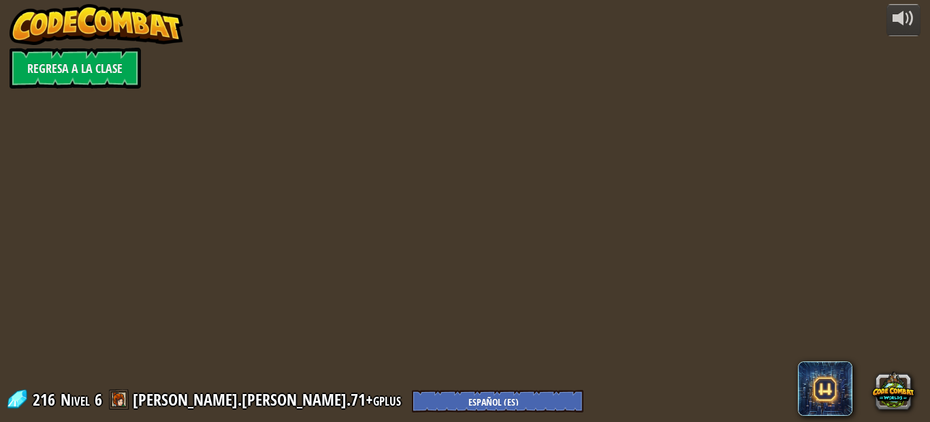
select select "es-ES"
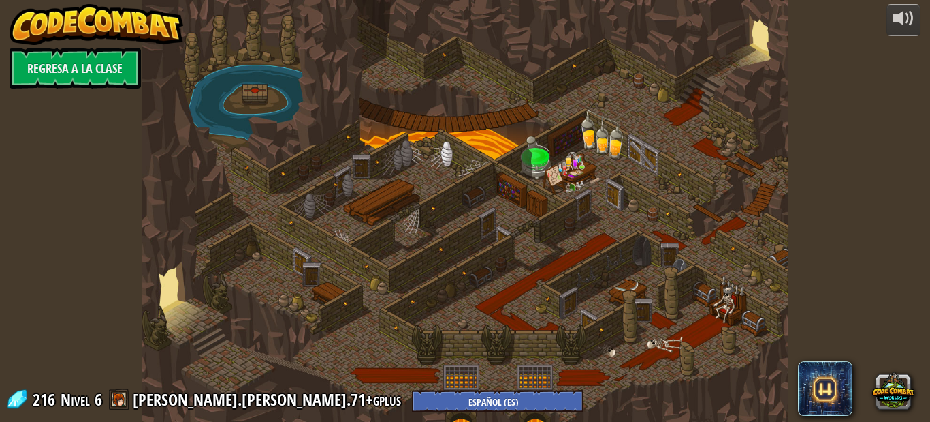
click at [317, 318] on div at bounding box center [464, 211] width 645 height 422
click at [412, 405] on select "English ([GEOGRAPHIC_DATA]) English ([GEOGRAPHIC_DATA]) 简体中文 繁體中文 русский españ…" at bounding box center [498, 401] width 172 height 22
click at [184, 321] on div at bounding box center [464, 211] width 645 height 422
click at [56, 69] on link "Regresa a la clase" at bounding box center [75, 68] width 131 height 41
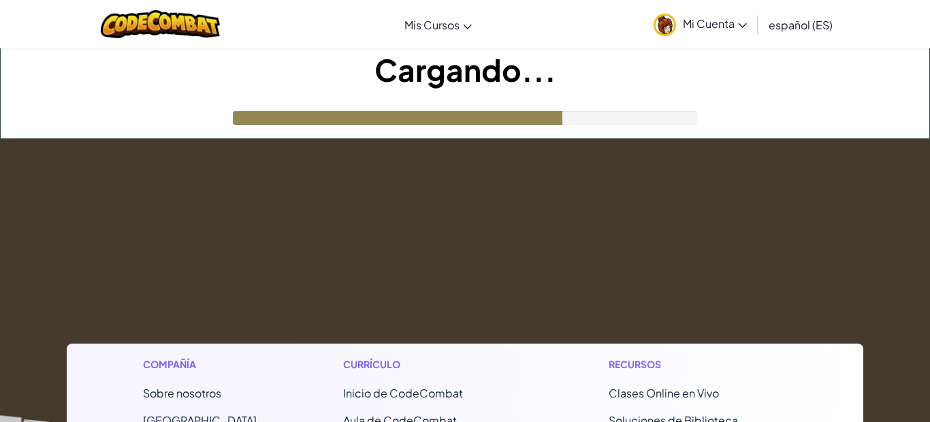
select select "es-ES"
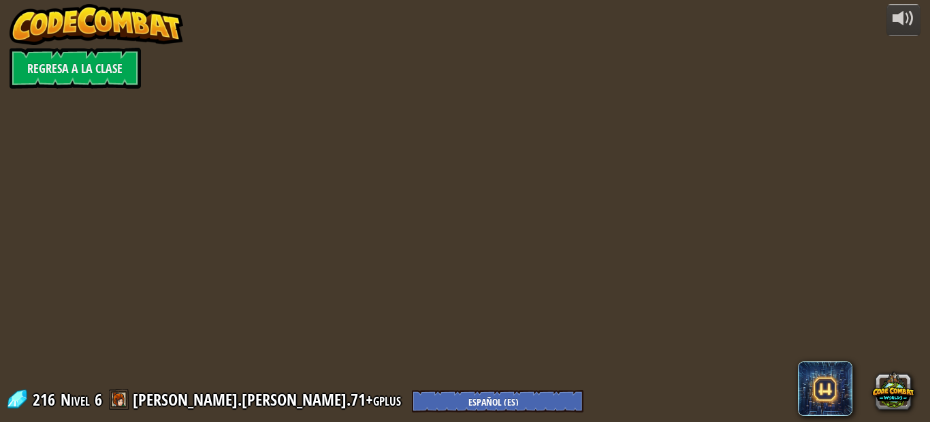
select select "es-ES"
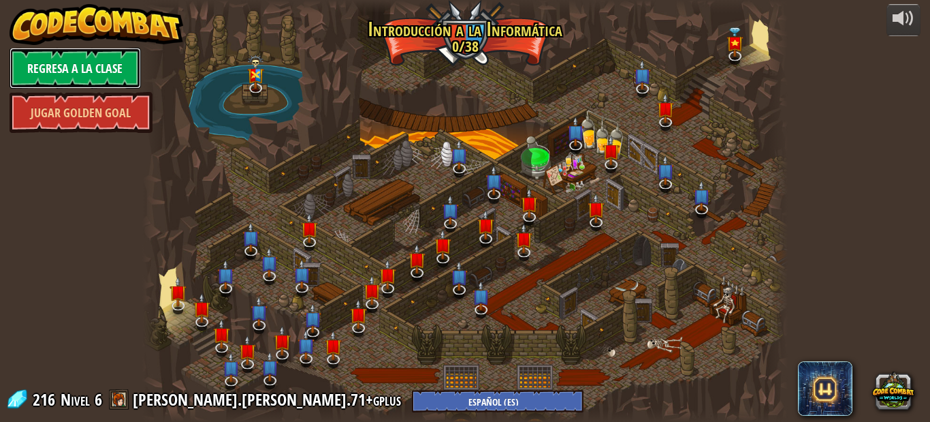
click at [62, 69] on link "Regresa a la clase" at bounding box center [75, 68] width 131 height 41
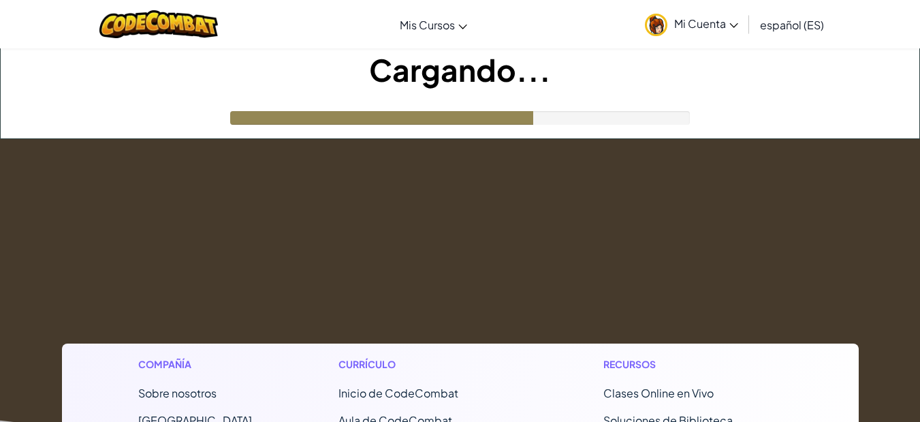
select select "es-ES"
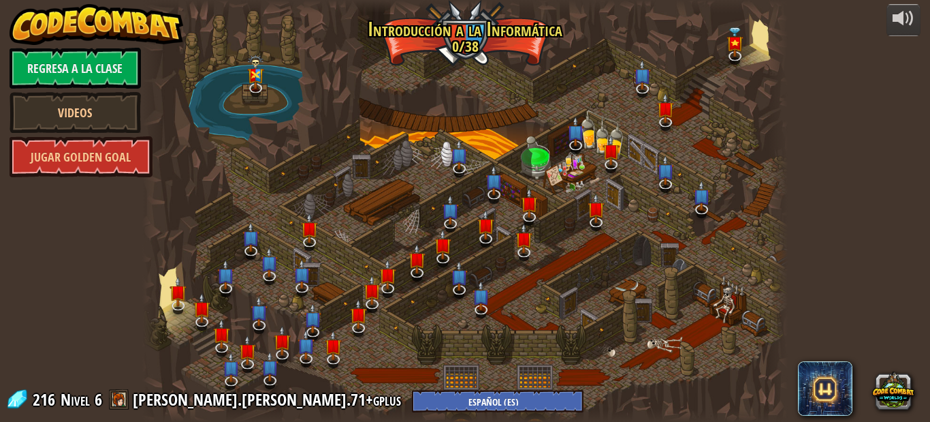
select select "es-ES"
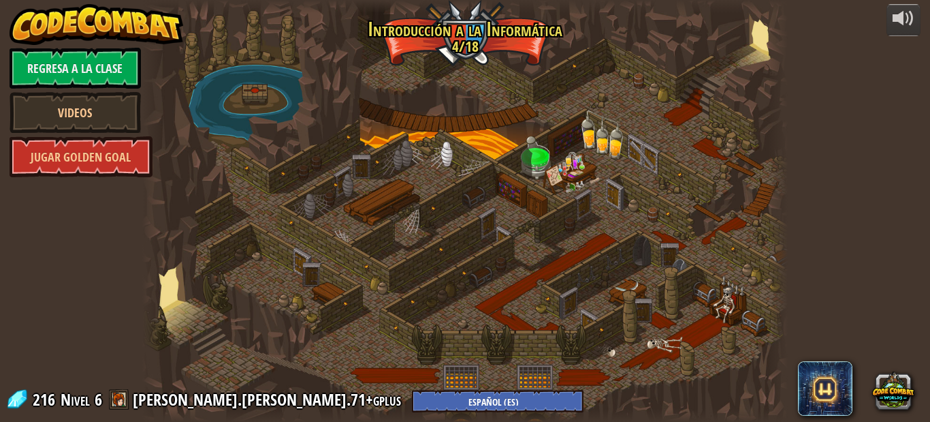
select select "es-ES"
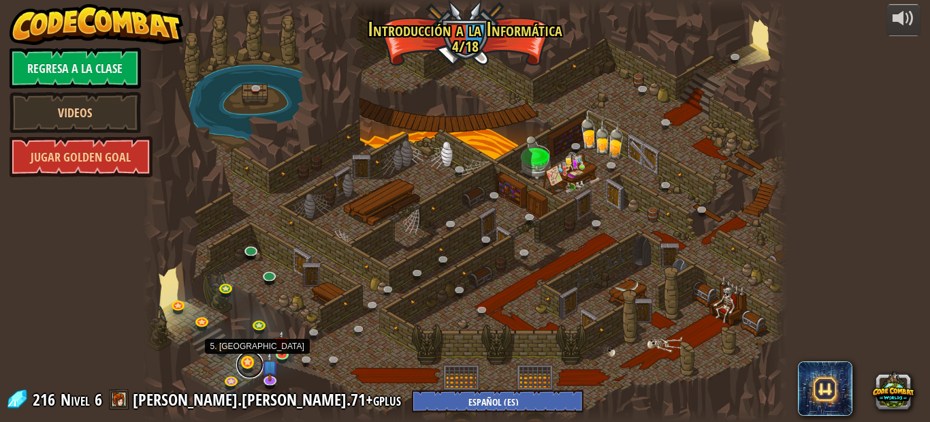
click at [249, 360] on link at bounding box center [249, 364] width 27 height 27
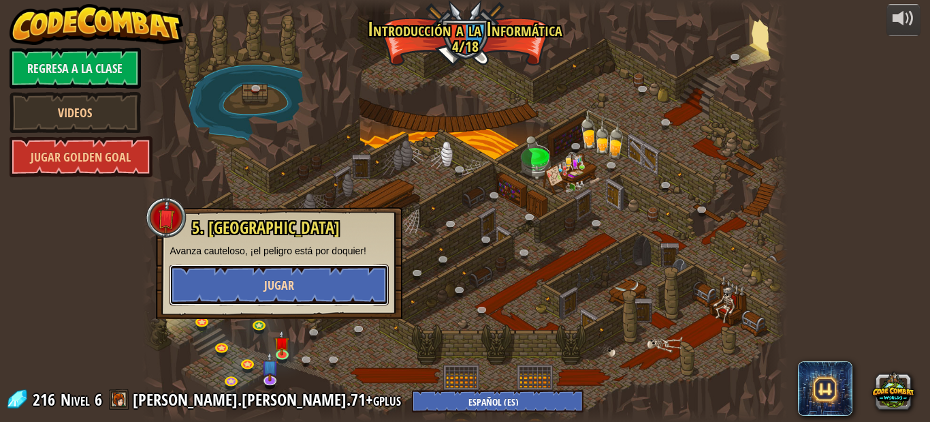
click at [229, 277] on button "Jugar" at bounding box center [279, 284] width 219 height 41
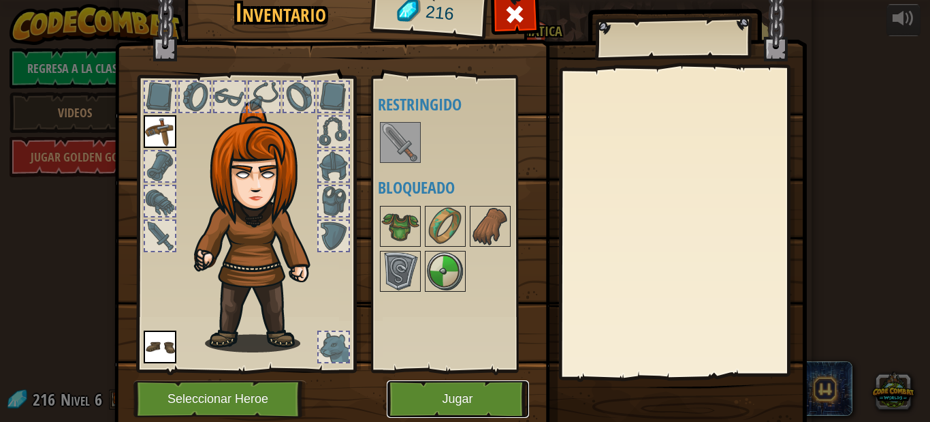
click at [409, 394] on button "Jugar" at bounding box center [458, 398] width 142 height 37
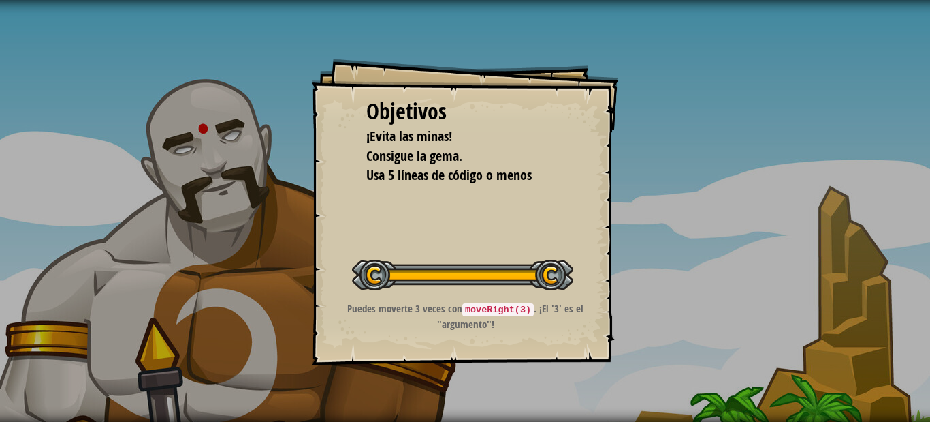
click at [512, 200] on div "Objetivos ¡Evita las minas! Consigue la gema. Usa 5 líneas de código o menos In…" at bounding box center [465, 212] width 307 height 307
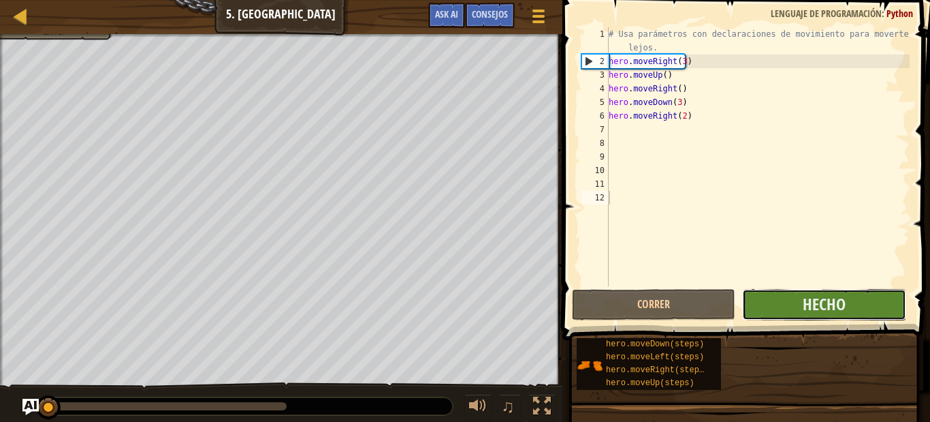
click at [770, 296] on button "Hecho" at bounding box center [823, 304] width 163 height 31
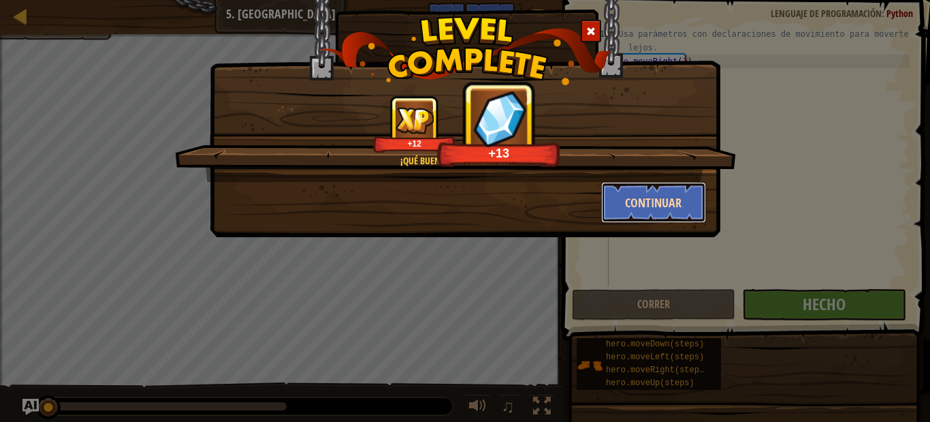
click at [673, 207] on button "Continuar" at bounding box center [654, 202] width 106 height 41
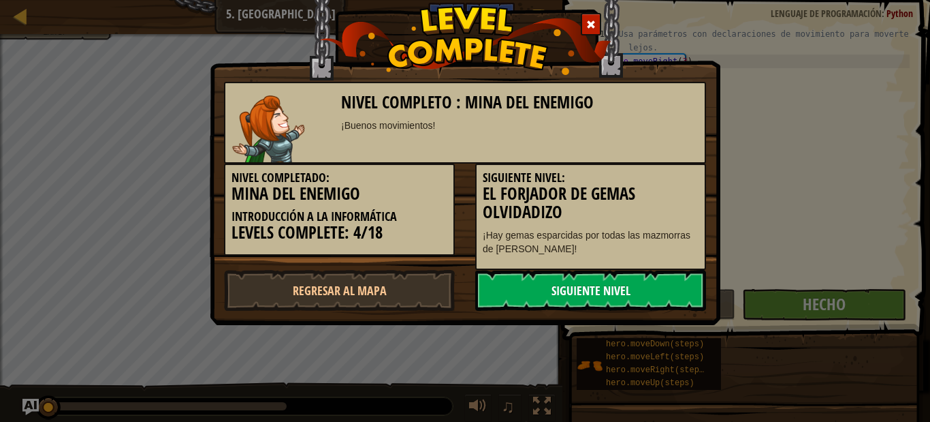
click at [645, 289] on link "Siguiente nivel" at bounding box center [590, 290] width 231 height 41
click at [633, 282] on link "Siguiente nivel" at bounding box center [590, 290] width 231 height 41
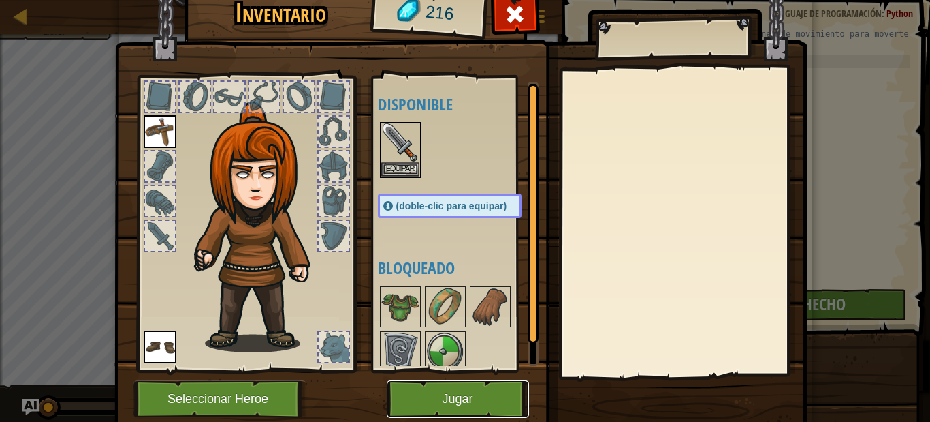
click at [496, 399] on button "Jugar" at bounding box center [458, 398] width 142 height 37
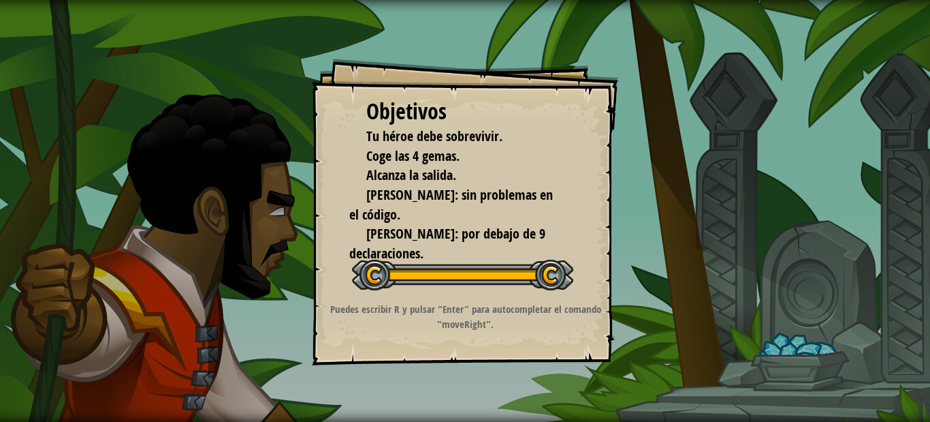
click at [442, 236] on li "[PERSON_NAME]: por debajo de 9 declaraciones." at bounding box center [454, 243] width 211 height 39
drag, startPoint x: 442, startPoint y: 236, endPoint x: 436, endPoint y: 240, distance: 7.4
click at [436, 240] on li "[PERSON_NAME]: por debajo de 9 declaraciones." at bounding box center [454, 243] width 211 height 39
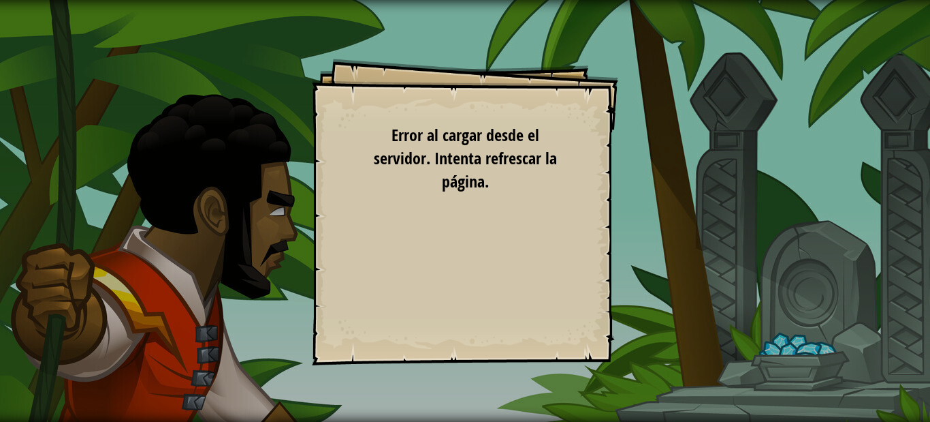
click at [484, 165] on span "Error al cargar desde el servidor. Intenta refrescar la página." at bounding box center [465, 158] width 183 height 69
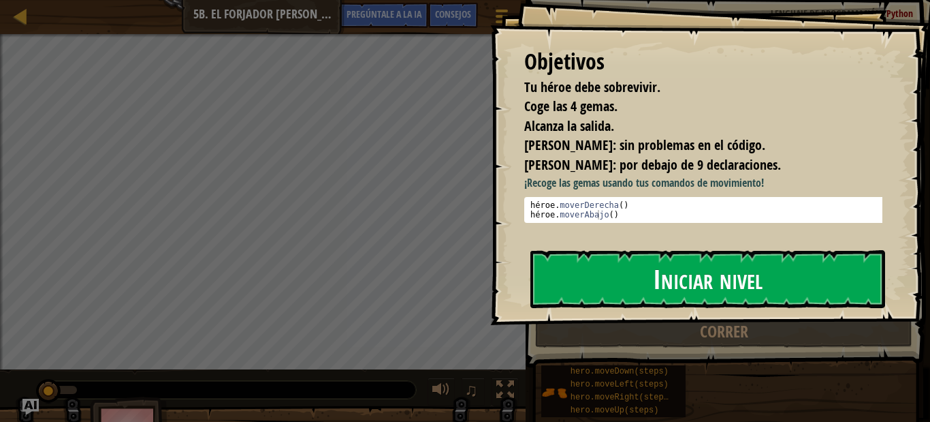
click at [628, 280] on button "Iniciar nivel" at bounding box center [708, 278] width 355 height 57
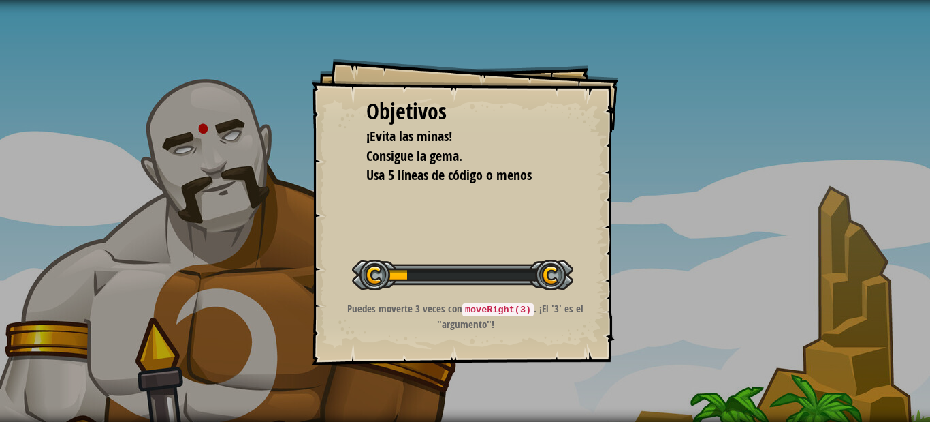
select select "es-ES"
